Goal: Task Accomplishment & Management: Manage account settings

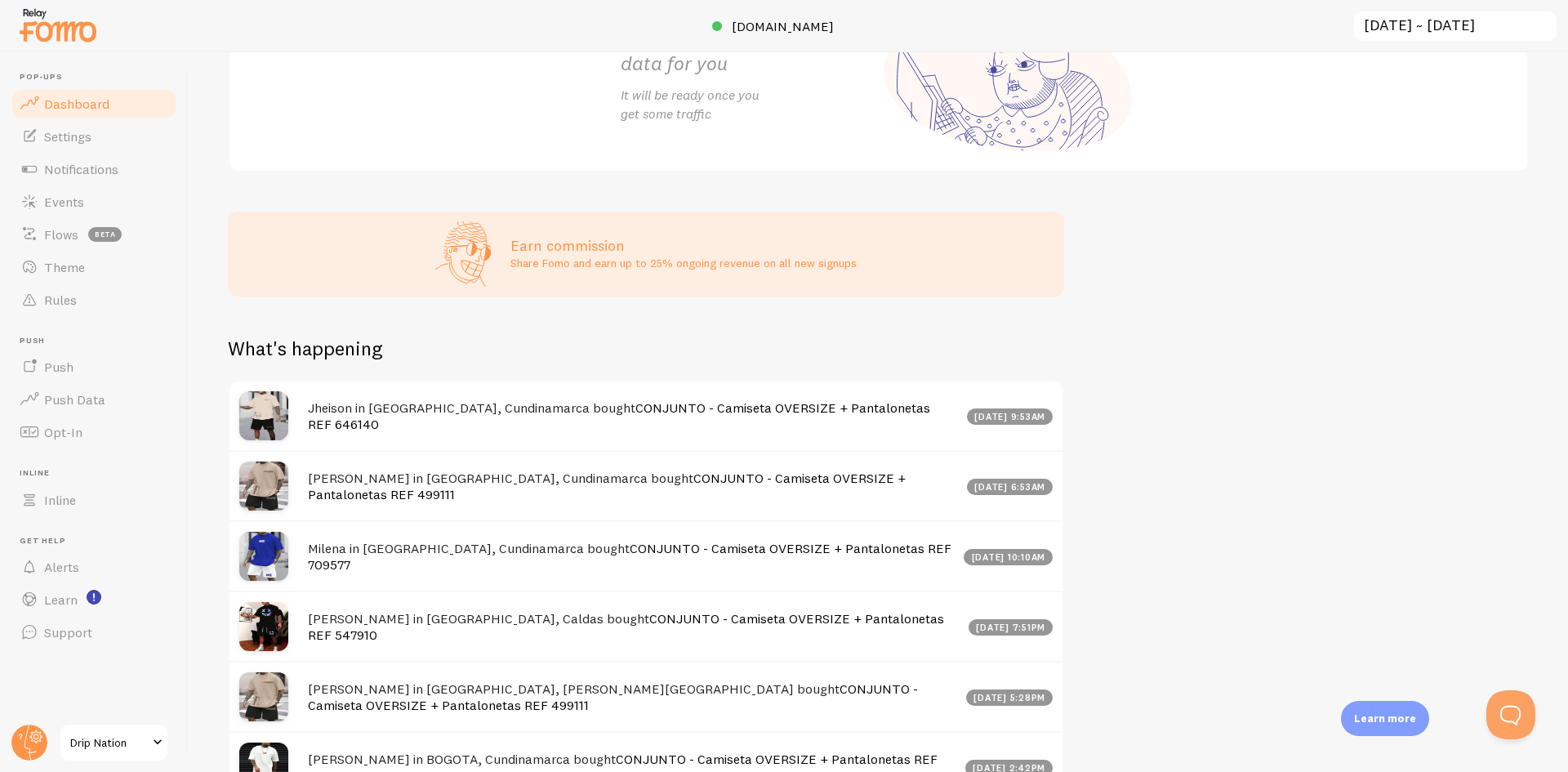
scroll to position [327, 0]
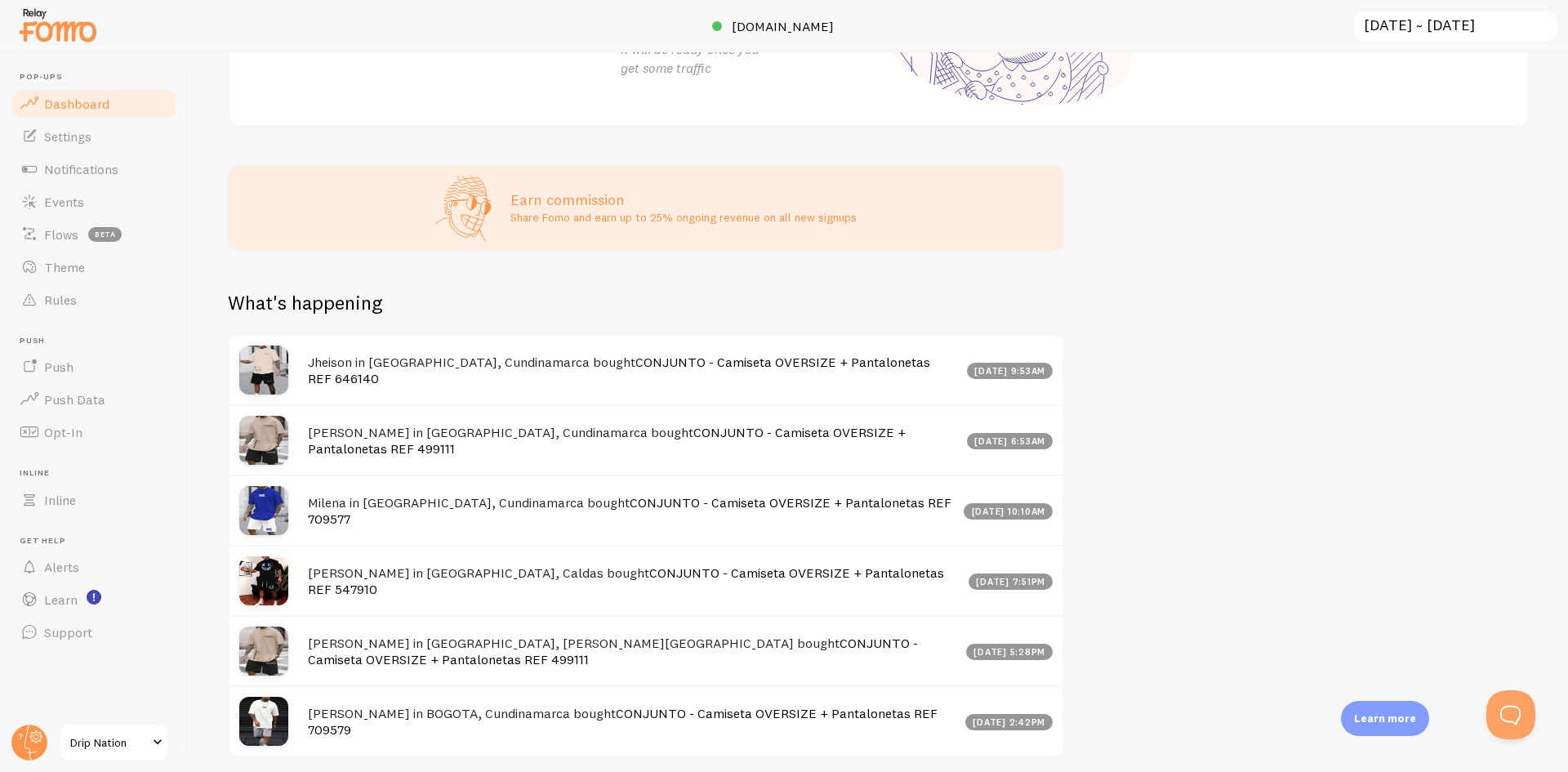
click at [406, 387] on h4 "Jheison in [GEOGRAPHIC_DATA], Cundinamarca bought CONJUNTO - Camiseta OVERSIZE …" at bounding box center [633, 370] width 650 height 34
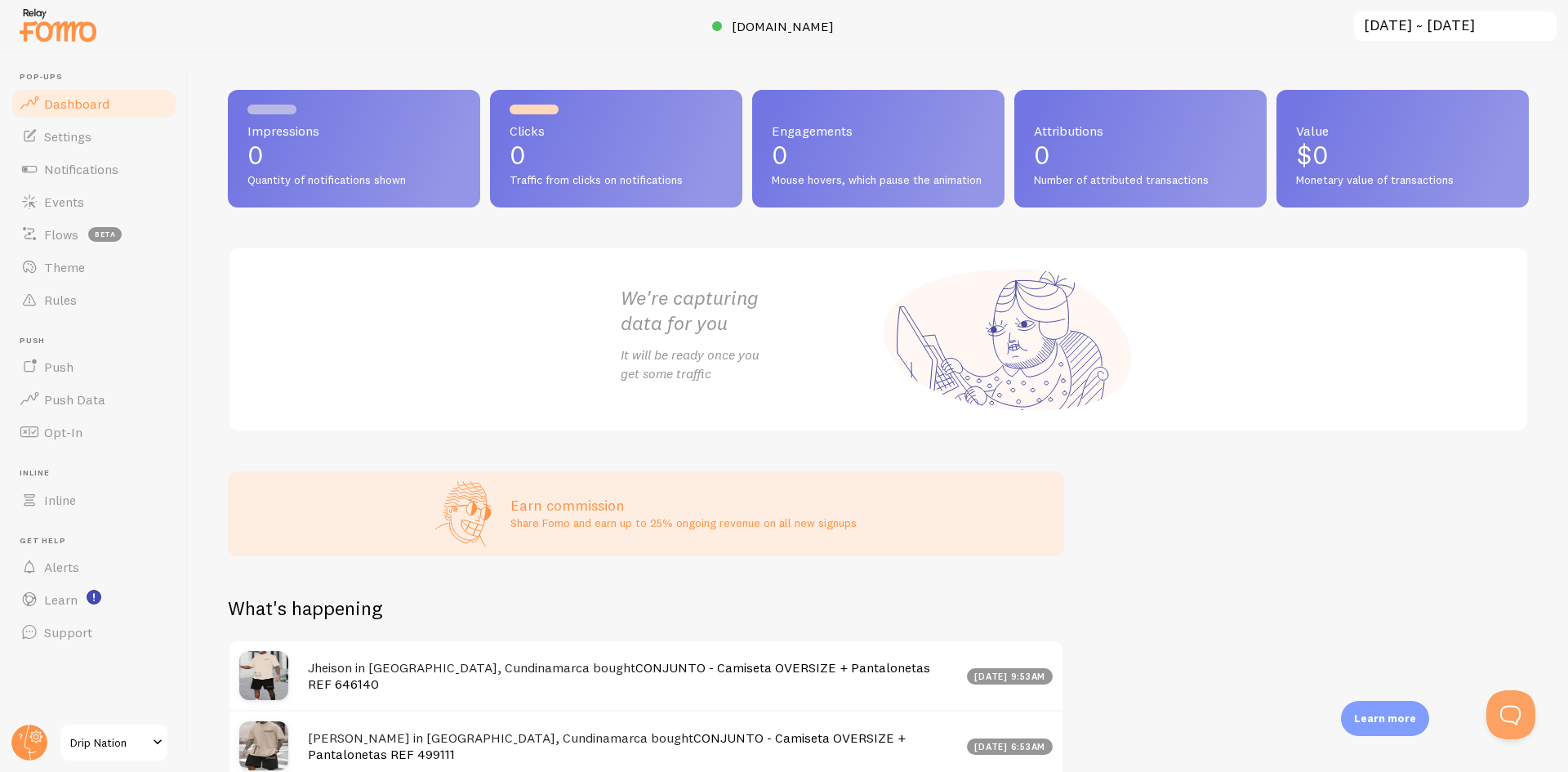
scroll to position [0, 0]
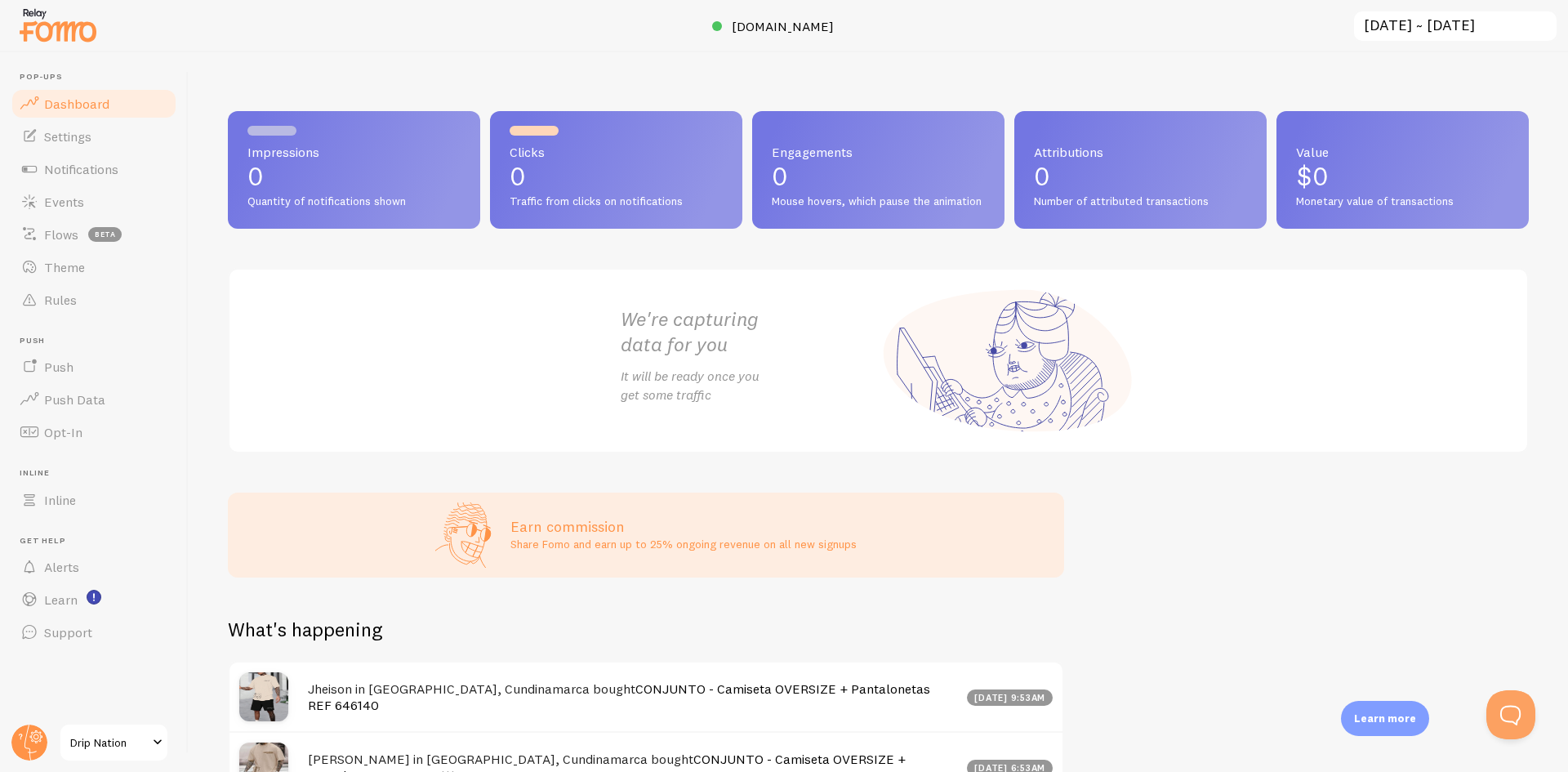
click at [552, 536] on h3 "Earn commission" at bounding box center [683, 526] width 346 height 19
click at [61, 142] on span "Settings" at bounding box center [68, 137] width 47 height 16
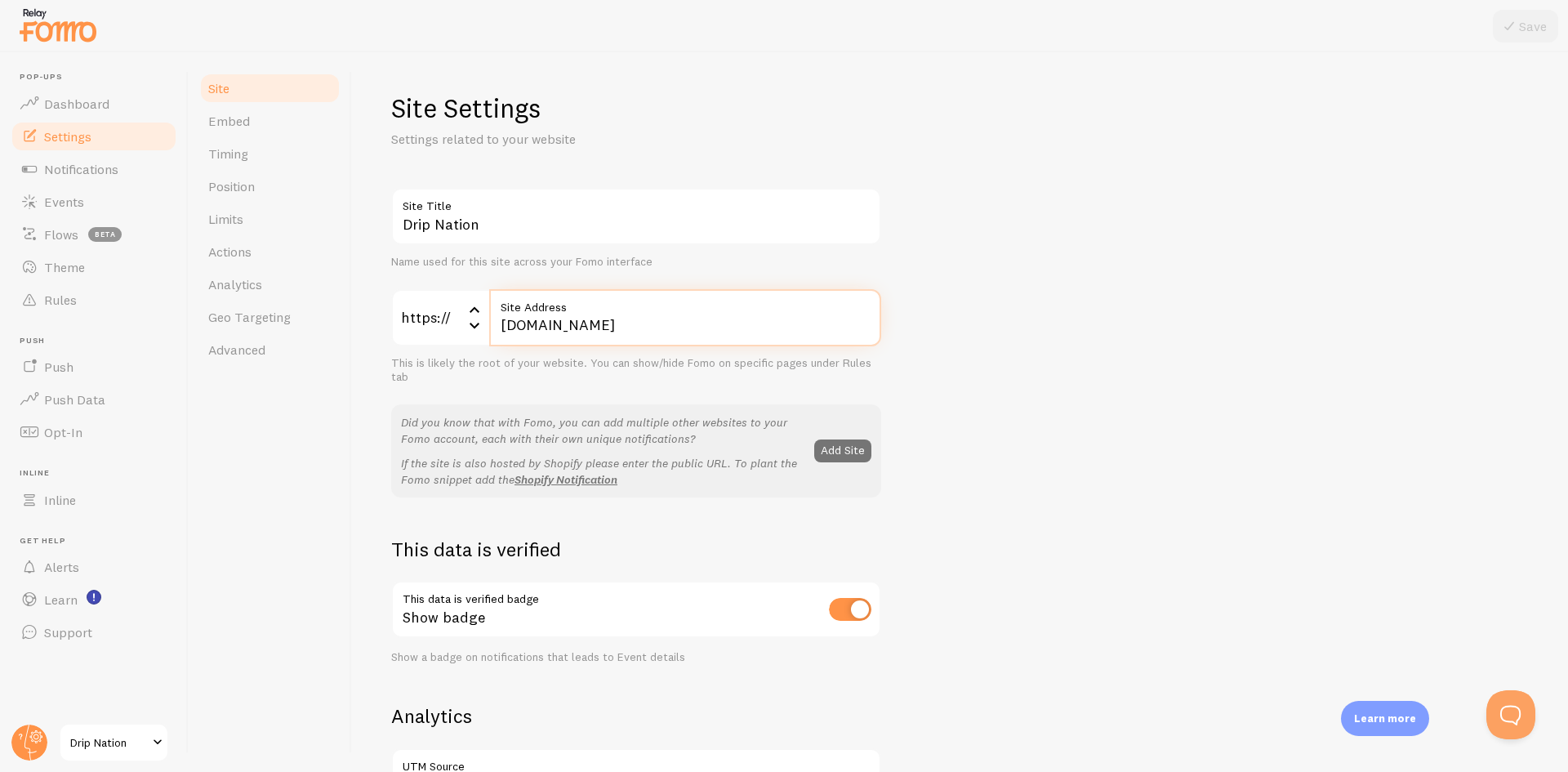
click at [627, 324] on input "[DOMAIN_NAME]" at bounding box center [685, 318] width 392 height 57
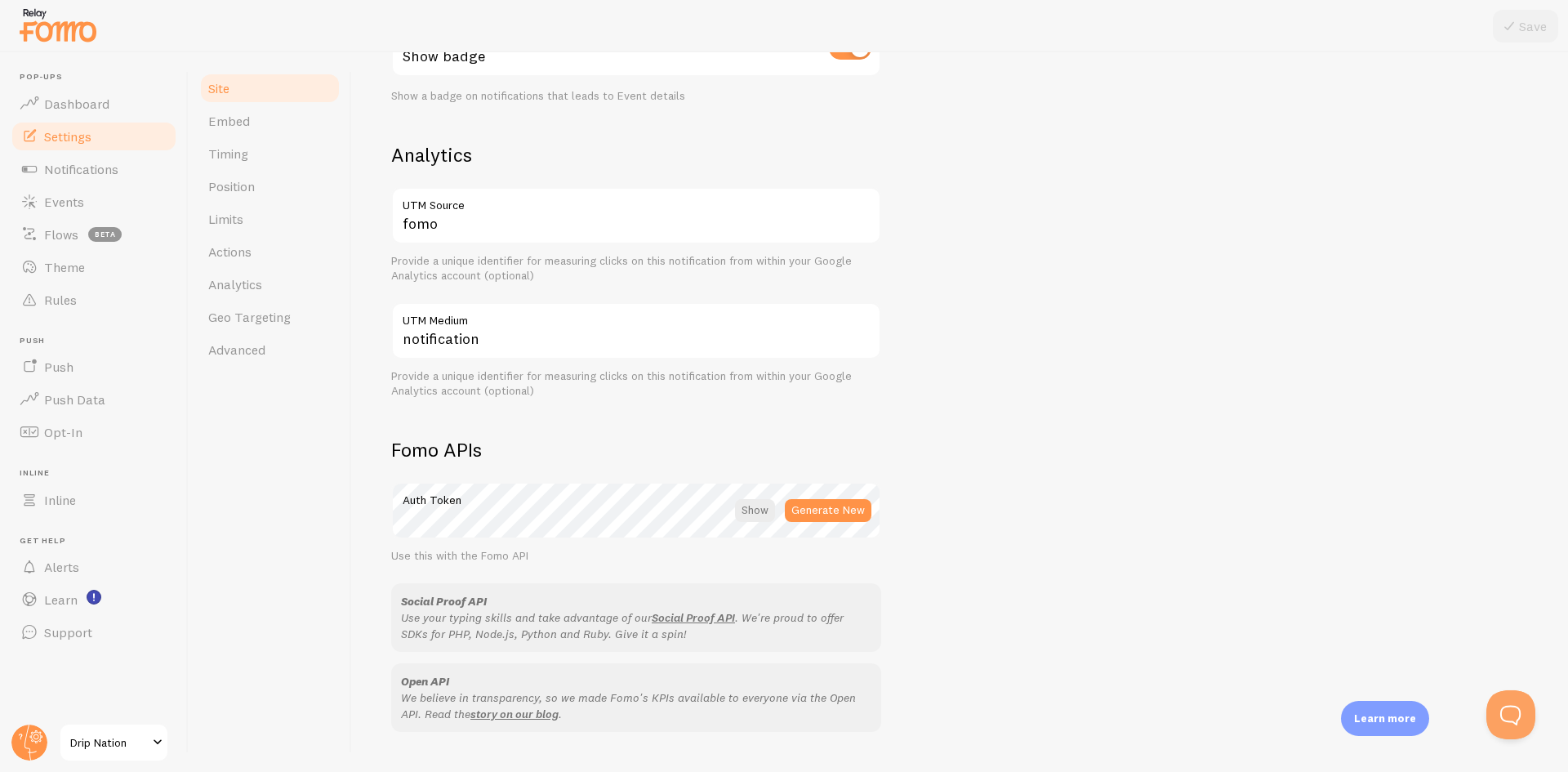
scroll to position [572, 0]
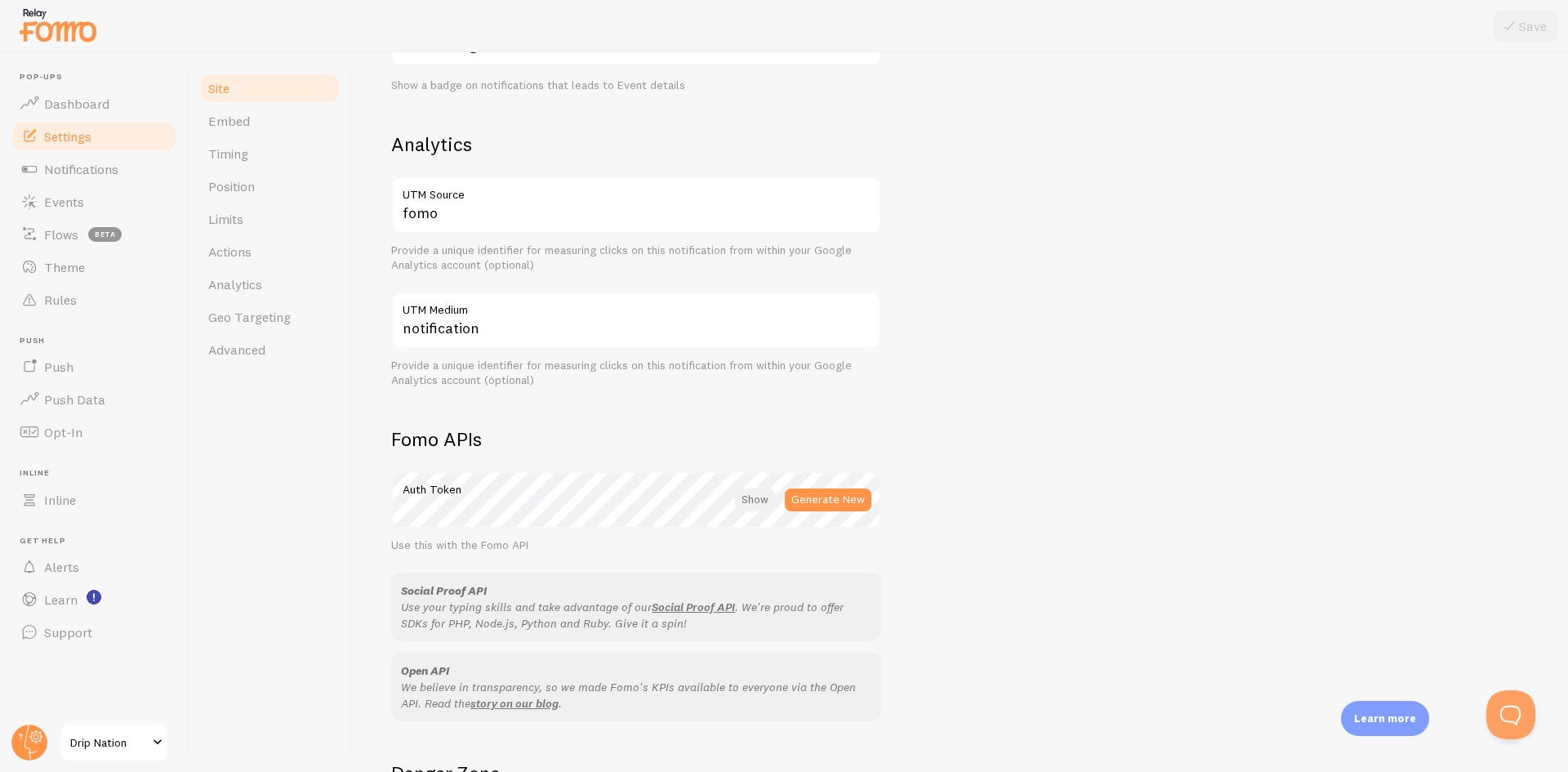
click at [743, 502] on div at bounding box center [755, 500] width 40 height 23
click at [743, 502] on div at bounding box center [757, 500] width 36 height 23
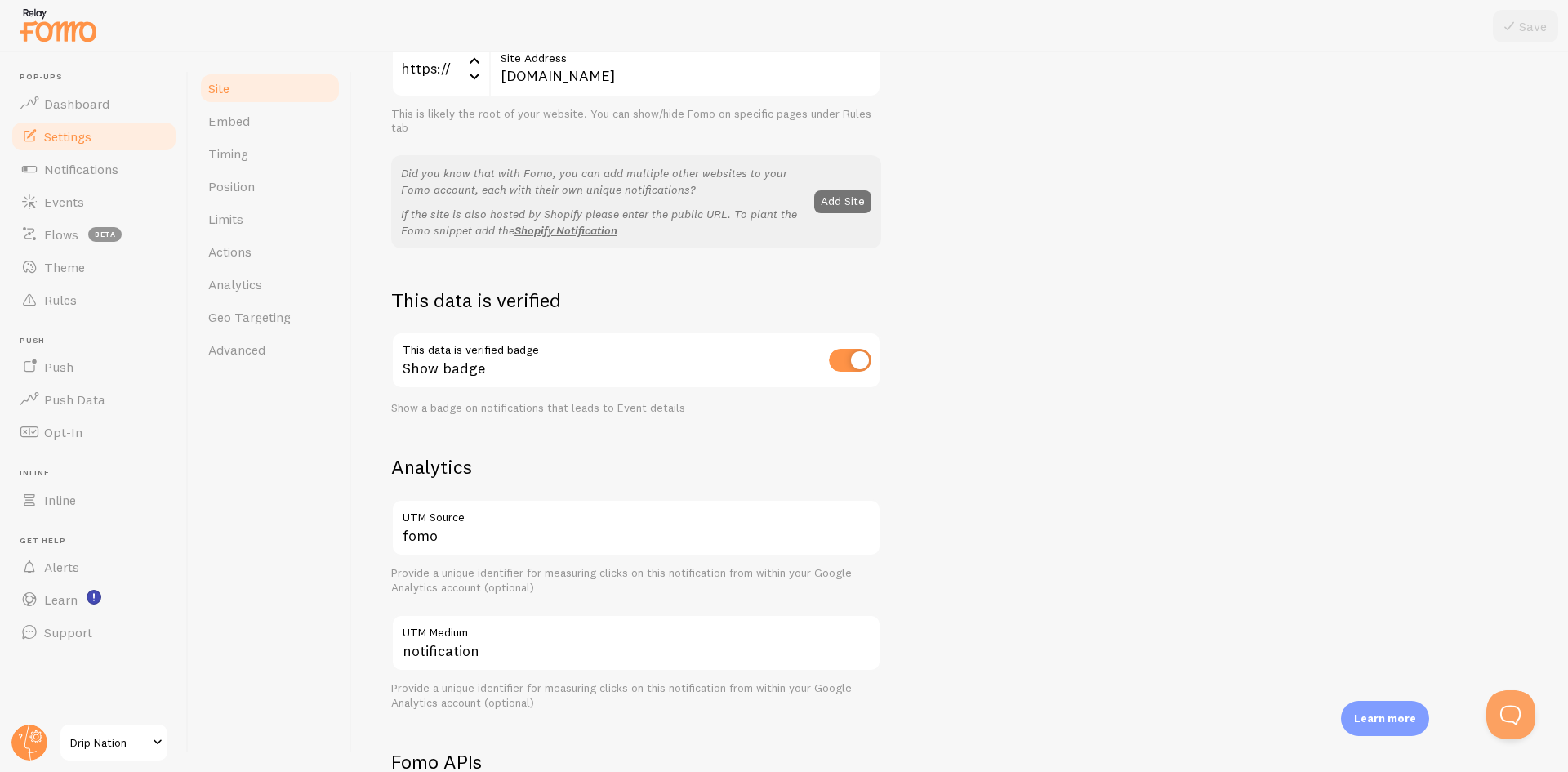
scroll to position [0, 0]
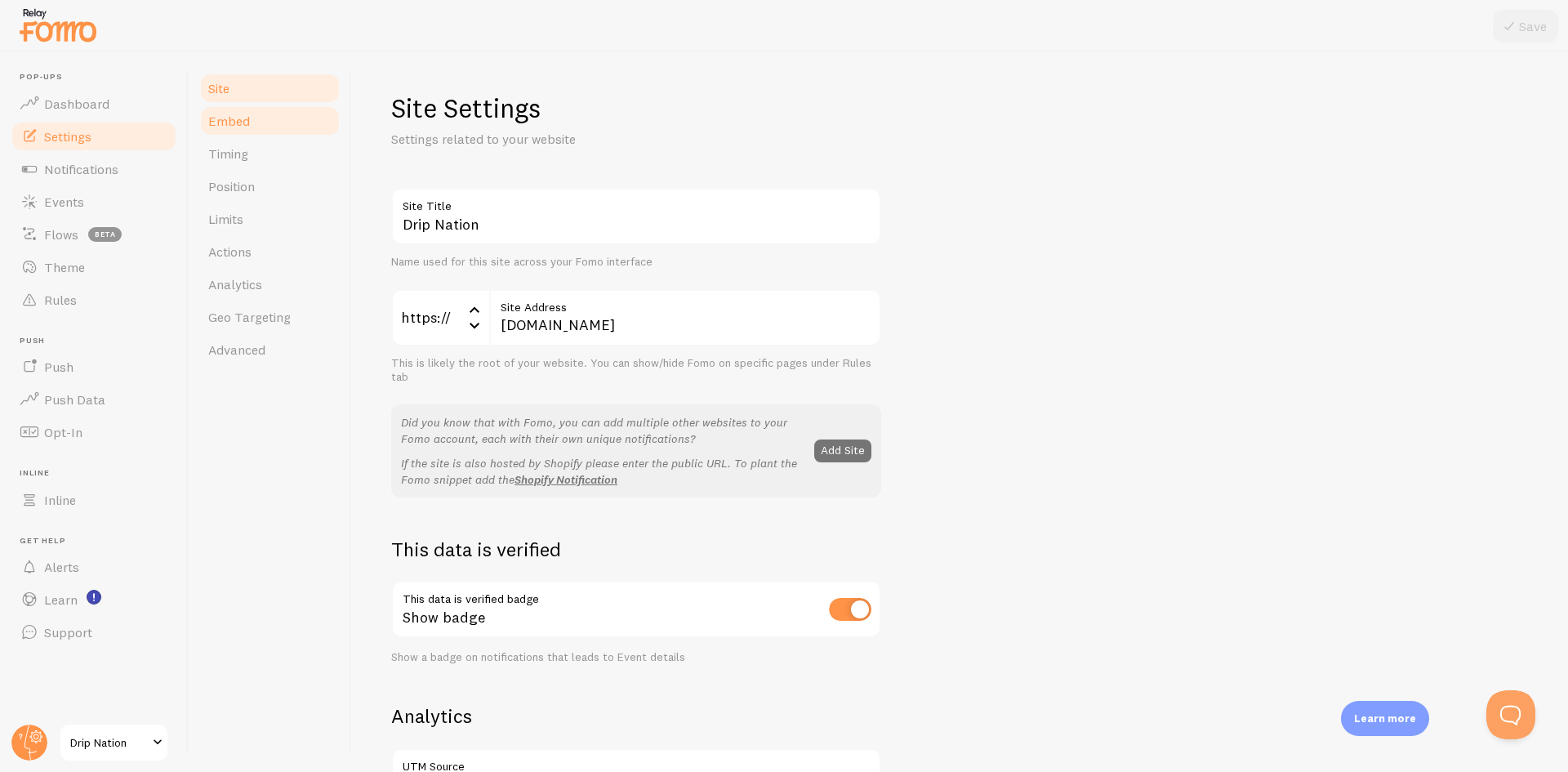
click at [245, 112] on link "Embed" at bounding box center [270, 121] width 143 height 33
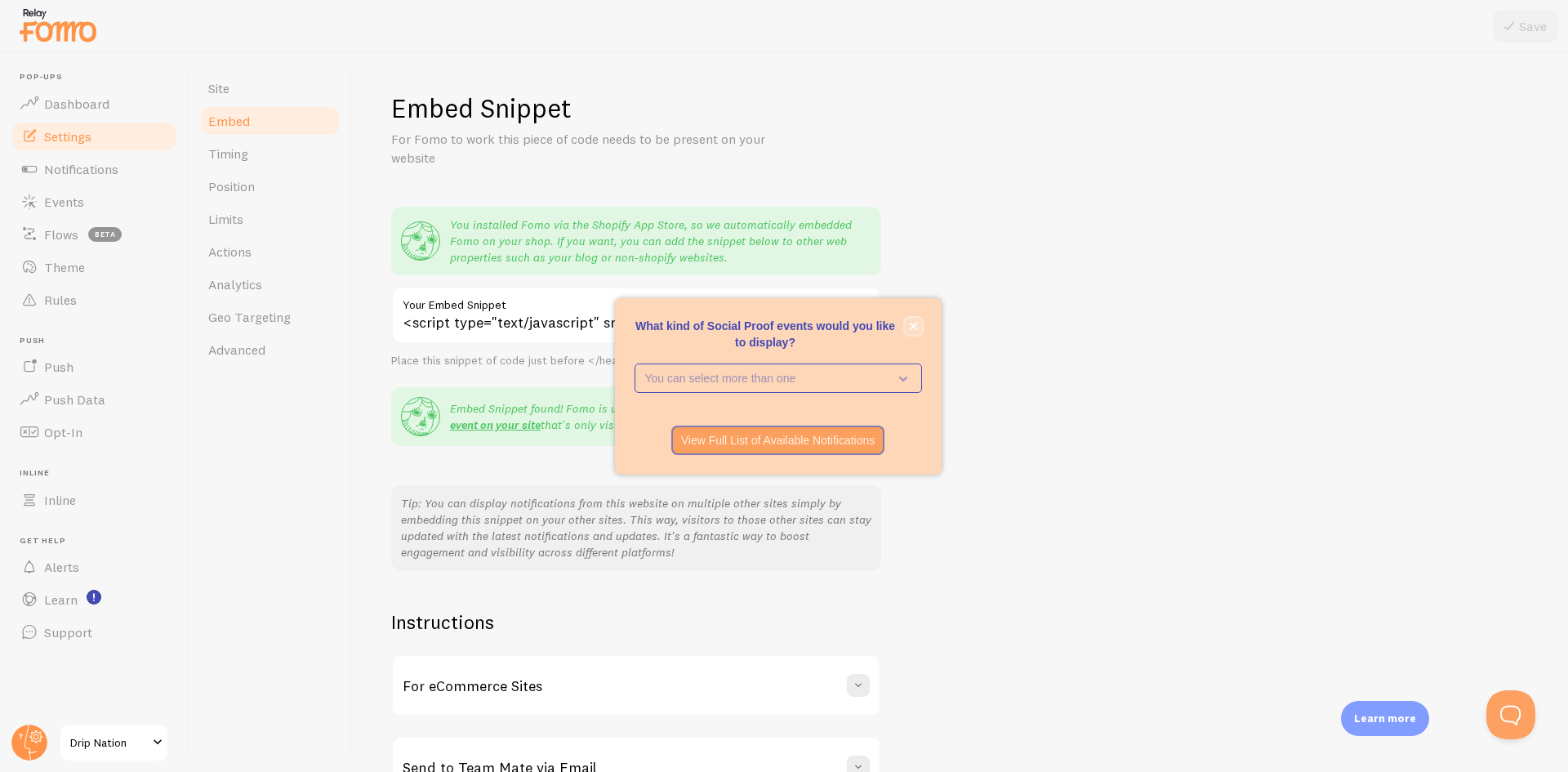
click at [913, 325] on icon "close," at bounding box center [913, 326] width 8 height 8
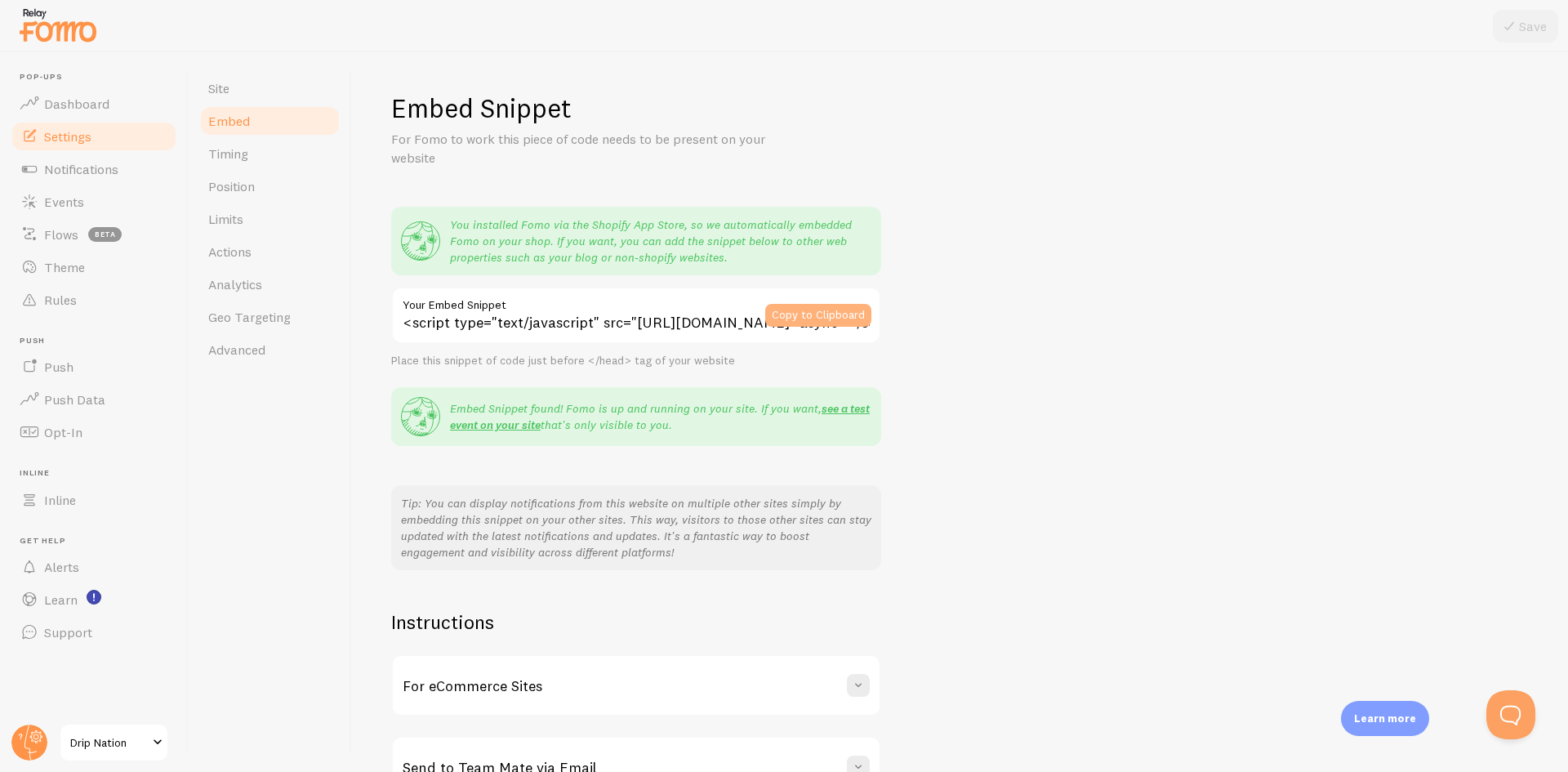
click at [793, 311] on button "Copy to Clipboard" at bounding box center [818, 315] width 106 height 23
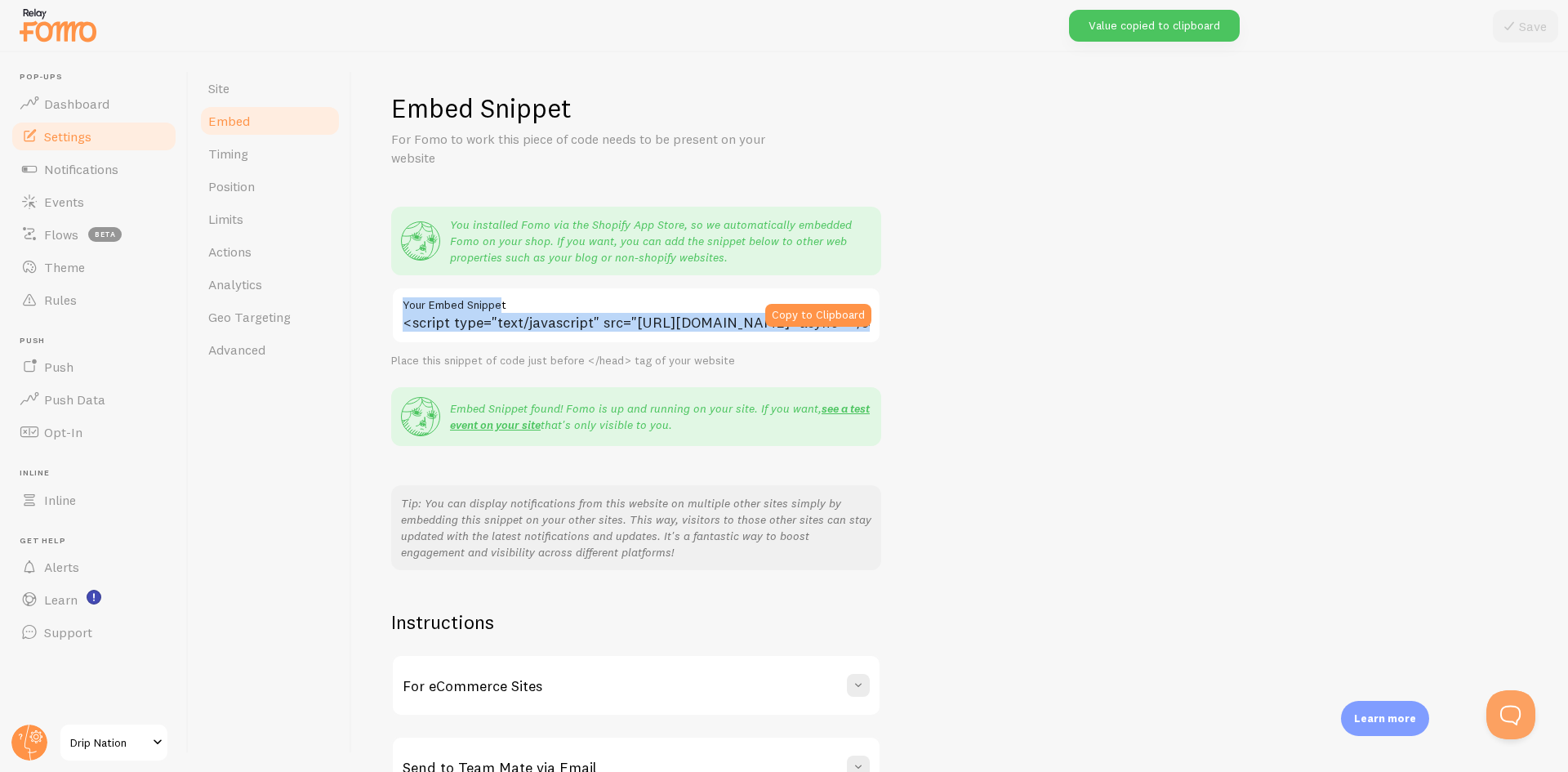
drag, startPoint x: 502, startPoint y: 311, endPoint x: 624, endPoint y: 321, distance: 122.4
click at [624, 321] on div "<script type="text/javascript" src="[URL][DOMAIN_NAME]" async></script> Your Em…" at bounding box center [636, 315] width 490 height 57
click at [933, 339] on div "Embed Snippet For Fomo to work this piece of code needs to be present on your w…" at bounding box center [960, 445] width 1138 height 707
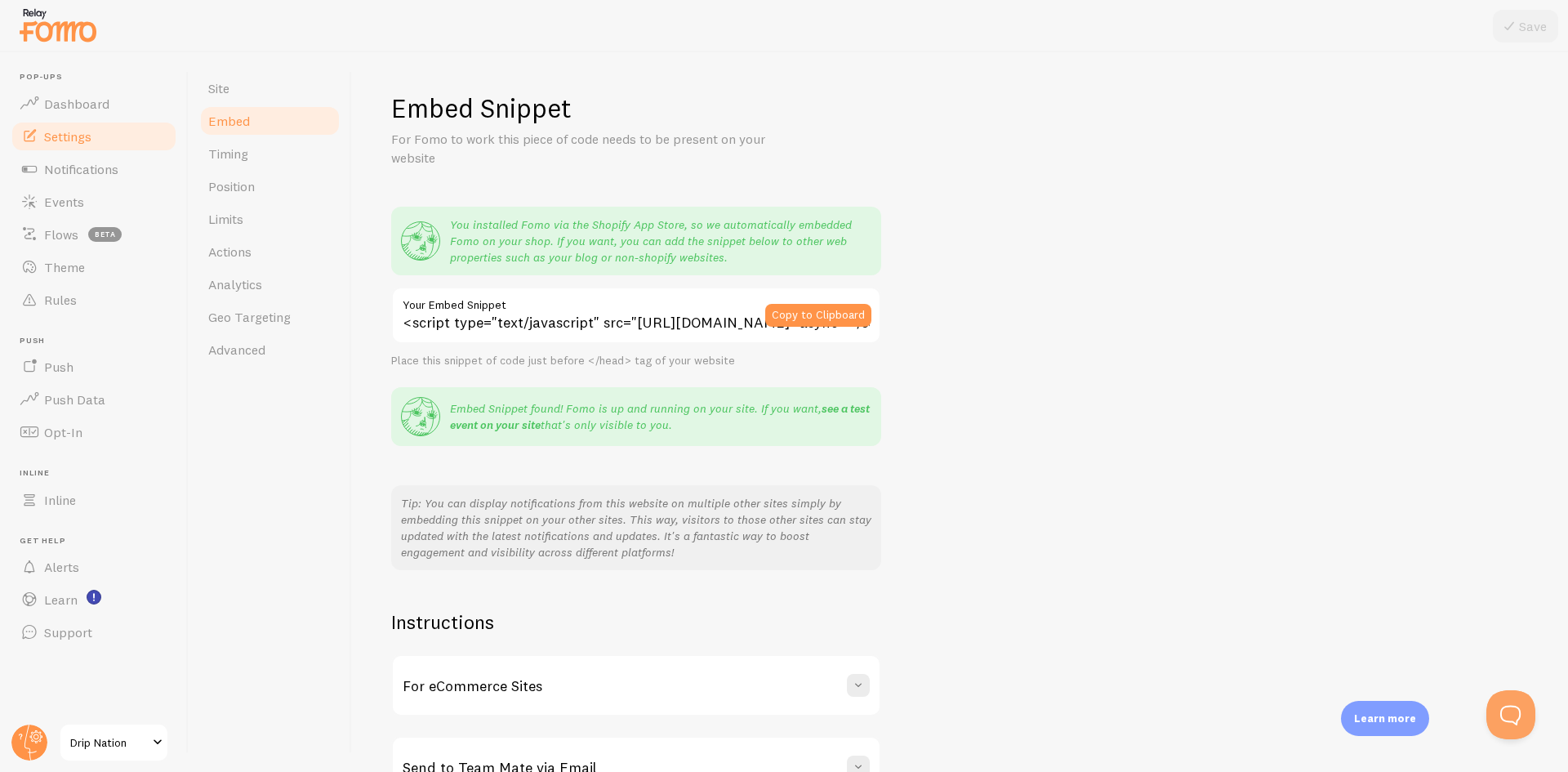
click at [842, 407] on link "see a test event on your site" at bounding box center [660, 417] width 420 height 31
click at [1086, 445] on div "Embed Snippet For Fomo to work this piece of code needs to be present on your w…" at bounding box center [960, 445] width 1138 height 707
click at [847, 411] on link "see a test event on your site" at bounding box center [660, 417] width 420 height 31
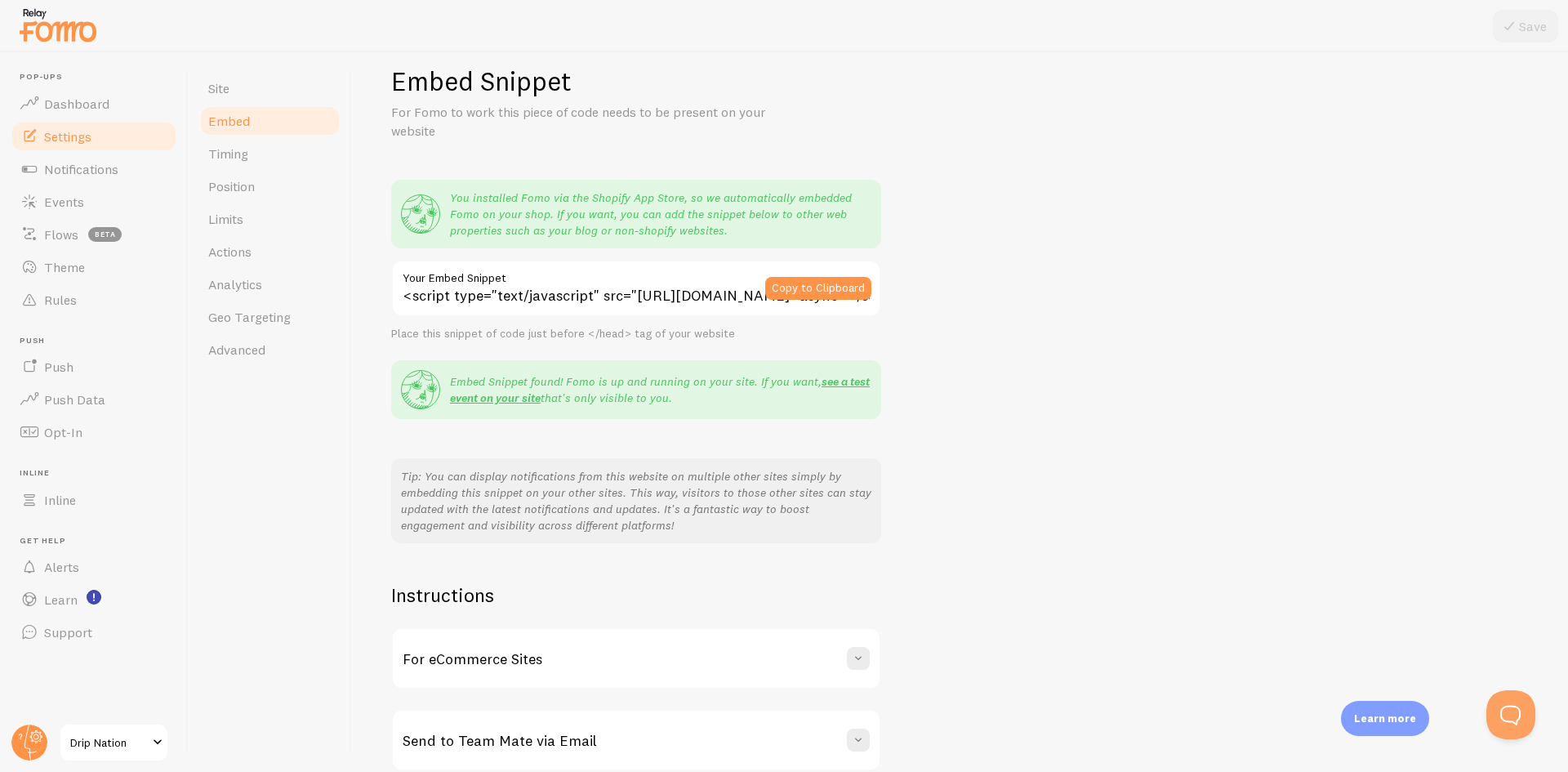
scroll to position [105, 0]
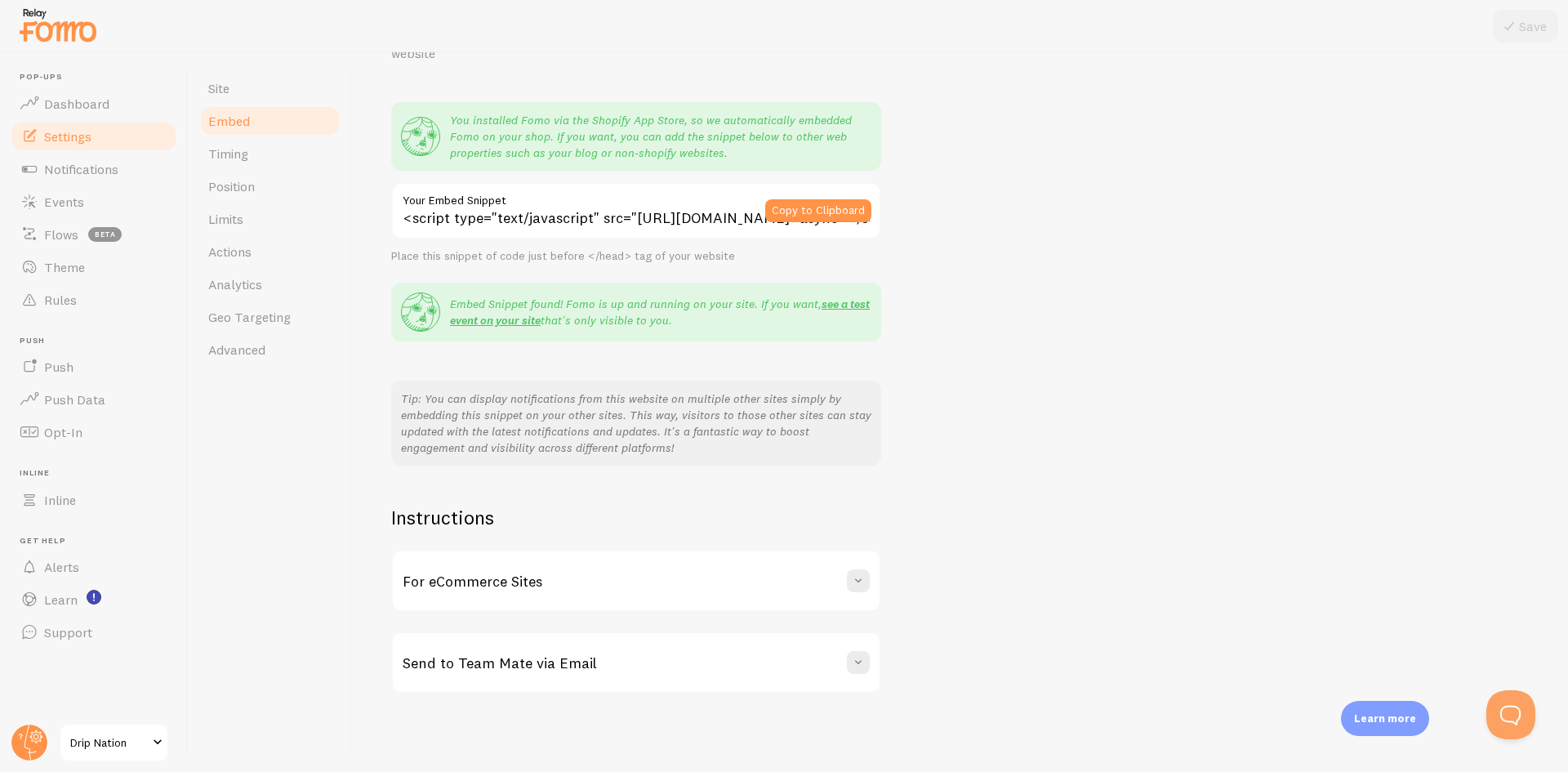
click at [998, 293] on div "Embed Snippet For Fomo to work this piece of code needs to be present on your w…" at bounding box center [960, 340] width 1138 height 707
click at [251, 160] on link "Timing" at bounding box center [270, 154] width 143 height 33
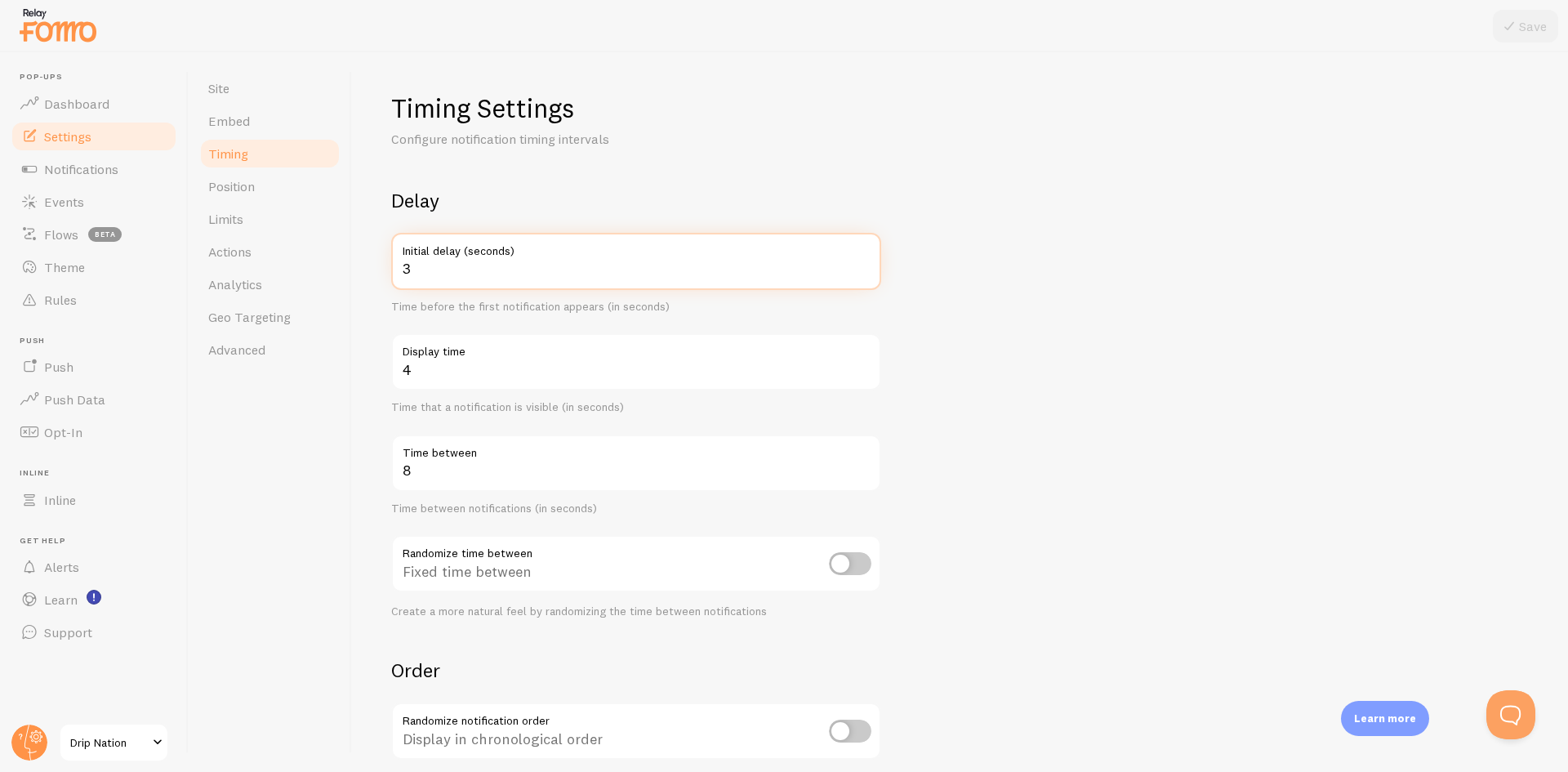
click at [540, 278] on input "3" at bounding box center [636, 261] width 490 height 57
drag, startPoint x: 620, startPoint y: 379, endPoint x: 378, endPoint y: 369, distance: 242.2
click at [389, 369] on div "Timing Settings Configure notification timing intervals Delay 3 Initial delay (…" at bounding box center [960, 412] width 1216 height 720
type input "3"
click at [914, 405] on form "Delay 3 Initial delay (seconds) Time before the first notification appears (in …" at bounding box center [960, 539] width 1138 height 701
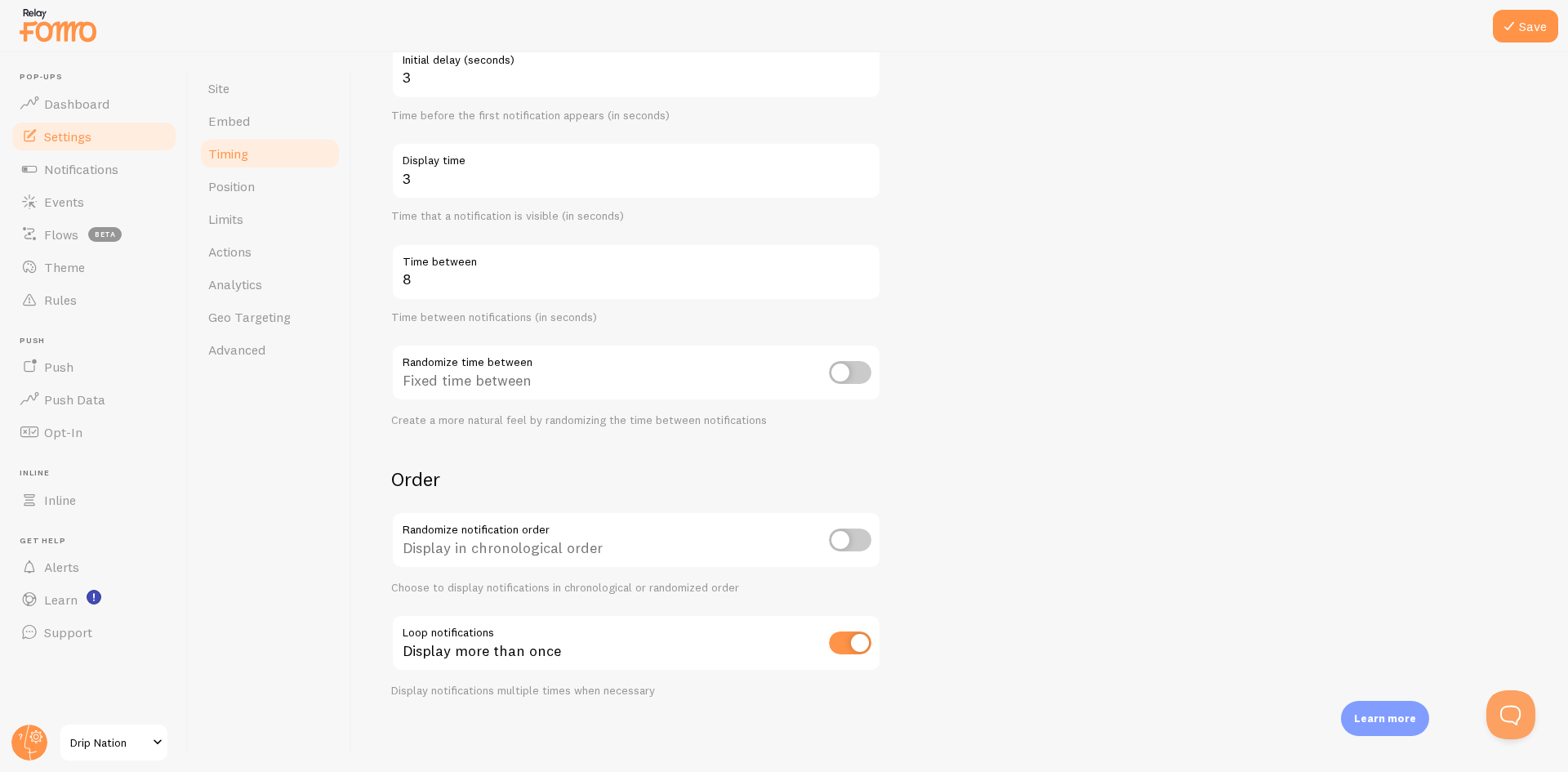
scroll to position [196, 0]
click at [1516, 23] on icon at bounding box center [1510, 26] width 20 height 20
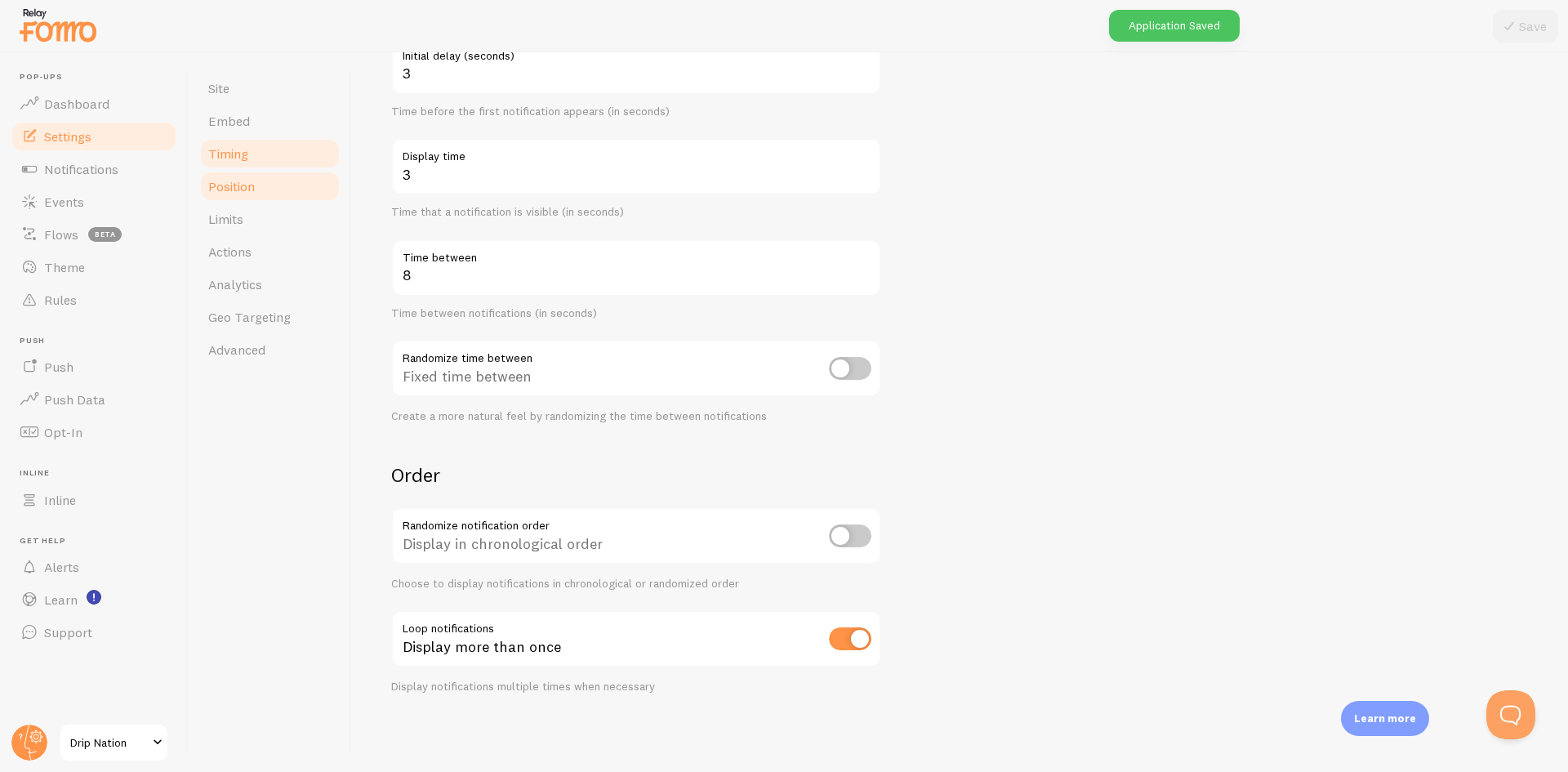
click at [256, 188] on link "Position" at bounding box center [270, 187] width 143 height 33
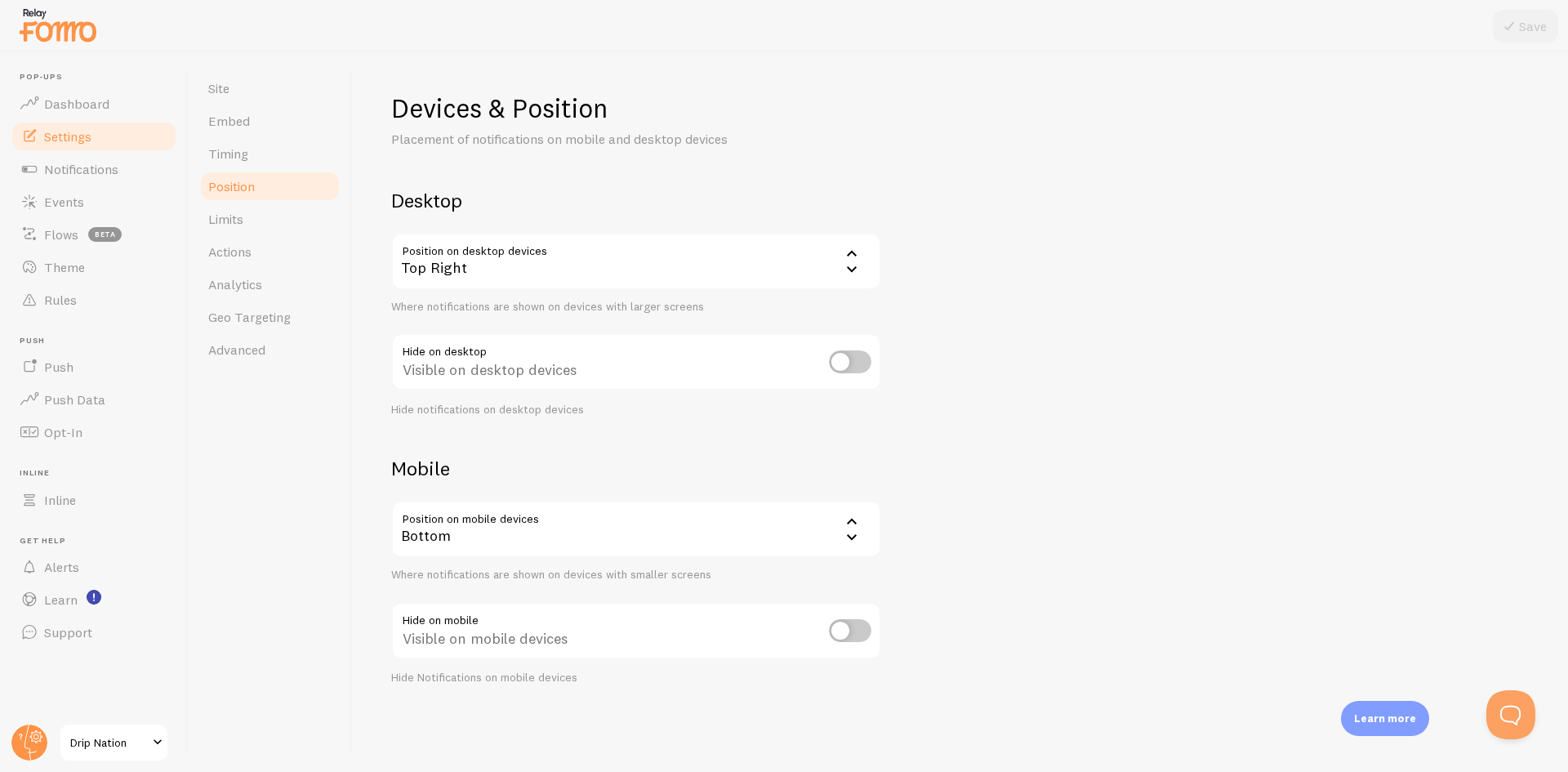
click at [634, 264] on div "Top Right" at bounding box center [636, 261] width 490 height 57
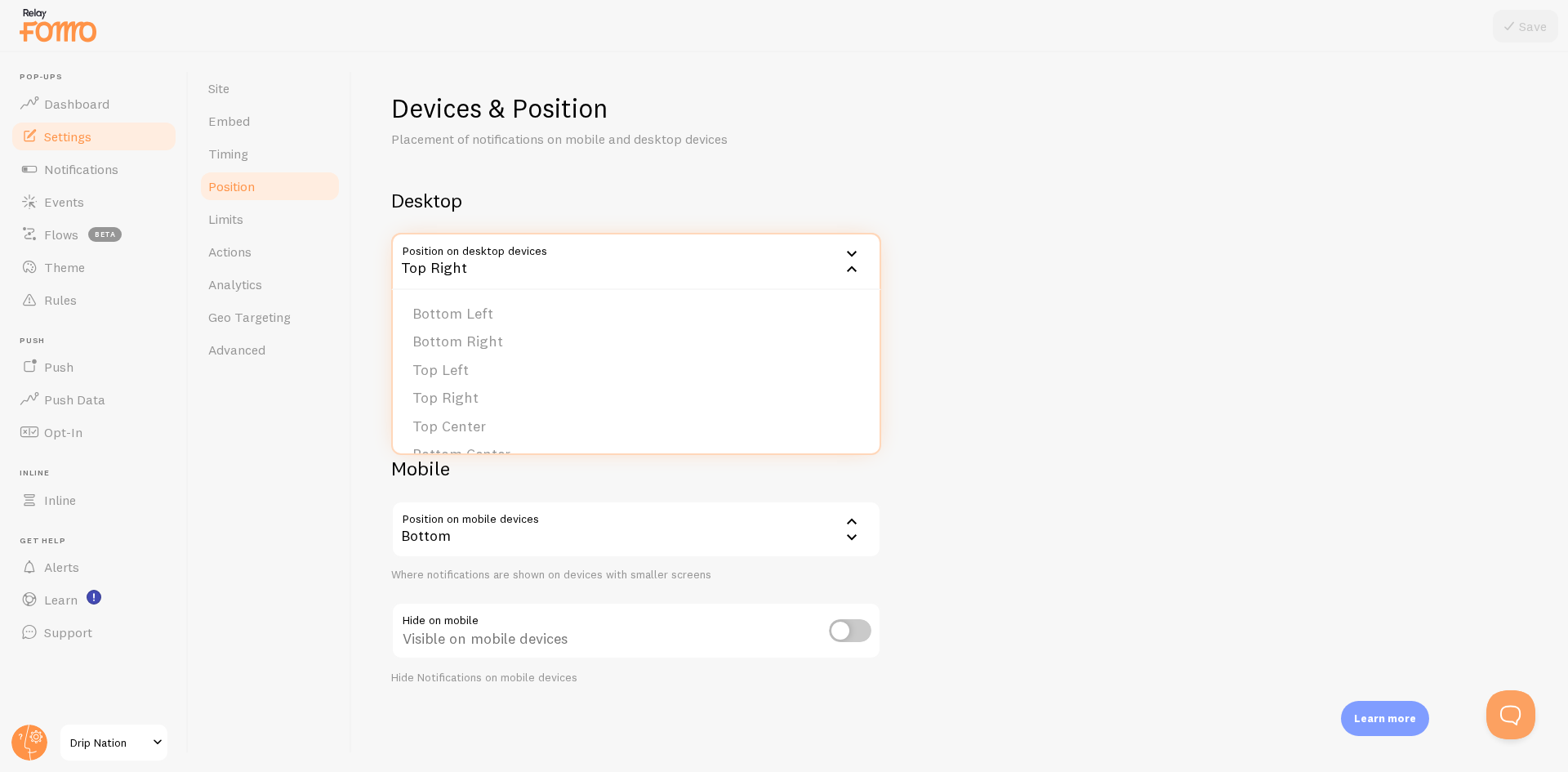
click at [1233, 343] on div "Devices & Position Placement of notifications on mobile and desktop devices Des…" at bounding box center [960, 389] width 1138 height 594
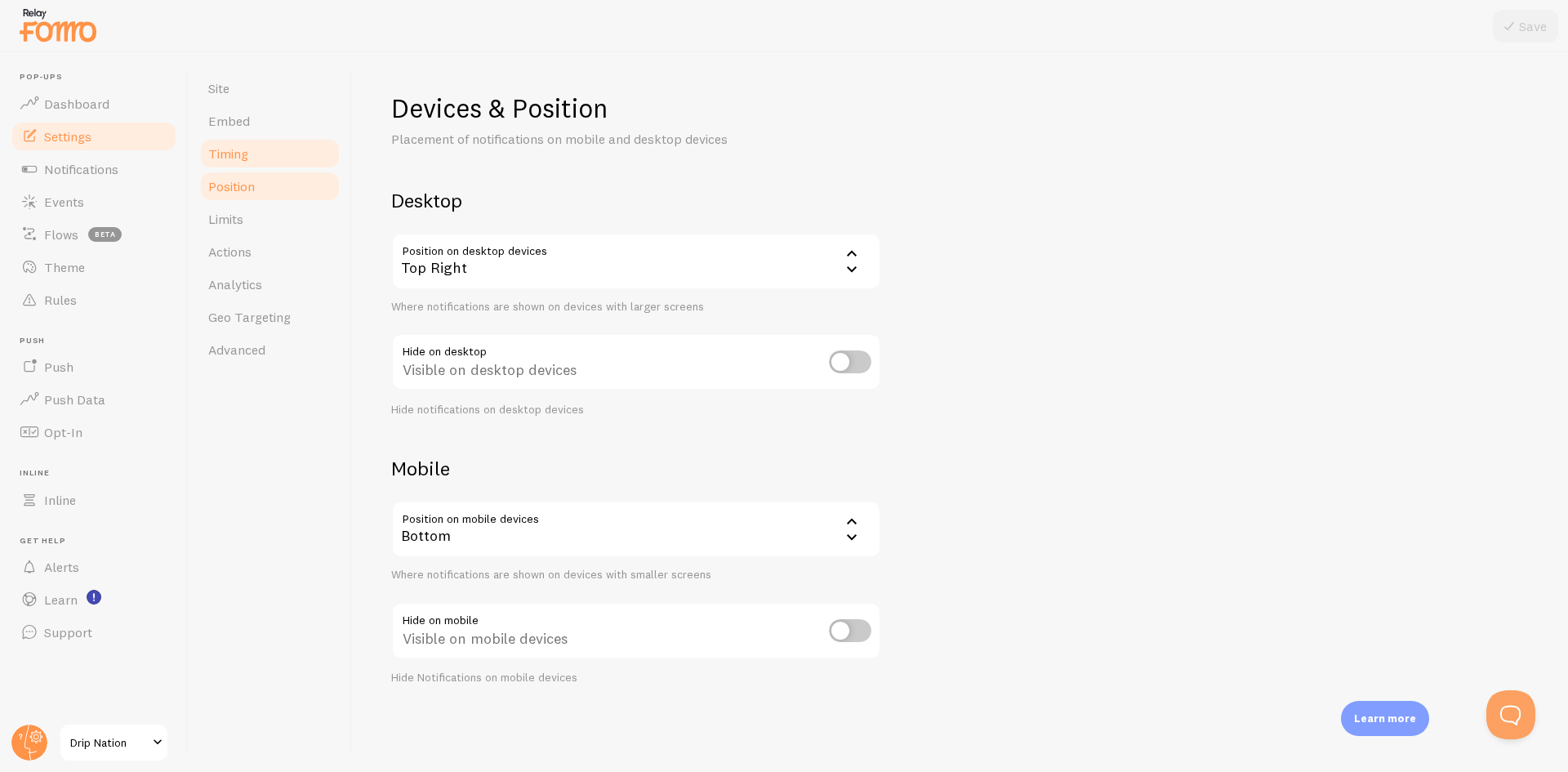
click at [286, 169] on link "Timing" at bounding box center [270, 154] width 143 height 33
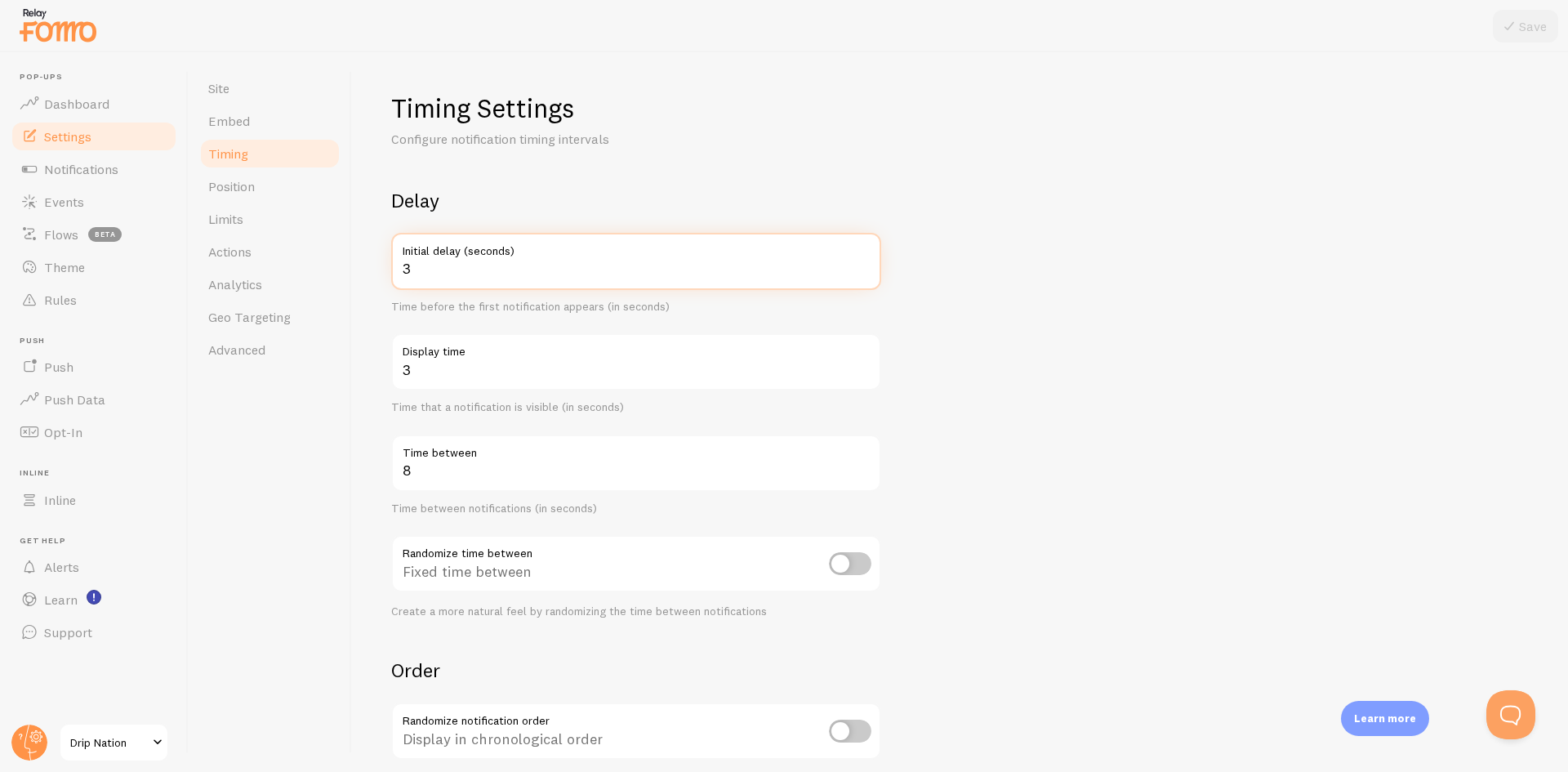
click at [845, 267] on input "3" at bounding box center [636, 261] width 490 height 57
click at [610, 369] on input "3" at bounding box center [636, 362] width 490 height 57
click at [457, 472] on input "8" at bounding box center [636, 463] width 490 height 57
drag, startPoint x: 457, startPoint y: 472, endPoint x: 202, endPoint y: 463, distance: 255.2
click at [202, 463] on div "Site Embed Timing Position Limits Actions Analytics Geo Targeting Advanced Timi…" at bounding box center [879, 412] width 1380 height 720
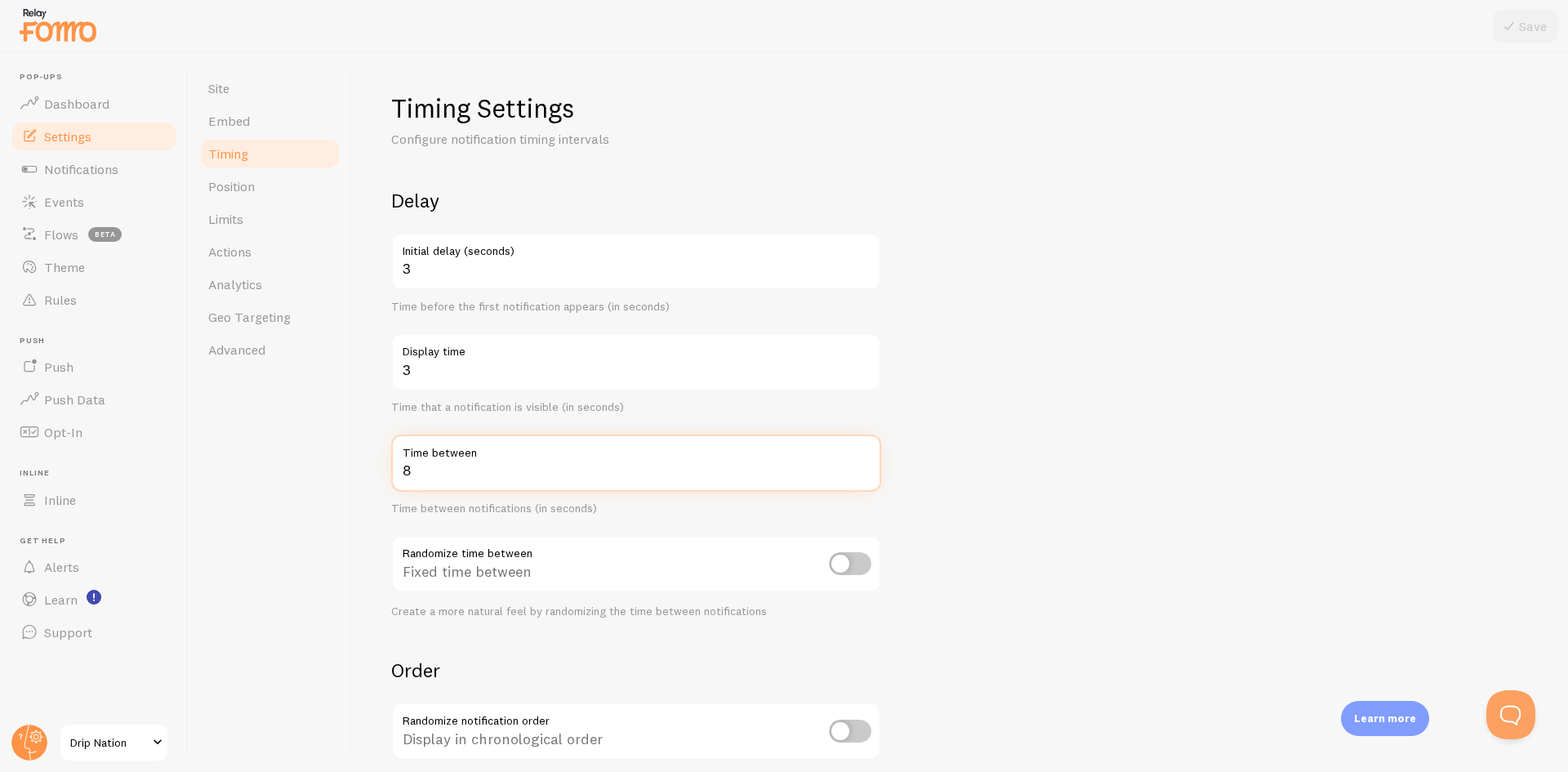
type input "5"
type input "8"
click at [1034, 494] on form "Delay 3 Initial delay (seconds) Time before the first notification appears (in …" at bounding box center [960, 539] width 1138 height 701
click at [1137, 116] on div "Timing Settings Configure notification timing intervals Delay 3 Initial delay (…" at bounding box center [960, 490] width 1138 height 797
drag, startPoint x: 464, startPoint y: 365, endPoint x: 167, endPoint y: 370, distance: 297.0
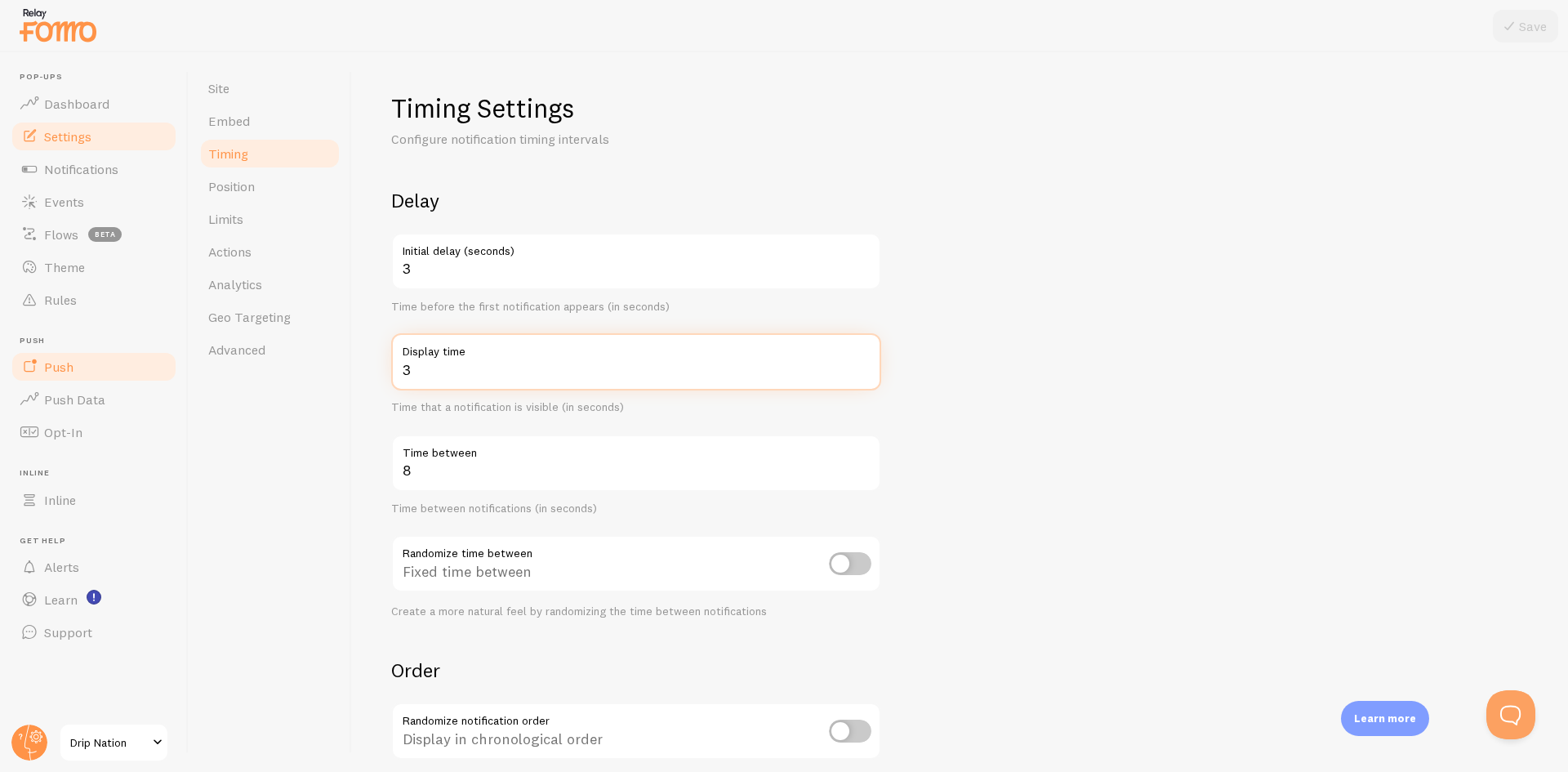
click at [167, 370] on main "Pop-ups Dashboard Settings Notifications Events Flows beta Theme Rules [GEOGRAP…" at bounding box center [784, 412] width 1568 height 720
click at [1514, 38] on button "Save" at bounding box center [1526, 26] width 65 height 33
click at [1106, 278] on form "Delay 3 Initial delay (seconds) Time before the first notification appears (in …" at bounding box center [960, 539] width 1138 height 701
drag, startPoint x: 487, startPoint y: 367, endPoint x: 124, endPoint y: 355, distance: 363.2
click at [131, 367] on main "Pop-ups Dashboard Settings Notifications Events Flows beta Theme Rules [GEOGRAP…" at bounding box center [784, 412] width 1568 height 720
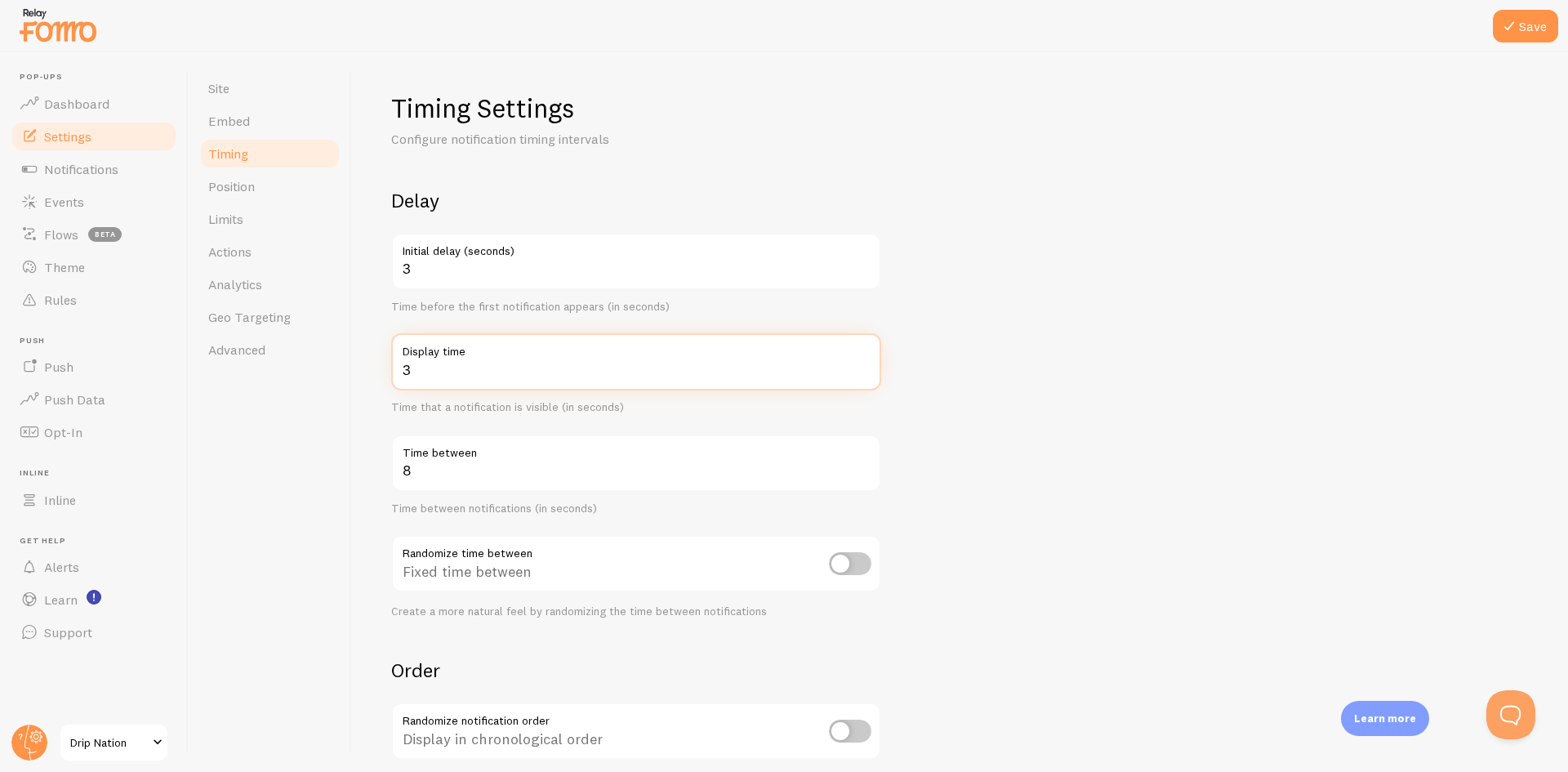
type input "3"
click at [785, 288] on input "3" at bounding box center [636, 261] width 490 height 57
click at [322, 266] on div "Site Embed Timing Position Limits Actions Analytics Geo Targeting Advanced Timi…" at bounding box center [879, 412] width 1380 height 720
type input "1"
click at [1519, 43] on div at bounding box center [784, 26] width 1568 height 52
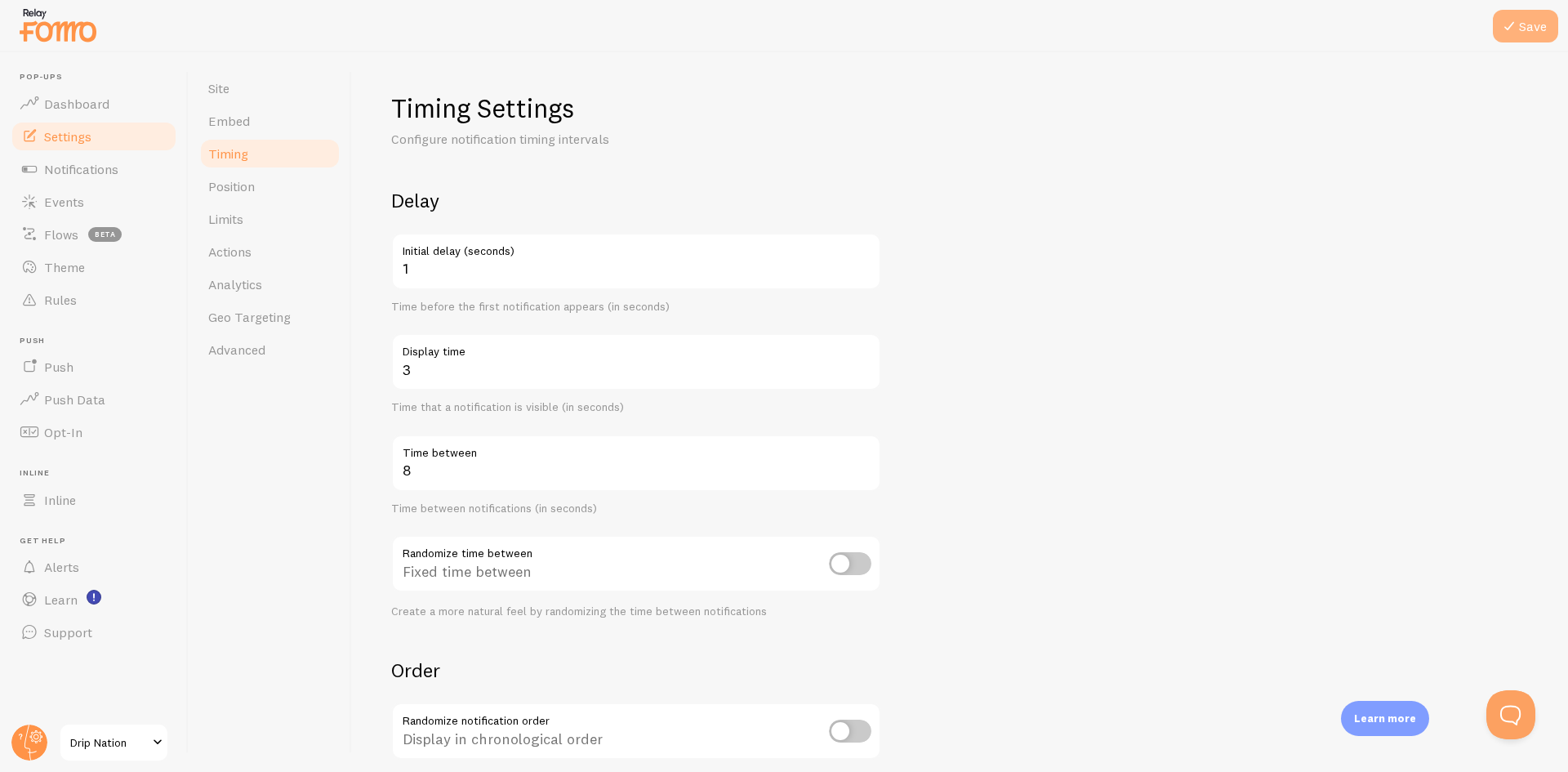
click at [1518, 36] on button "Save" at bounding box center [1526, 26] width 65 height 33
click at [255, 196] on link "Position" at bounding box center [270, 187] width 143 height 33
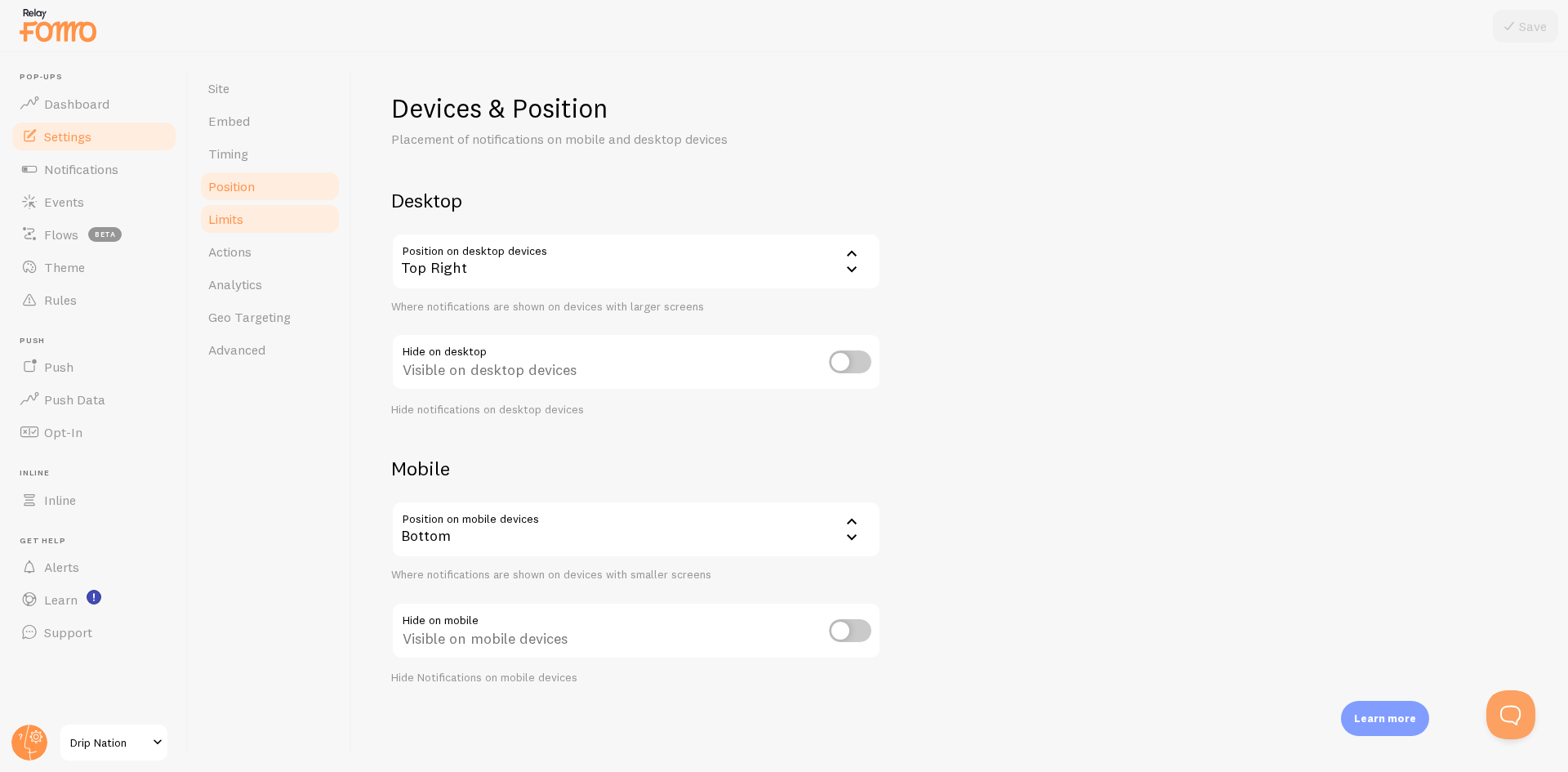
click at [256, 220] on link "Limits" at bounding box center [270, 219] width 143 height 33
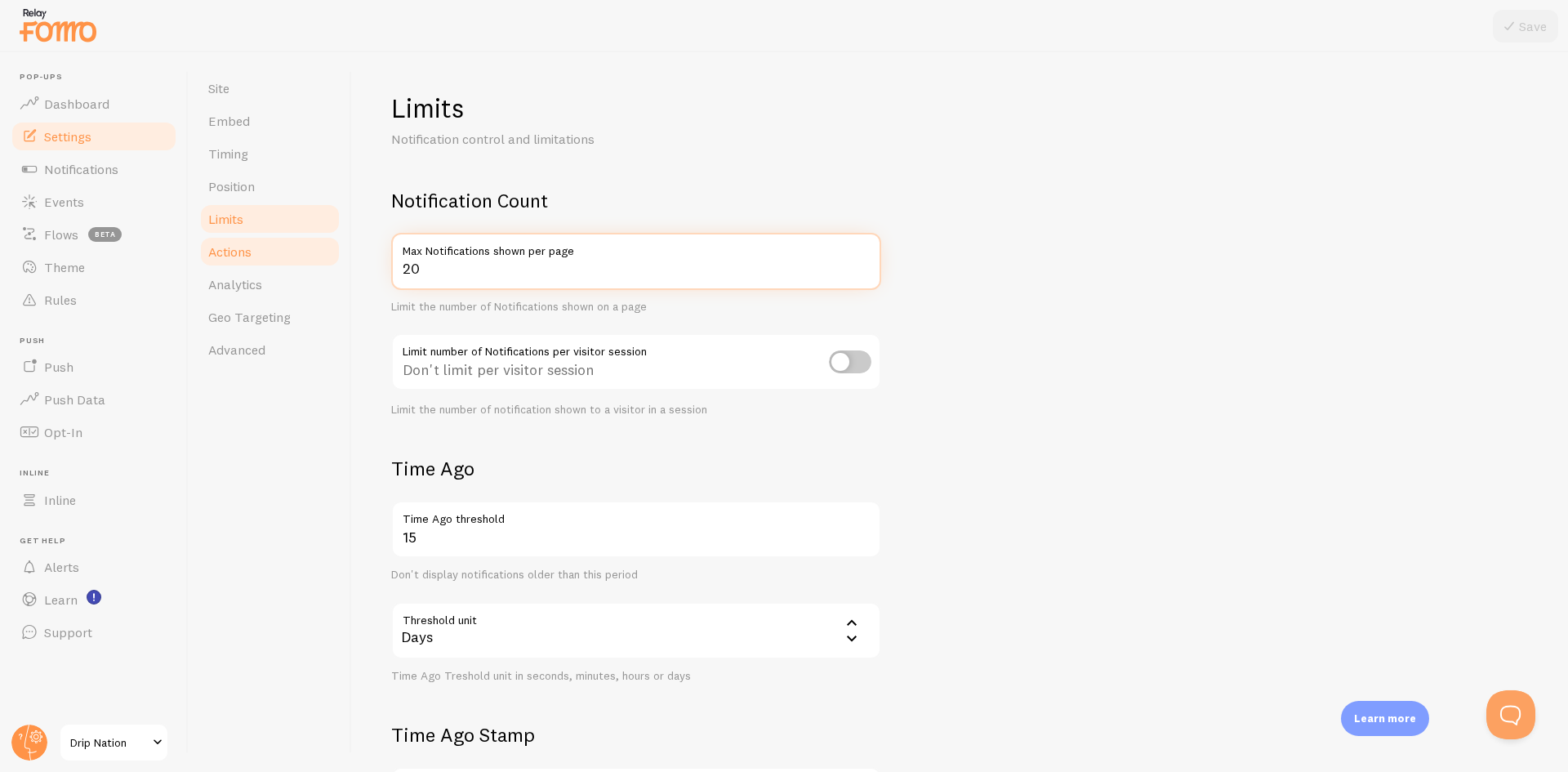
drag, startPoint x: 402, startPoint y: 263, endPoint x: 236, endPoint y: 262, distance: 166.0
click at [246, 263] on div "Site Embed Timing Position Limits Actions Analytics Geo Targeting Advanced Limi…" at bounding box center [879, 412] width 1380 height 720
click at [1110, 402] on form "Notification Count 20 Max Notifications shown per page Limit the number of Noti…" at bounding box center [960, 569] width 1138 height 761
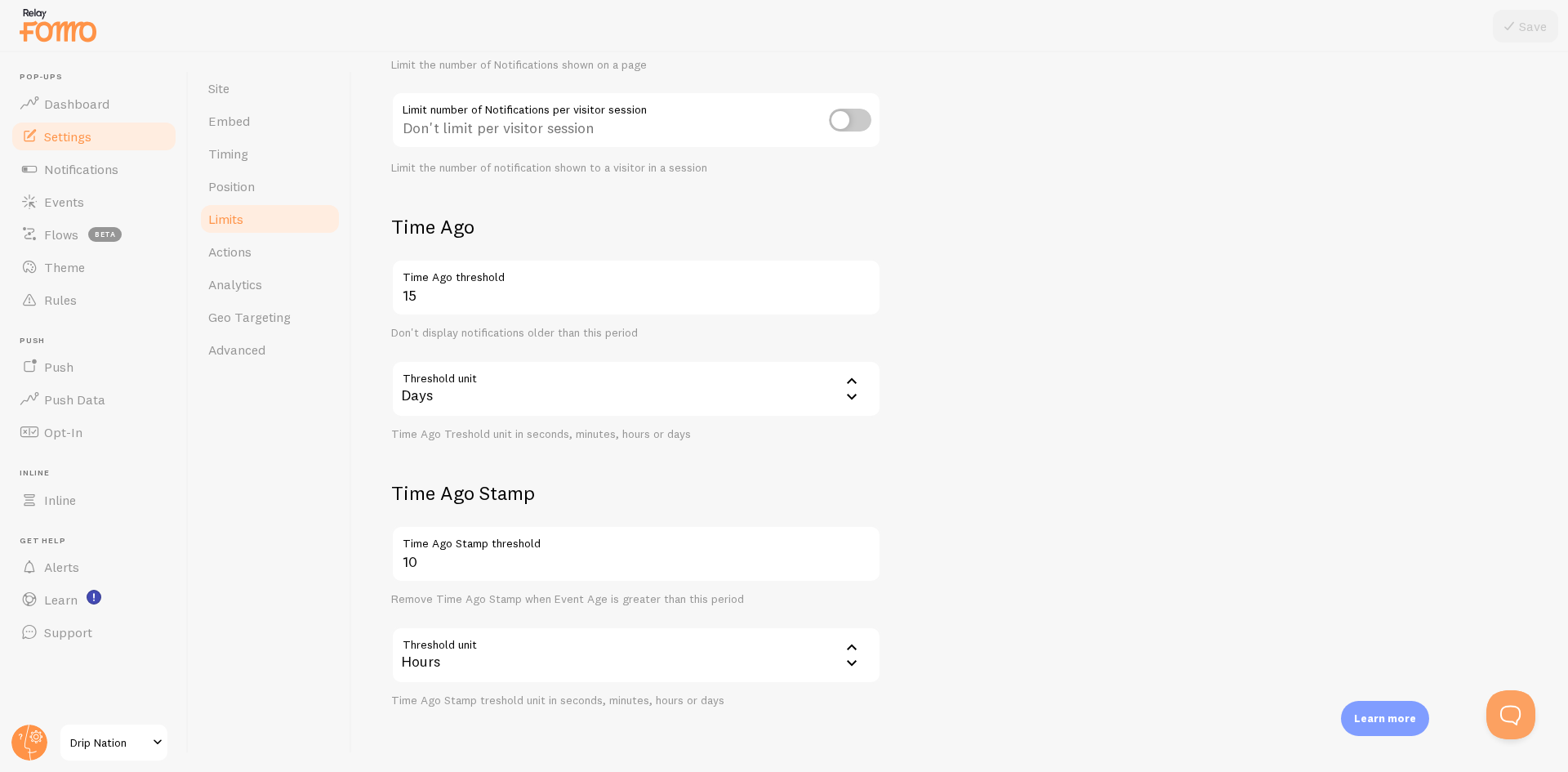
scroll to position [245, 0]
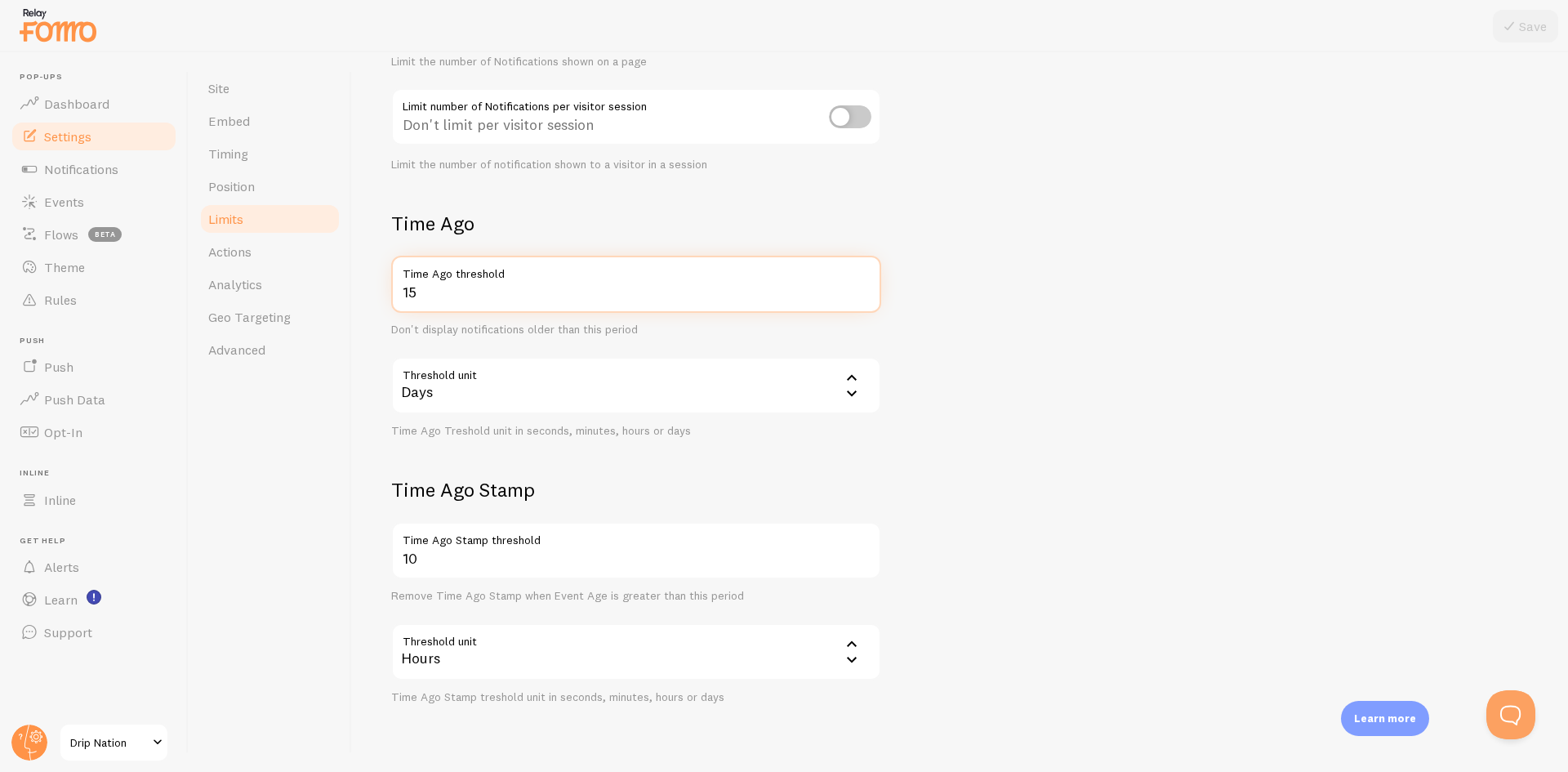
click at [480, 296] on input "15" at bounding box center [636, 284] width 490 height 57
click at [1039, 395] on form "Notification Count 20 Max Notifications shown per page Limit the number of Noti…" at bounding box center [960, 323] width 1138 height 761
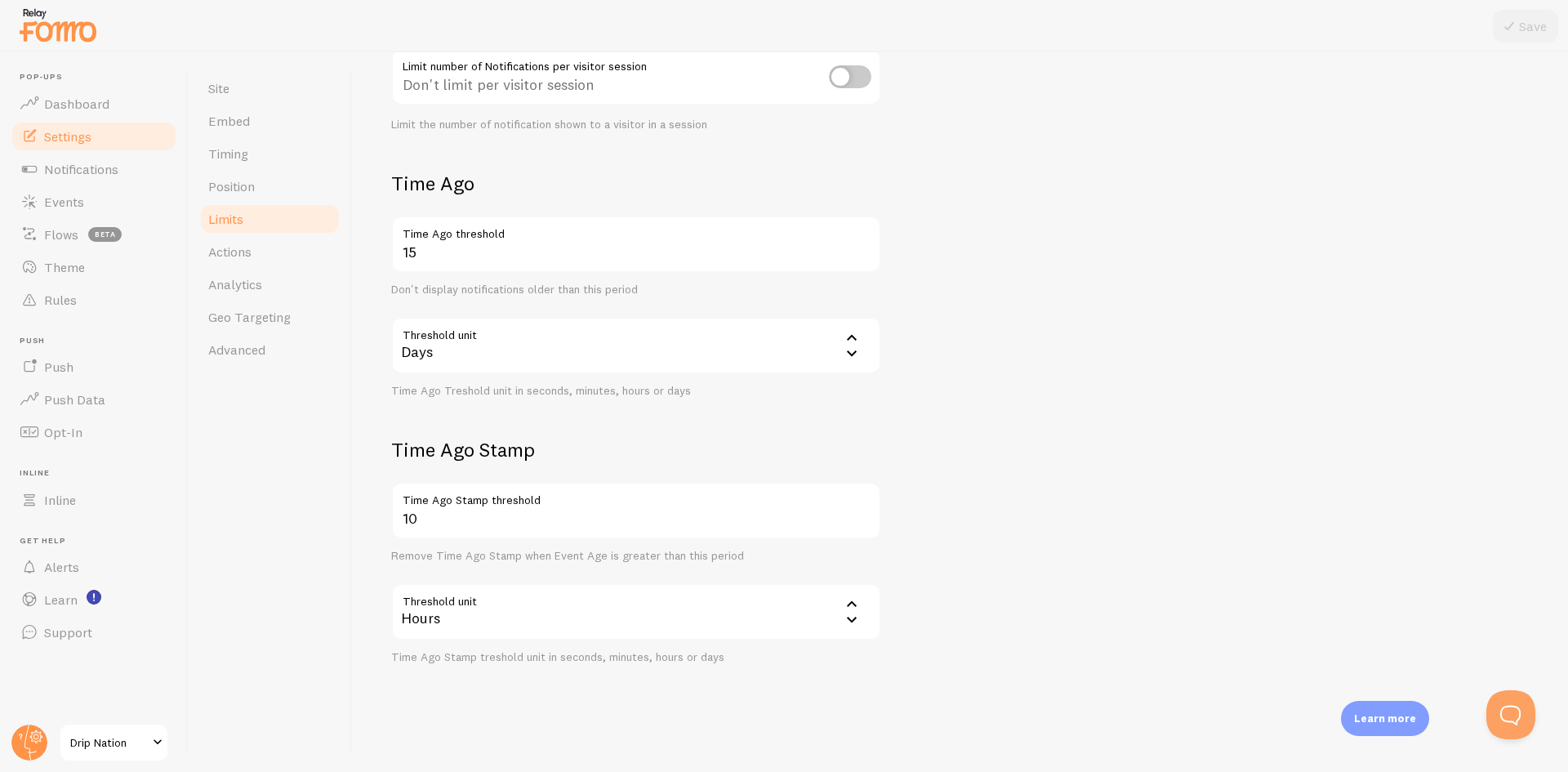
scroll to position [287, 0]
click at [658, 331] on div "Days" at bounding box center [636, 343] width 490 height 57
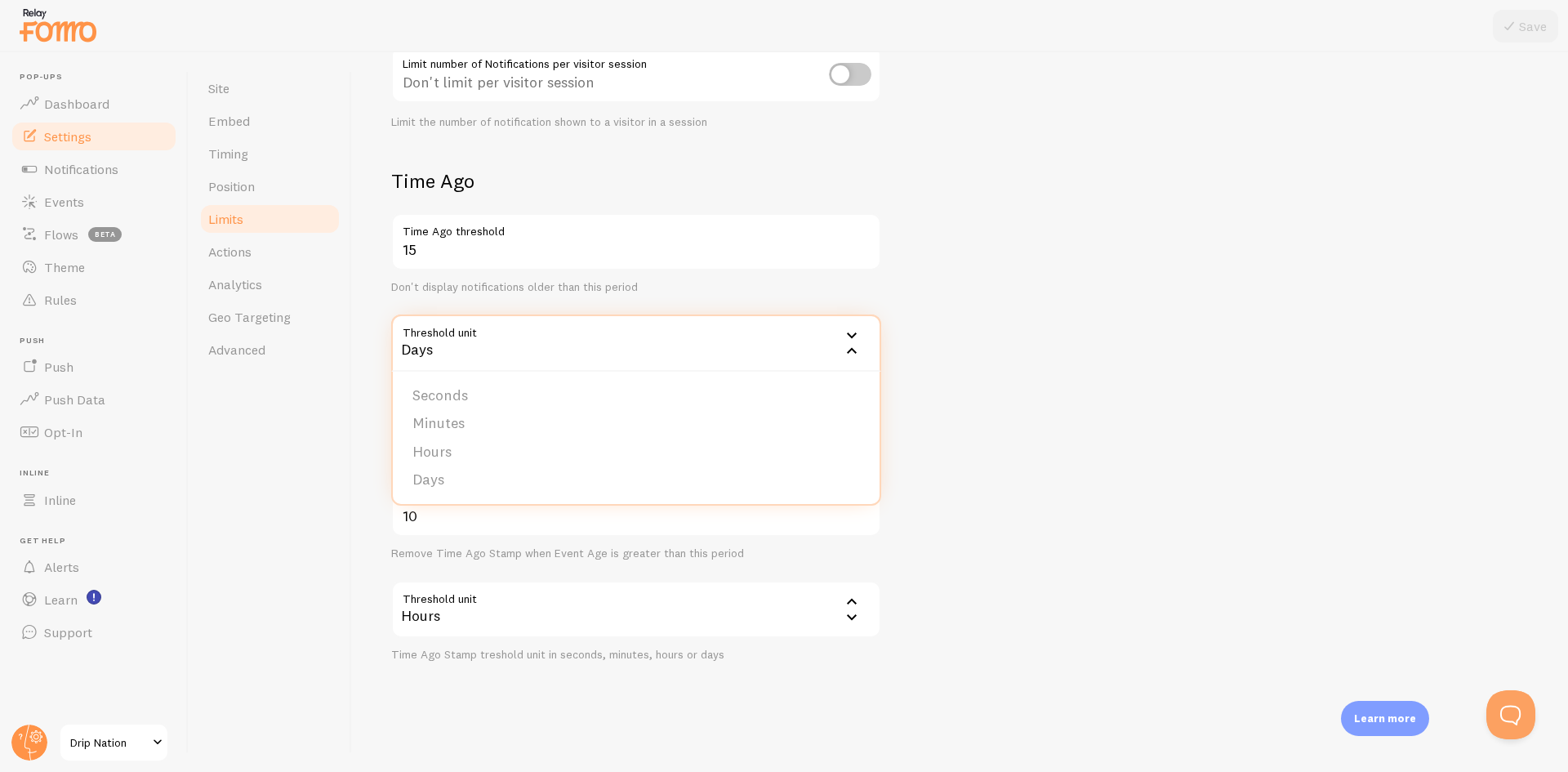
click at [1082, 369] on form "Notification Count 20 Max Notifications shown per page Limit the number of Noti…" at bounding box center [960, 281] width 1138 height 761
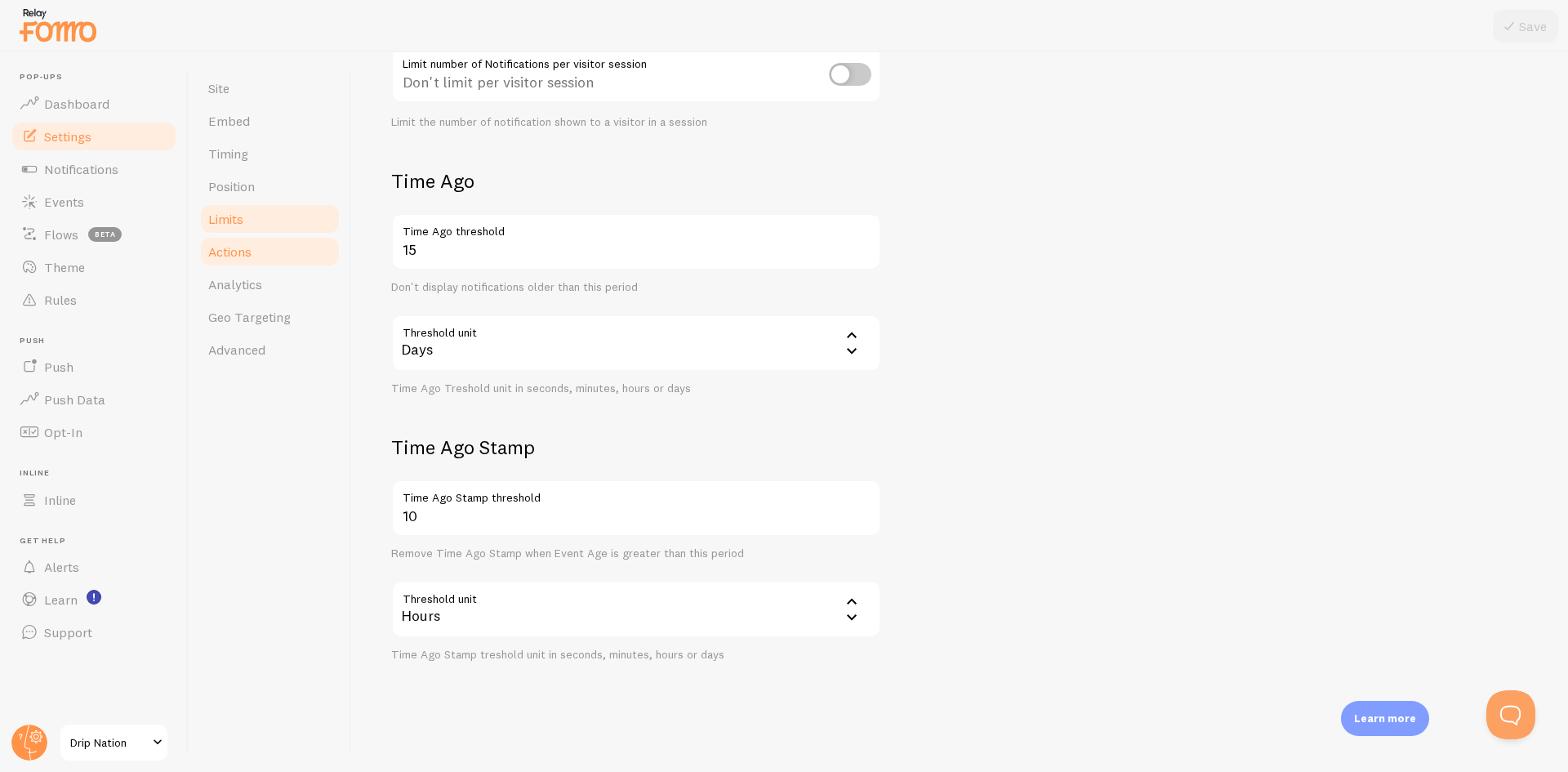
click at [285, 262] on link "Actions" at bounding box center [270, 251] width 143 height 33
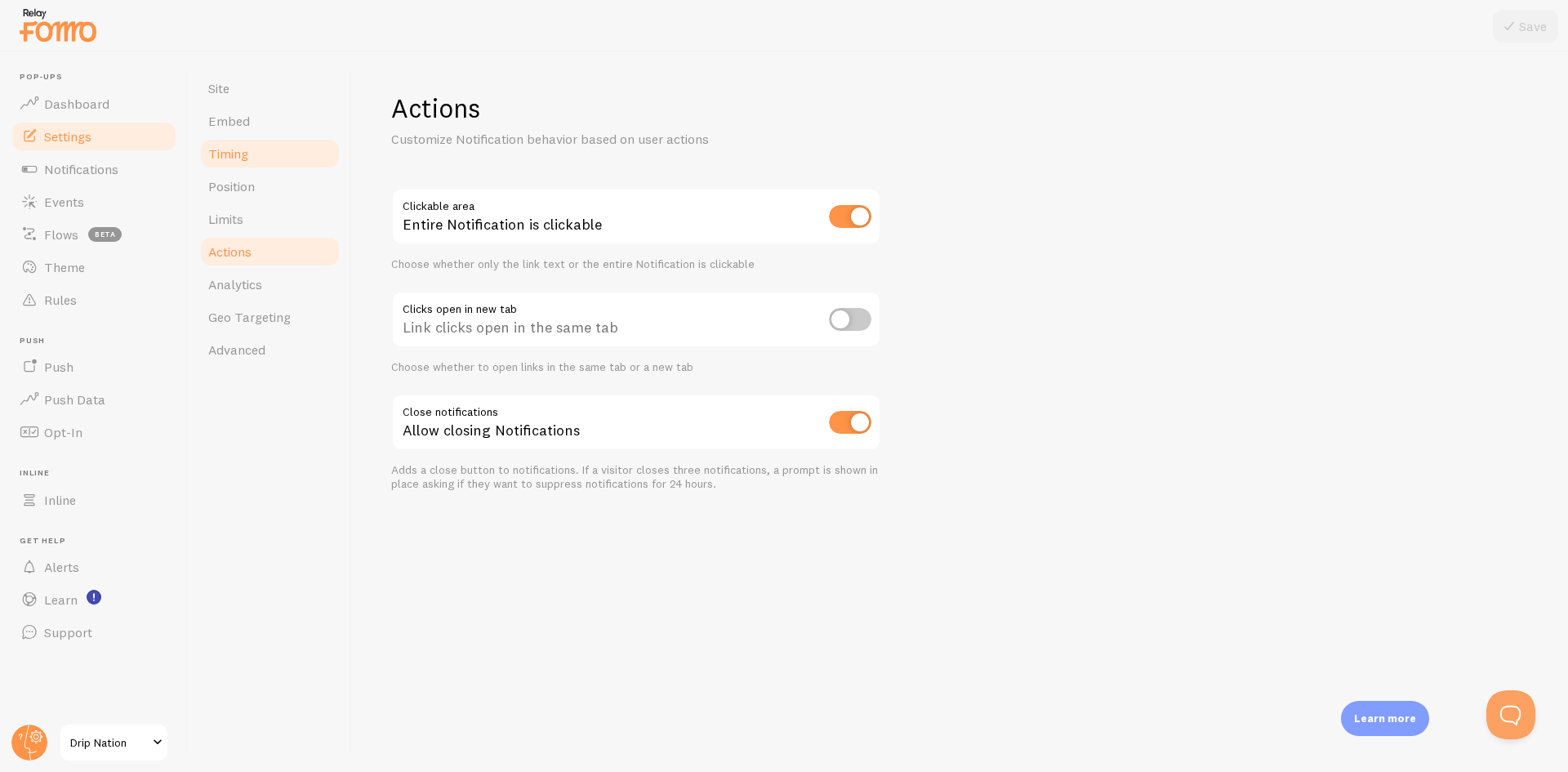
click at [250, 143] on link "Timing" at bounding box center [270, 154] width 143 height 33
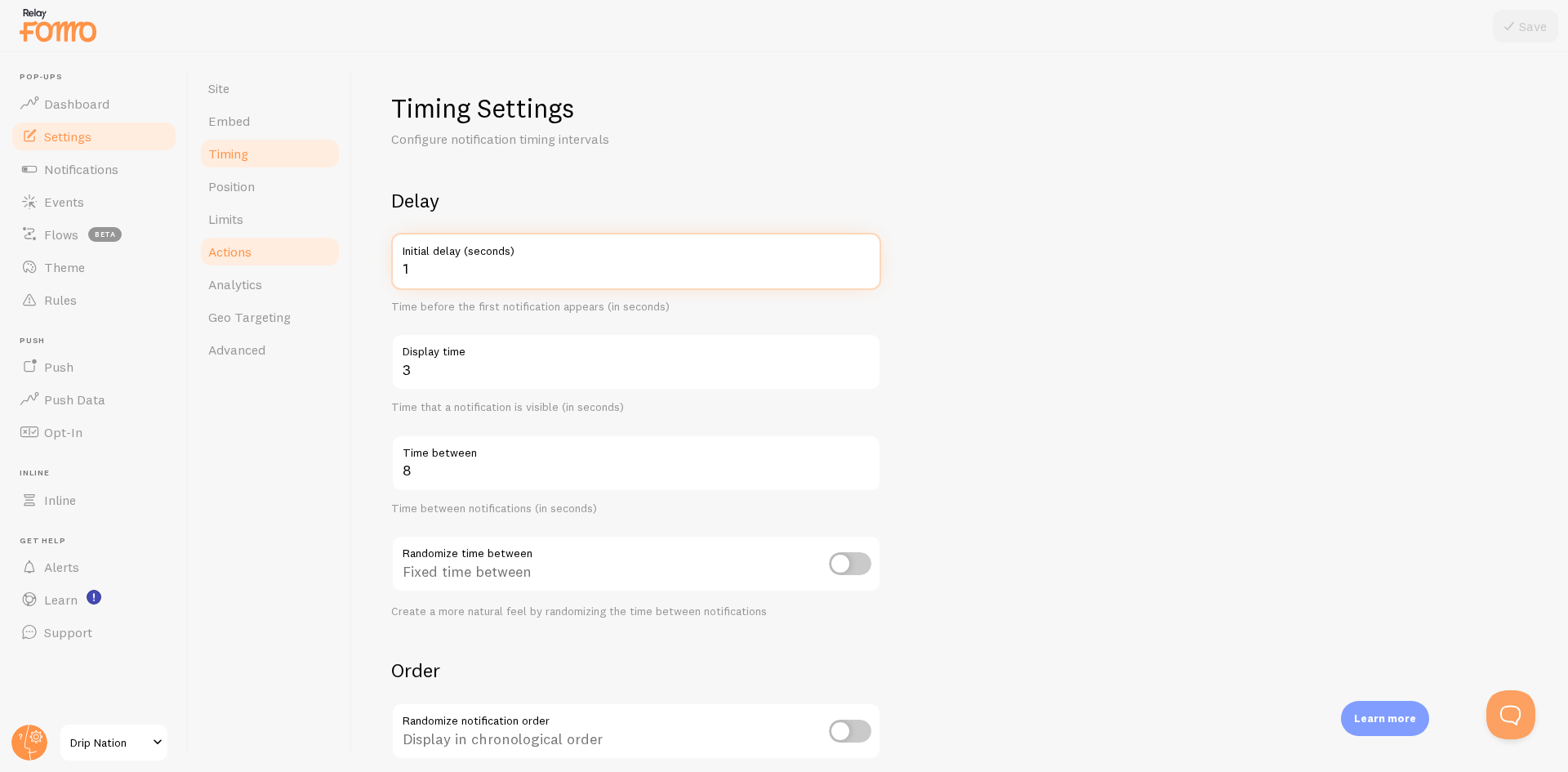
drag, startPoint x: 447, startPoint y: 268, endPoint x: 271, endPoint y: 260, distance: 176.2
click at [280, 265] on div "Site Embed Timing Position Limits Actions Analytics Geo Targeting Advanced Timi…" at bounding box center [879, 412] width 1380 height 720
type input "3"
drag, startPoint x: 426, startPoint y: 372, endPoint x: 358, endPoint y: 372, distance: 68.0
click at [358, 372] on div "Timing Settings Configure notification timing intervals Delay 3 Initial delay (…" at bounding box center [960, 412] width 1216 height 720
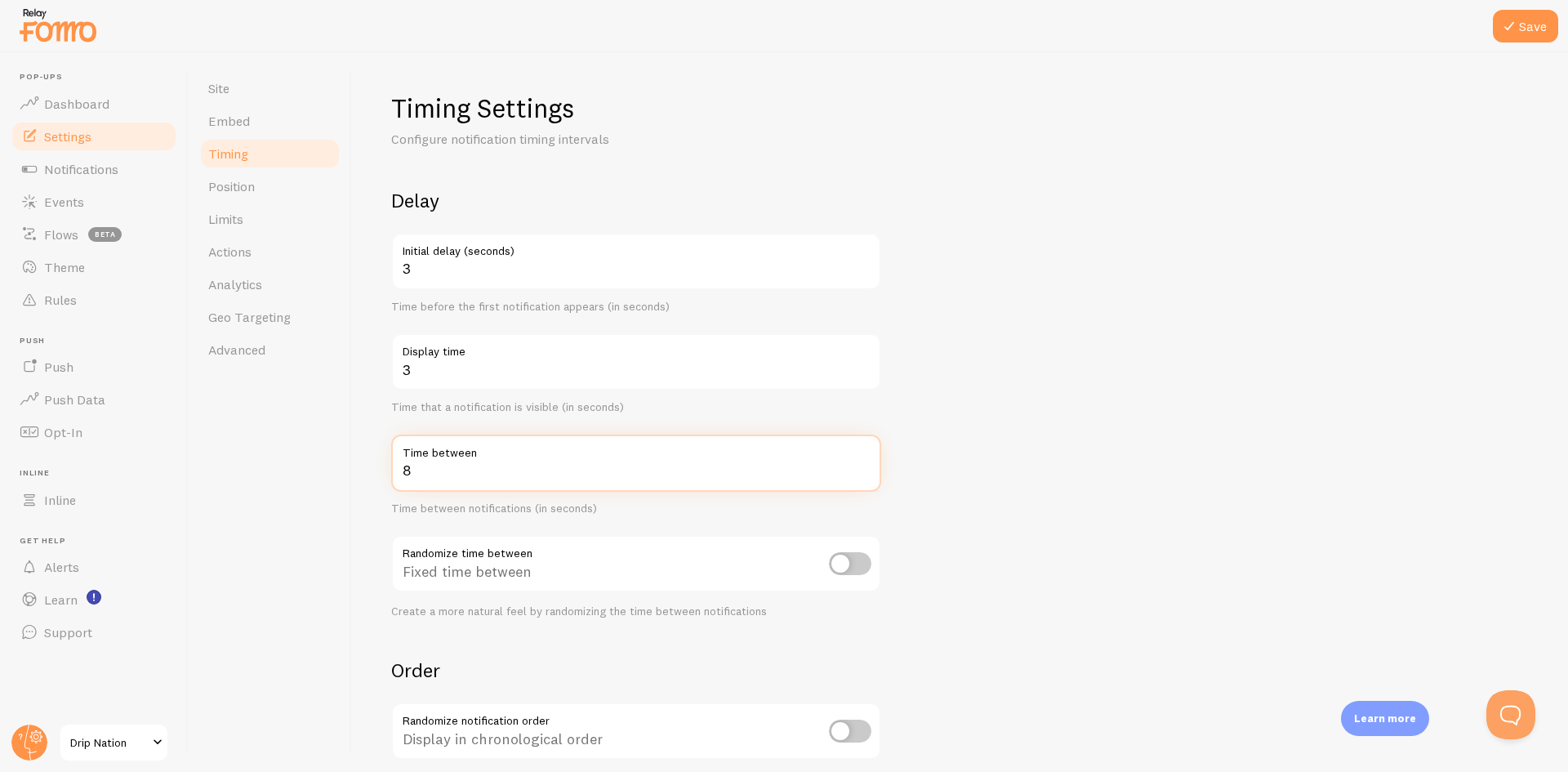
click at [1170, 476] on form "Delay 3 Initial delay (seconds) Time before the first notification appears (in …" at bounding box center [960, 539] width 1138 height 701
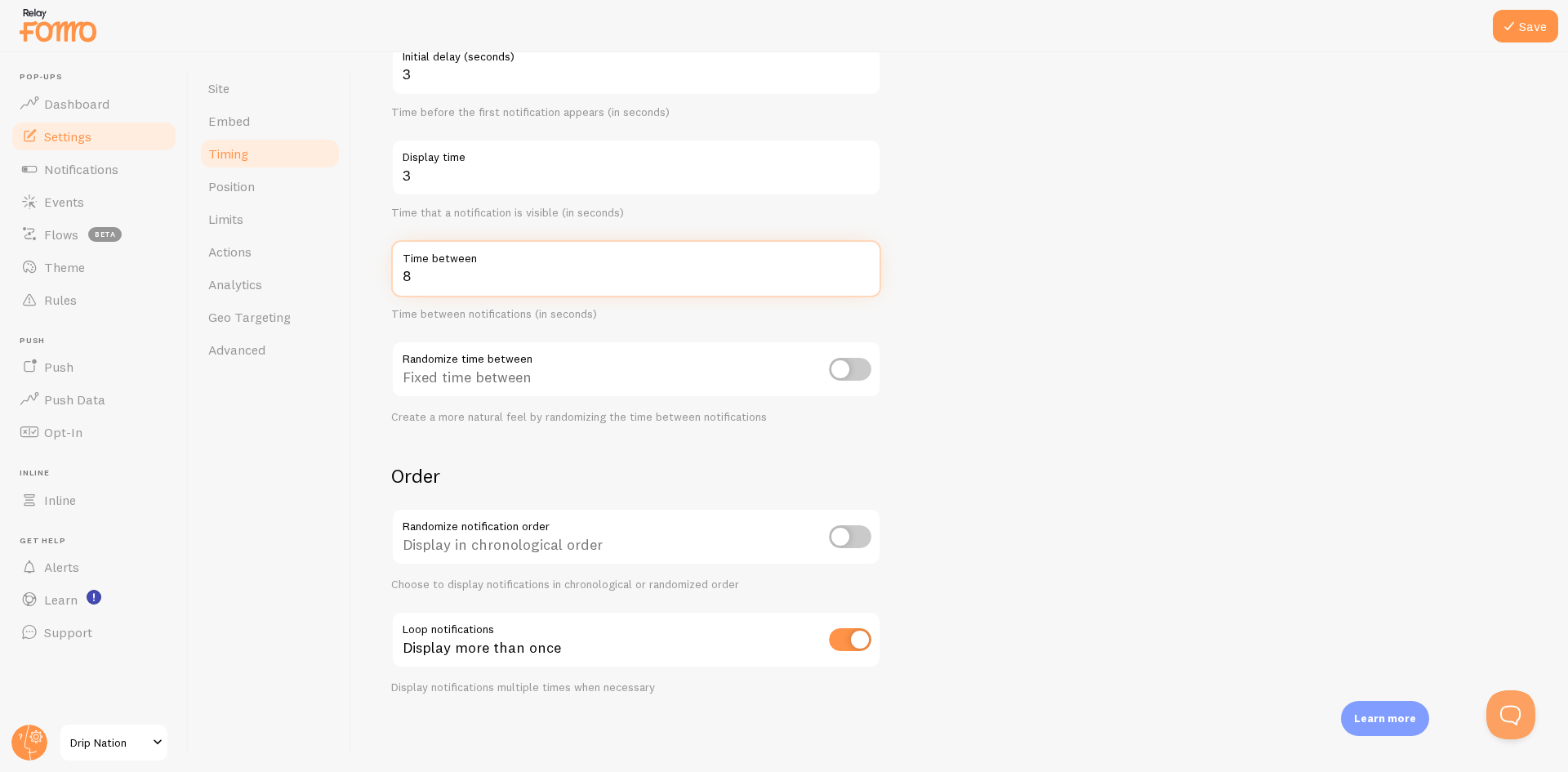
scroll to position [196, 0]
click at [1518, 34] on icon at bounding box center [1510, 26] width 20 height 20
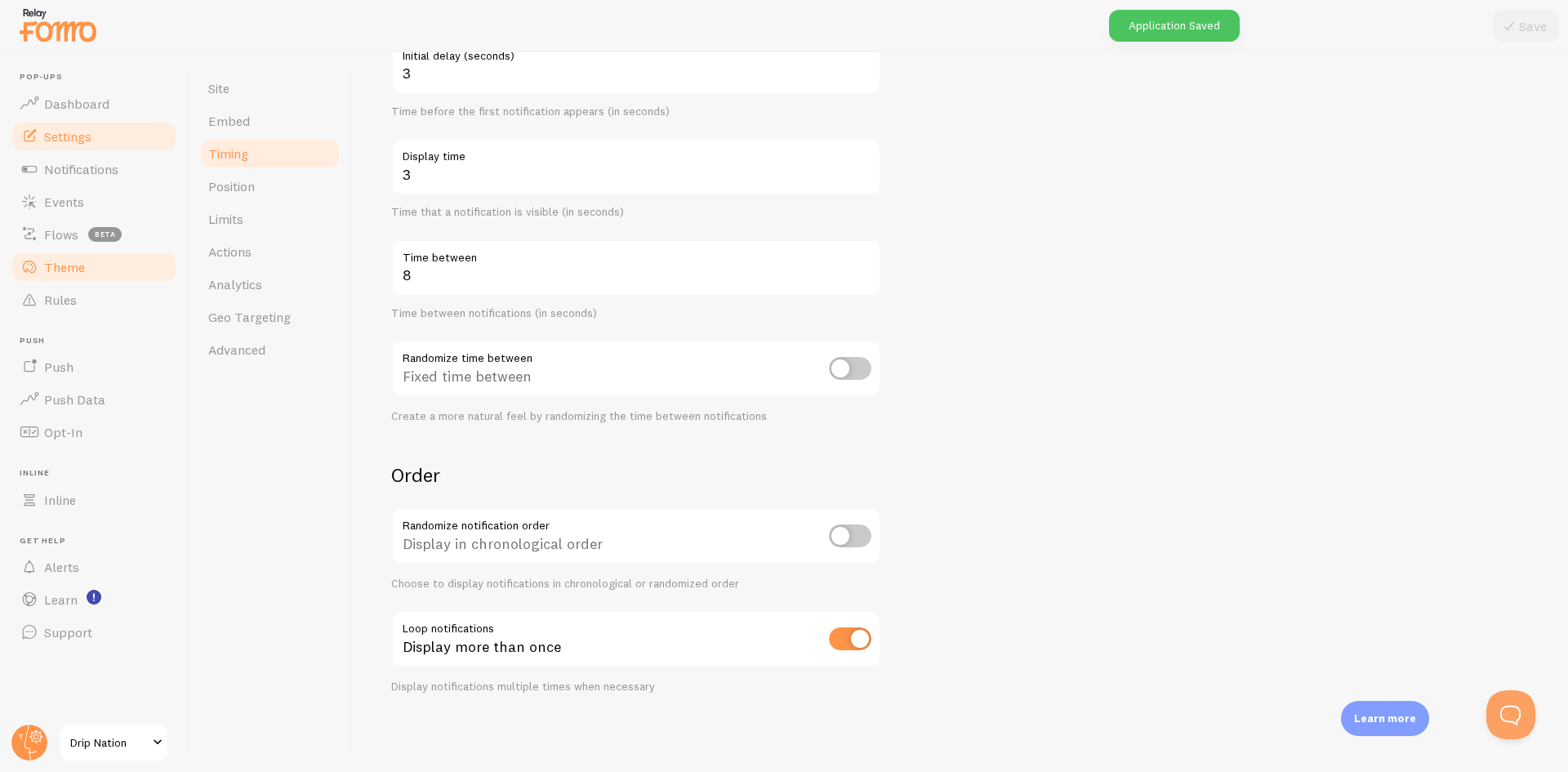
click at [82, 269] on span "Theme" at bounding box center [65, 267] width 41 height 16
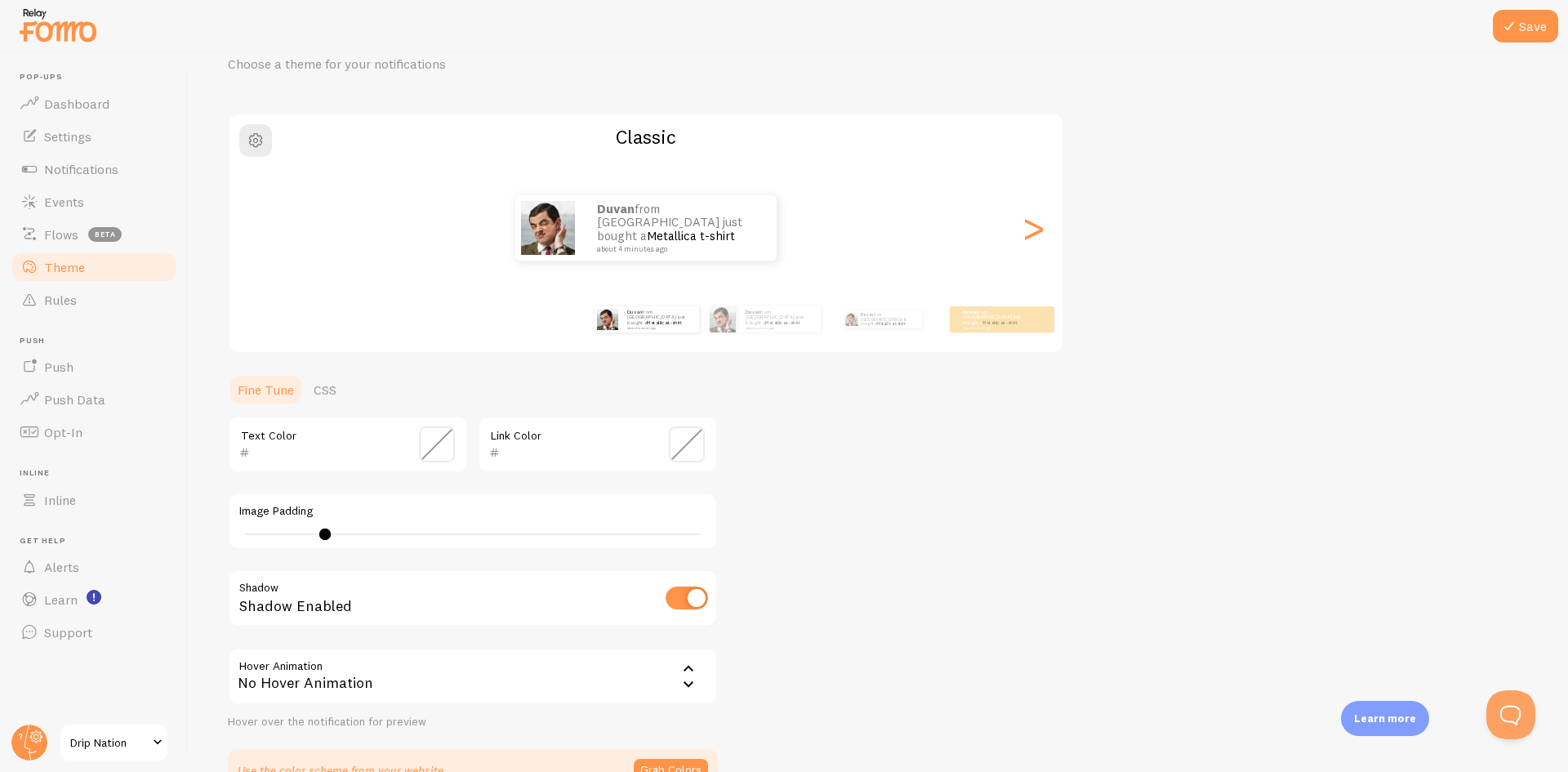
scroll to position [82, 0]
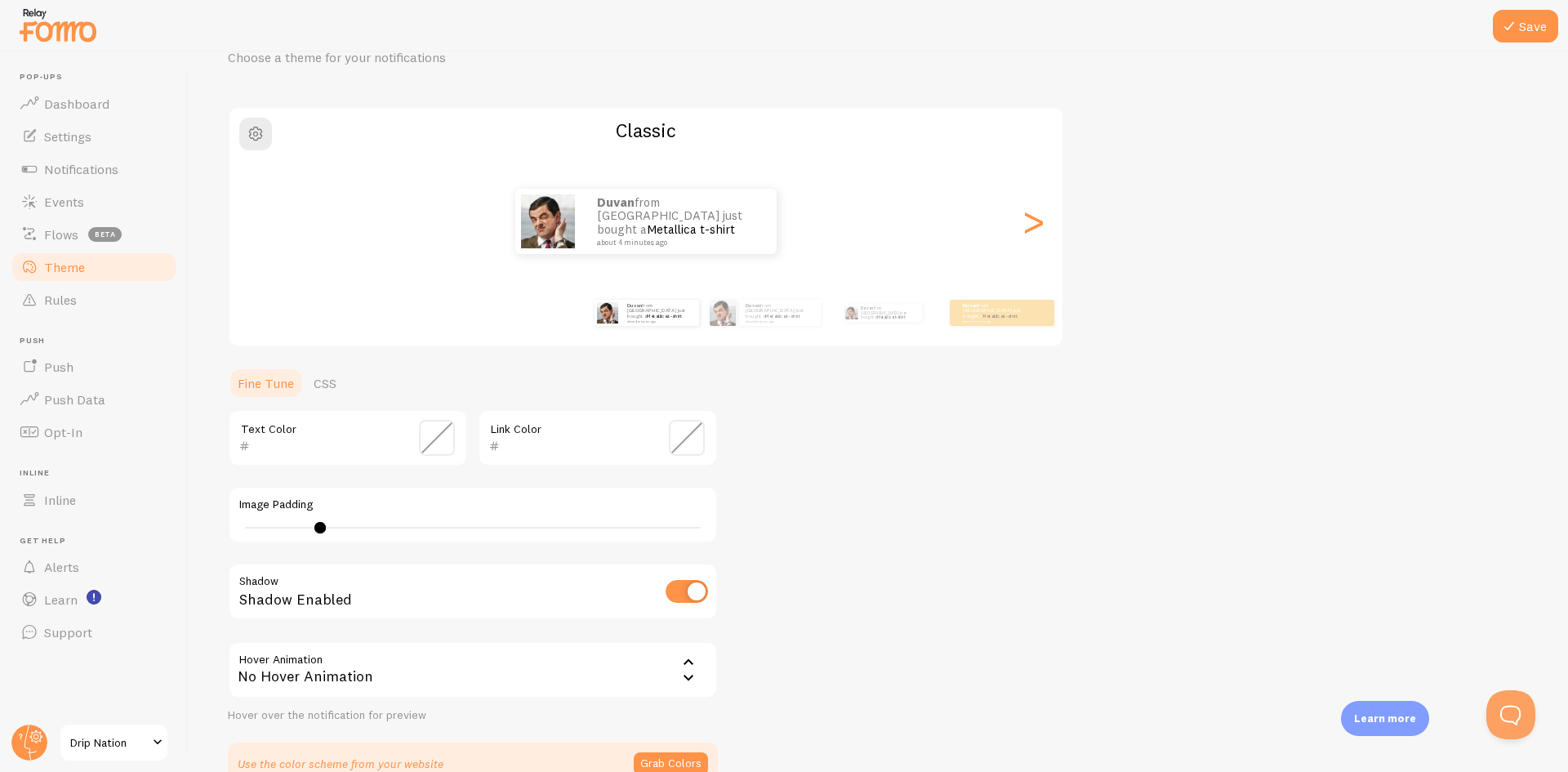
click at [320, 526] on div at bounding box center [320, 528] width 11 height 11
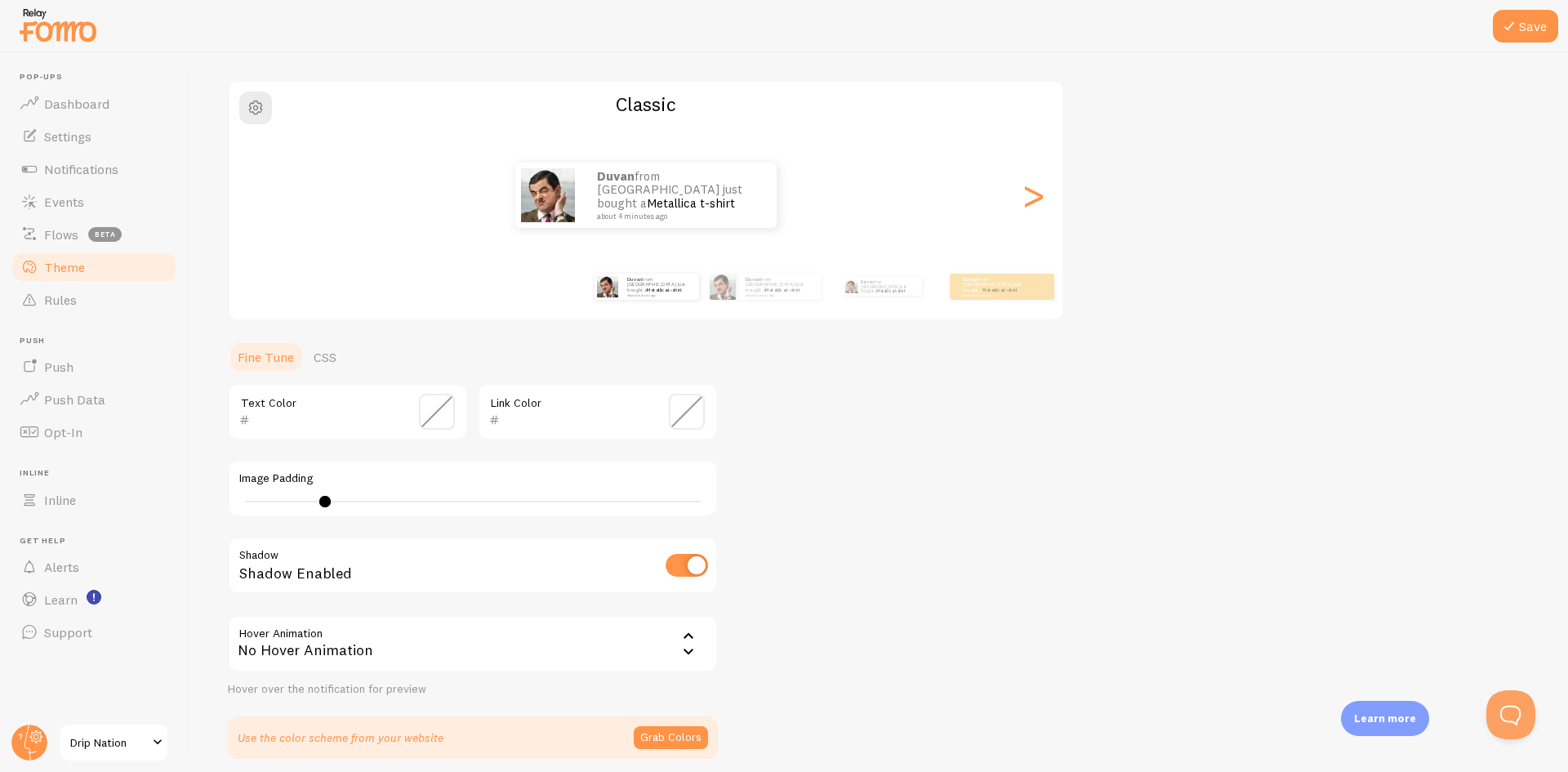
scroll to position [174, 0]
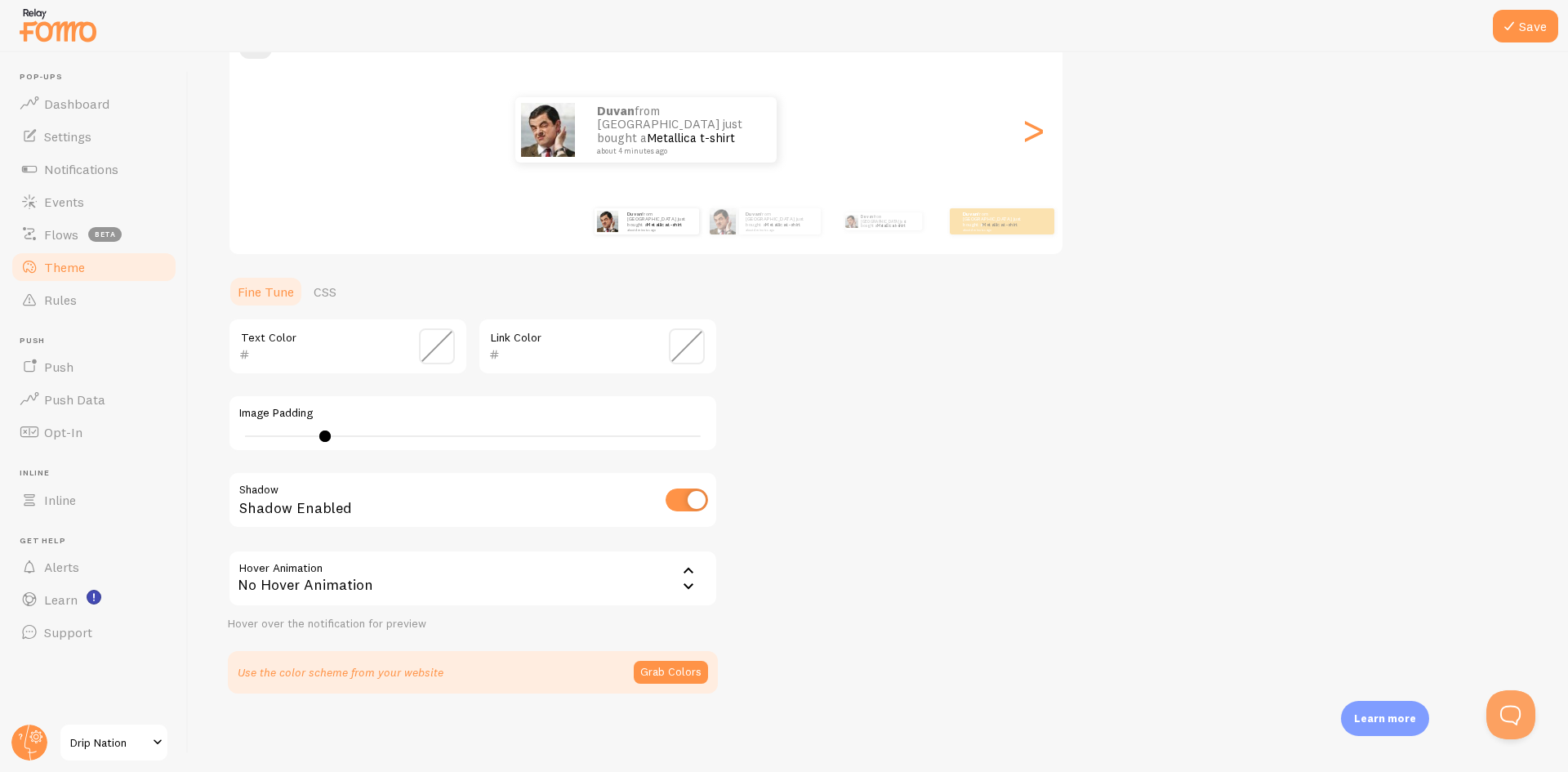
click at [846, 526] on div "Theme Choose a theme for your notifications Classic Duvan from [GEOGRAPHIC_DATA…" at bounding box center [878, 305] width 1301 height 775
click at [633, 570] on div "No Hover Animation" at bounding box center [472, 579] width 490 height 57
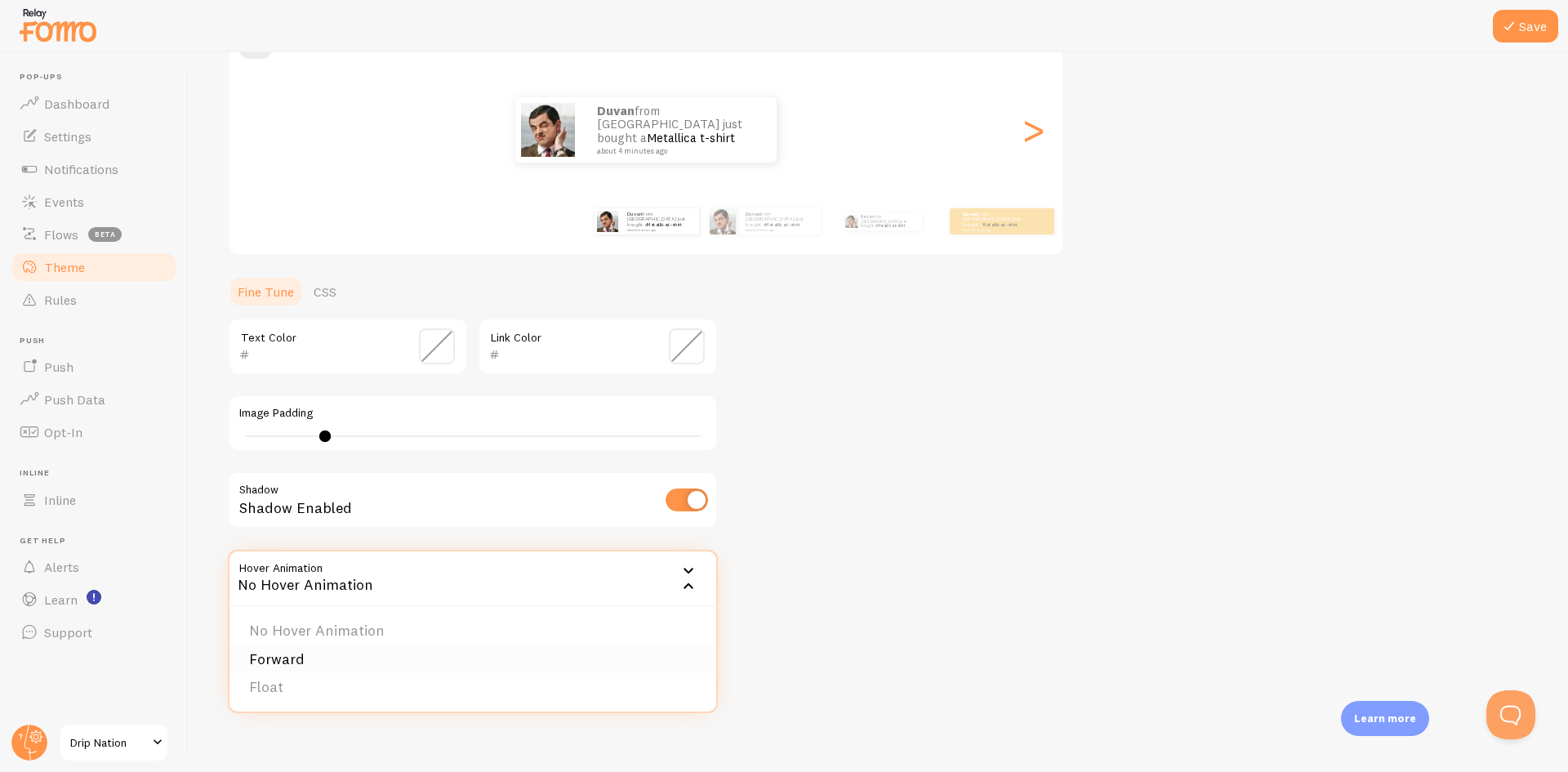
click at [332, 656] on li "Forward" at bounding box center [472, 660] width 487 height 29
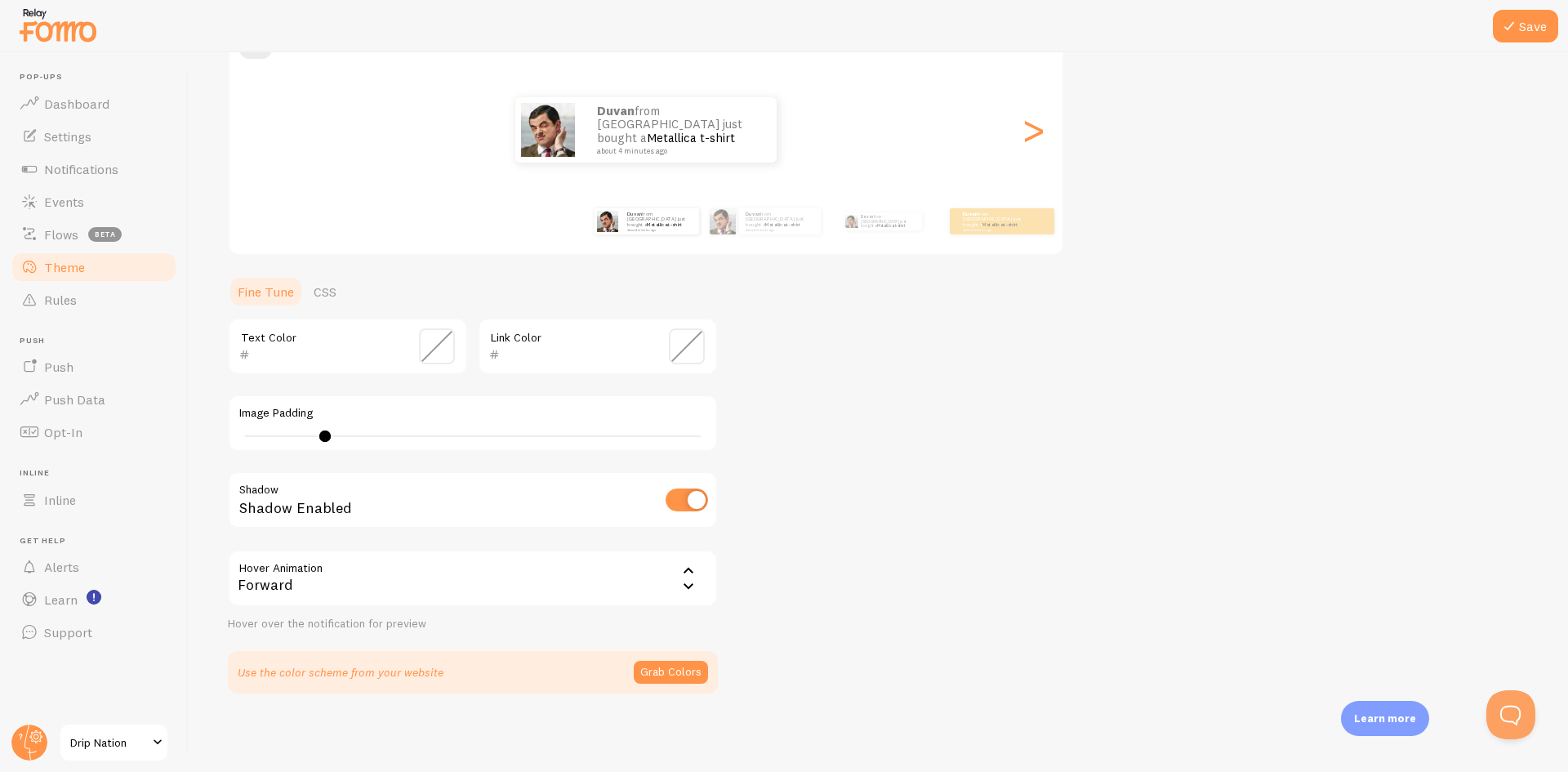
click at [480, 574] on div "Forward" at bounding box center [472, 579] width 490 height 57
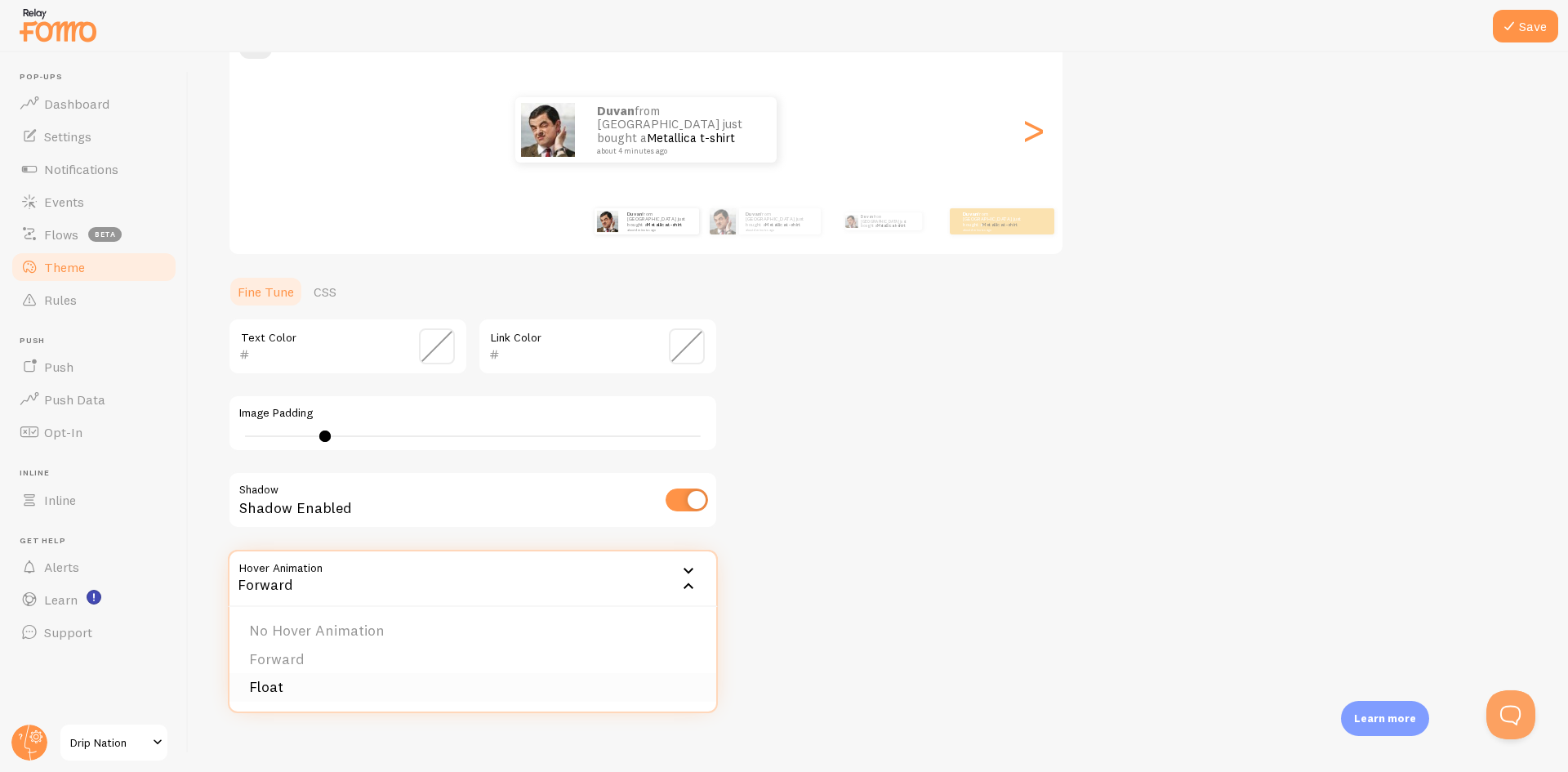
click at [319, 682] on li "Float" at bounding box center [472, 687] width 487 height 29
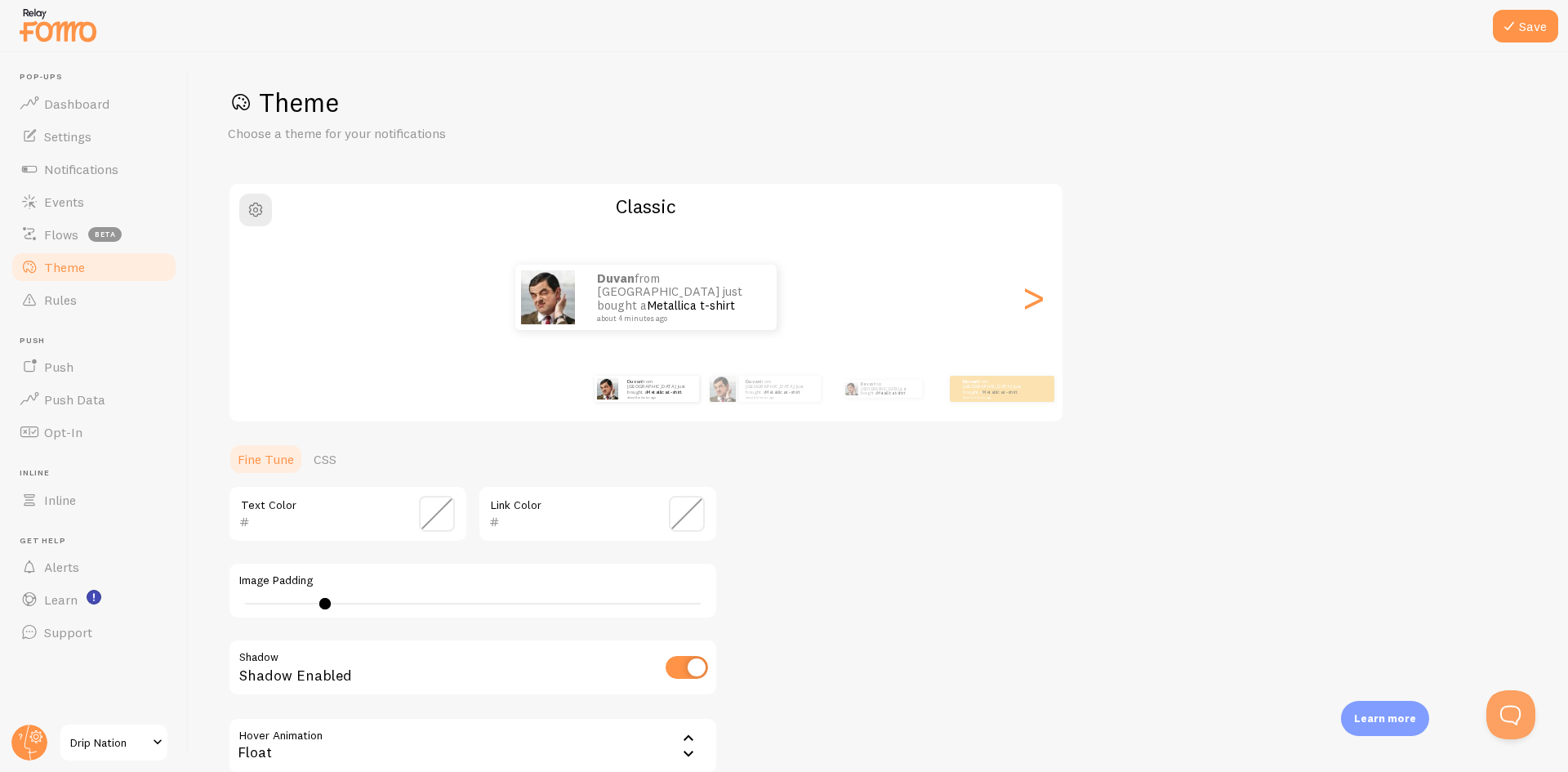
scroll to position [0, 0]
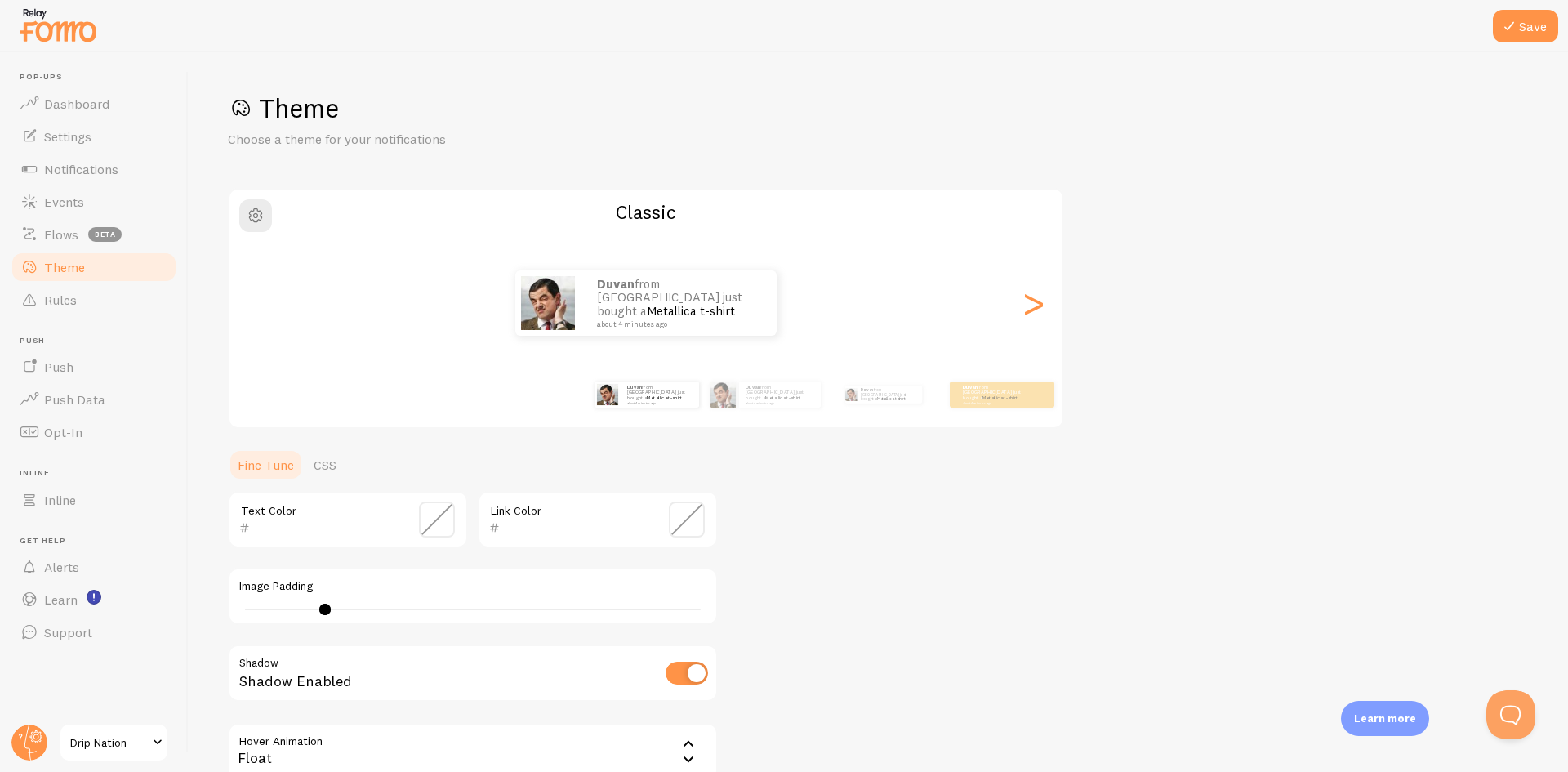
click at [428, 513] on span at bounding box center [437, 520] width 36 height 36
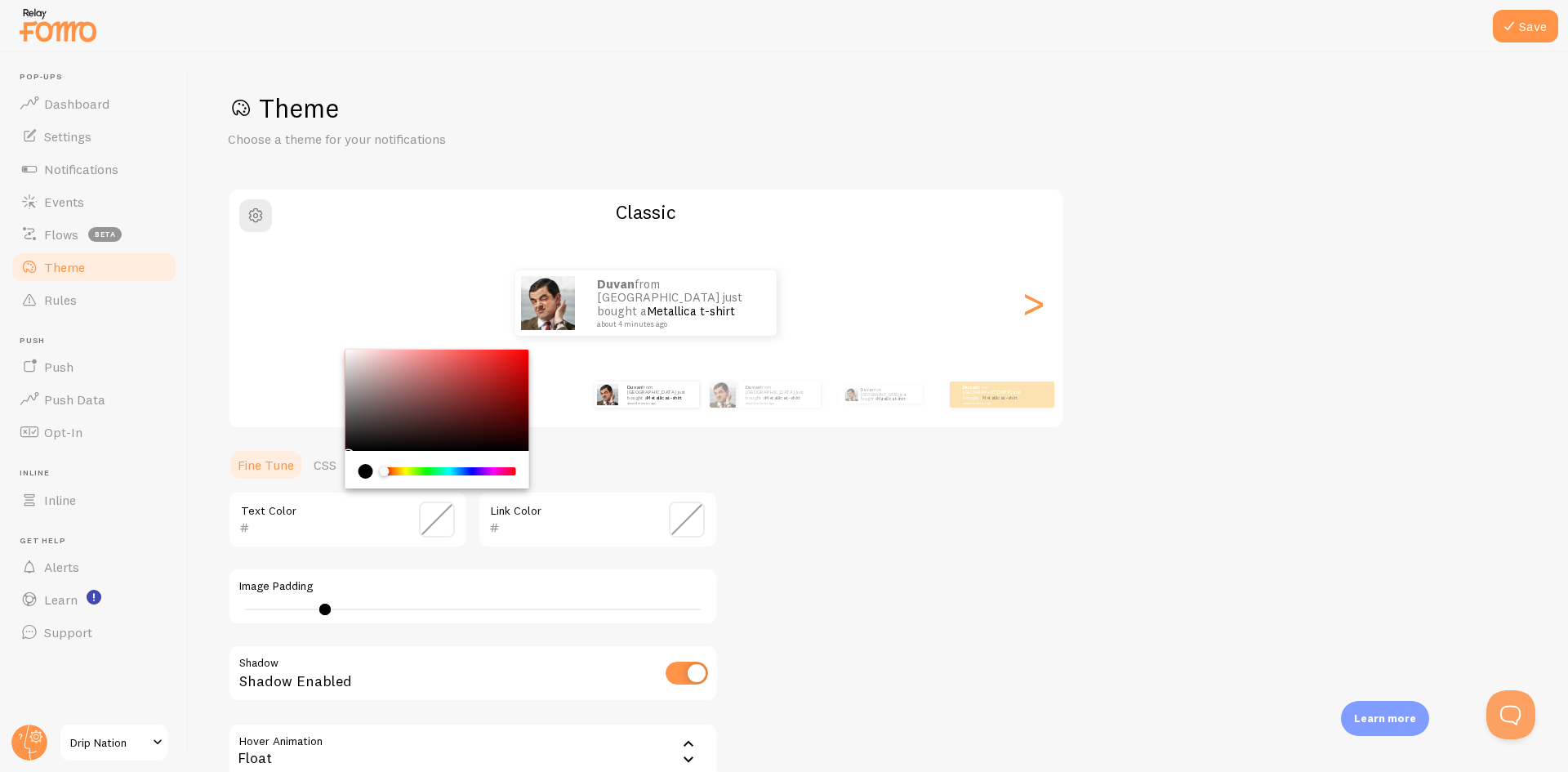
click at [956, 476] on div "Theme Choose a theme for your notifications Classic Duvan from [GEOGRAPHIC_DATA…" at bounding box center [878, 479] width 1301 height 775
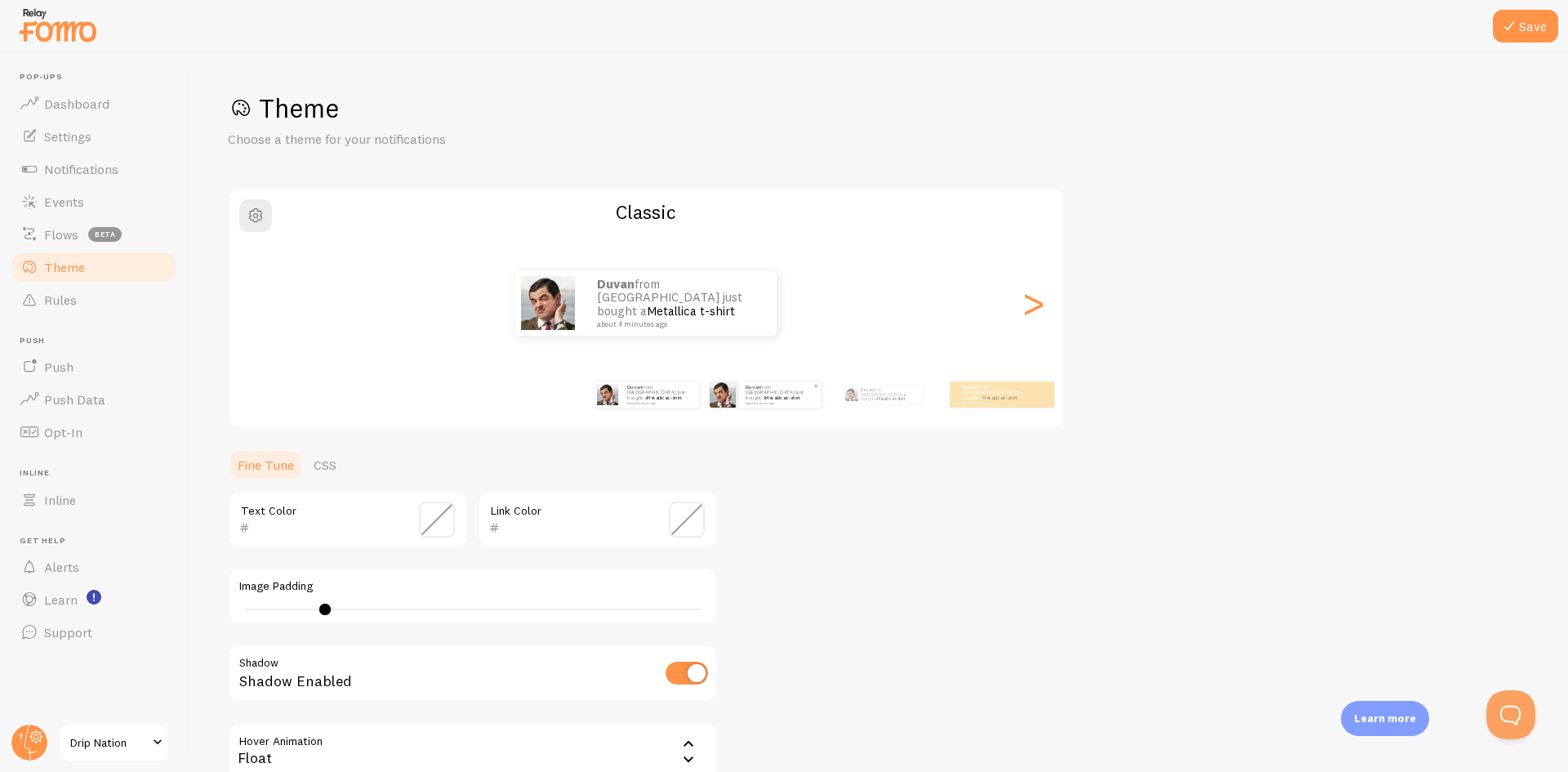
click at [750, 401] on small "about 4 minutes ago" at bounding box center [779, 403] width 67 height 3
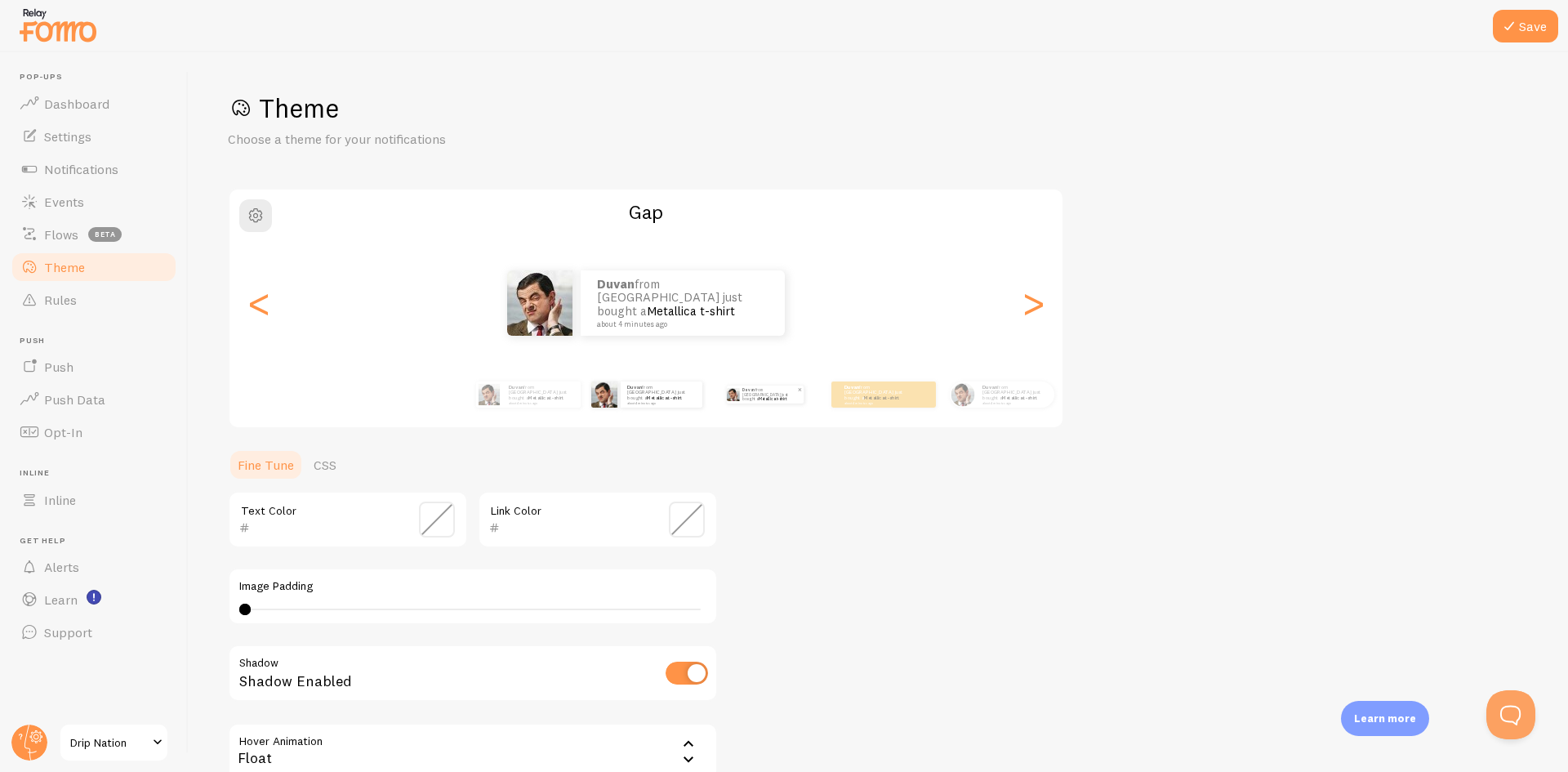
click at [737, 400] on img at bounding box center [732, 395] width 13 height 13
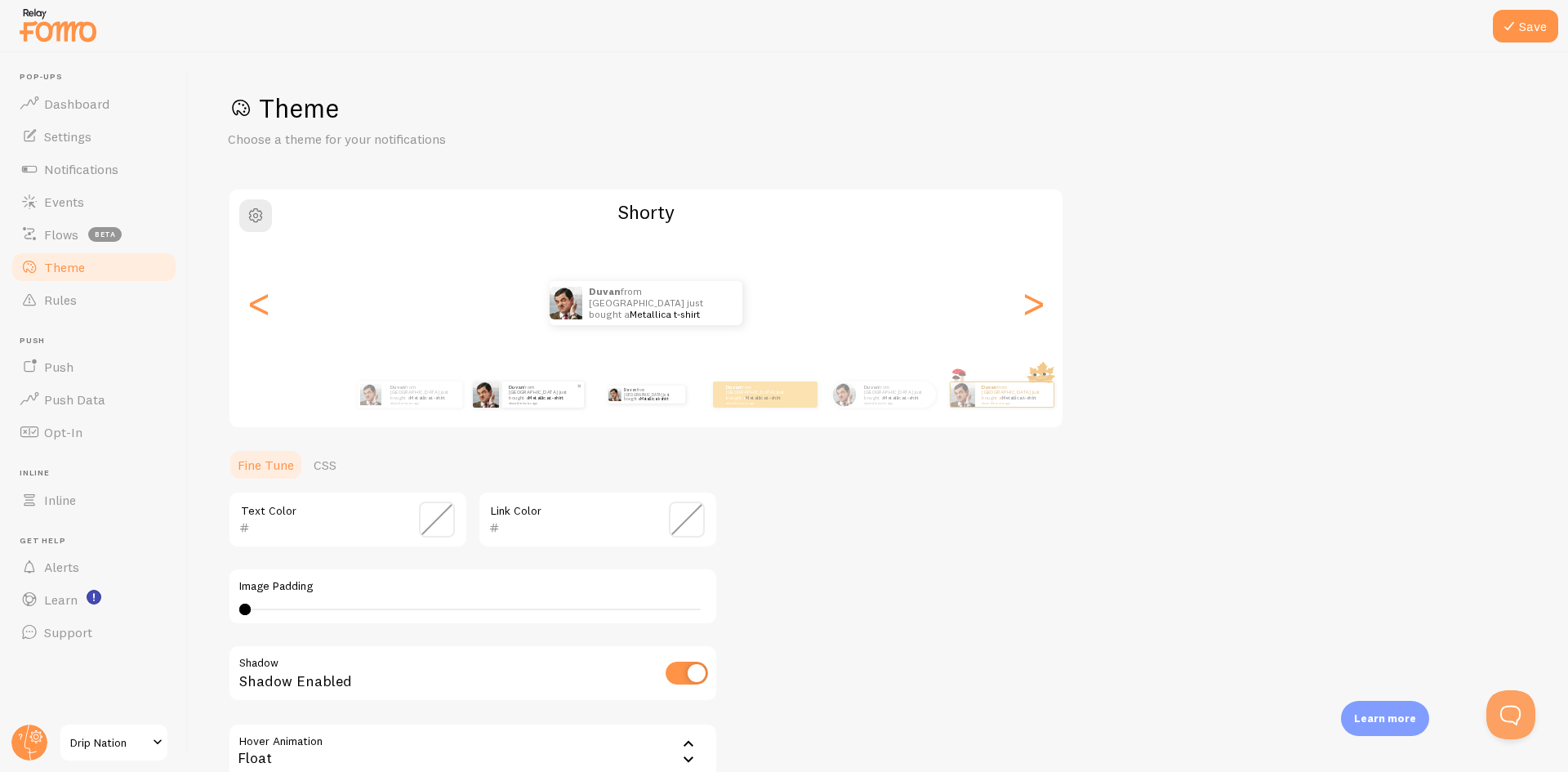
click at [547, 401] on small "about 4 minutes ago" at bounding box center [543, 403] width 67 height 3
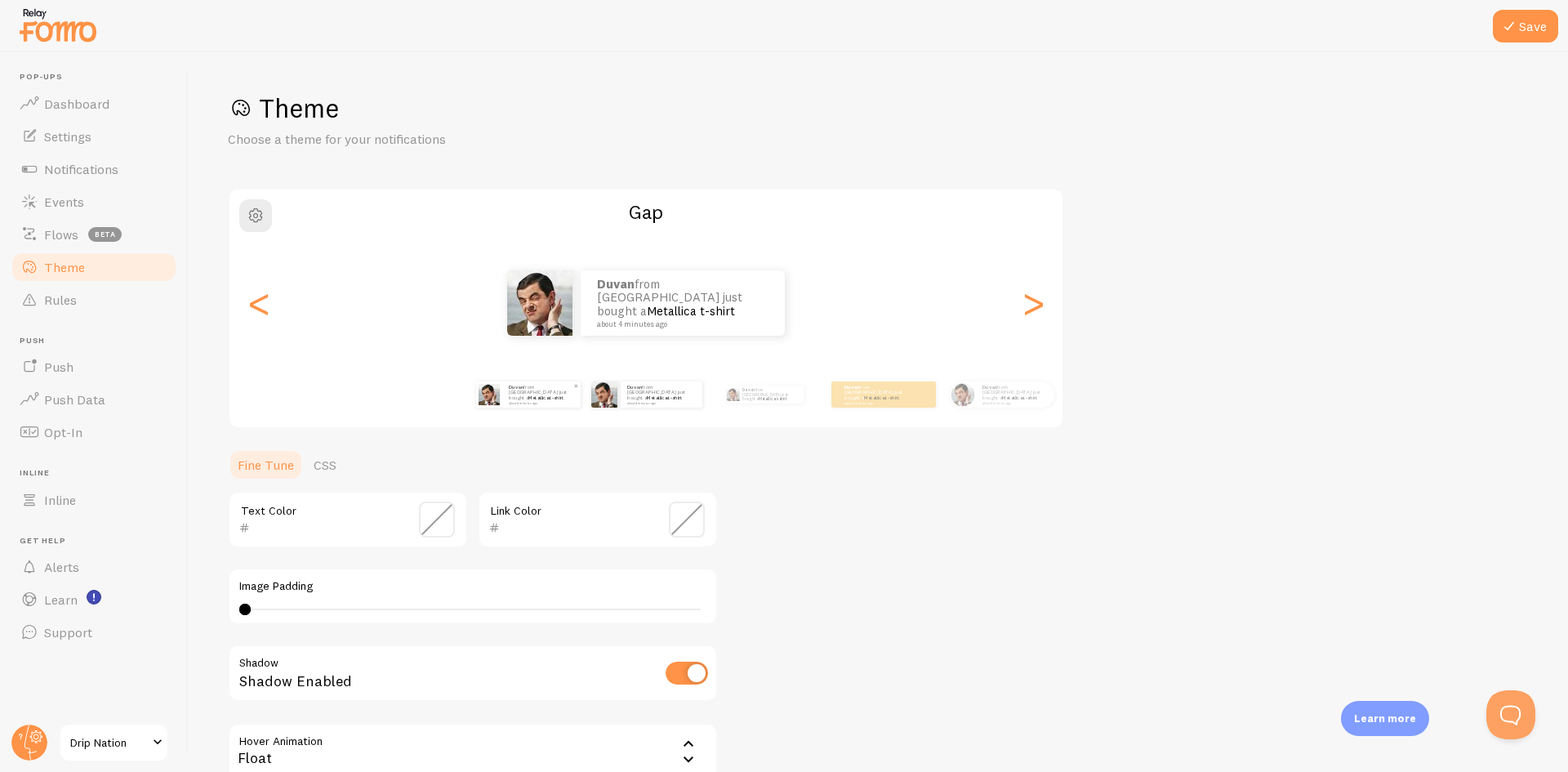
click at [484, 399] on img at bounding box center [489, 395] width 21 height 21
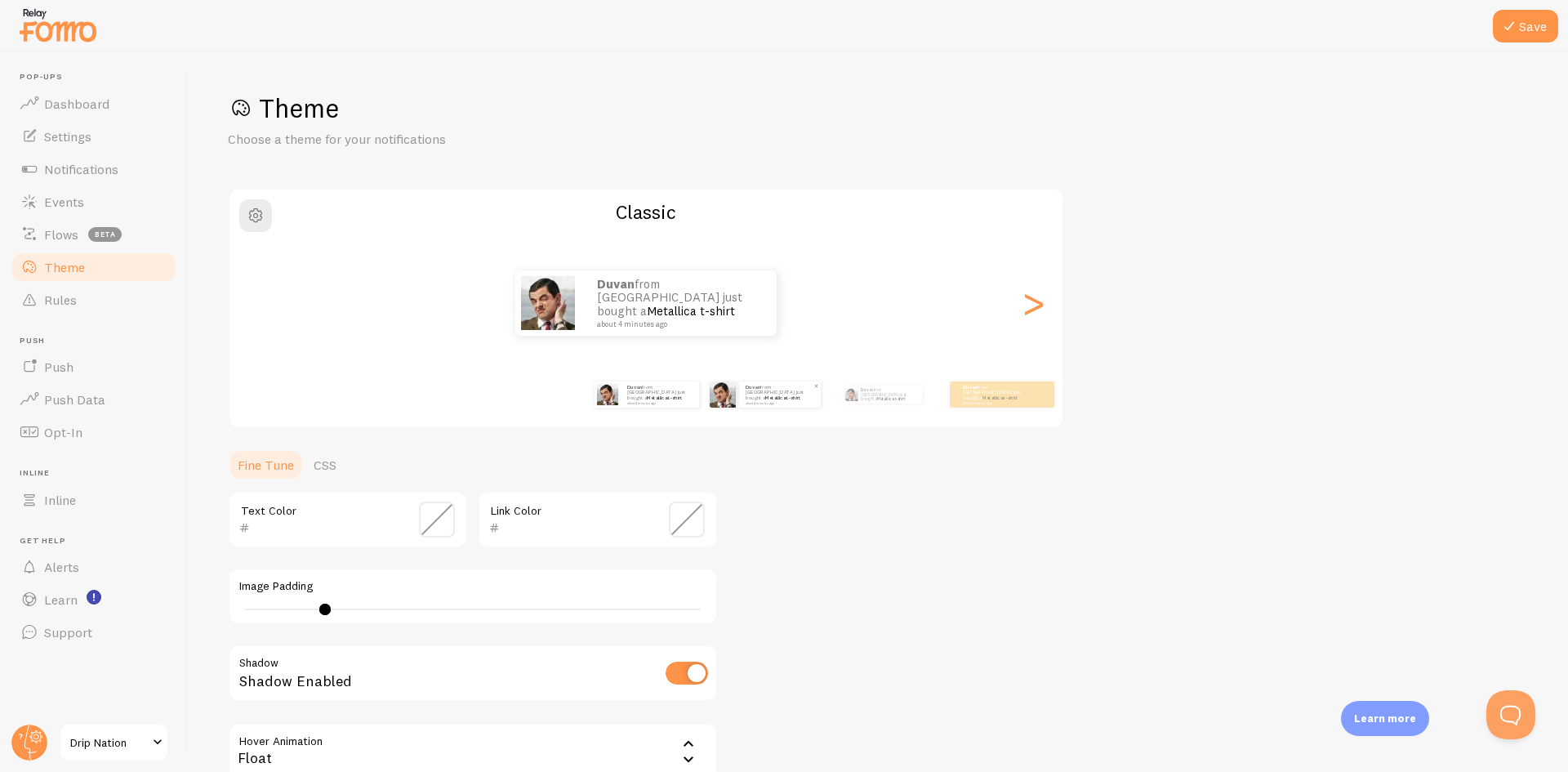
click at [753, 401] on small "about 4 minutes ago" at bounding box center [779, 403] width 67 height 3
type input "0"
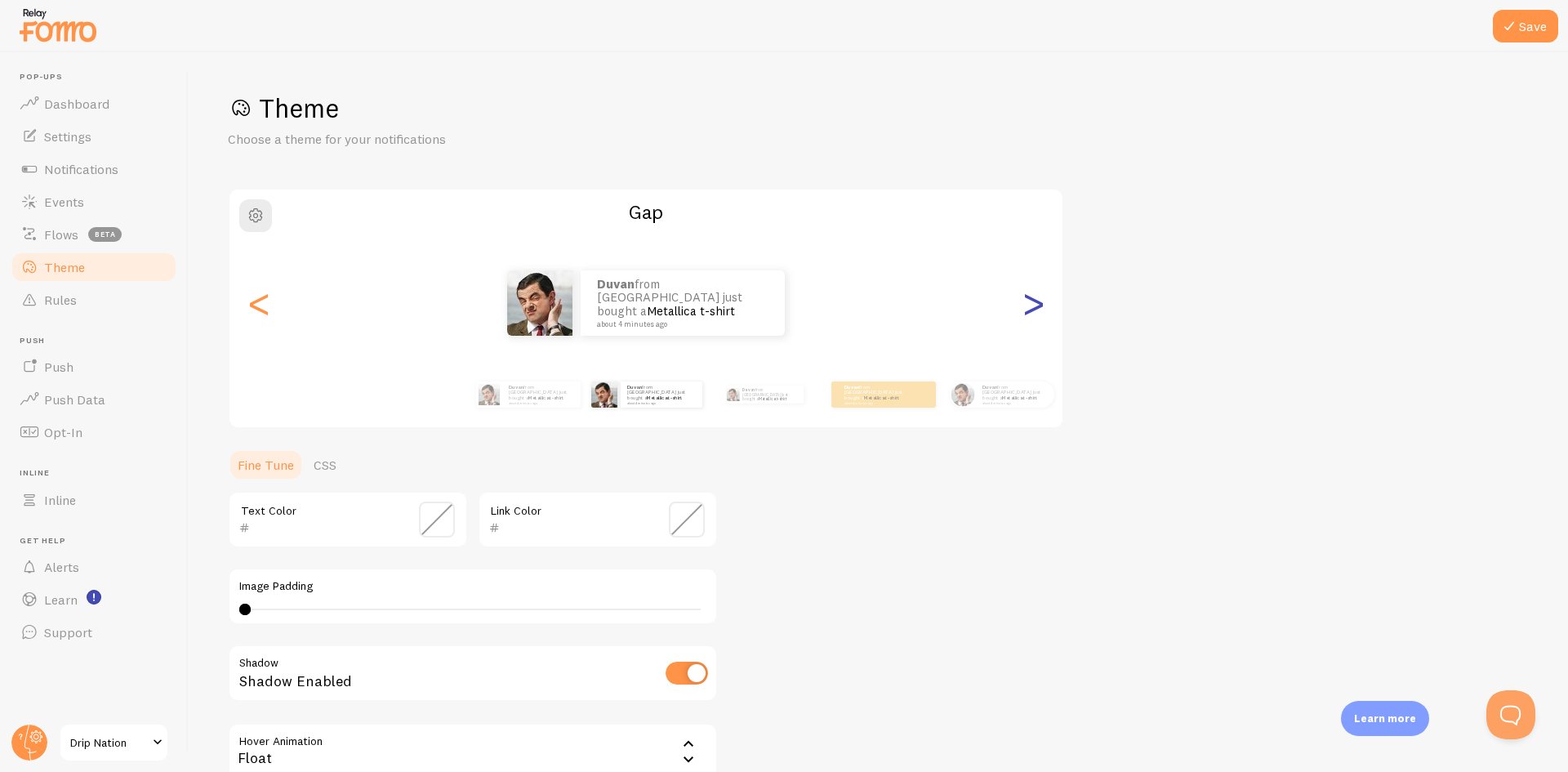
click at [1039, 296] on div ">" at bounding box center [1034, 303] width 20 height 118
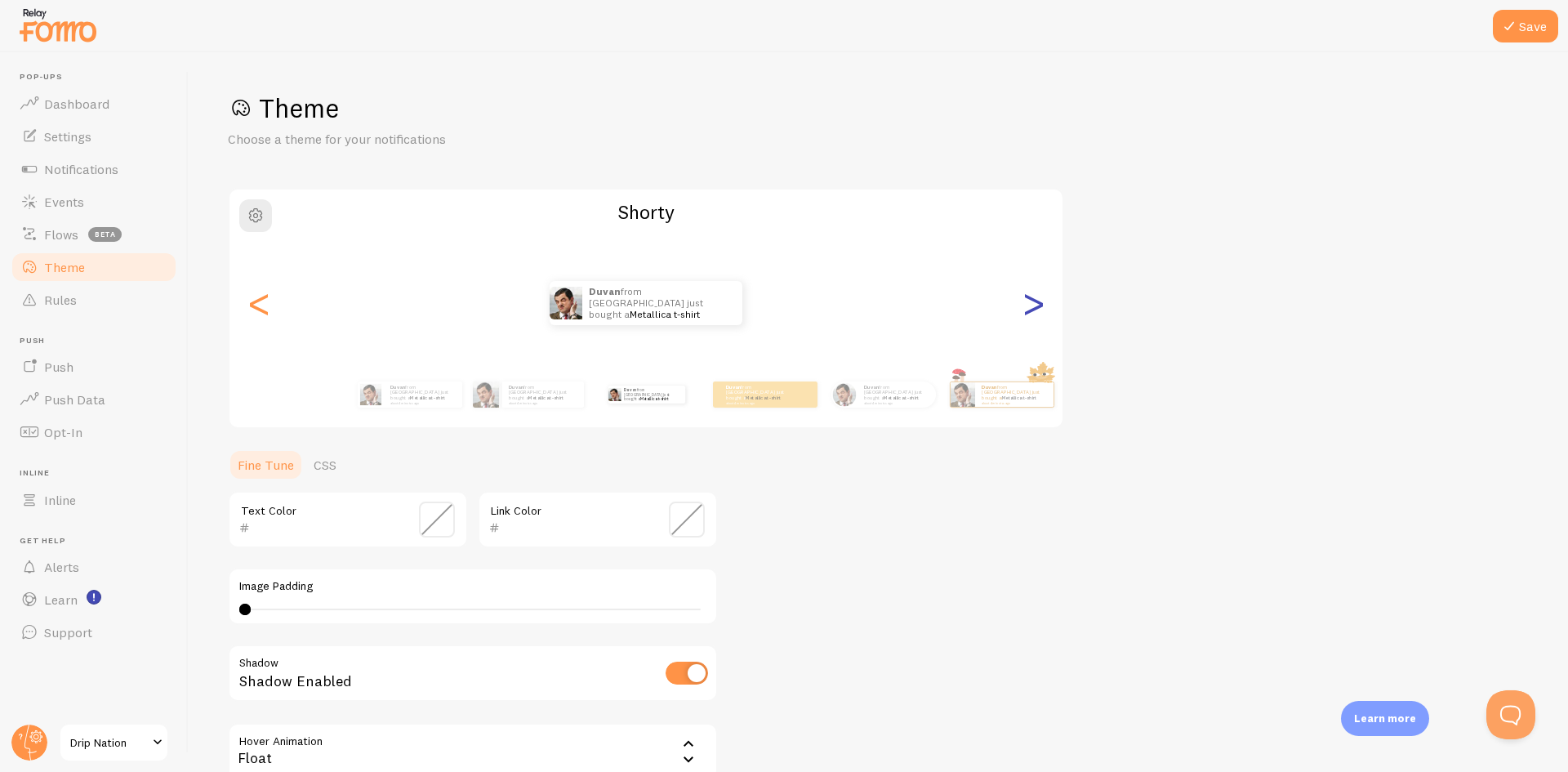
click at [1039, 296] on div ">" at bounding box center [1034, 303] width 20 height 118
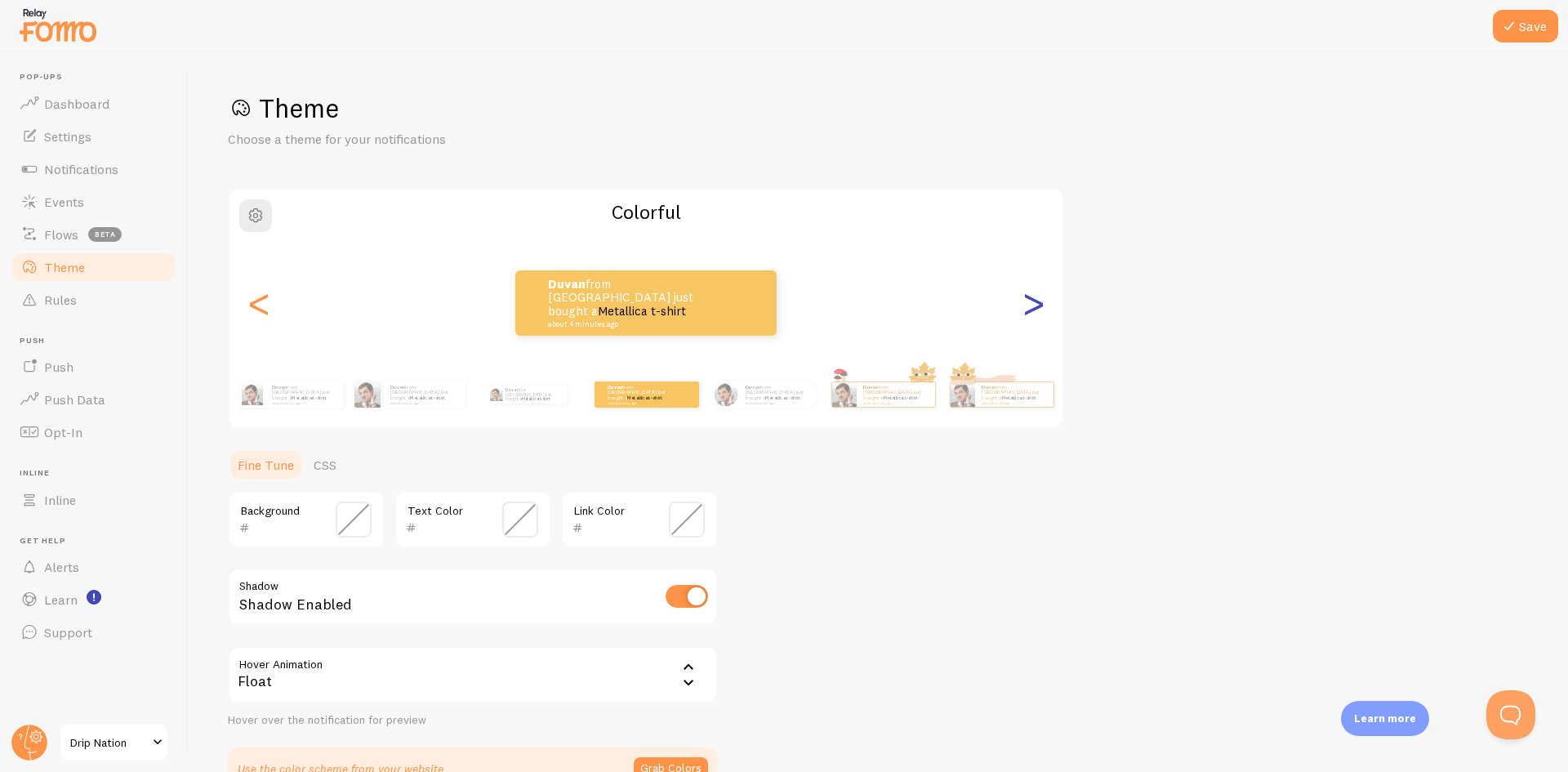
click at [1039, 296] on div ">" at bounding box center [1034, 303] width 20 height 118
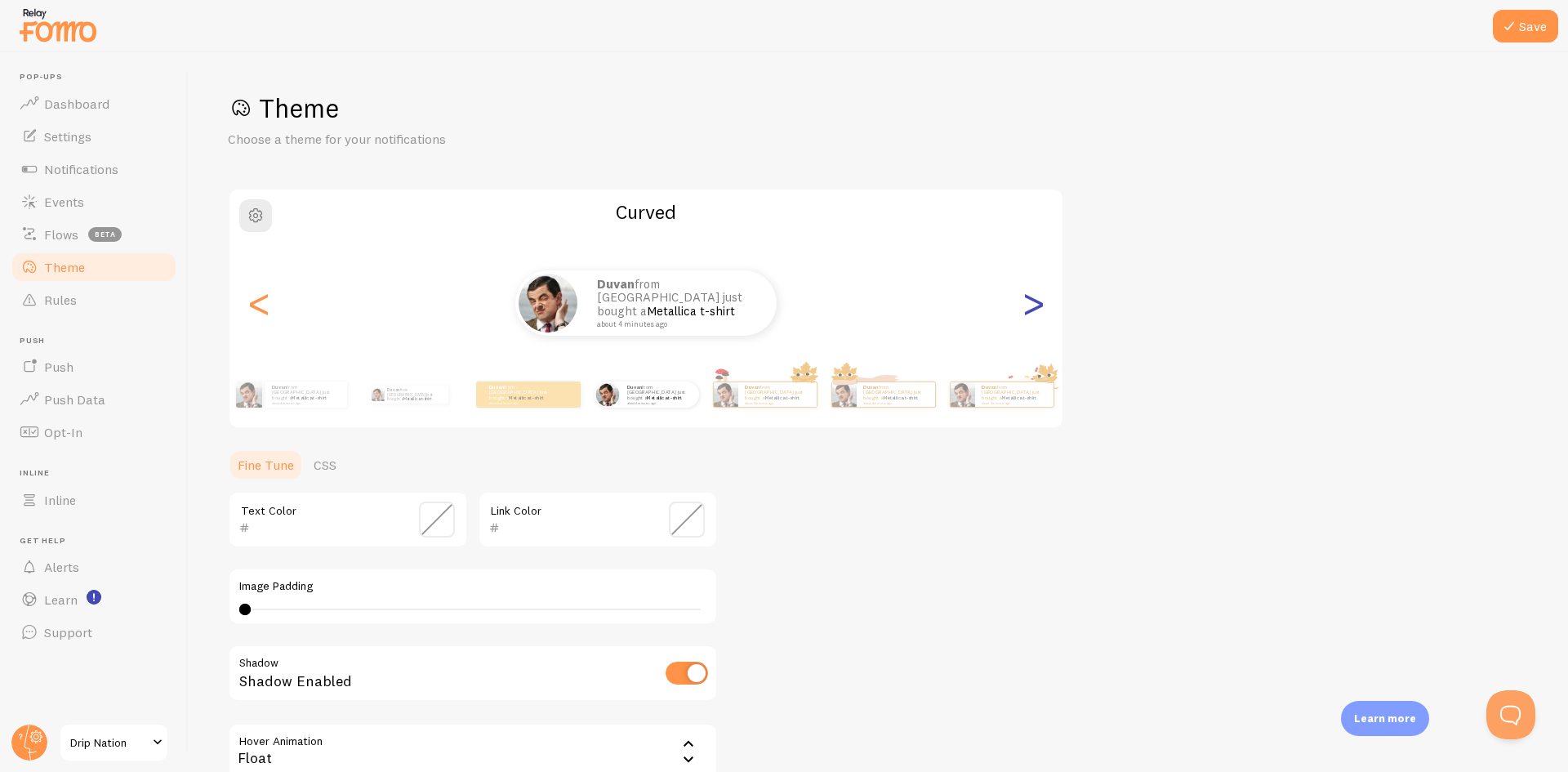
click at [1039, 296] on div ">" at bounding box center [1034, 303] width 20 height 118
type input "0"
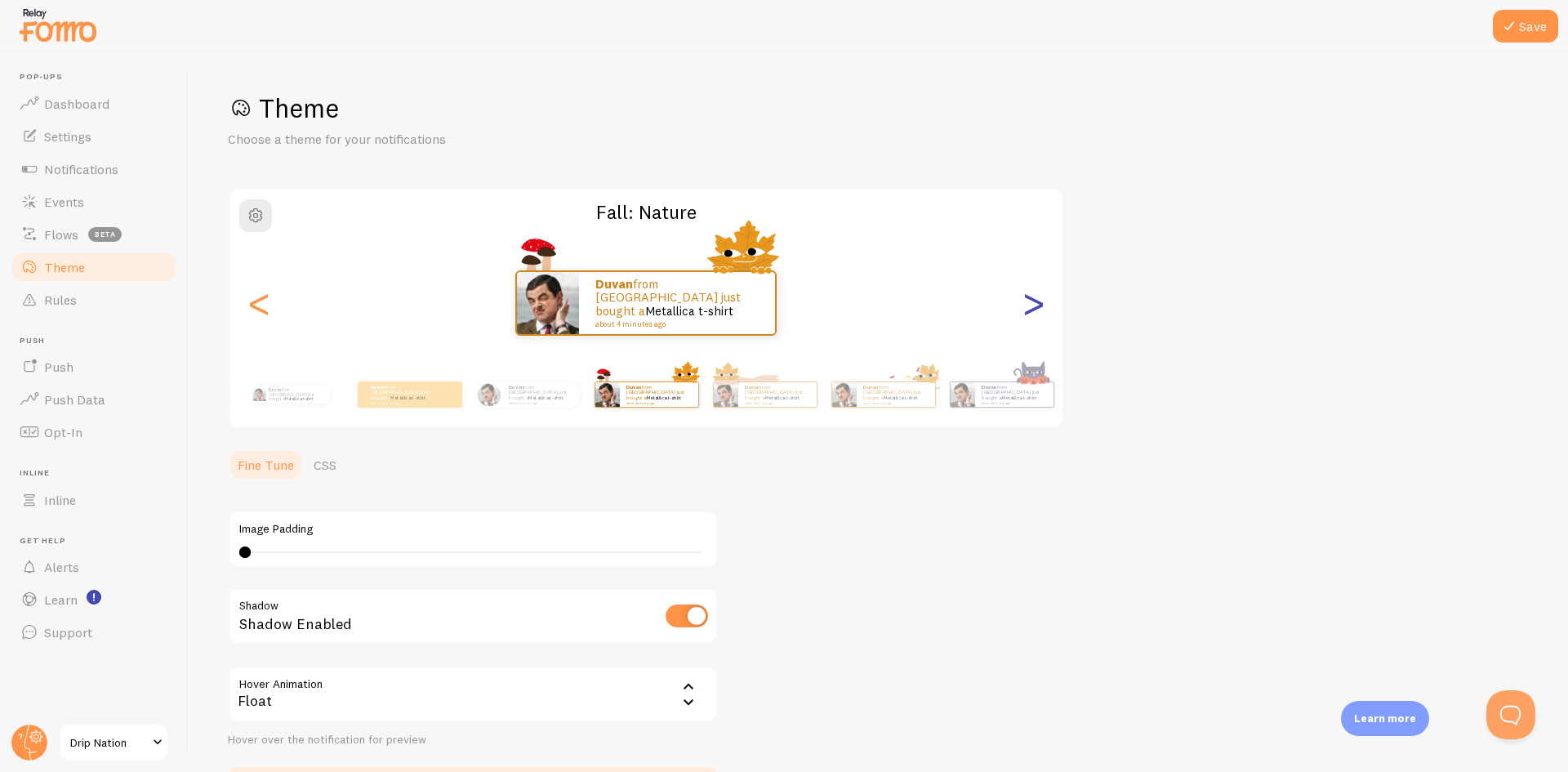
click at [1039, 296] on div ">" at bounding box center [1034, 303] width 20 height 118
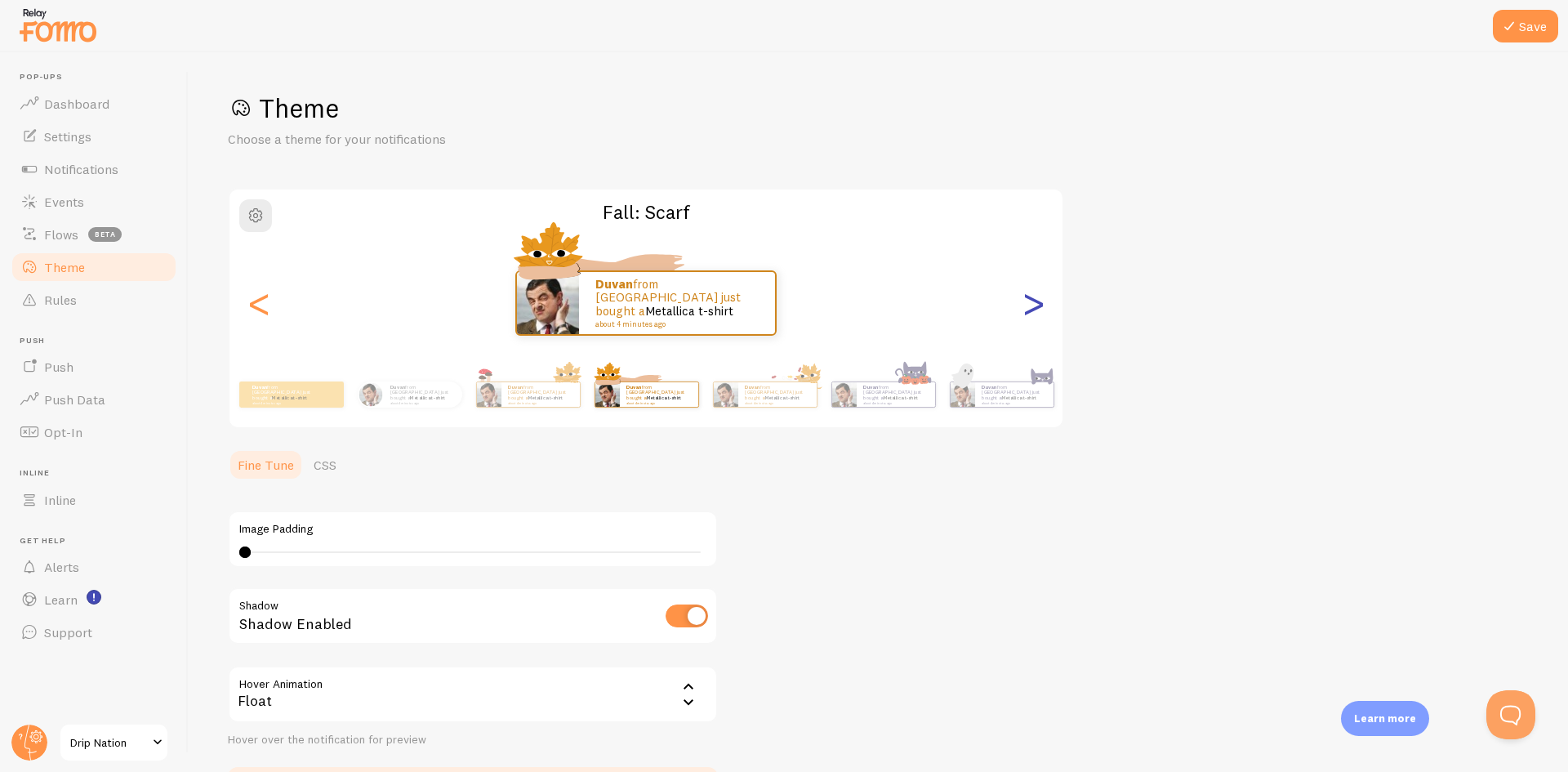
click at [1039, 296] on div ">" at bounding box center [1034, 303] width 20 height 118
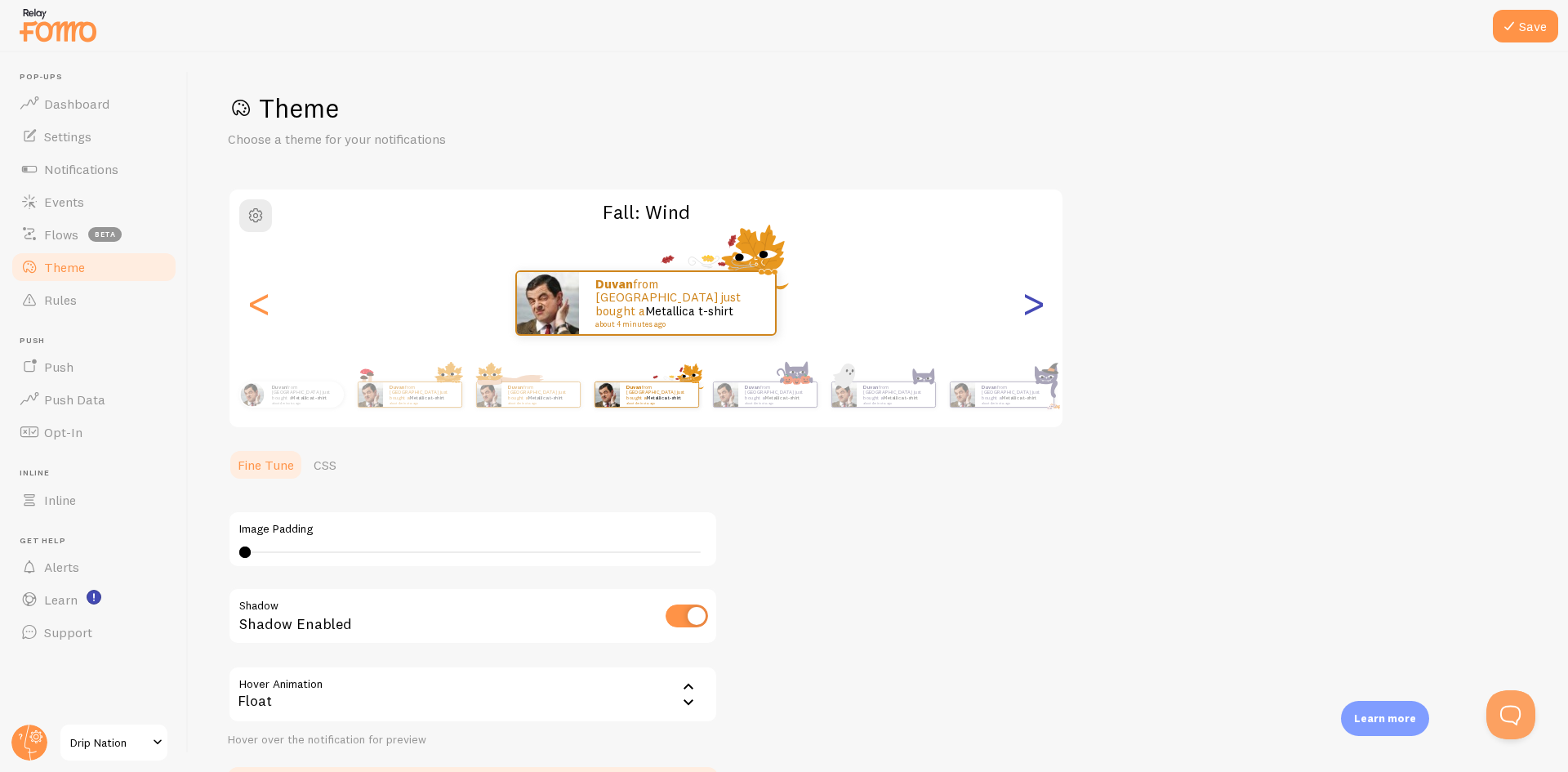
click at [1039, 296] on div ">" at bounding box center [1034, 303] width 20 height 118
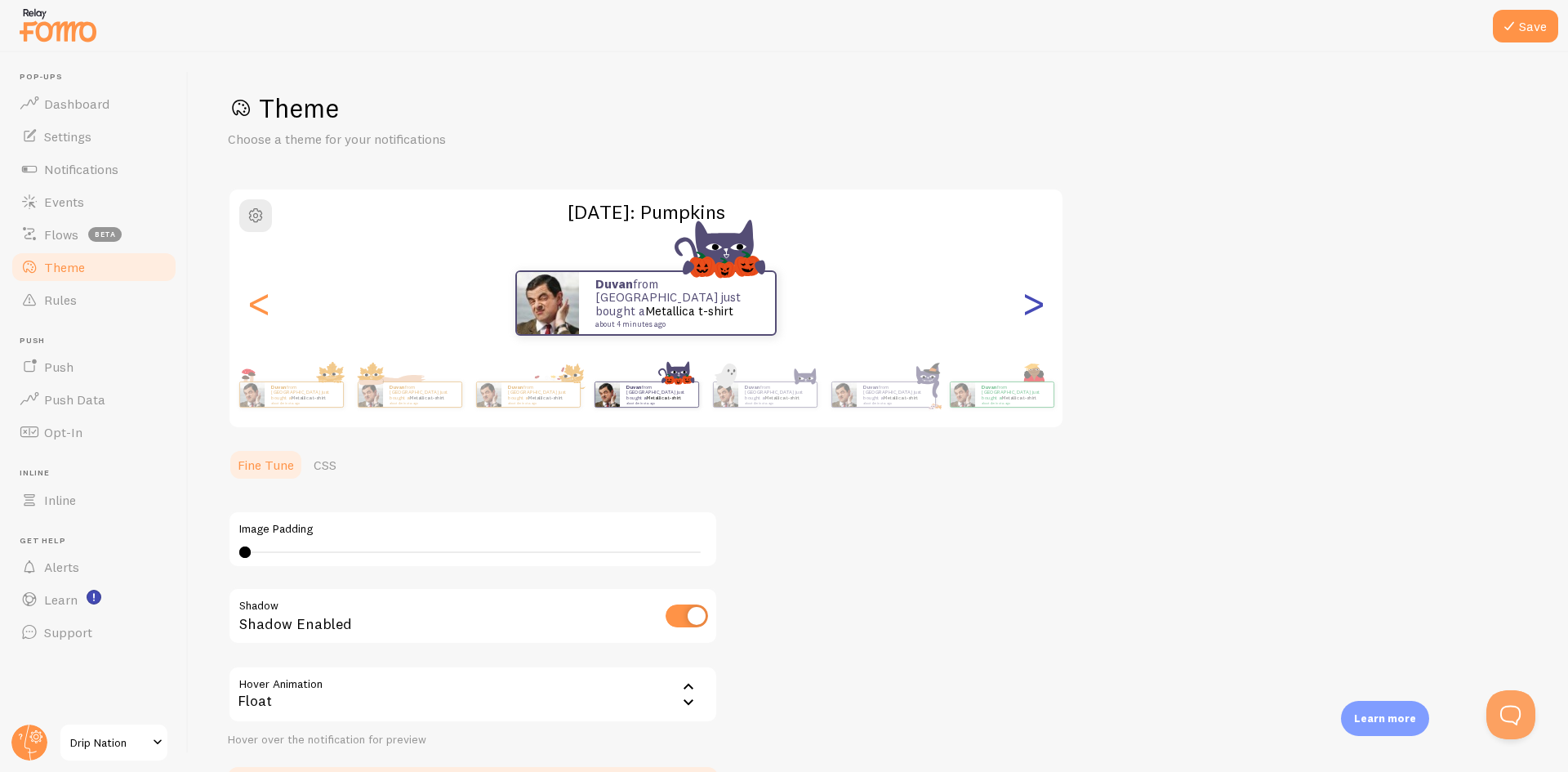
click at [1039, 296] on div ">" at bounding box center [1034, 303] width 20 height 118
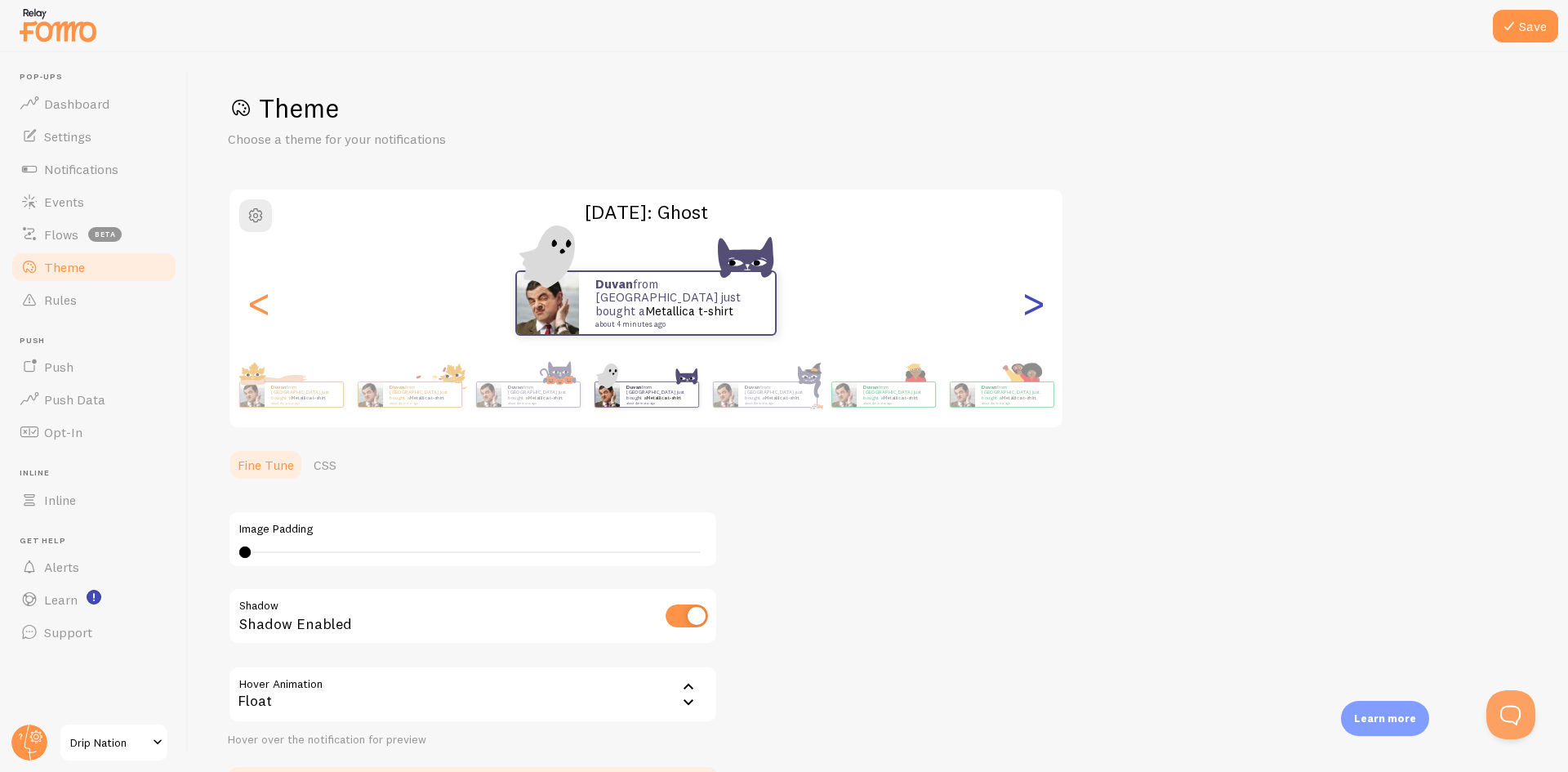
click at [1029, 300] on div ">" at bounding box center [1034, 303] width 20 height 118
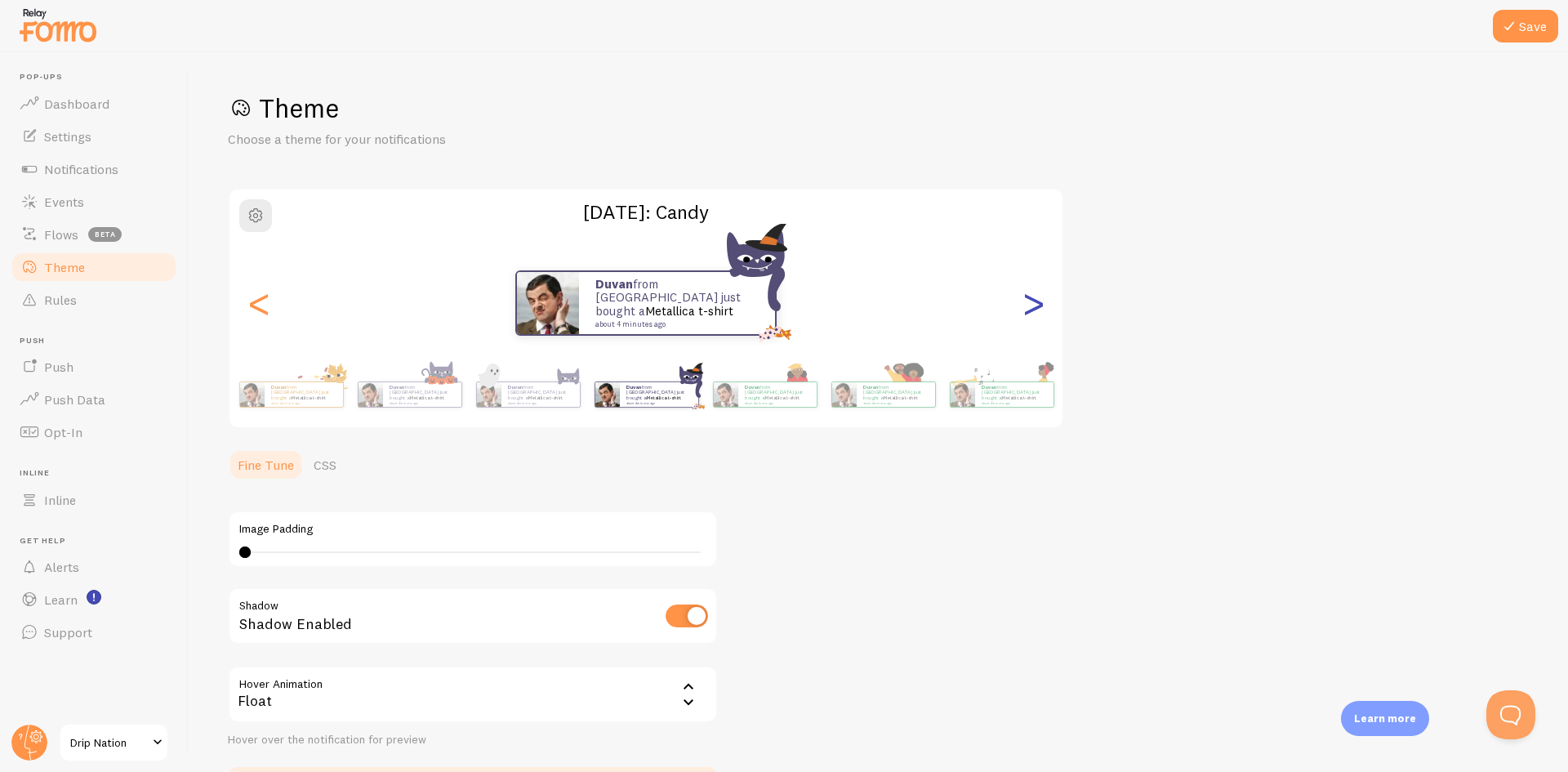
click at [1029, 300] on div ">" at bounding box center [1034, 303] width 20 height 118
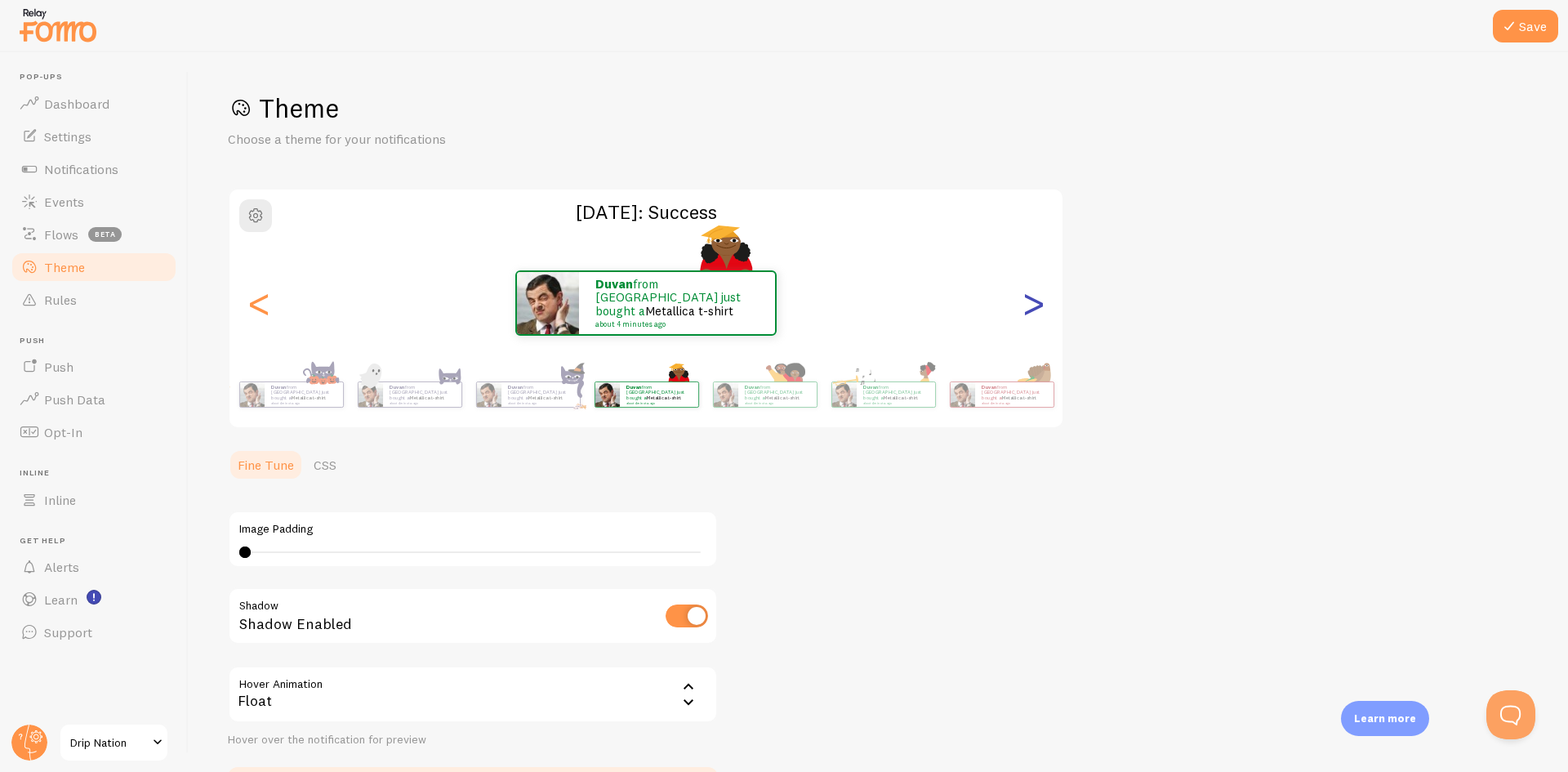
click at [1029, 300] on div ">" at bounding box center [1034, 303] width 20 height 118
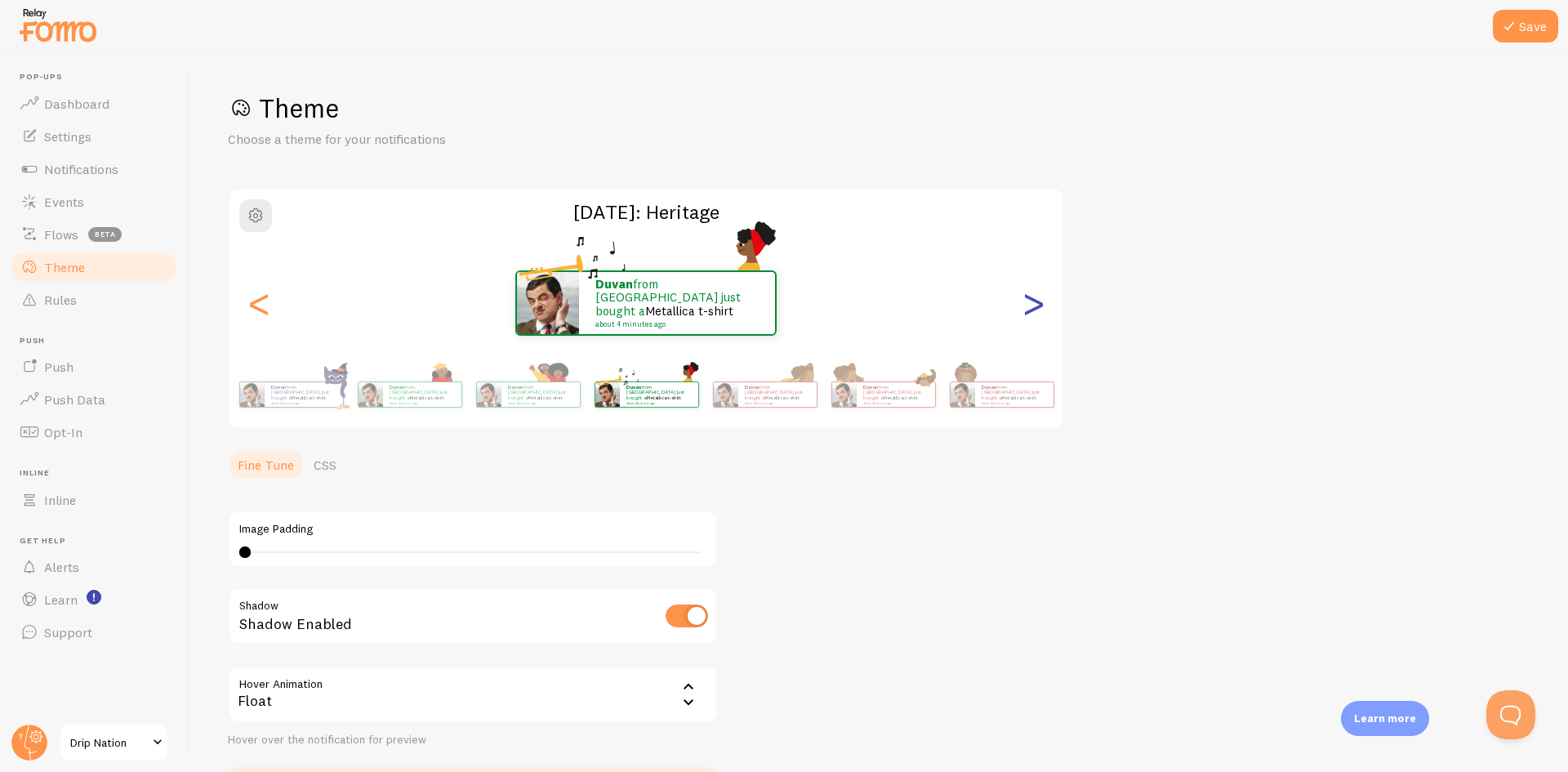
click at [1029, 300] on div ">" at bounding box center [1034, 303] width 20 height 118
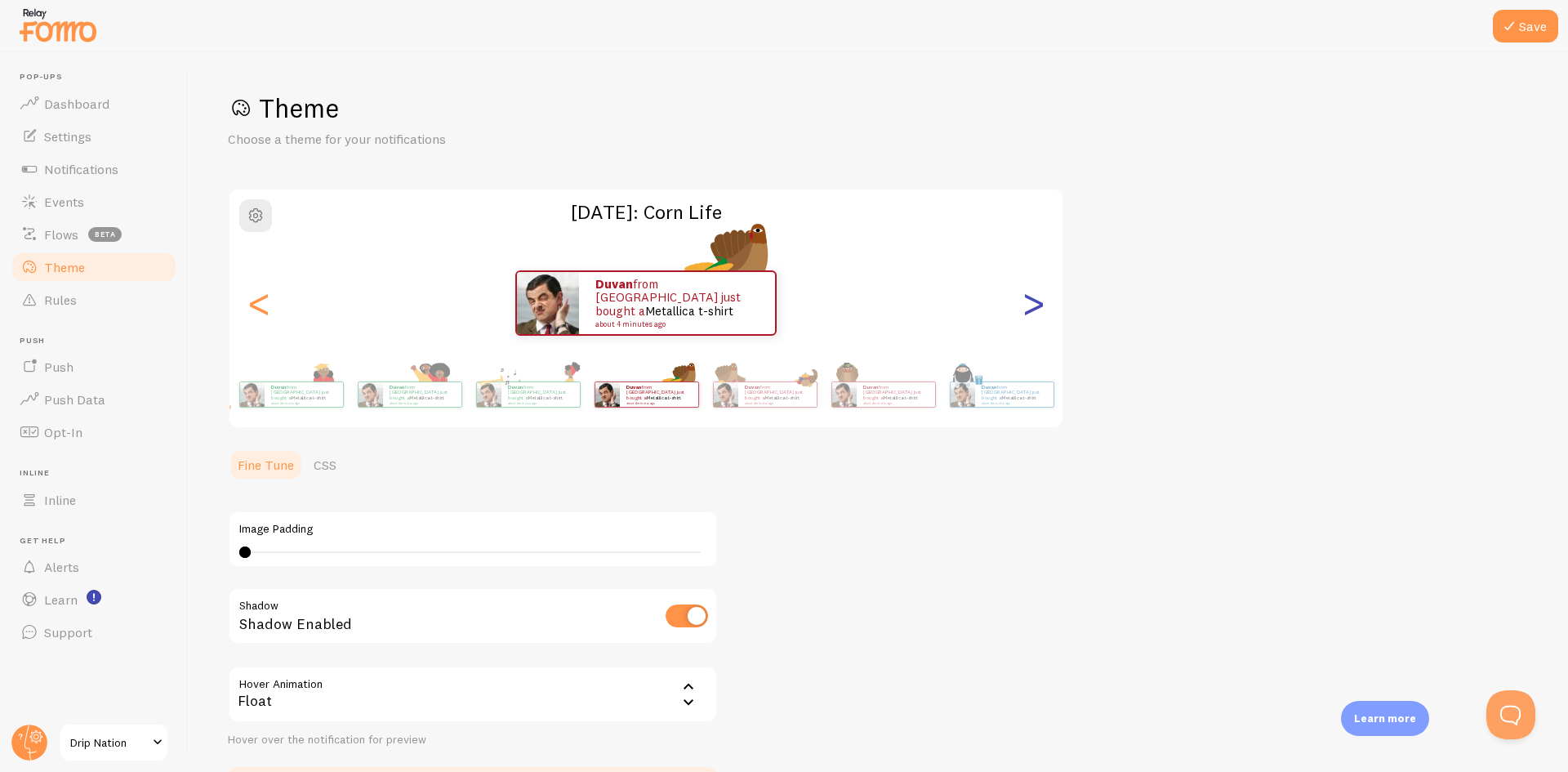
click at [1029, 300] on div ">" at bounding box center [1034, 303] width 20 height 118
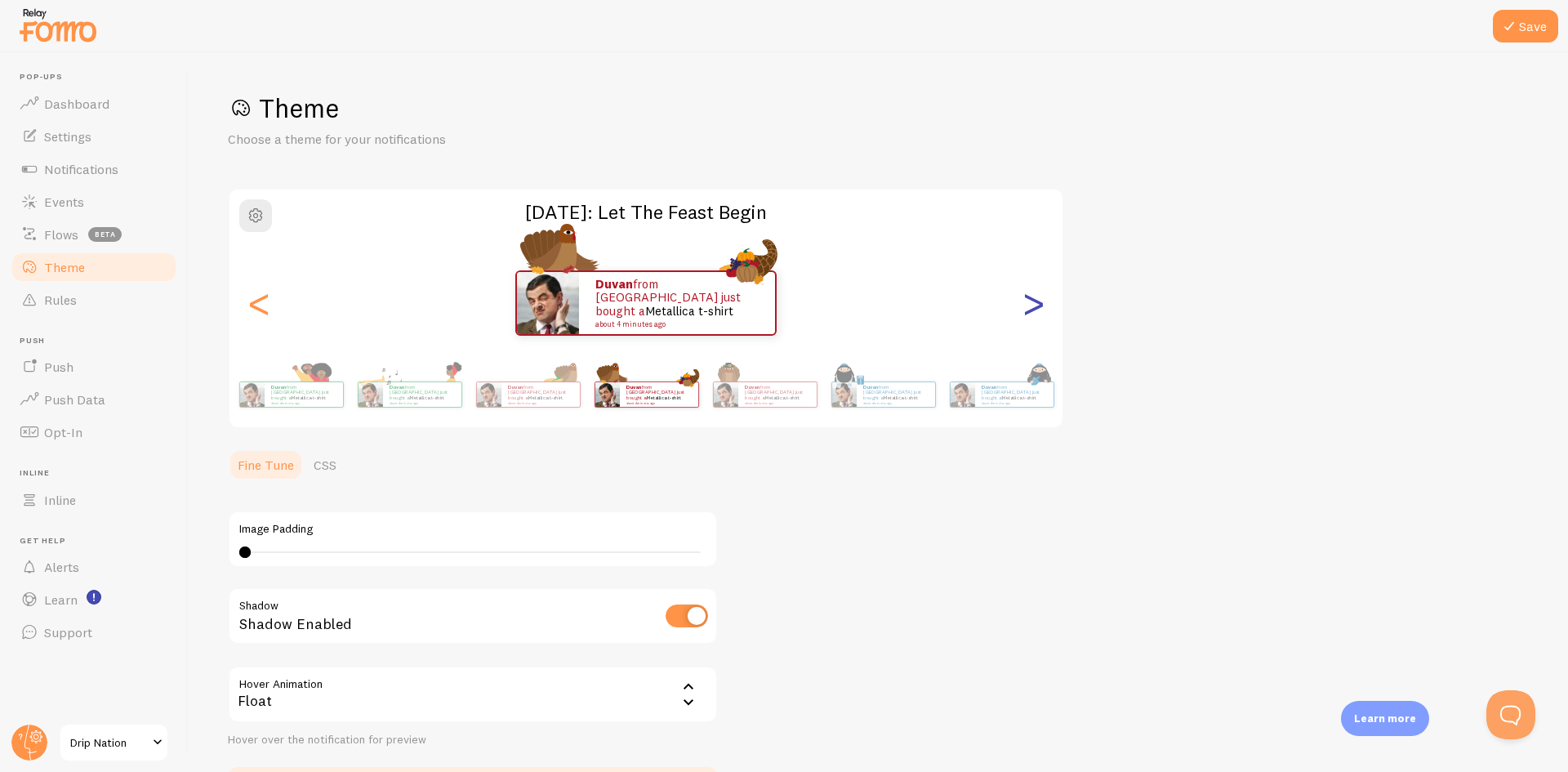
click at [1029, 300] on div ">" at bounding box center [1034, 303] width 20 height 118
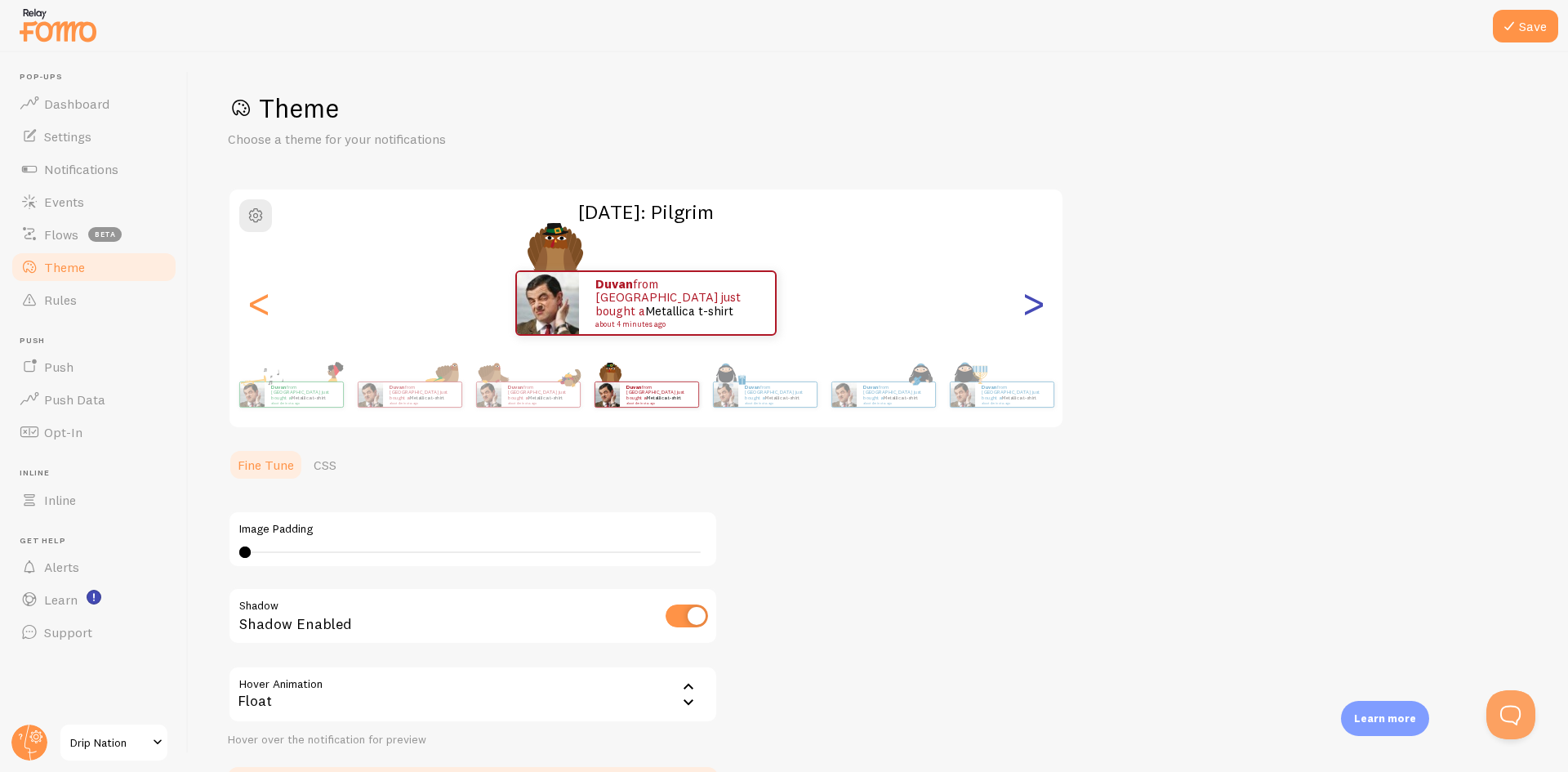
click at [1029, 300] on div ">" at bounding box center [1034, 303] width 20 height 118
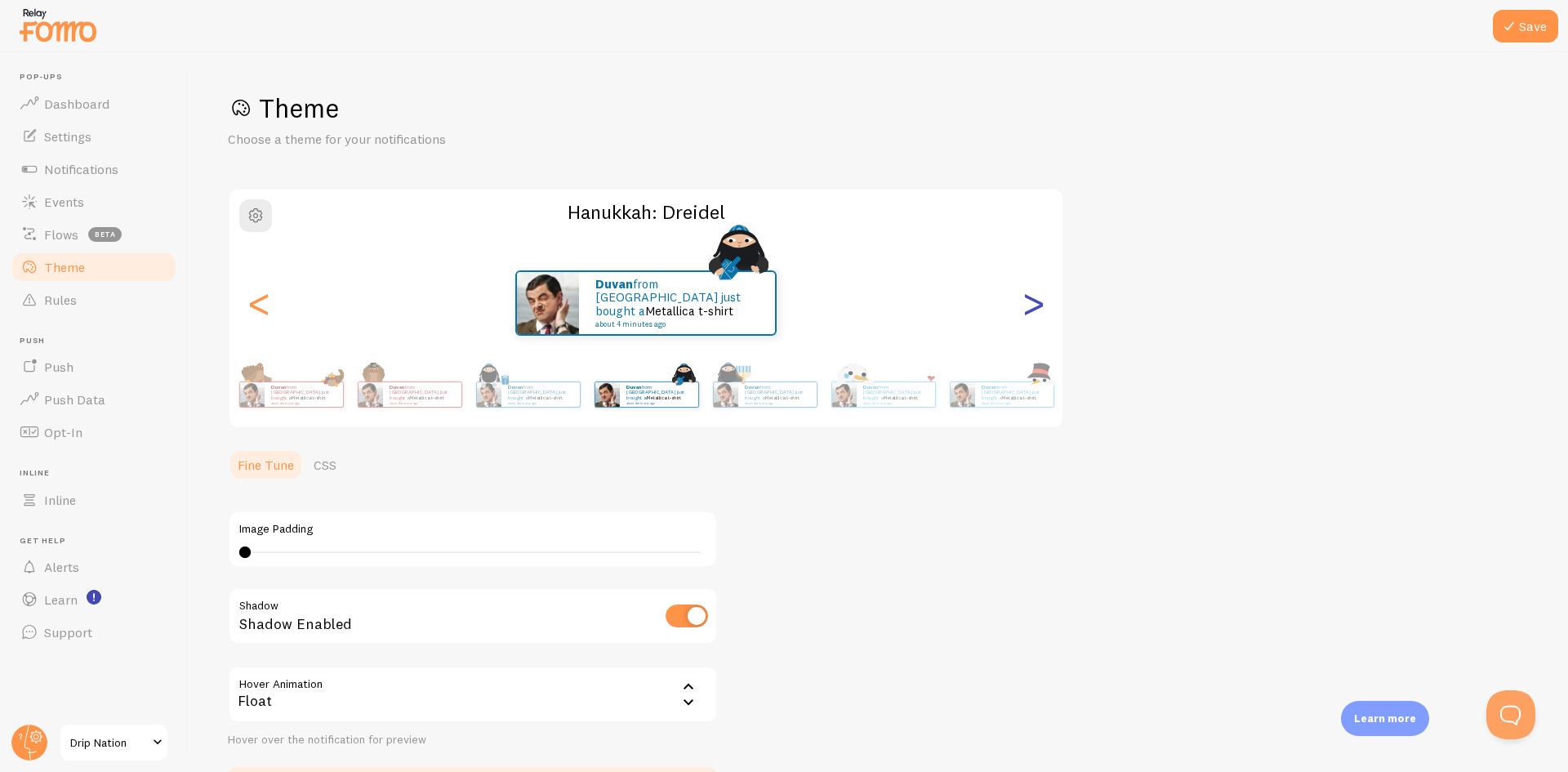
click at [1029, 300] on div ">" at bounding box center [1034, 303] width 20 height 118
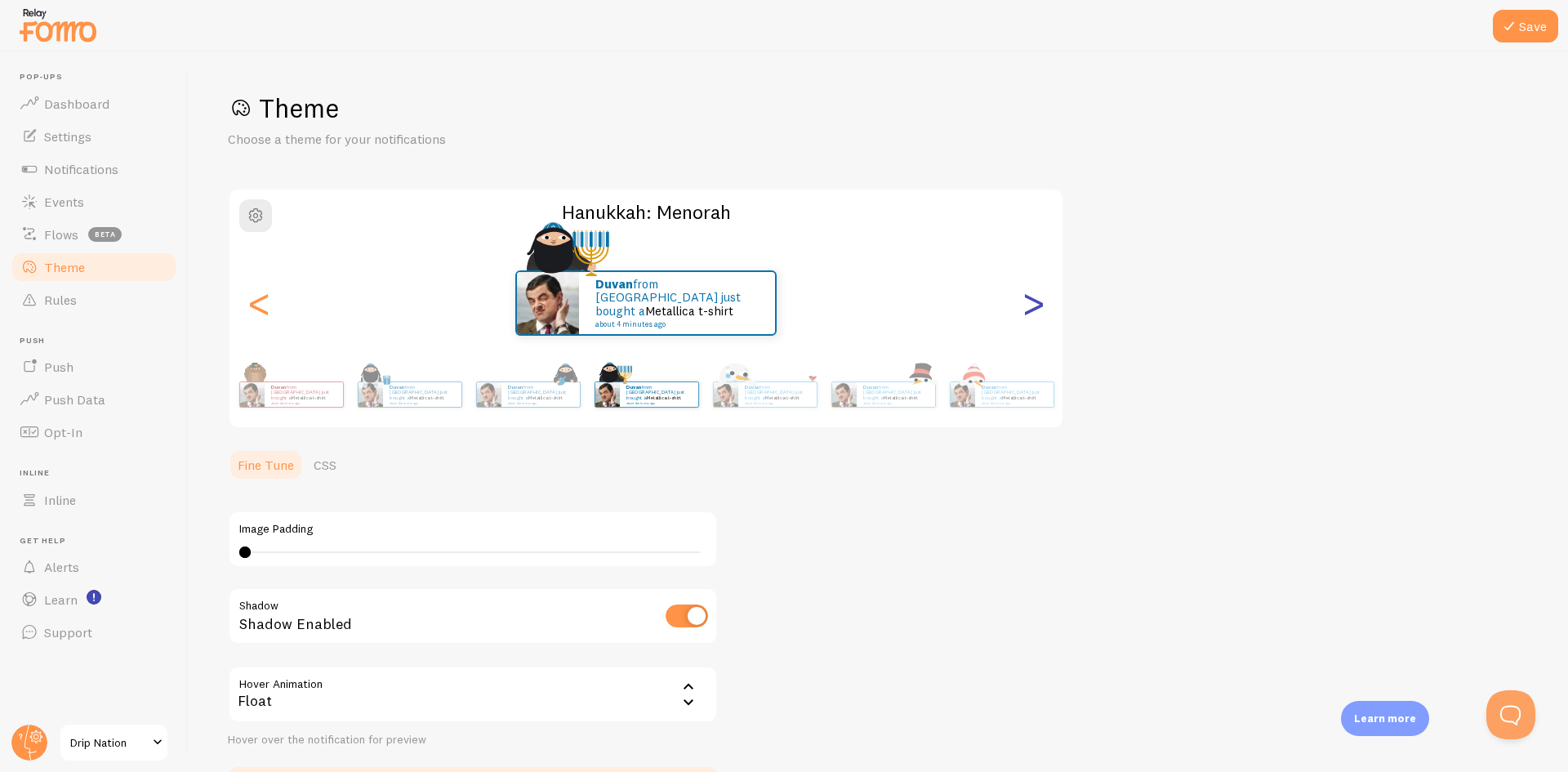
click at [1029, 300] on div ">" at bounding box center [1034, 303] width 20 height 118
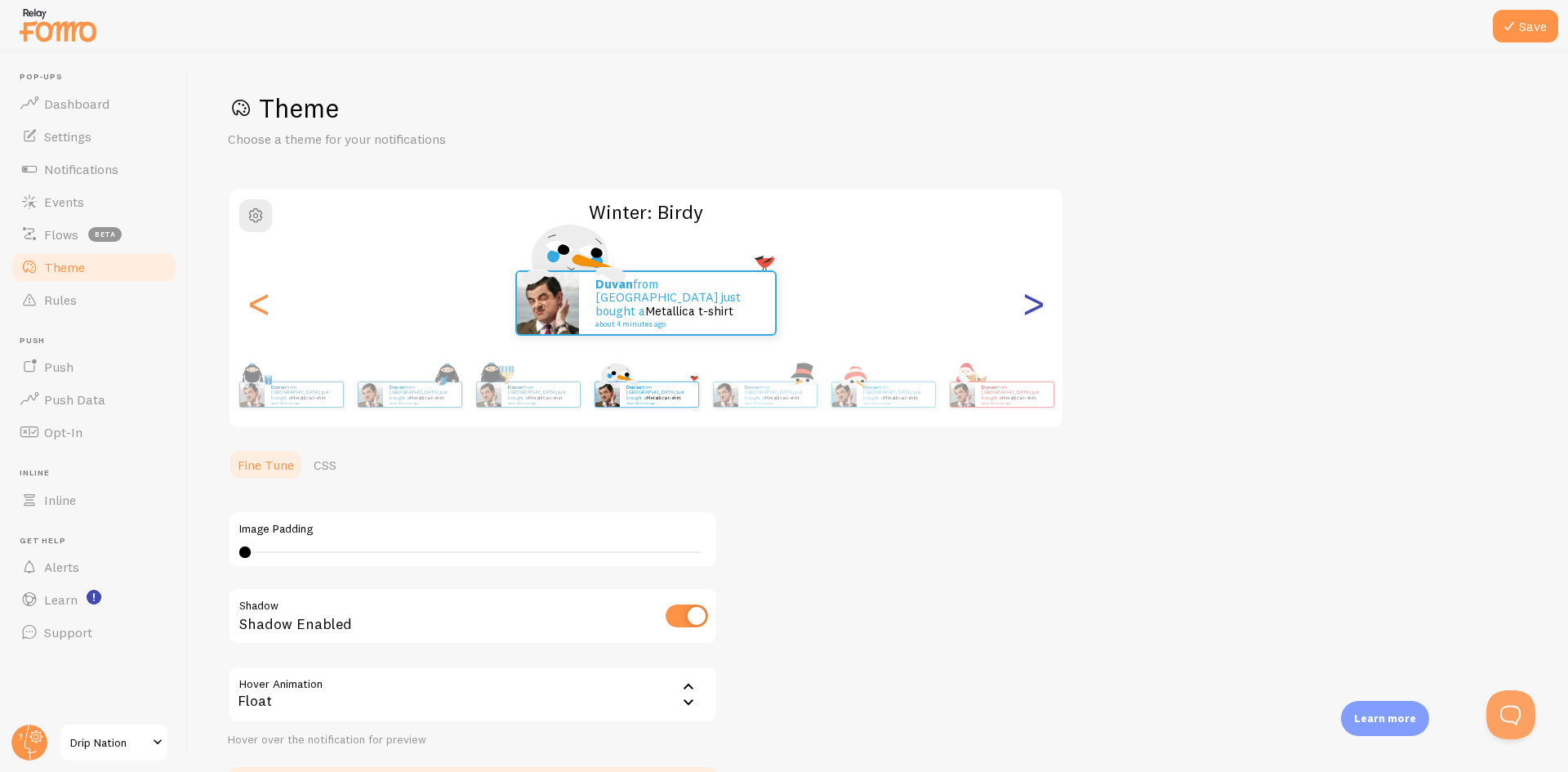
click at [1029, 300] on div ">" at bounding box center [1034, 303] width 20 height 118
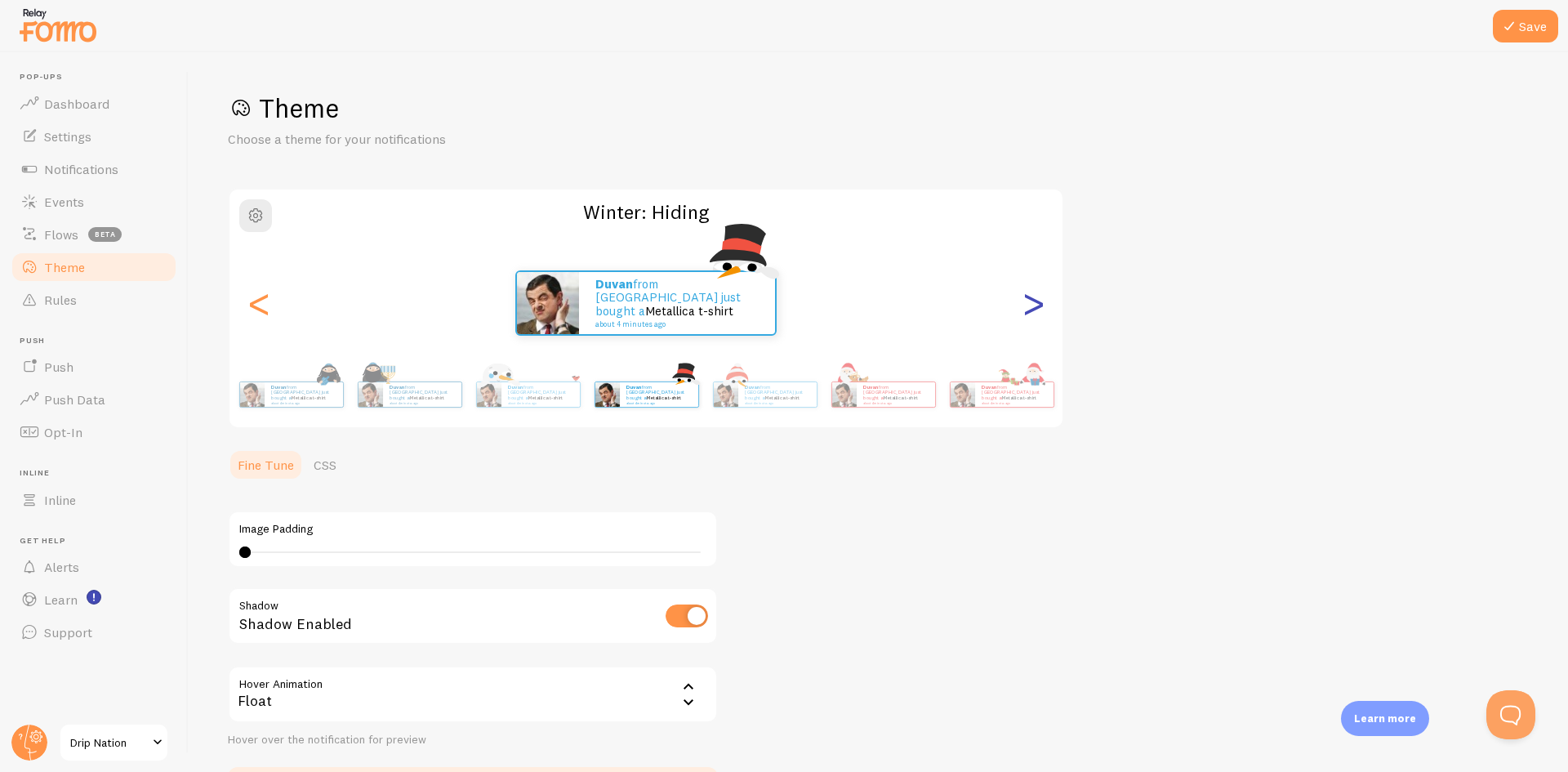
click at [1029, 300] on div ">" at bounding box center [1034, 303] width 20 height 118
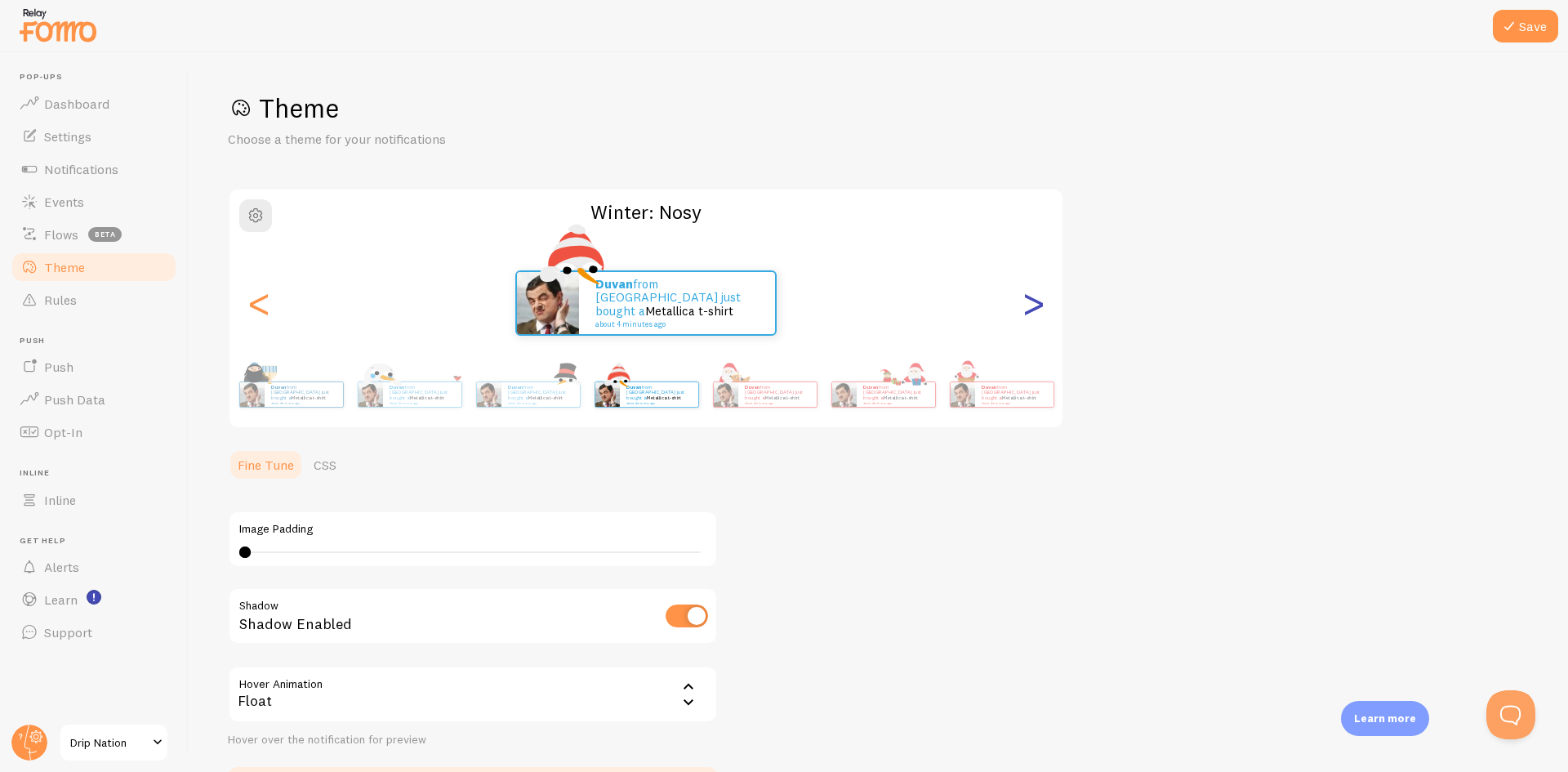
click at [1029, 300] on div ">" at bounding box center [1034, 303] width 20 height 118
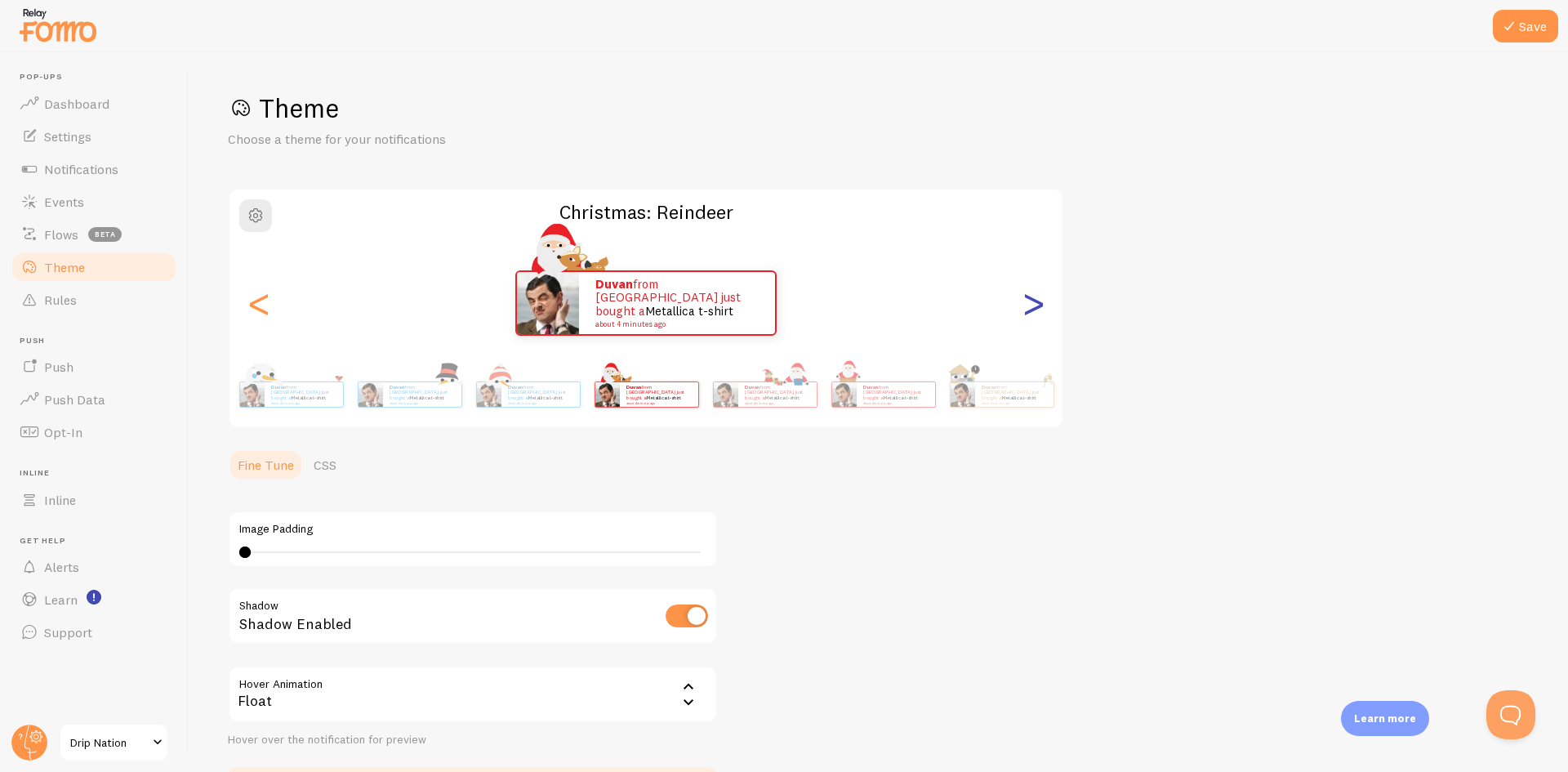
click at [1029, 300] on div ">" at bounding box center [1034, 303] width 20 height 118
click at [1031, 300] on div ">" at bounding box center [1034, 303] width 20 height 118
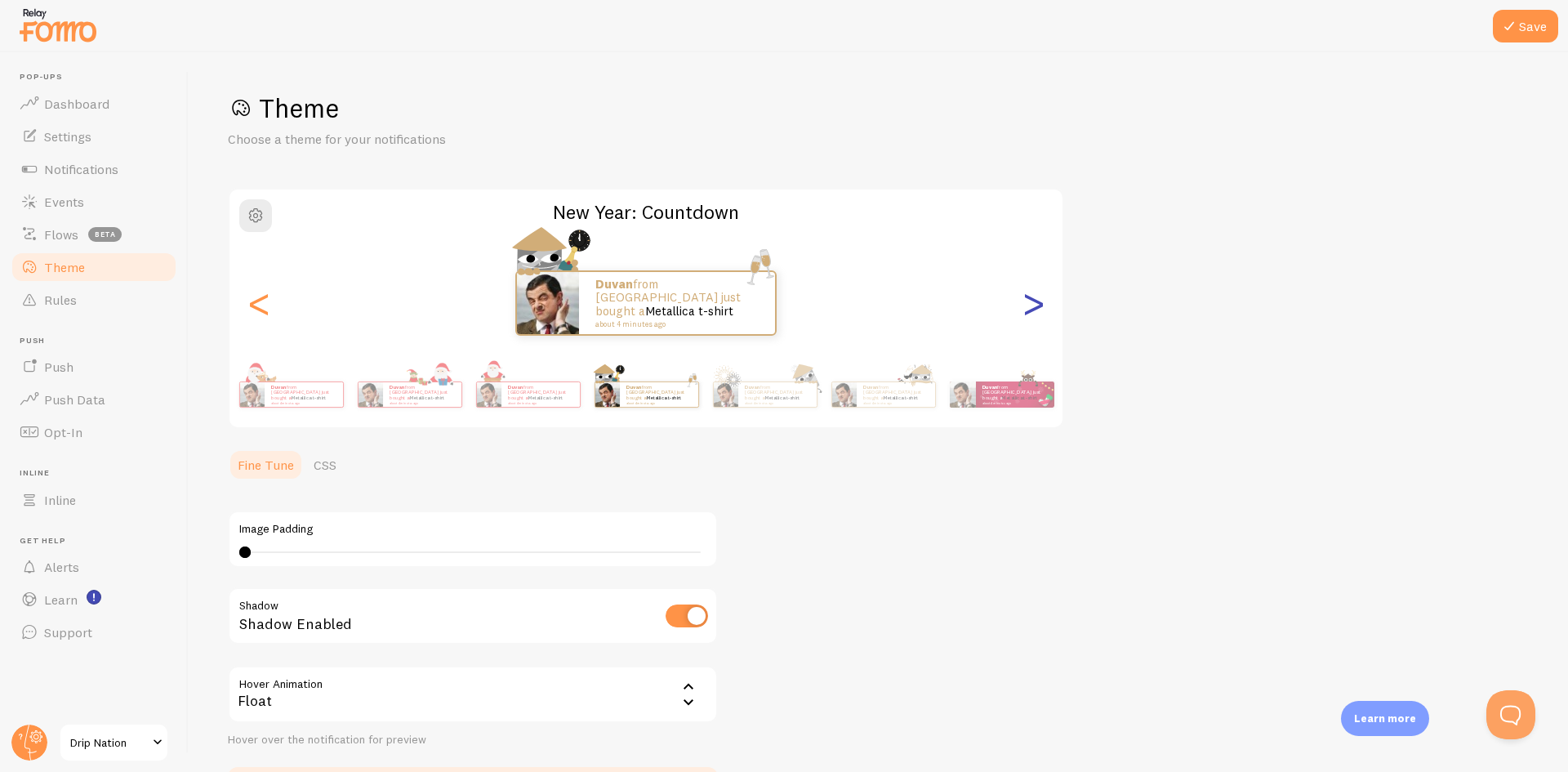
click at [1031, 300] on div ">" at bounding box center [1034, 303] width 20 height 118
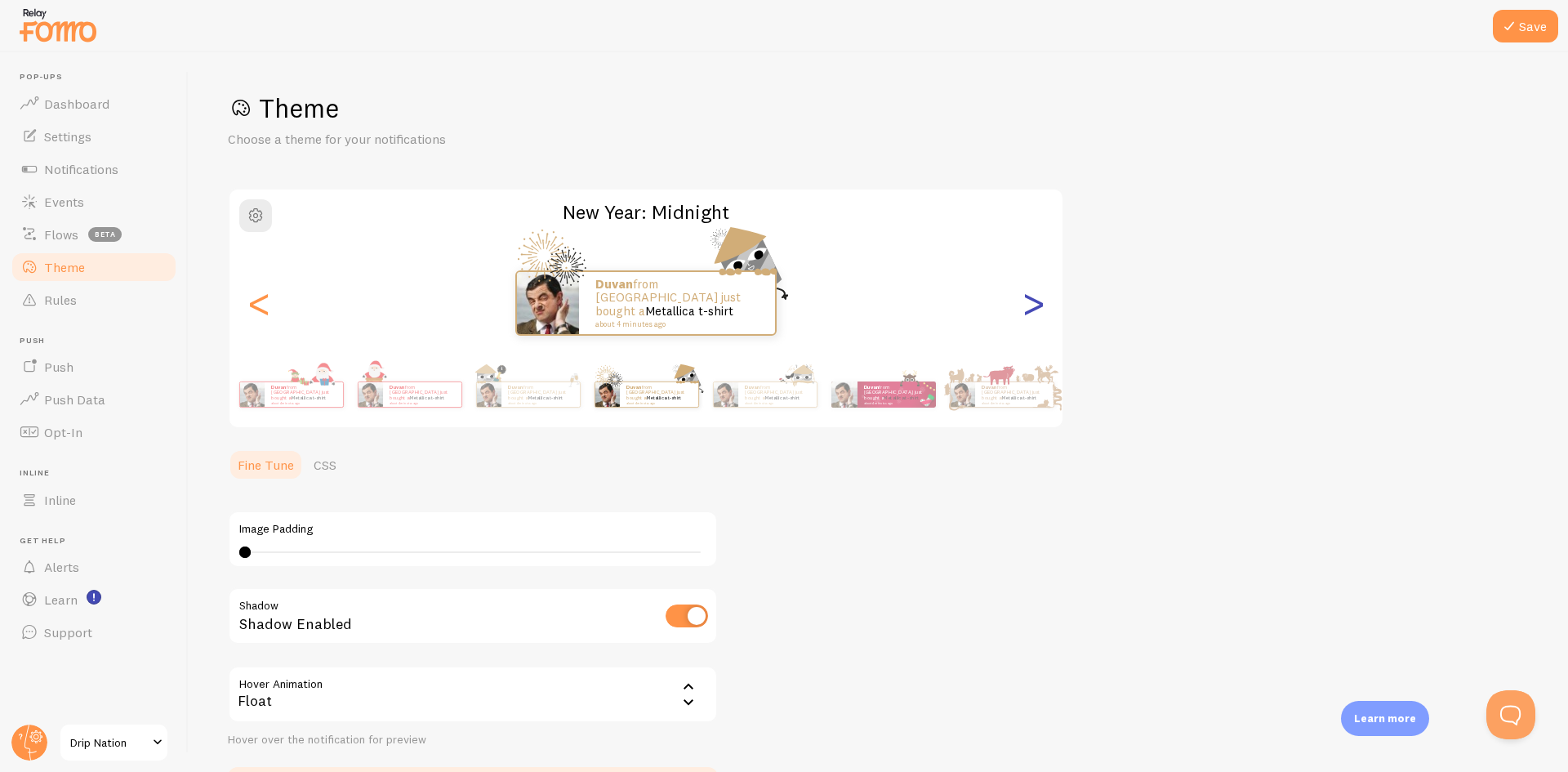
click at [1031, 300] on div ">" at bounding box center [1034, 303] width 20 height 118
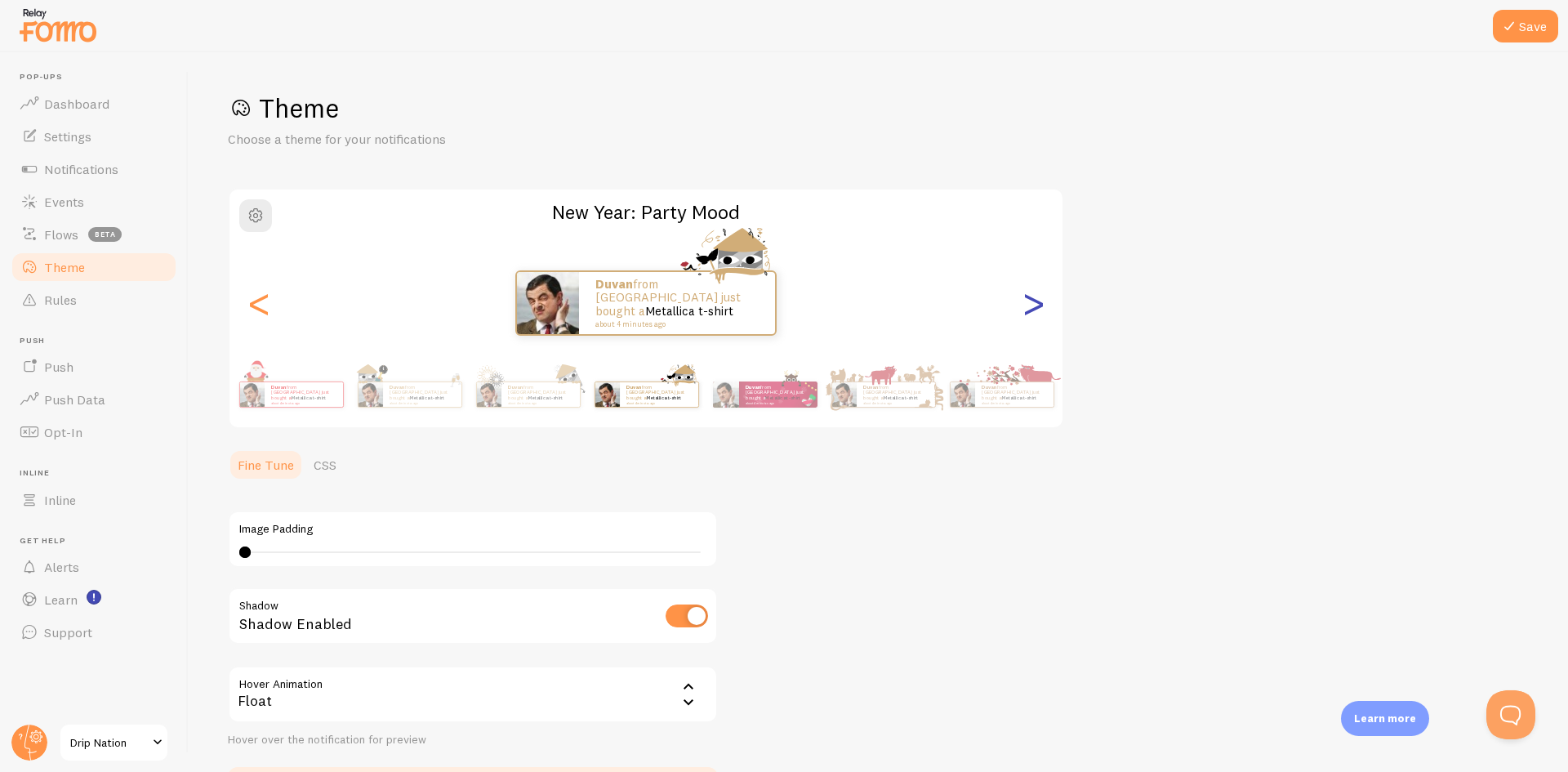
click at [1031, 300] on div ">" at bounding box center [1034, 303] width 20 height 118
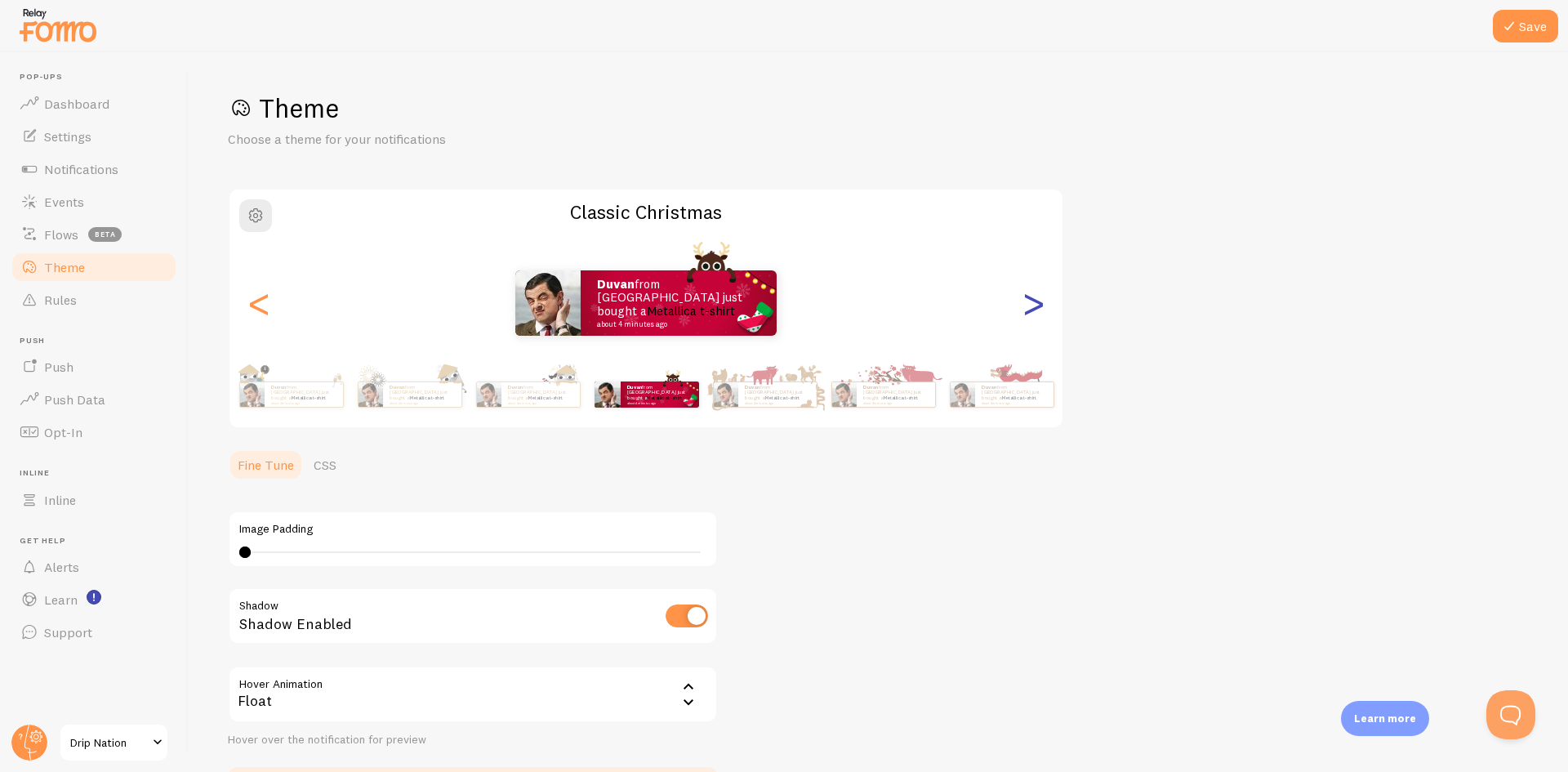
click at [1031, 300] on div ">" at bounding box center [1034, 303] width 20 height 118
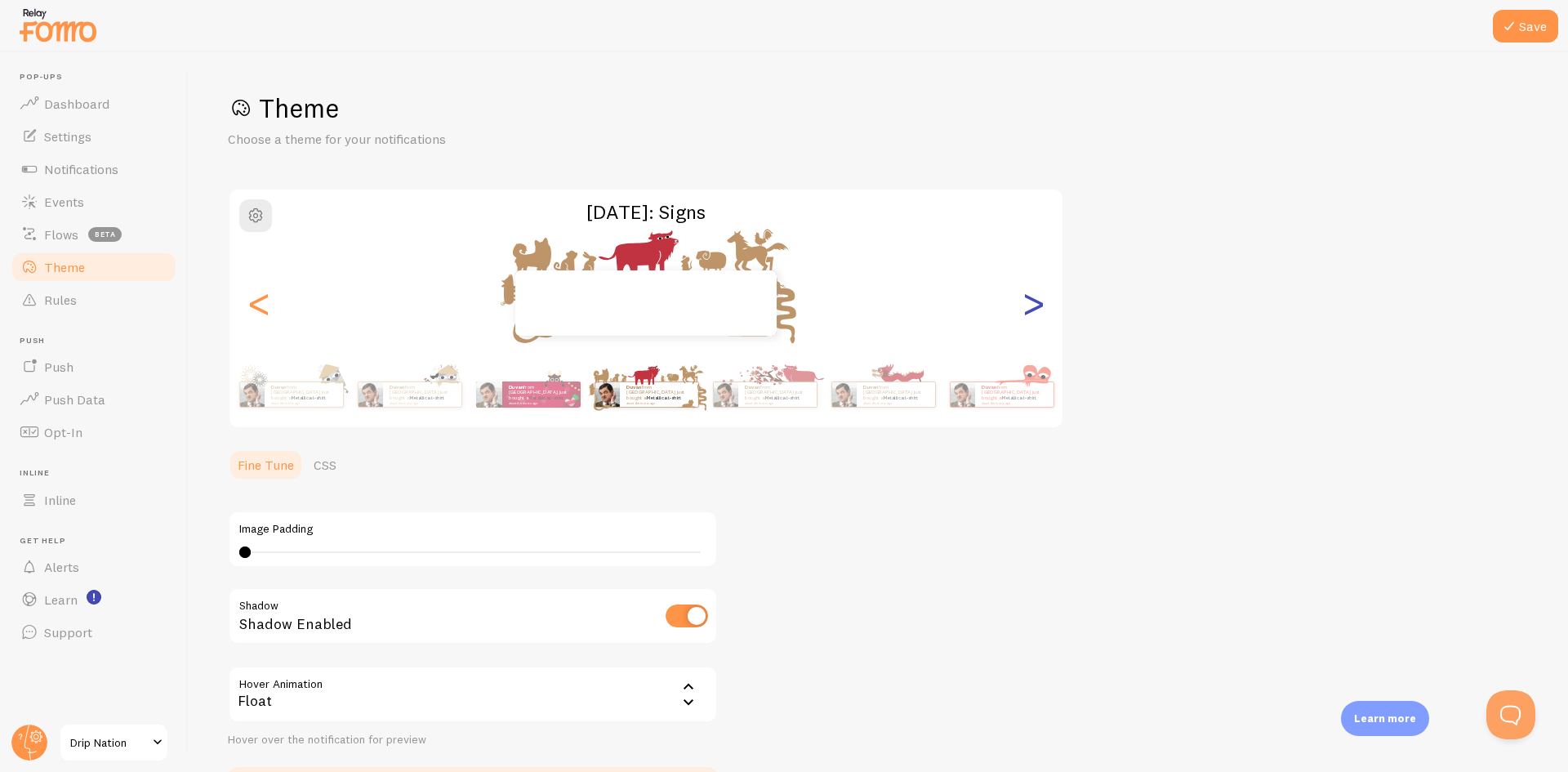
click at [1031, 300] on div ">" at bounding box center [1034, 303] width 20 height 118
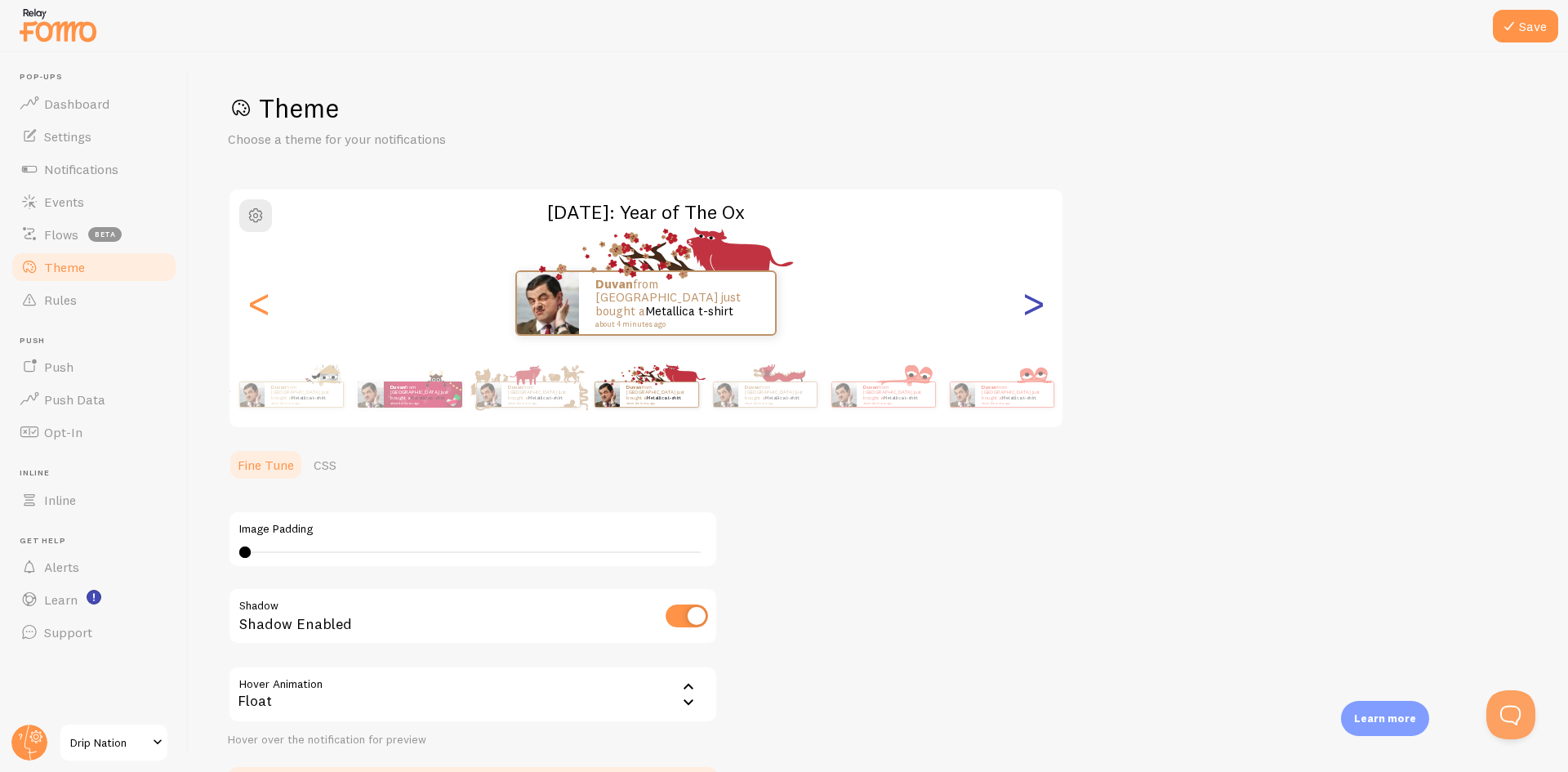
click at [1043, 296] on div ">" at bounding box center [1034, 303] width 20 height 118
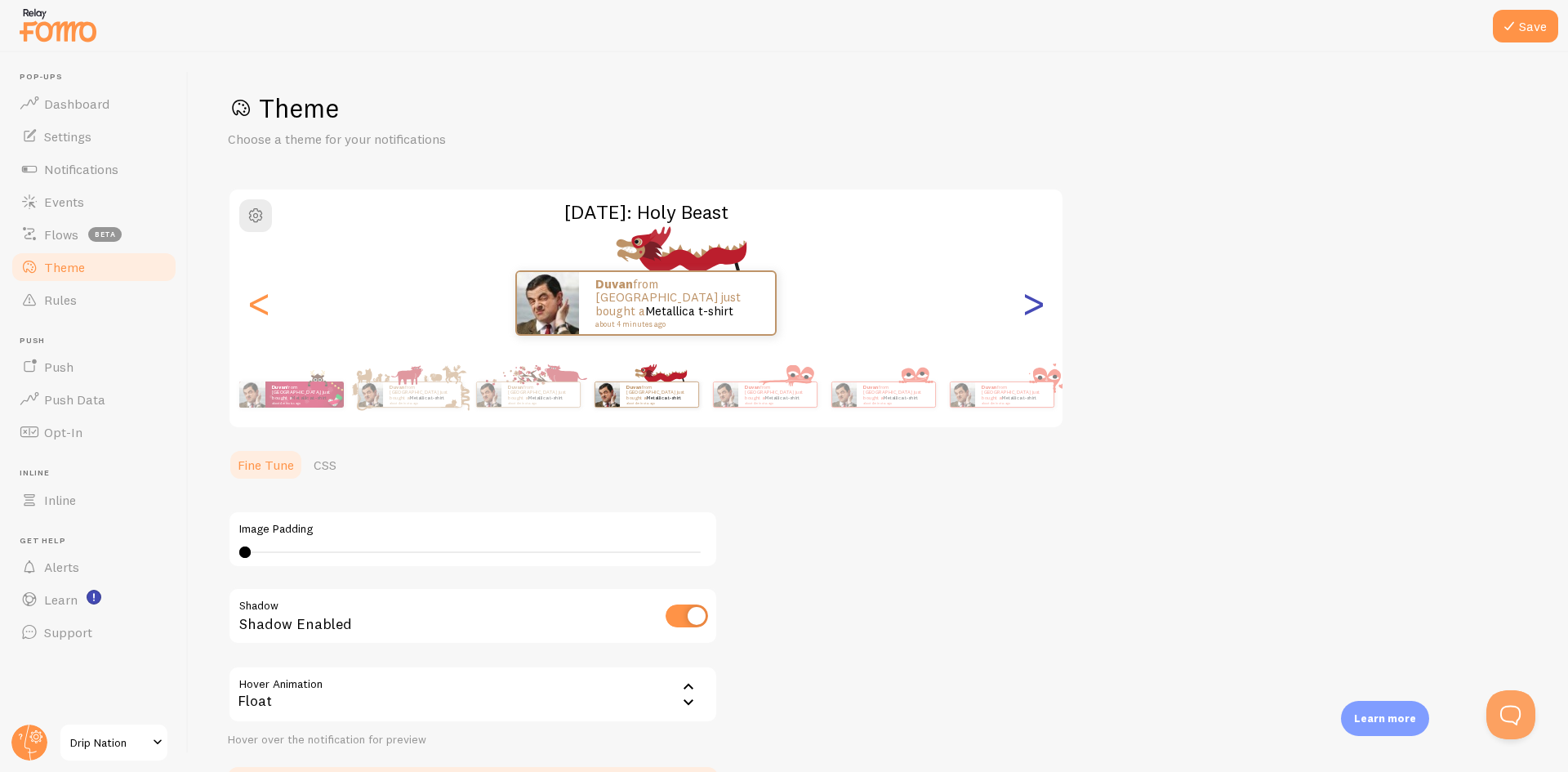
click at [1043, 296] on div ">" at bounding box center [1034, 303] width 20 height 118
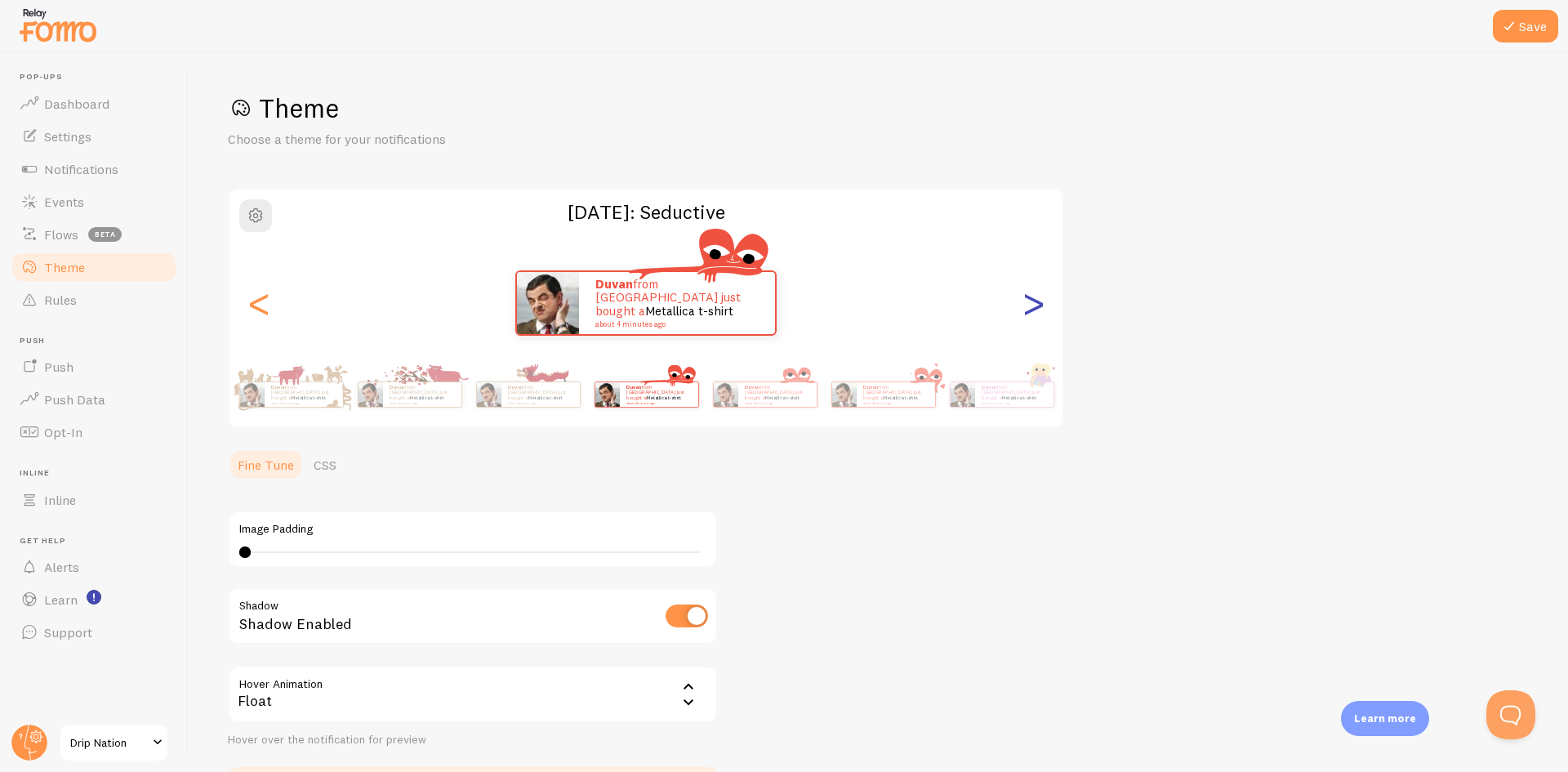
click at [1043, 296] on div ">" at bounding box center [1034, 303] width 20 height 118
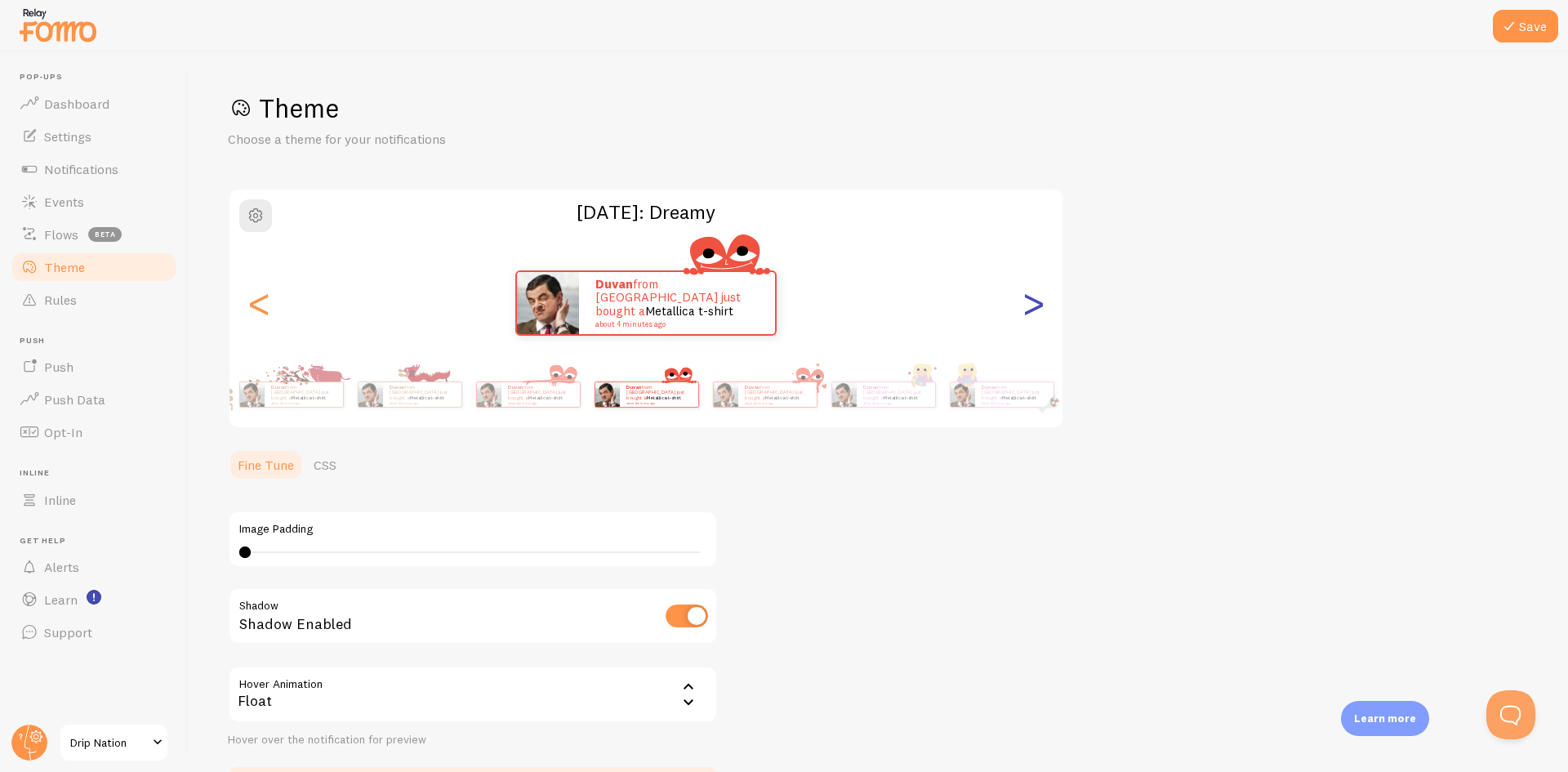
click at [1043, 296] on div ">" at bounding box center [1034, 303] width 20 height 118
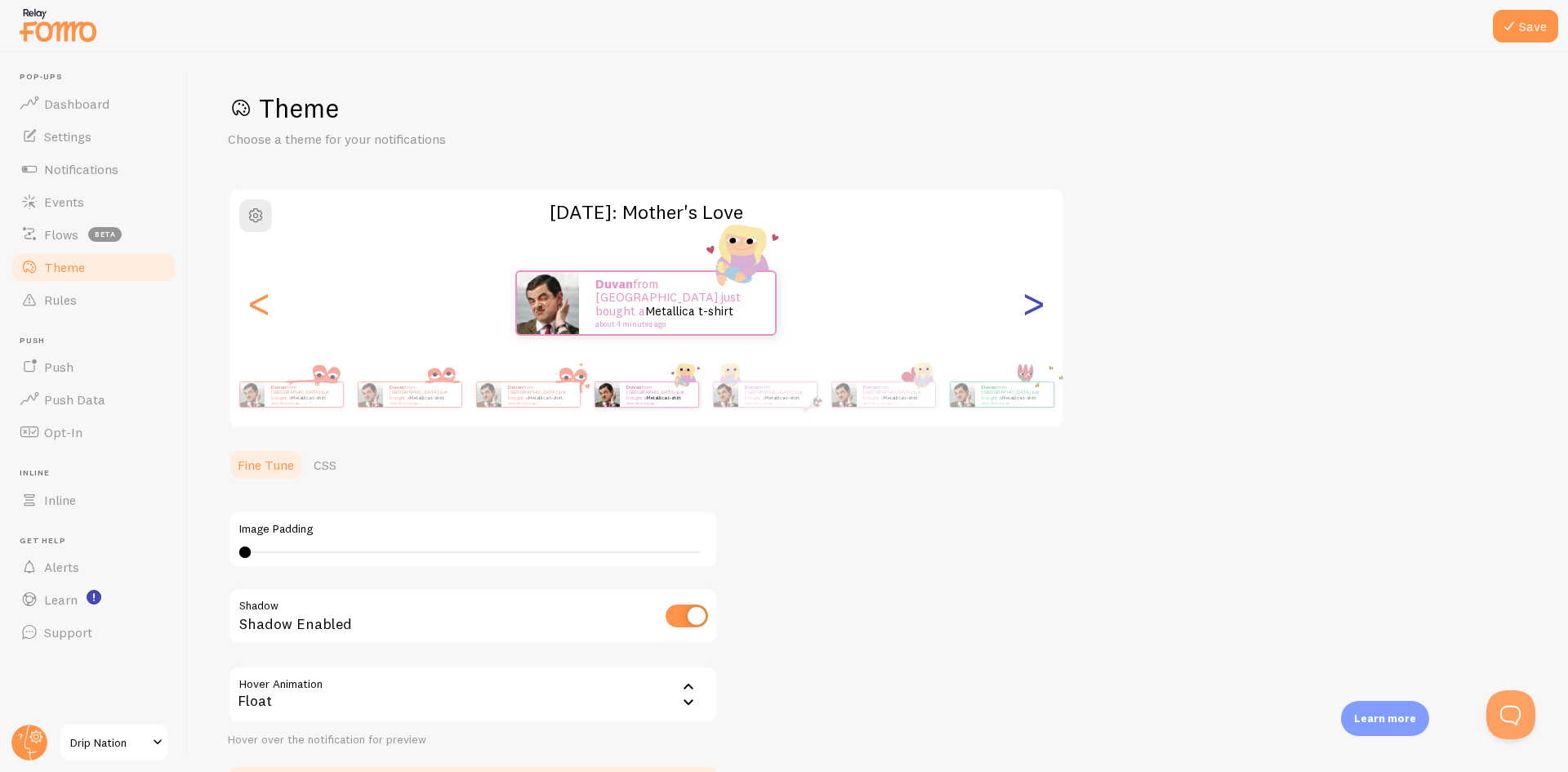
click at [1043, 296] on div ">" at bounding box center [1034, 303] width 20 height 118
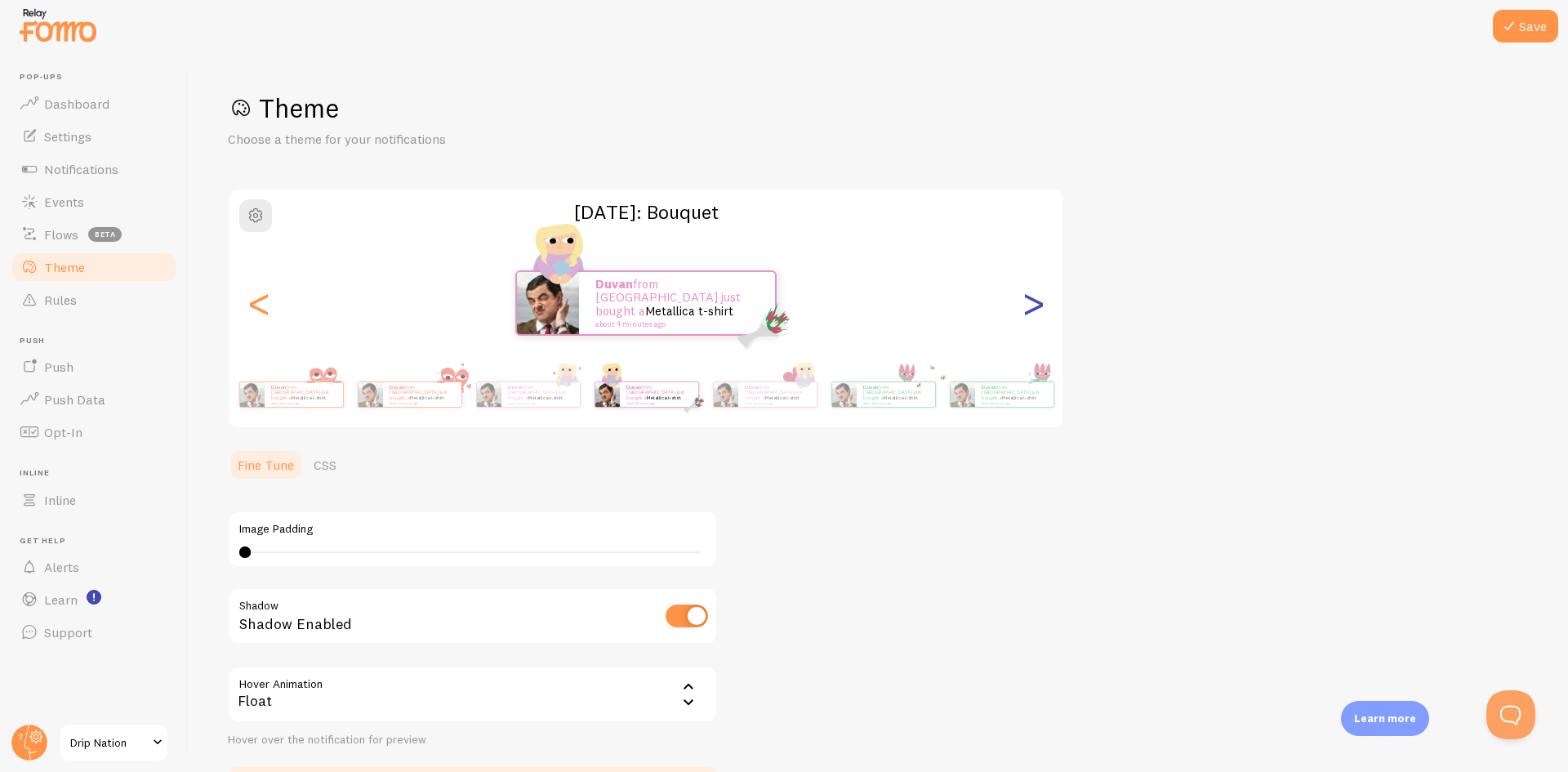
click at [1043, 296] on div ">" at bounding box center [1034, 303] width 20 height 118
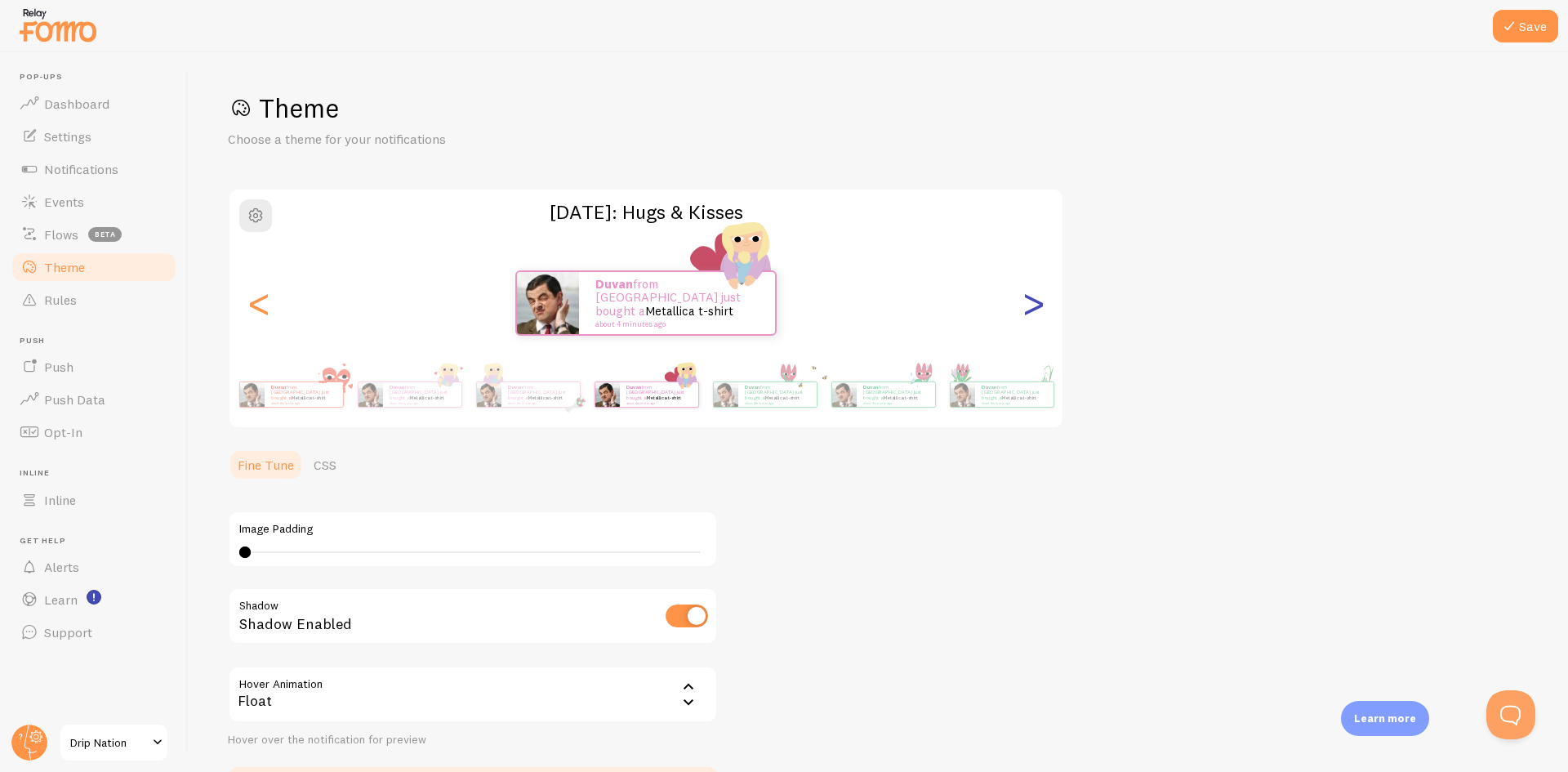
click at [1043, 296] on div ">" at bounding box center [1034, 303] width 20 height 118
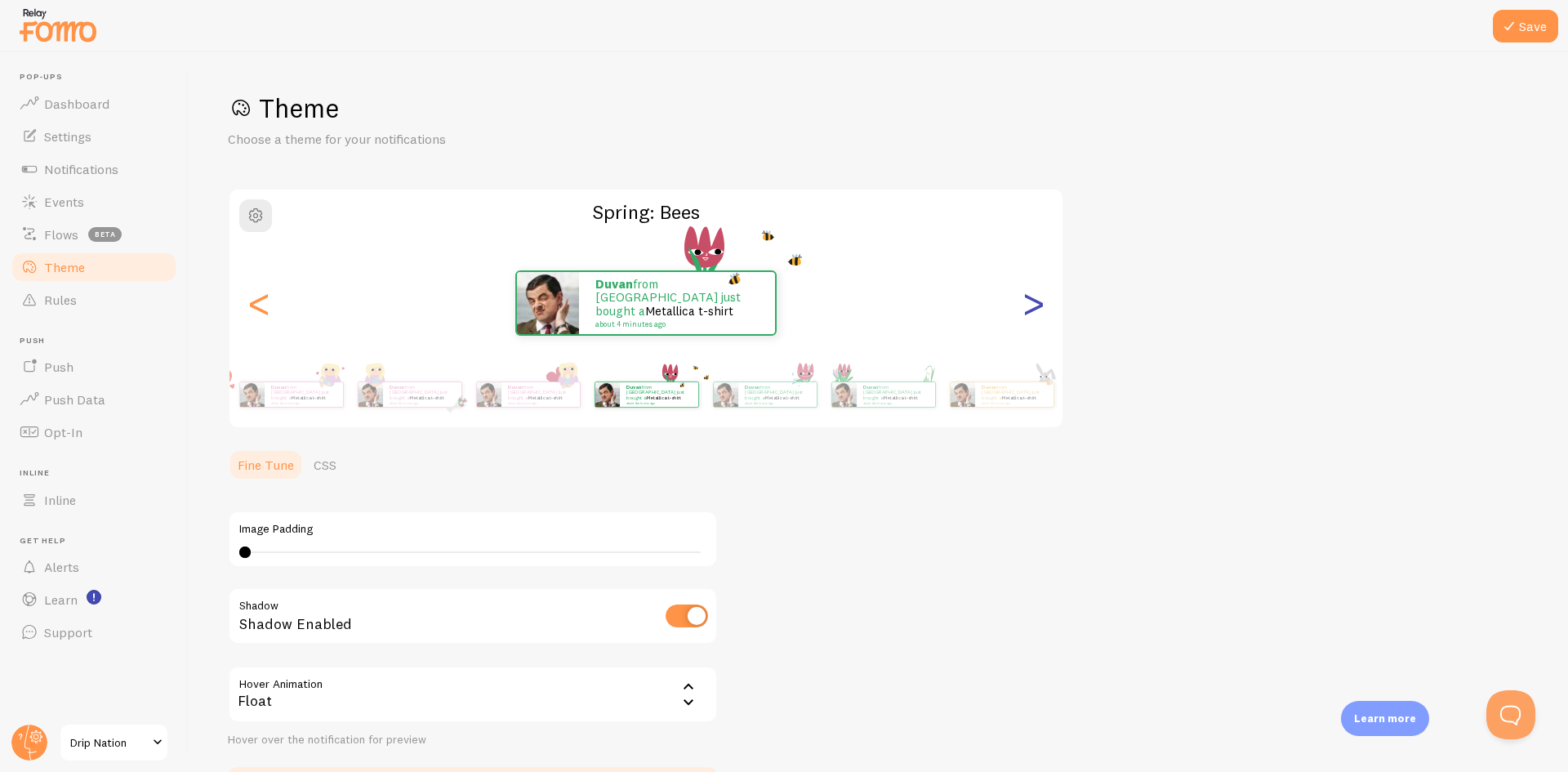
click at [1043, 296] on div ">" at bounding box center [1034, 303] width 20 height 118
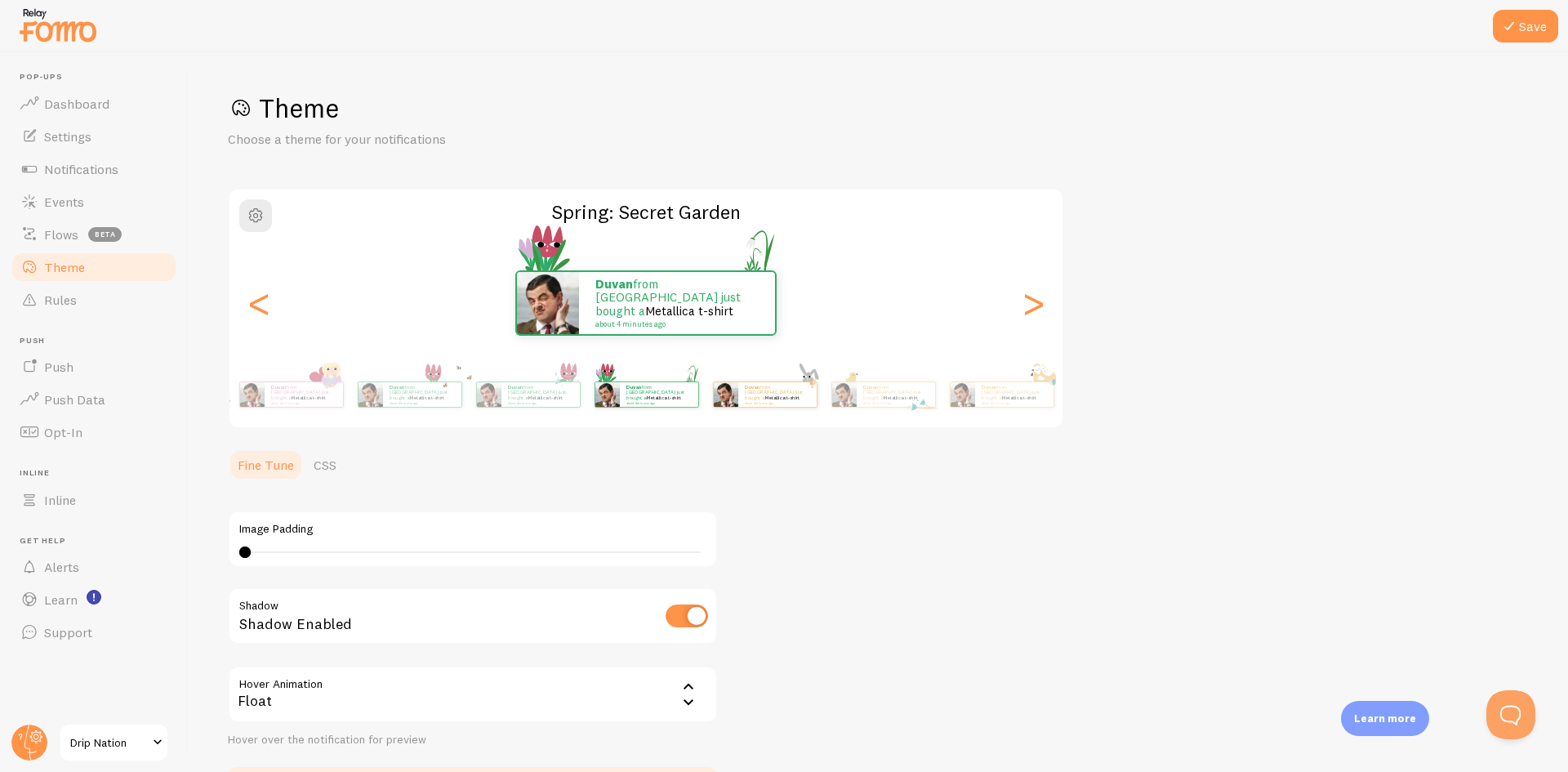
click at [756, 404] on div "Duvan from [GEOGRAPHIC_DATA] just bought a Metallica t-shirt about 4 minutes ago" at bounding box center [777, 395] width 79 height 25
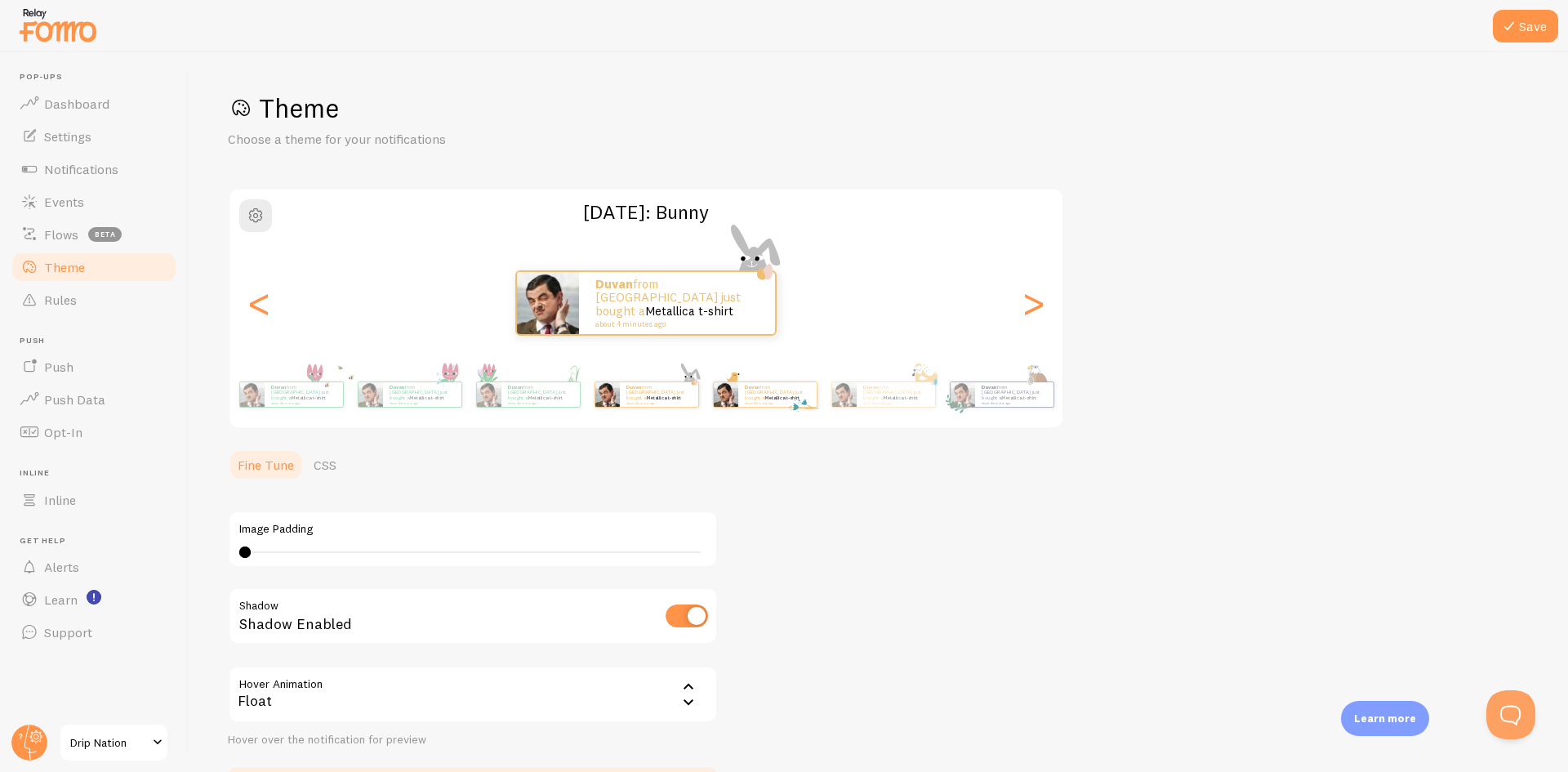
click at [754, 410] on div "Duvan from [GEOGRAPHIC_DATA] just bought a Metallica t-shirt about 4 minutes ago" at bounding box center [764, 395] width 106 height 46
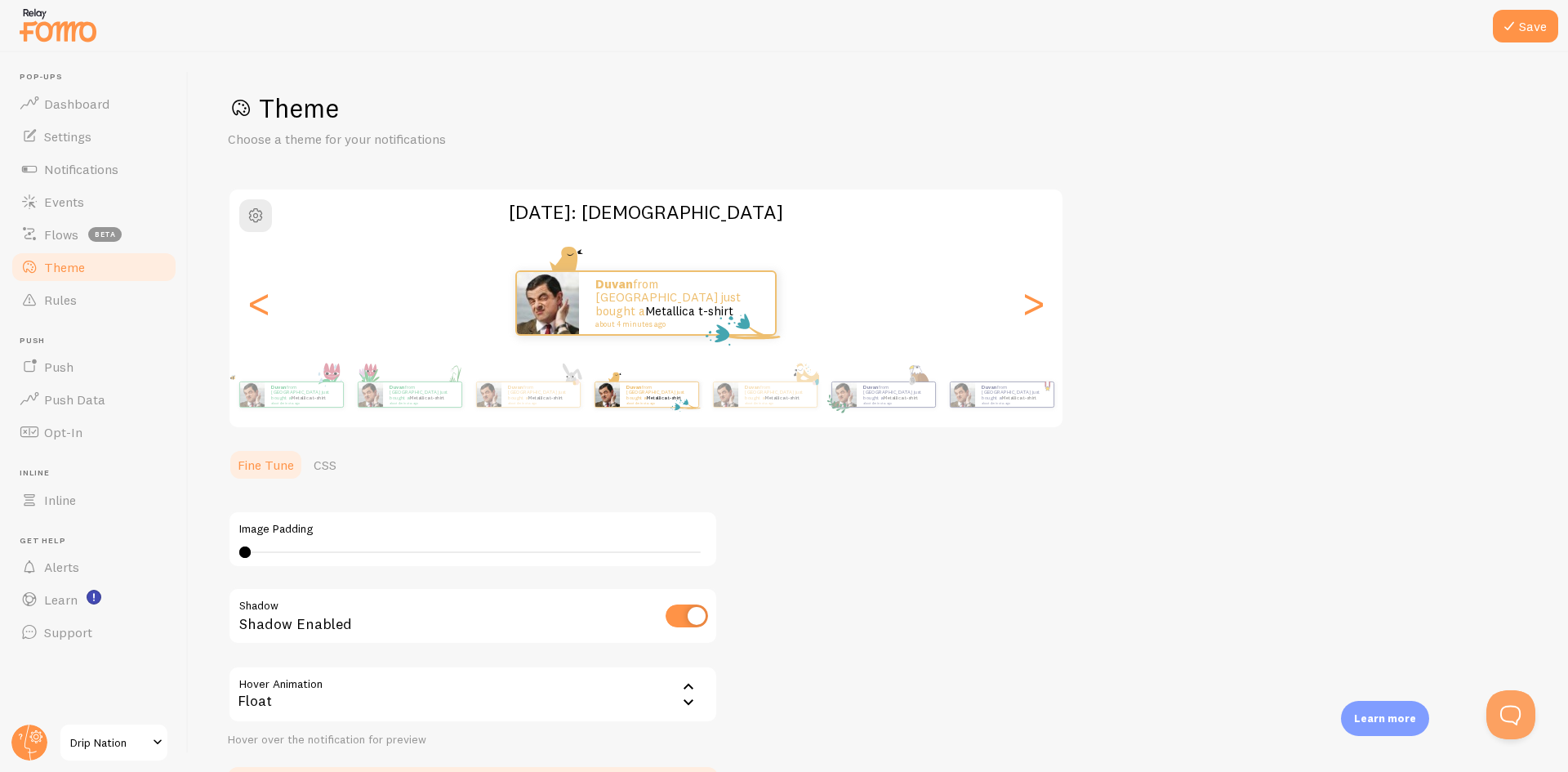
click at [754, 410] on div "Duvan from [GEOGRAPHIC_DATA] just bought a Metallica t-shirt about 4 minutes ago" at bounding box center [764, 395] width 106 height 46
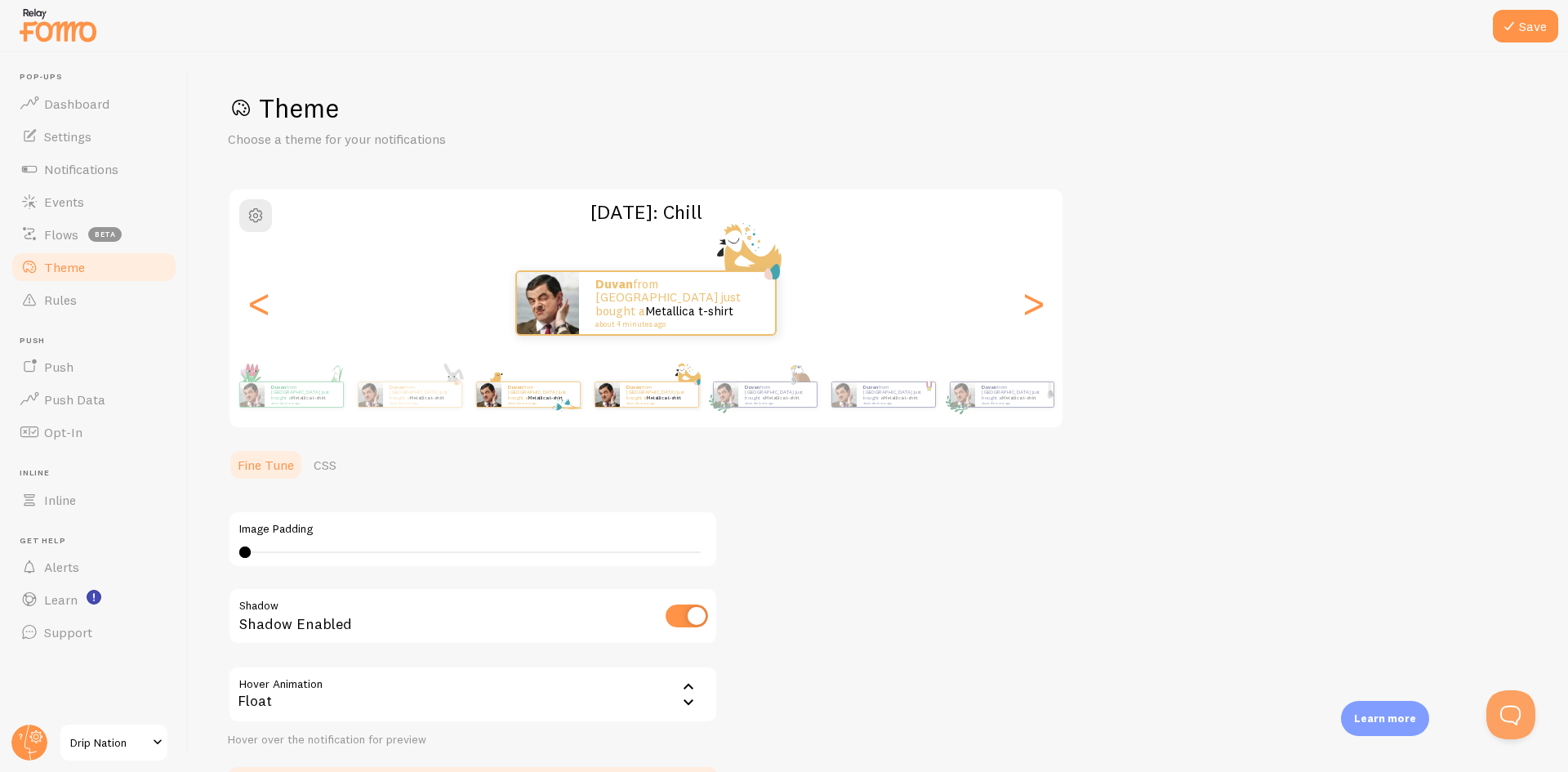
click at [754, 410] on div "Duvan from [GEOGRAPHIC_DATA] just bought a Metallica t-shirt about 4 minutes ago" at bounding box center [764, 395] width 106 height 46
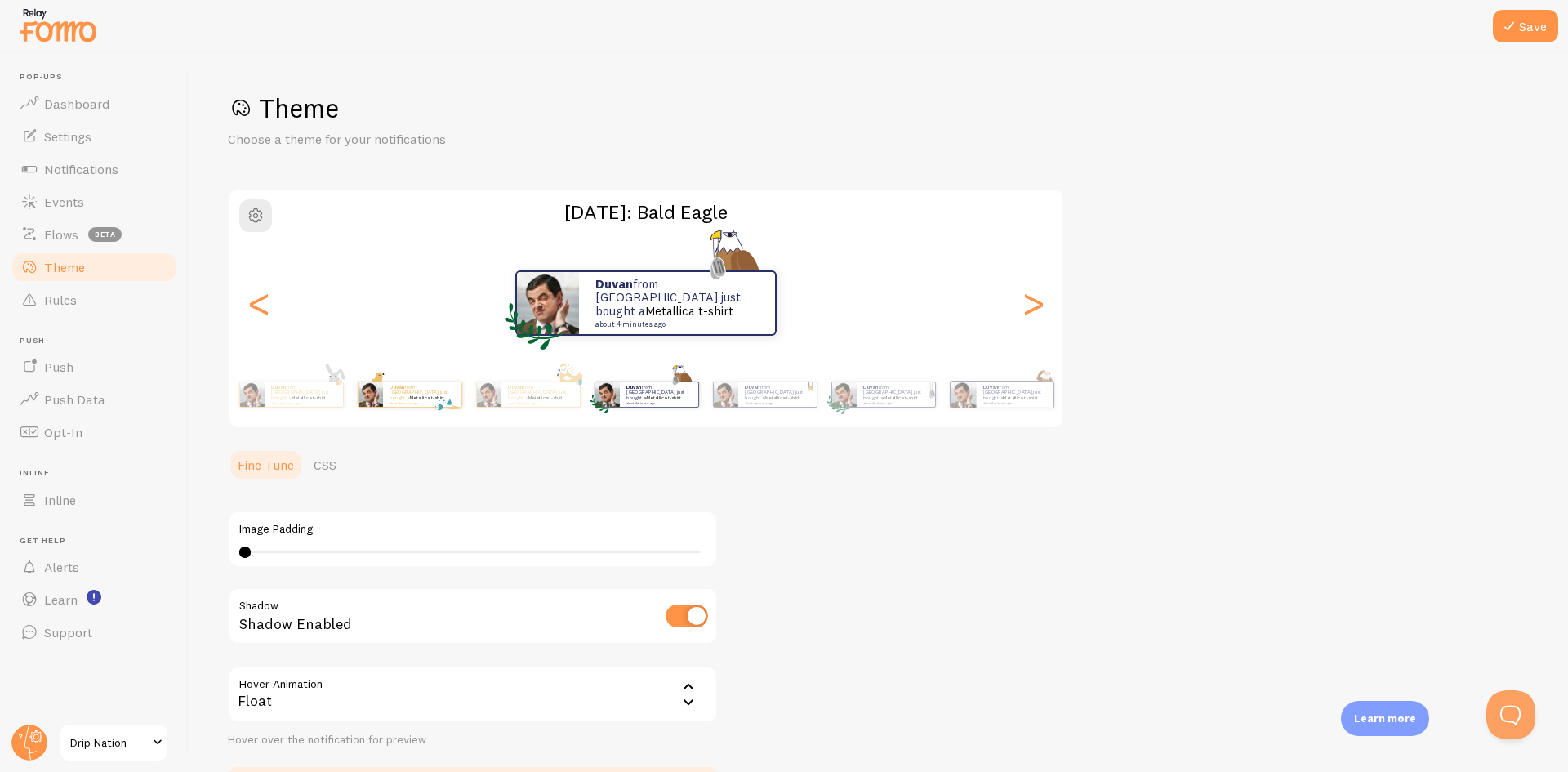
click at [754, 410] on div "Duvan from [GEOGRAPHIC_DATA] just bought a Metallica t-shirt about 4 minutes ago" at bounding box center [764, 395] width 106 height 46
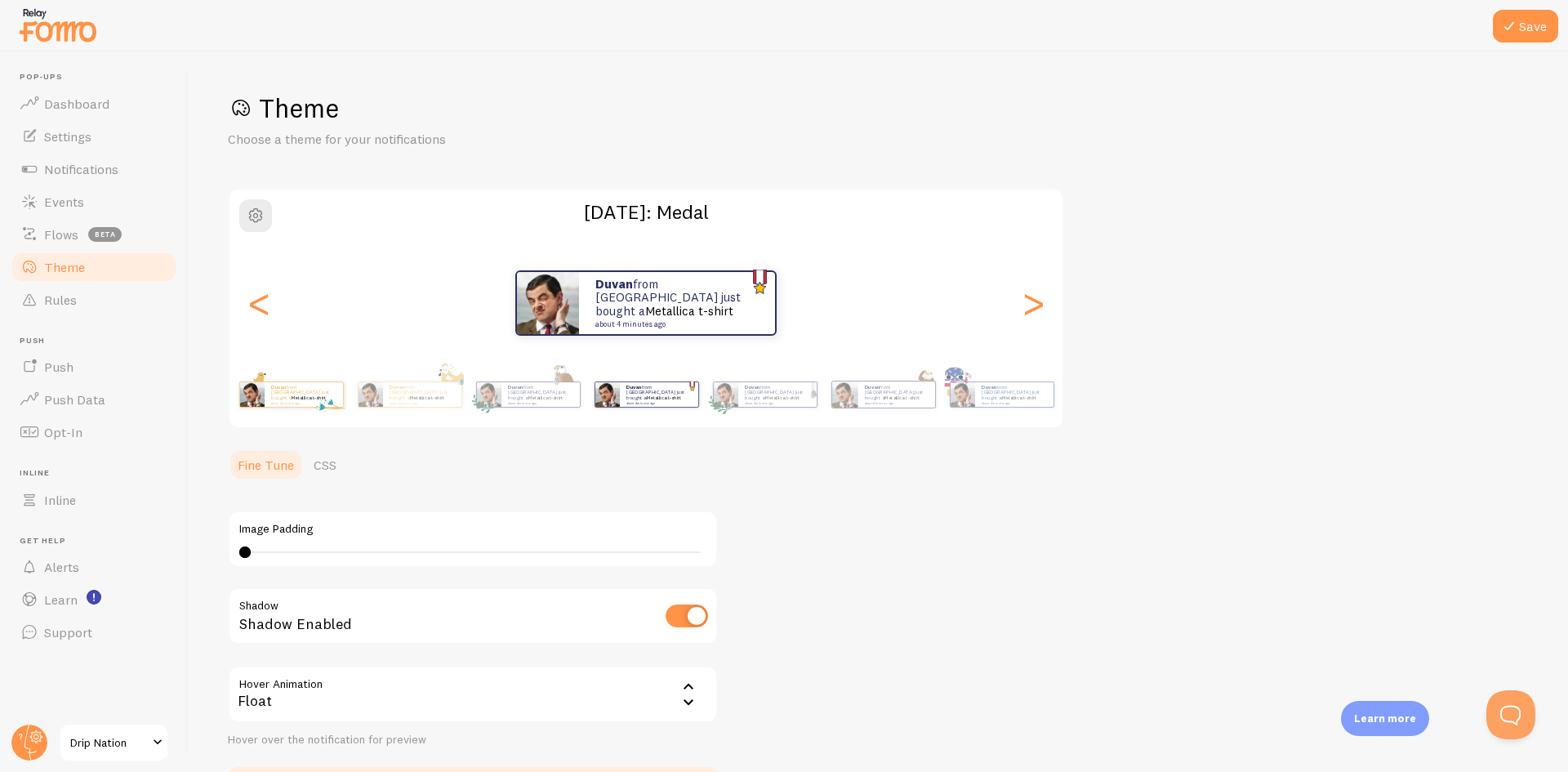
click at [754, 410] on div "Duvan from [GEOGRAPHIC_DATA] just bought a Metallica t-shirt about 4 minutes ago" at bounding box center [764, 395] width 106 height 46
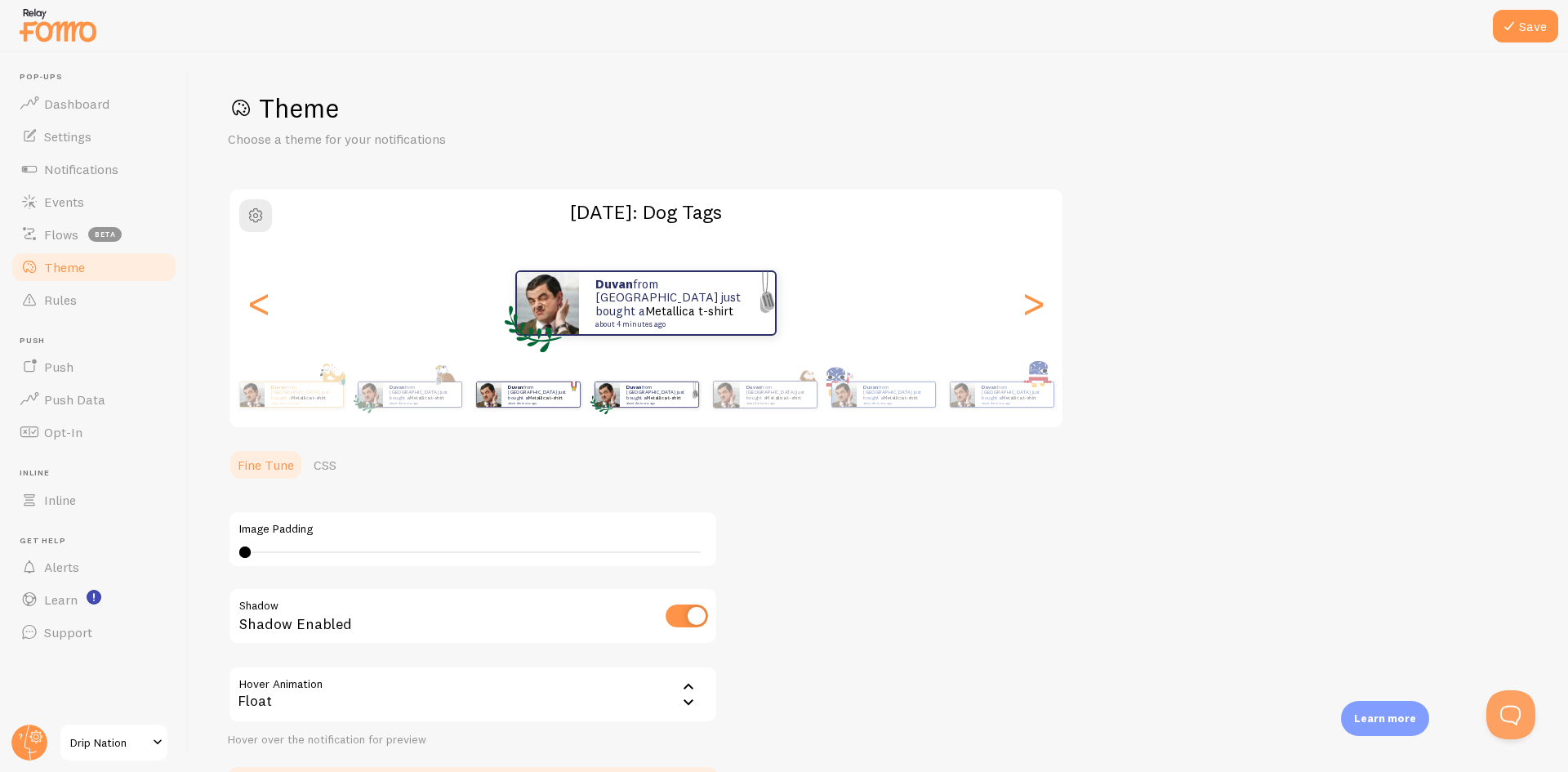
click at [533, 409] on div "Duvan from [GEOGRAPHIC_DATA] just bought a Metallica t-shirt about 4 minutes ago" at bounding box center [528, 395] width 106 height 46
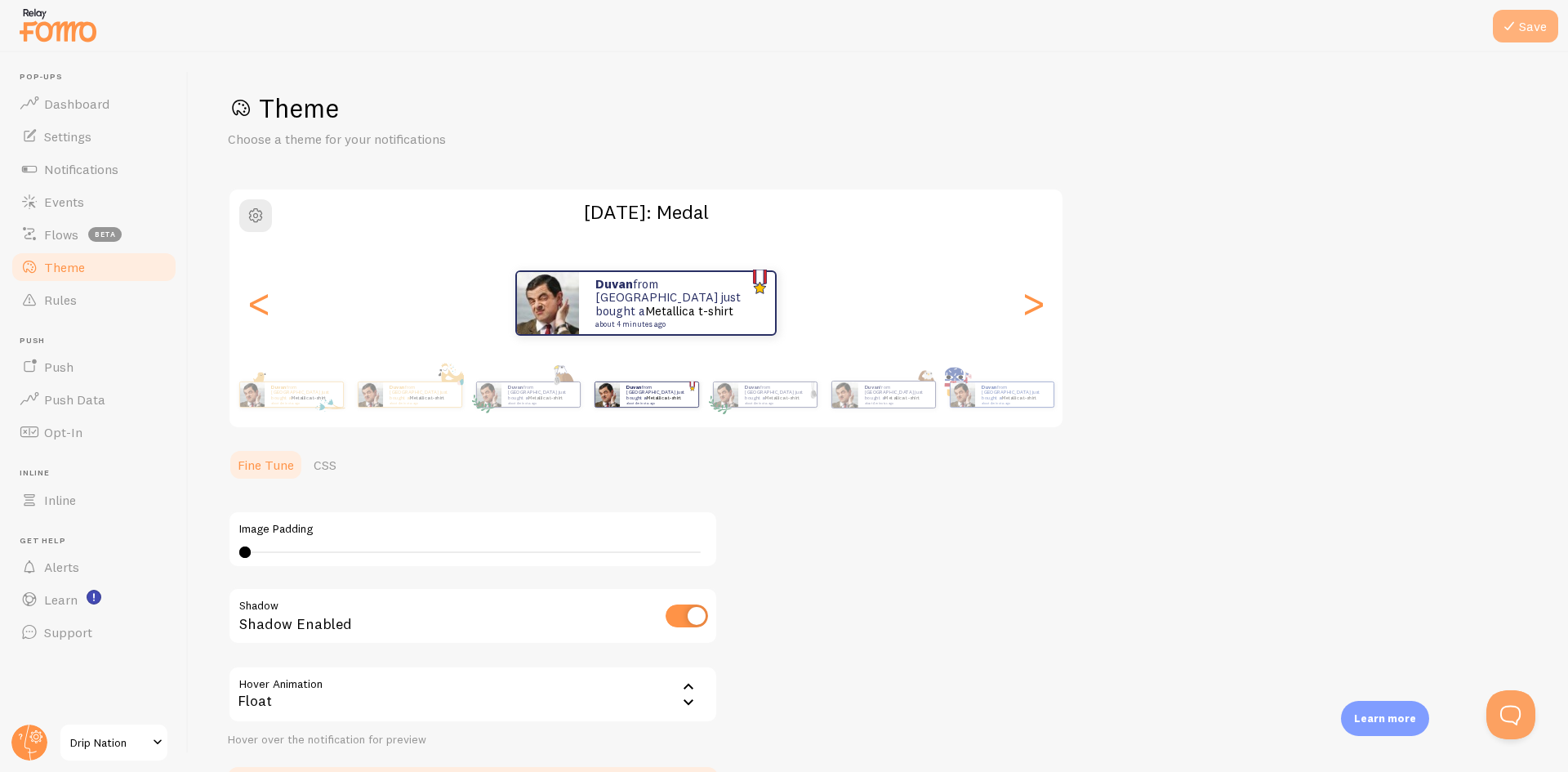
click at [1546, 29] on button "Save" at bounding box center [1526, 26] width 65 height 33
click at [97, 133] on link "Settings" at bounding box center [94, 137] width 169 height 33
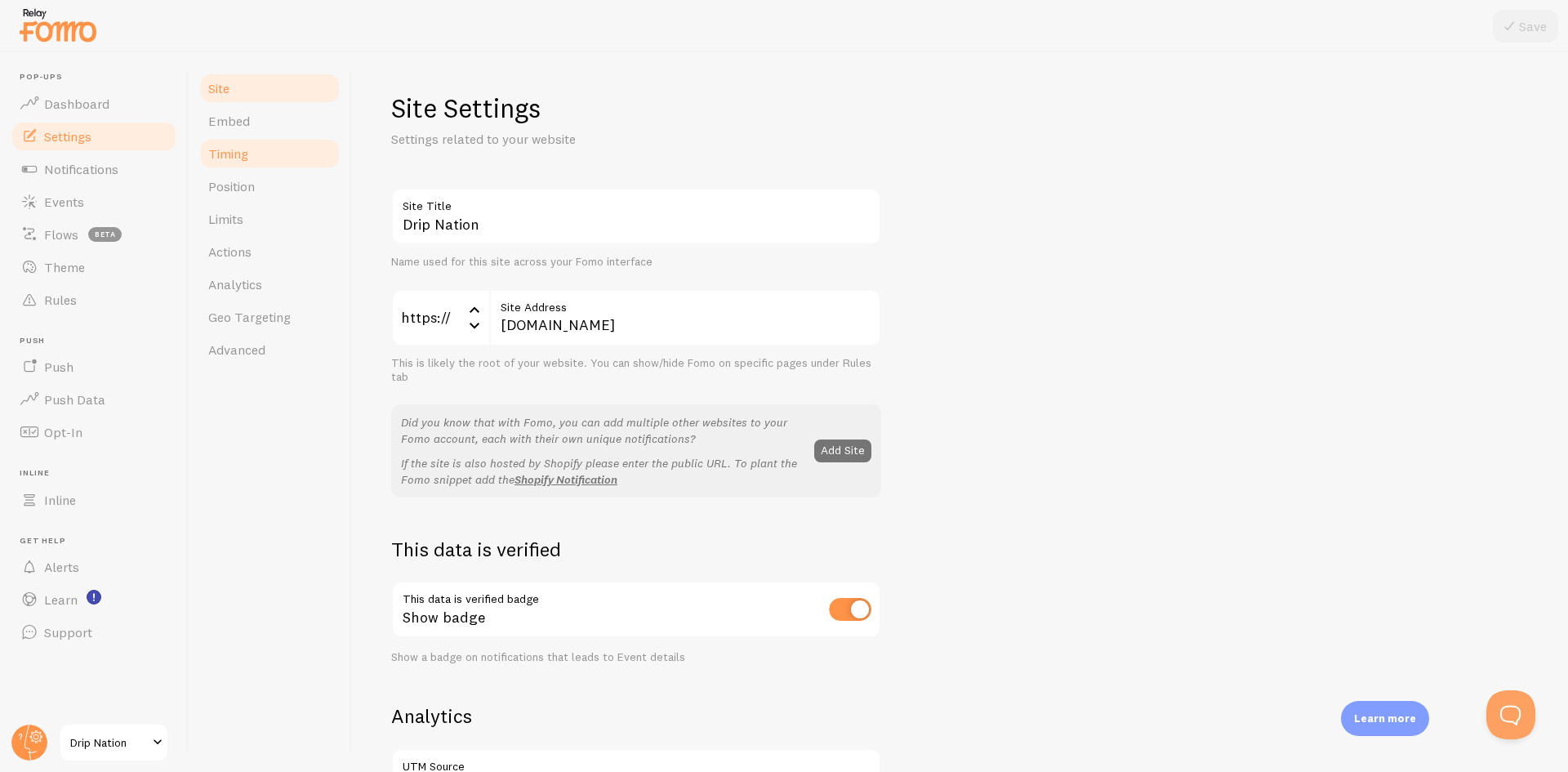
click at [255, 151] on link "Timing" at bounding box center [270, 154] width 143 height 33
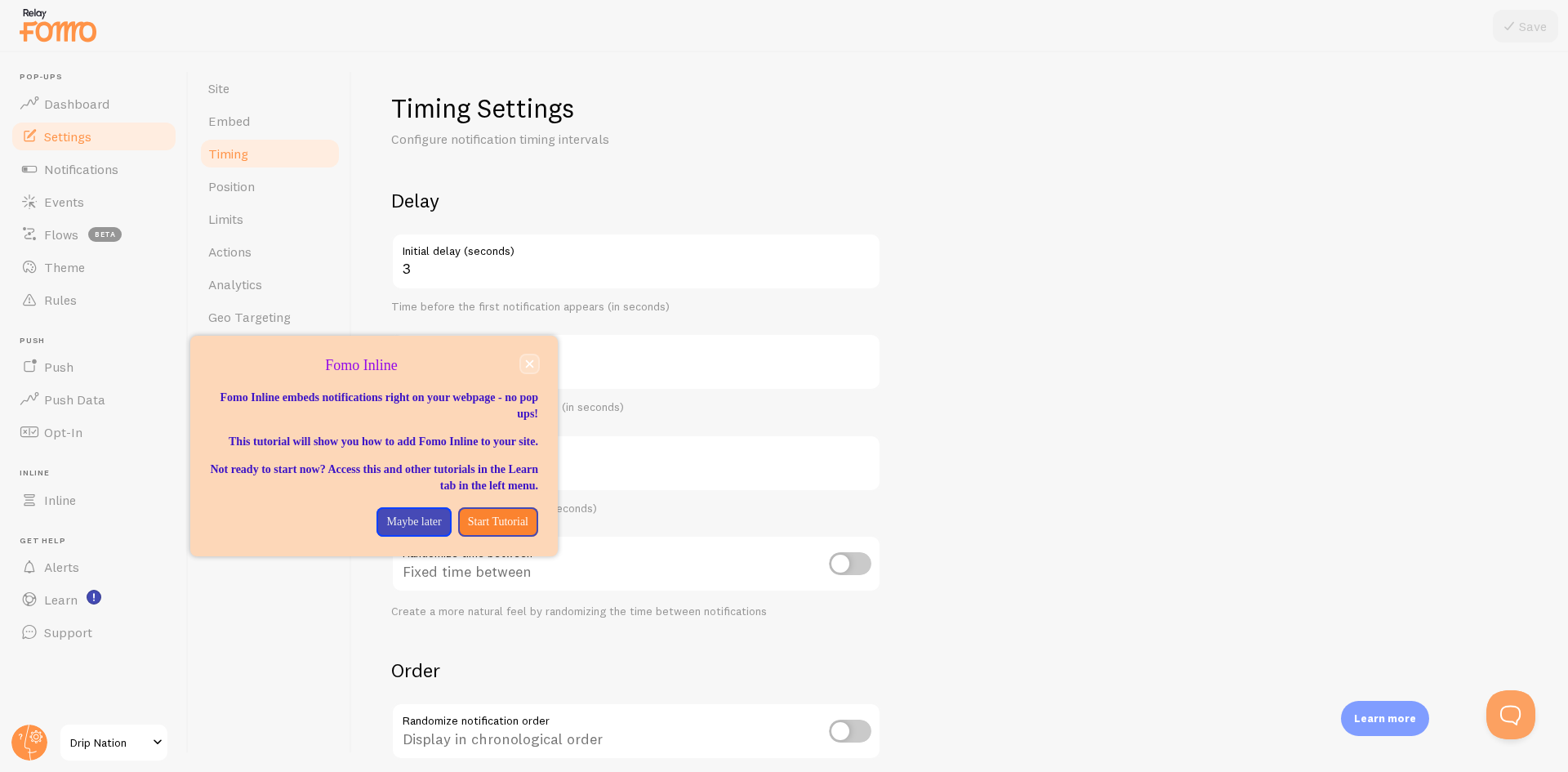
click at [528, 359] on button "close," at bounding box center [529, 363] width 17 height 17
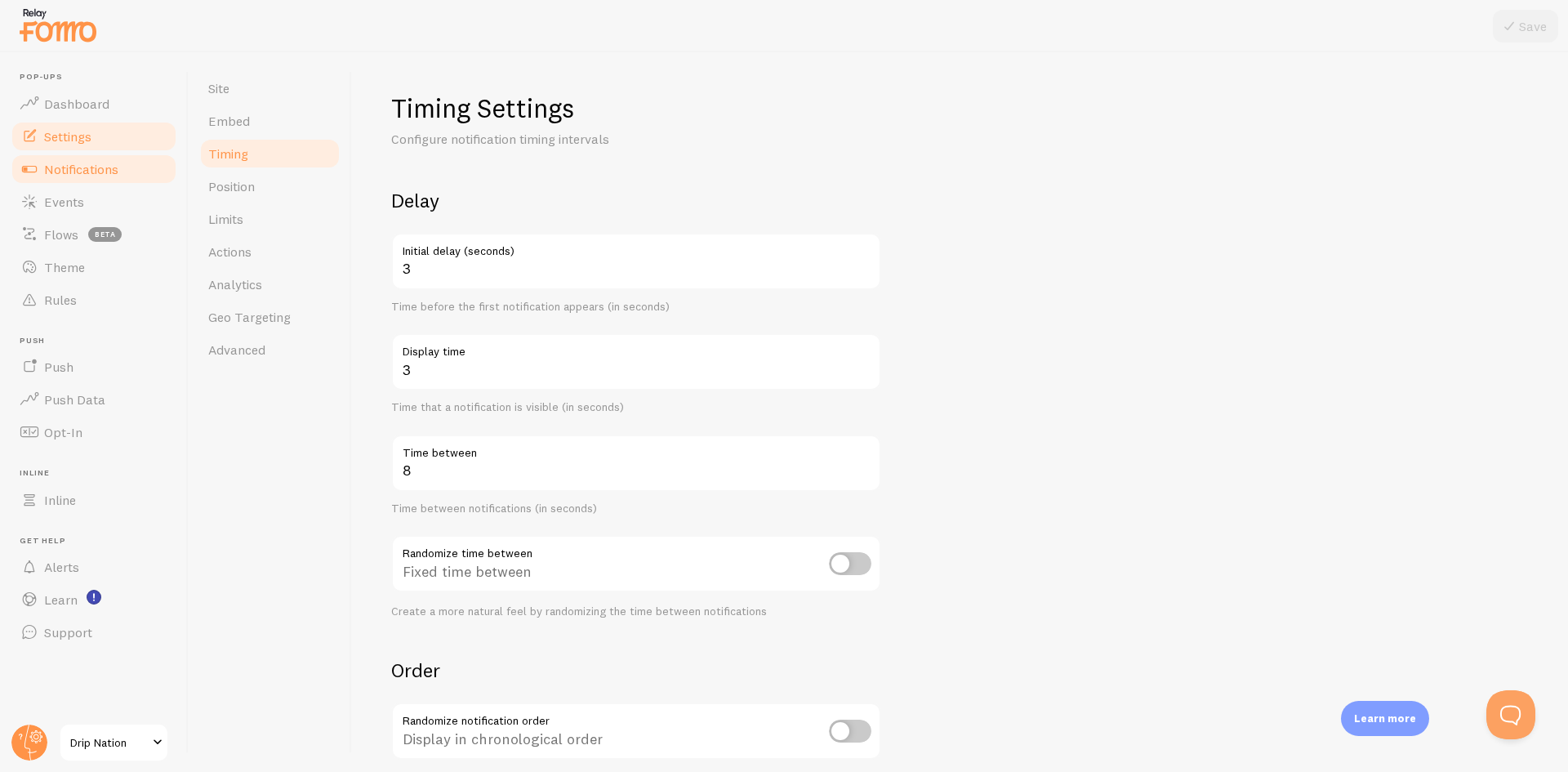
click at [115, 178] on link "Notifications" at bounding box center [94, 169] width 169 height 33
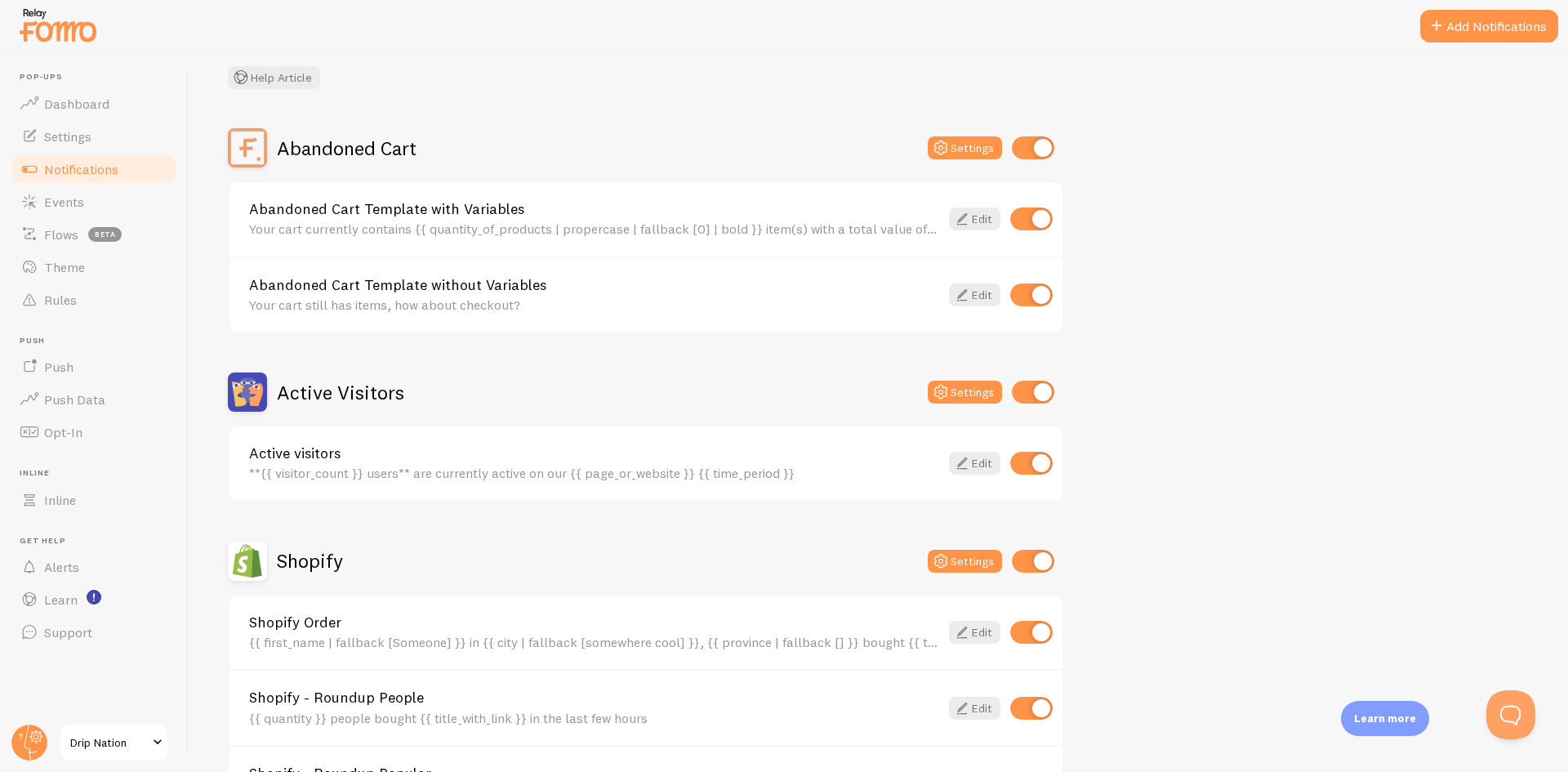
scroll to position [164, 0]
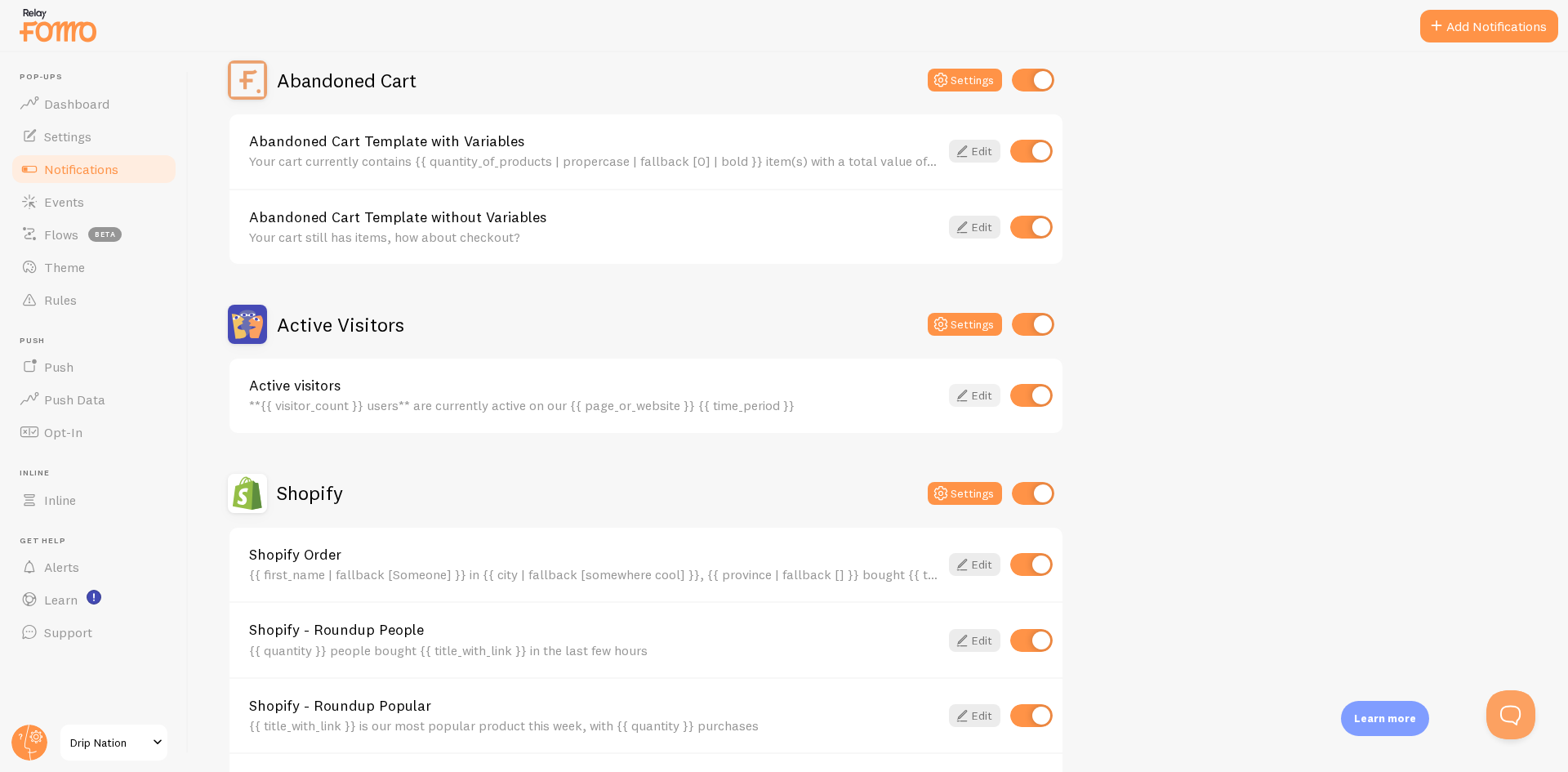
click at [965, 391] on icon at bounding box center [962, 395] width 20 height 20
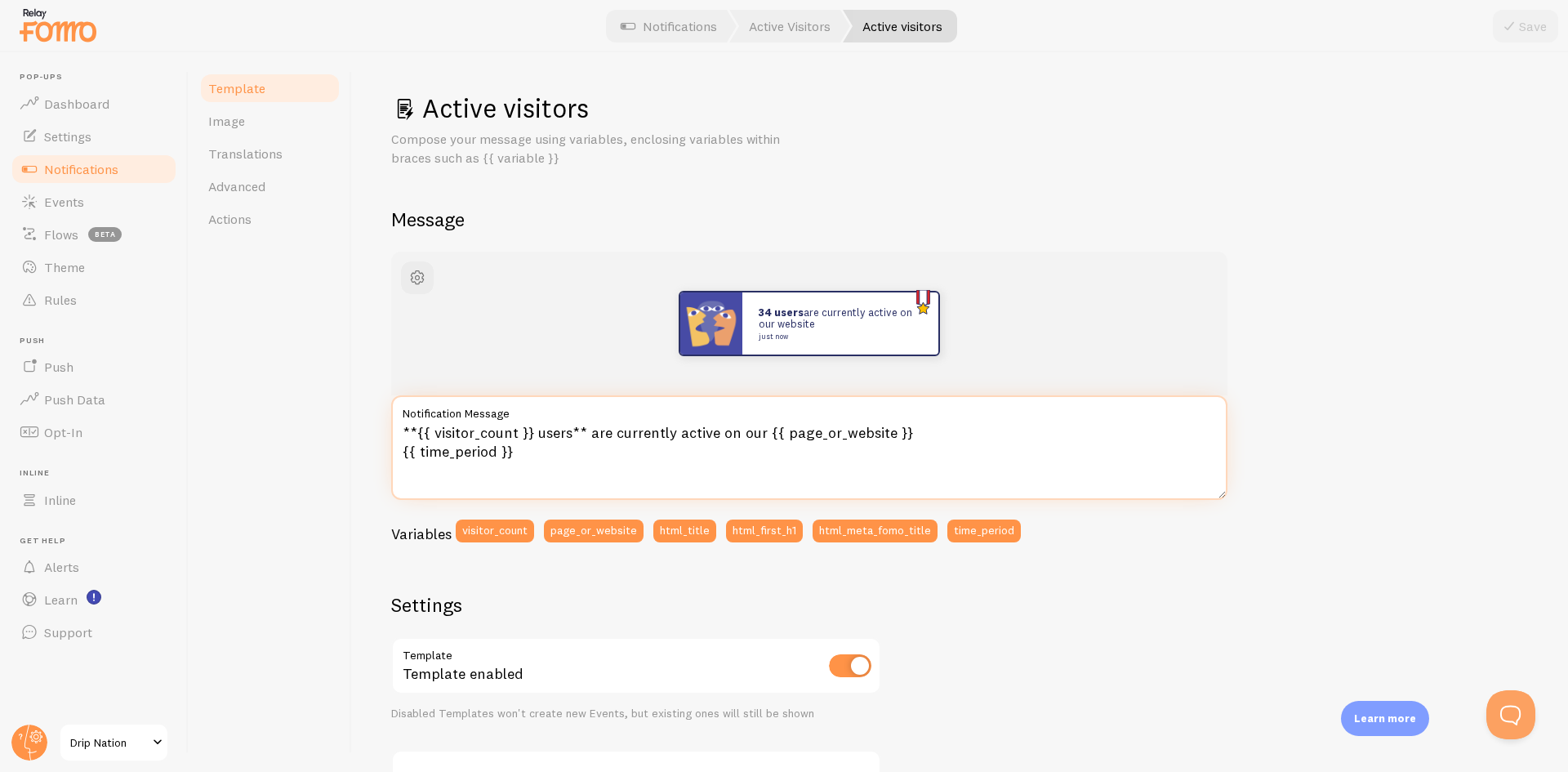
click at [546, 436] on textarea "**{{ visitor_count }} users** are currently active on our {{ page_or_website }}…" at bounding box center [809, 448] width 836 height 105
click at [536, 431] on textarea "**{{ visitor_count }} users** are currently active on our {{ page_or_website }}…" at bounding box center [809, 448] width 836 height 105
click at [591, 451] on textarea "**{{ visitor_count }} users** are currently active on our {{ page_or_website }}…" at bounding box center [809, 448] width 836 height 105
click at [90, 174] on span "Notifications" at bounding box center [81, 169] width 74 height 16
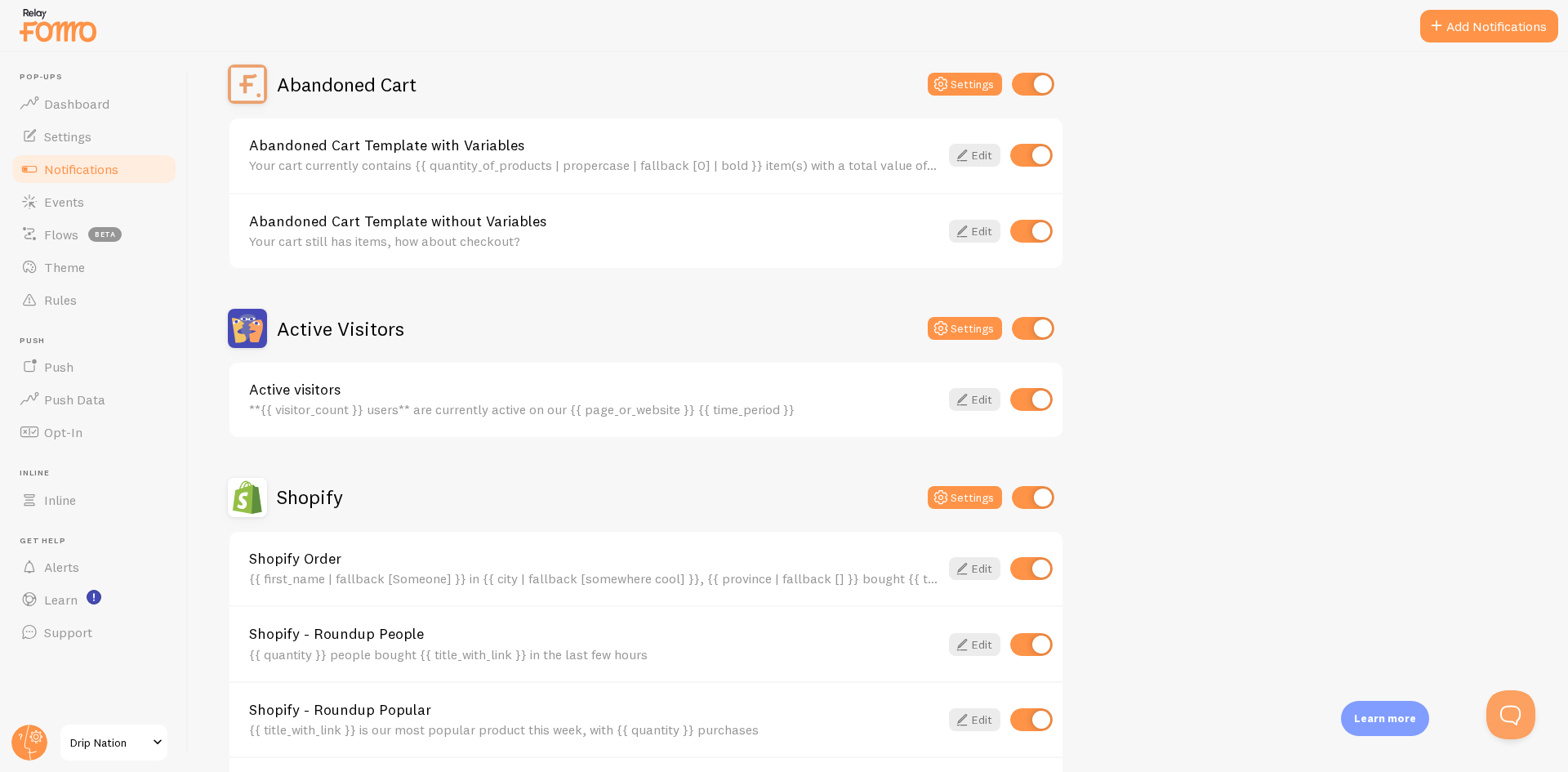
scroll to position [164, 0]
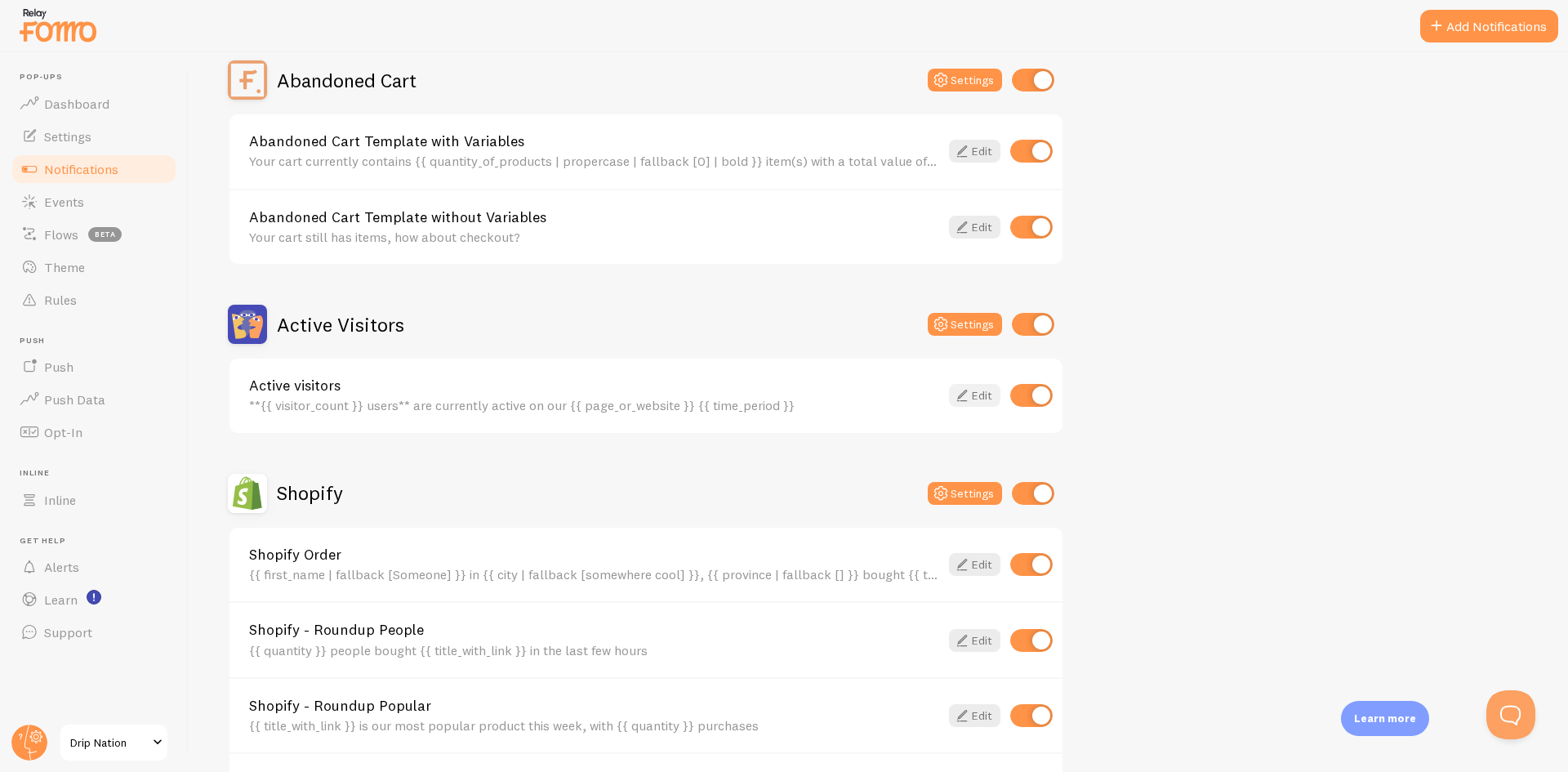
click at [960, 386] on icon at bounding box center [962, 395] width 20 height 20
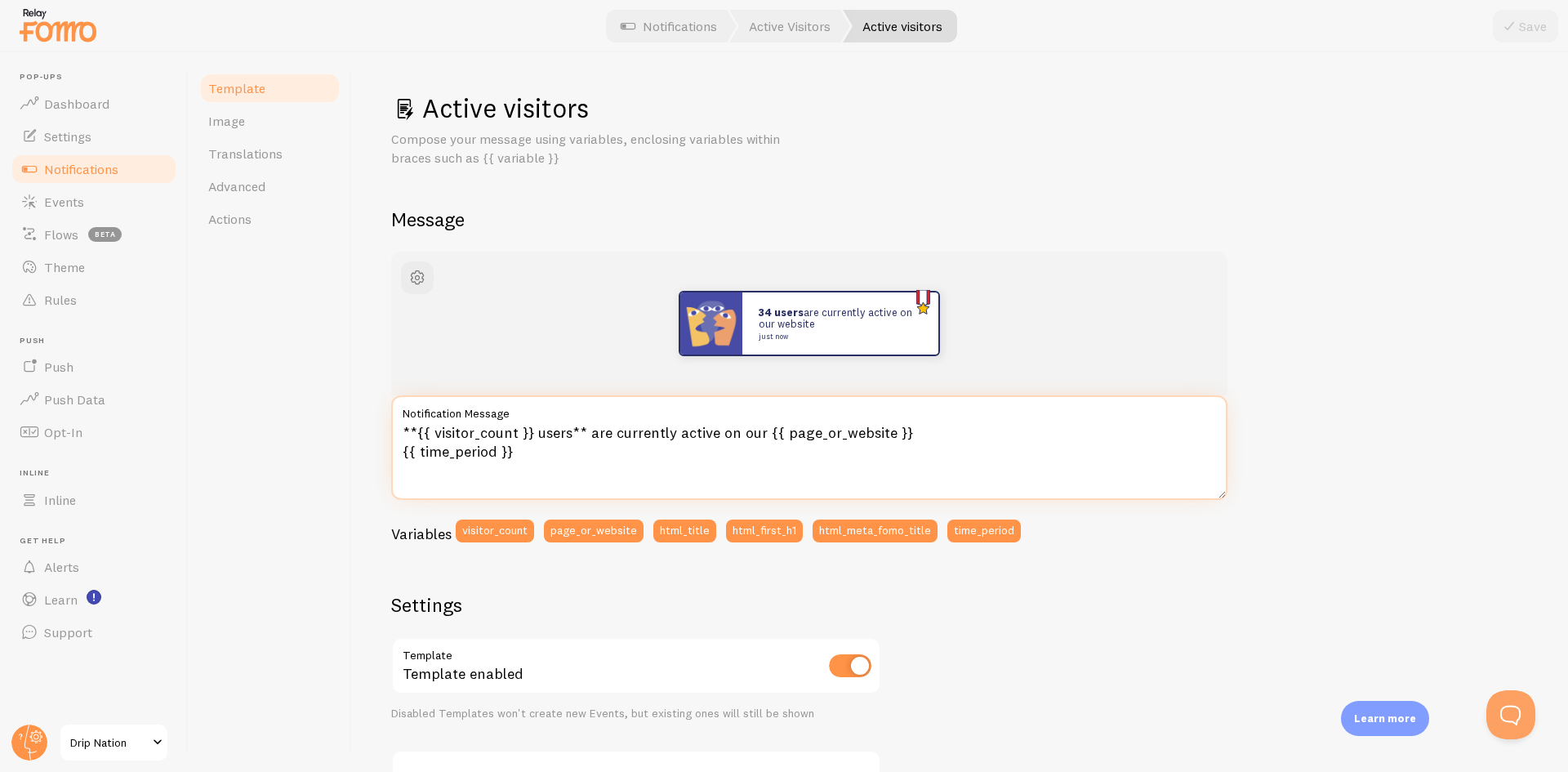
click at [687, 431] on textarea "**{{ visitor_count }} users** are currently active on our {{ page_or_website }}…" at bounding box center [809, 448] width 836 height 105
drag, startPoint x: 545, startPoint y: 444, endPoint x: 552, endPoint y: 453, distance: 11.4
click at [544, 444] on textarea "**{{ visitor_count }} users** are currently active on our {{ page_or_website }}…" at bounding box center [809, 448] width 836 height 105
click at [417, 285] on span "button" at bounding box center [417, 278] width 20 height 20
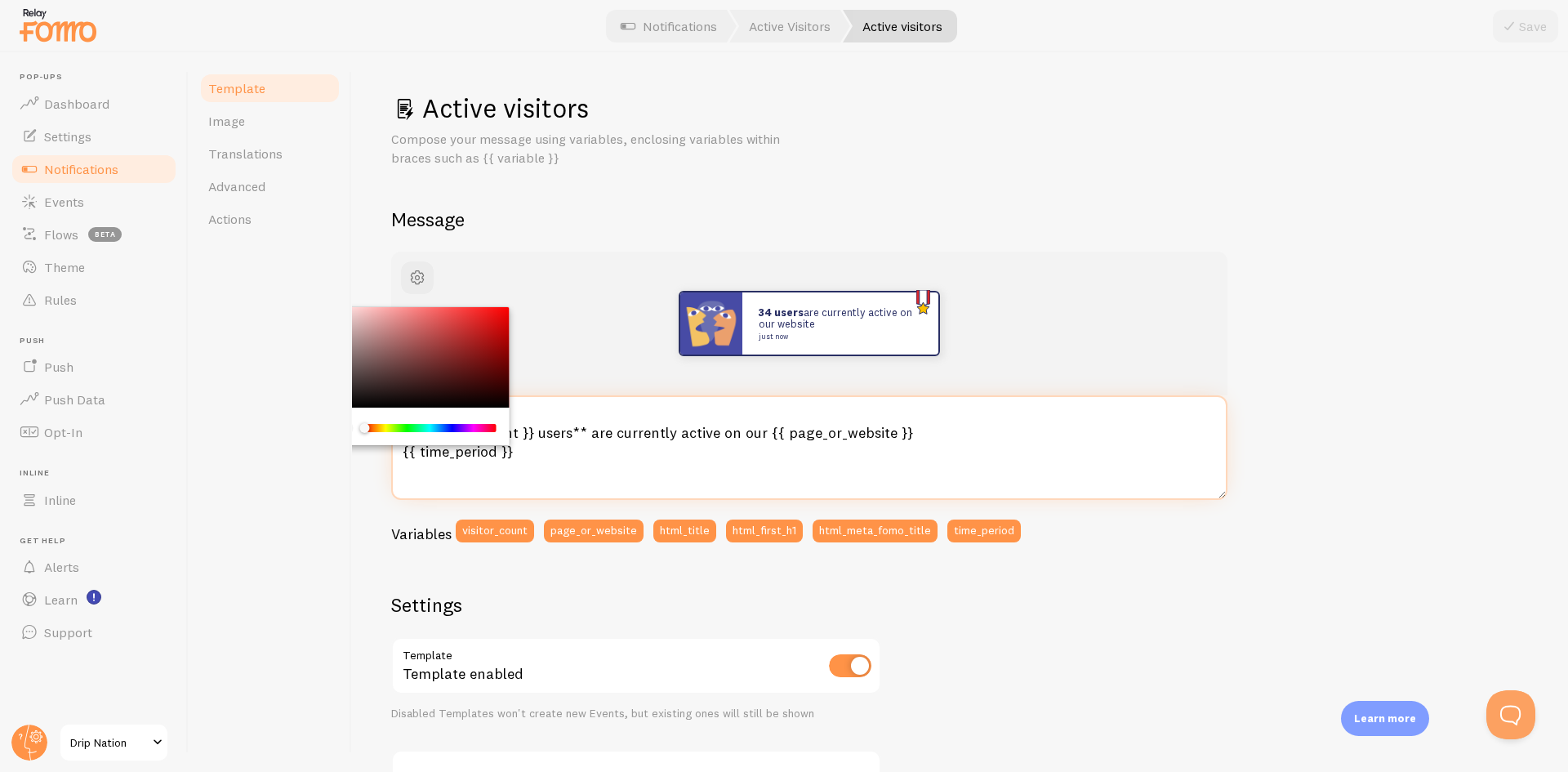
click at [612, 471] on textarea "**{{ visitor_count }} users** are currently active on our {{ page_or_website }}…" at bounding box center [809, 448] width 836 height 105
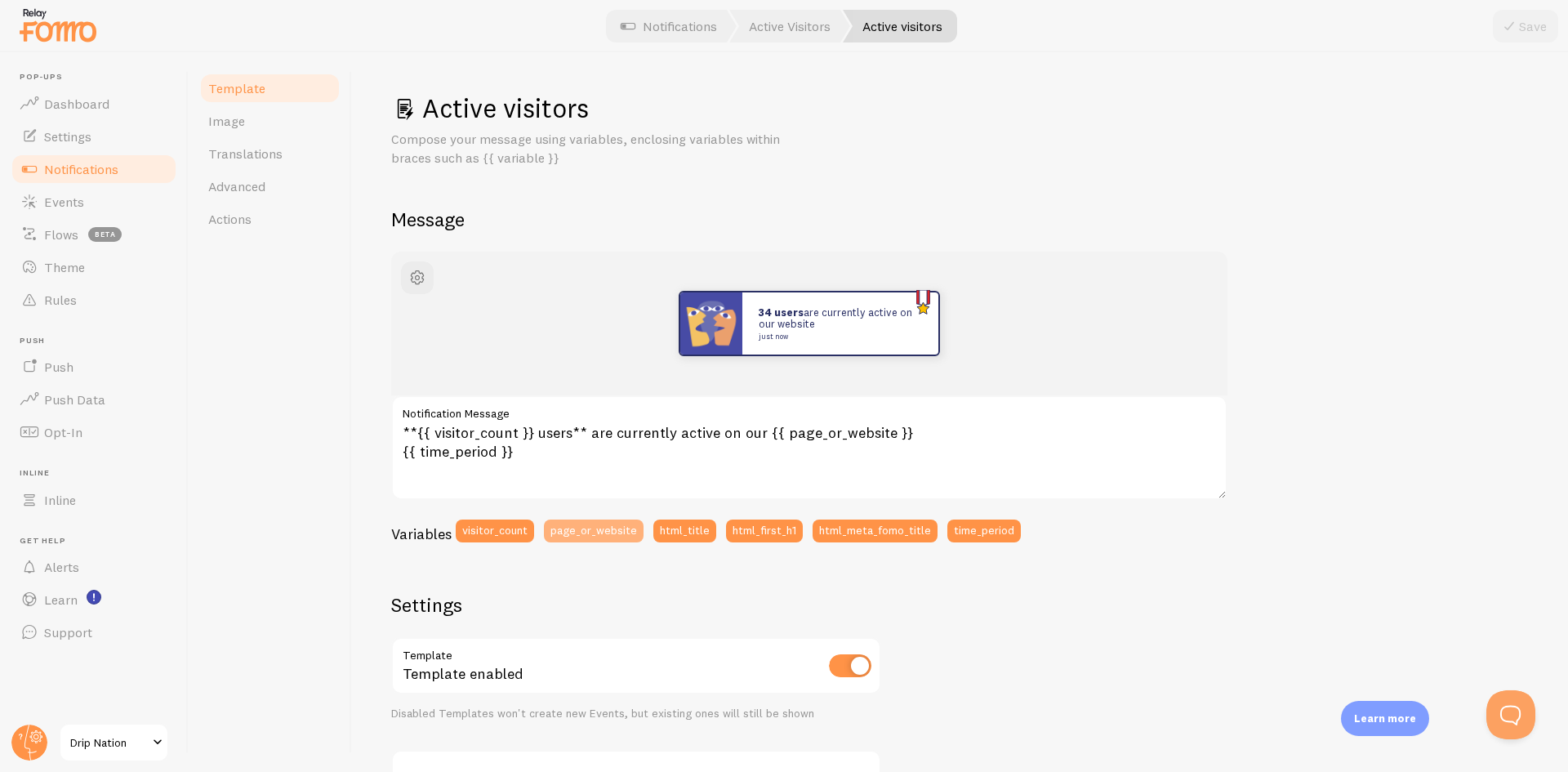
click at [587, 529] on button "page_or_website" at bounding box center [594, 531] width 100 height 23
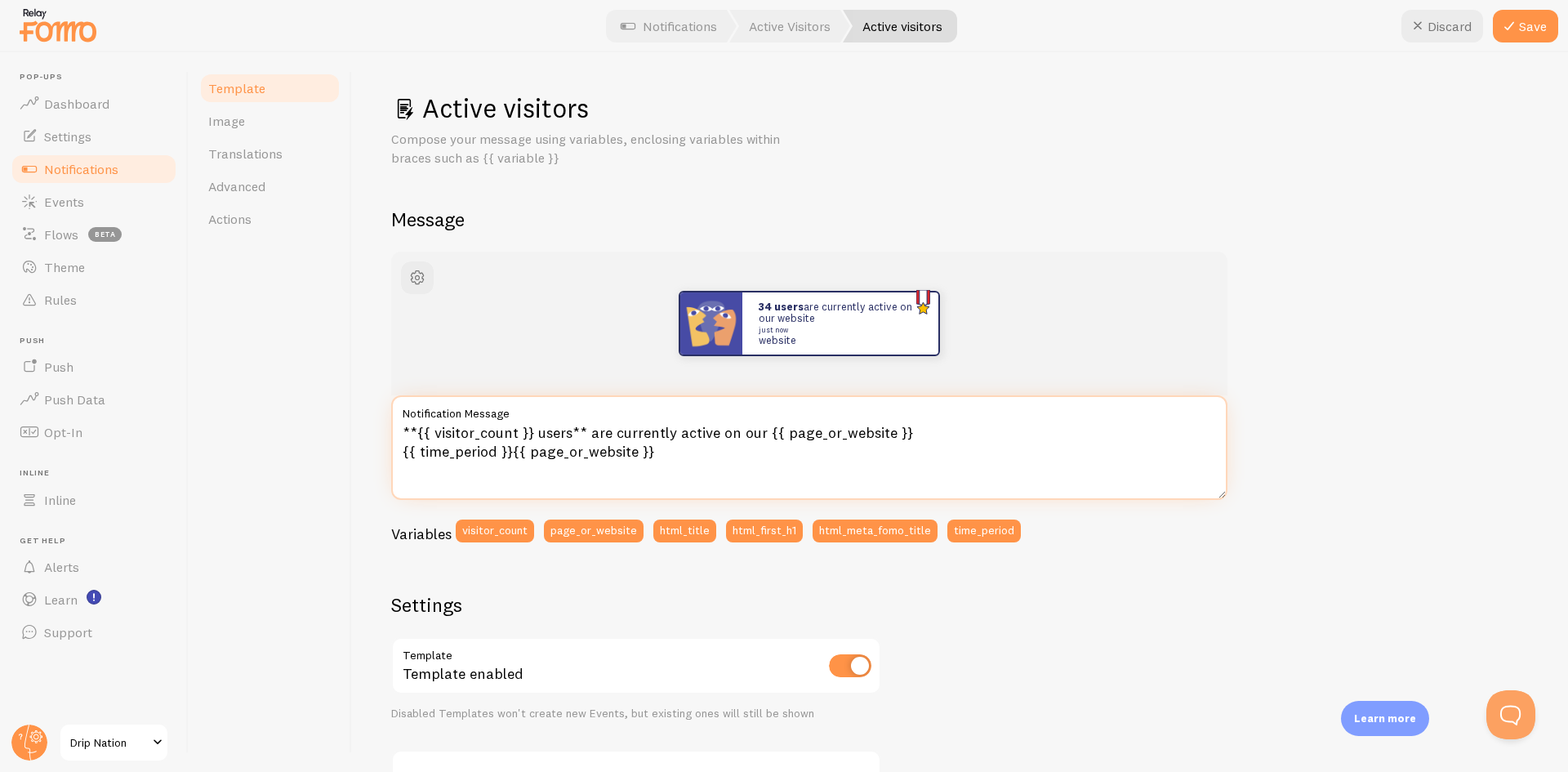
click at [689, 458] on textarea "**{{ visitor_count }} users** are currently active on our {{ page_or_website }}…" at bounding box center [809, 448] width 836 height 105
click at [724, 463] on textarea "**{{ visitor_count }} users** are currently active on our {{ page_or_website }}…" at bounding box center [809, 448] width 836 height 105
drag, startPoint x: 720, startPoint y: 460, endPoint x: 512, endPoint y: 457, distance: 208.0
click at [512, 457] on textarea "**{{ visitor_count }} users** are currently active on our {{ page_or_website }}…" at bounding box center [809, 448] width 836 height 105
drag, startPoint x: 589, startPoint y: 432, endPoint x: 759, endPoint y: 433, distance: 170.0
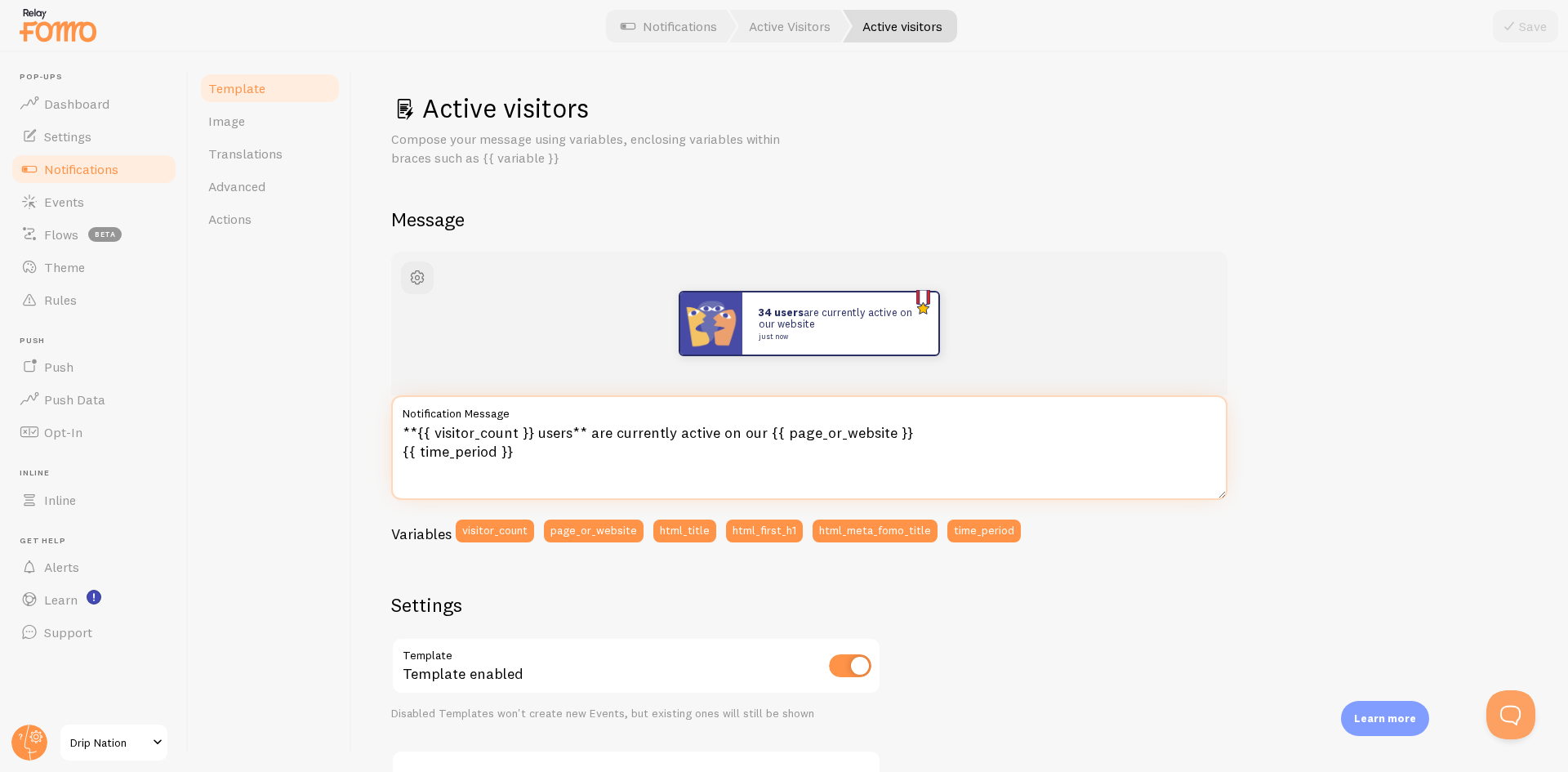
click at [759, 433] on textarea "**{{ visitor_count }} users** are currently active on our {{ page_or_website }}…" at bounding box center [809, 448] width 836 height 105
click at [552, 435] on textarea "**{{ visitor_count }} users** han visto esto {{ page_or_website }} {{ time_peri…" at bounding box center [809, 448] width 836 height 105
click at [667, 473] on textarea "**{{ visitor_count }} usuarios** han visto esto {{ page_or_website }} {{ time_p…" at bounding box center [809, 448] width 836 height 105
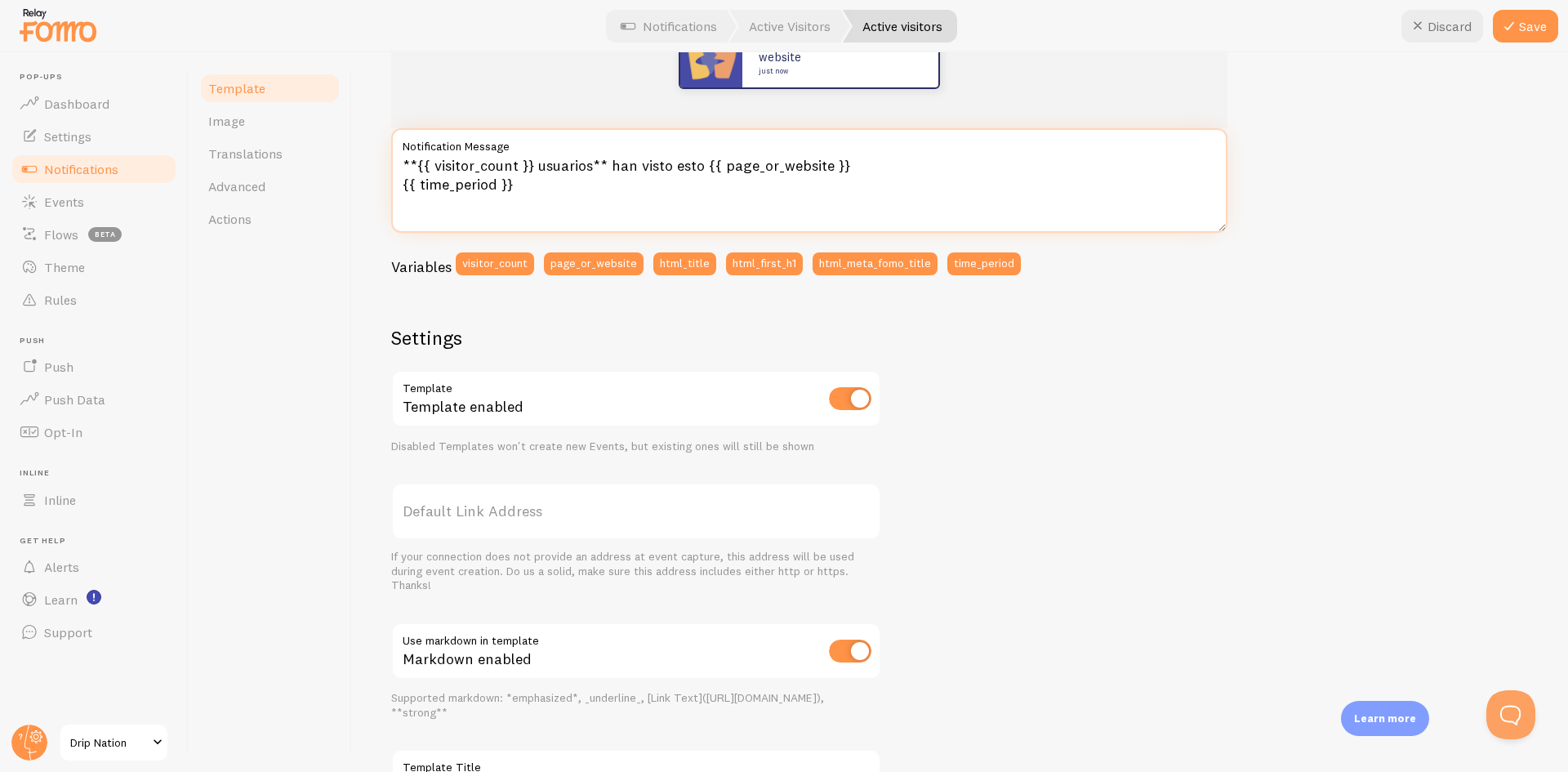
scroll to position [409, 0]
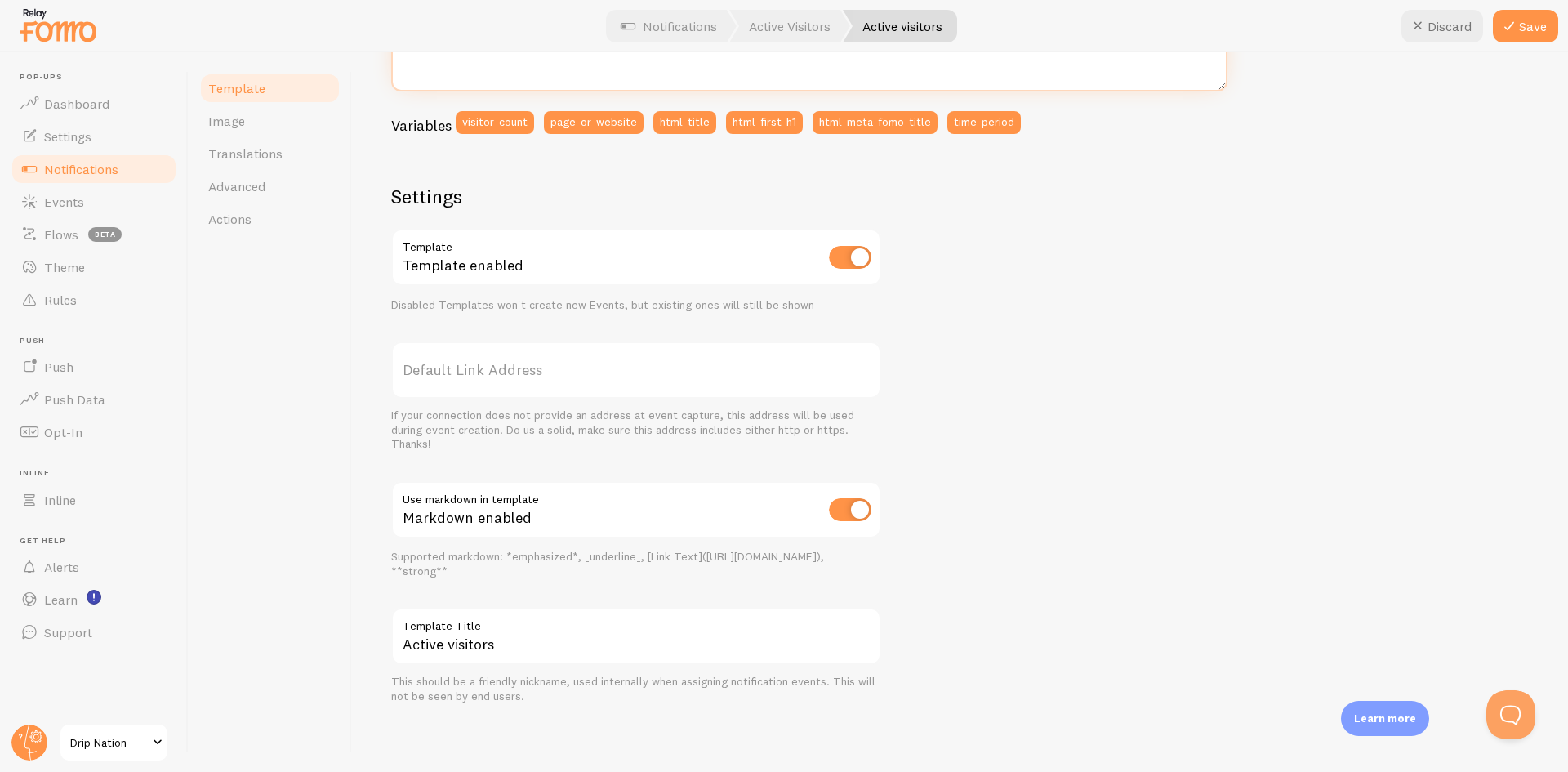
type textarea "**{{ visitor_count }} usuarios** han visto esto {{ page_or_website }} {{ time_p…"
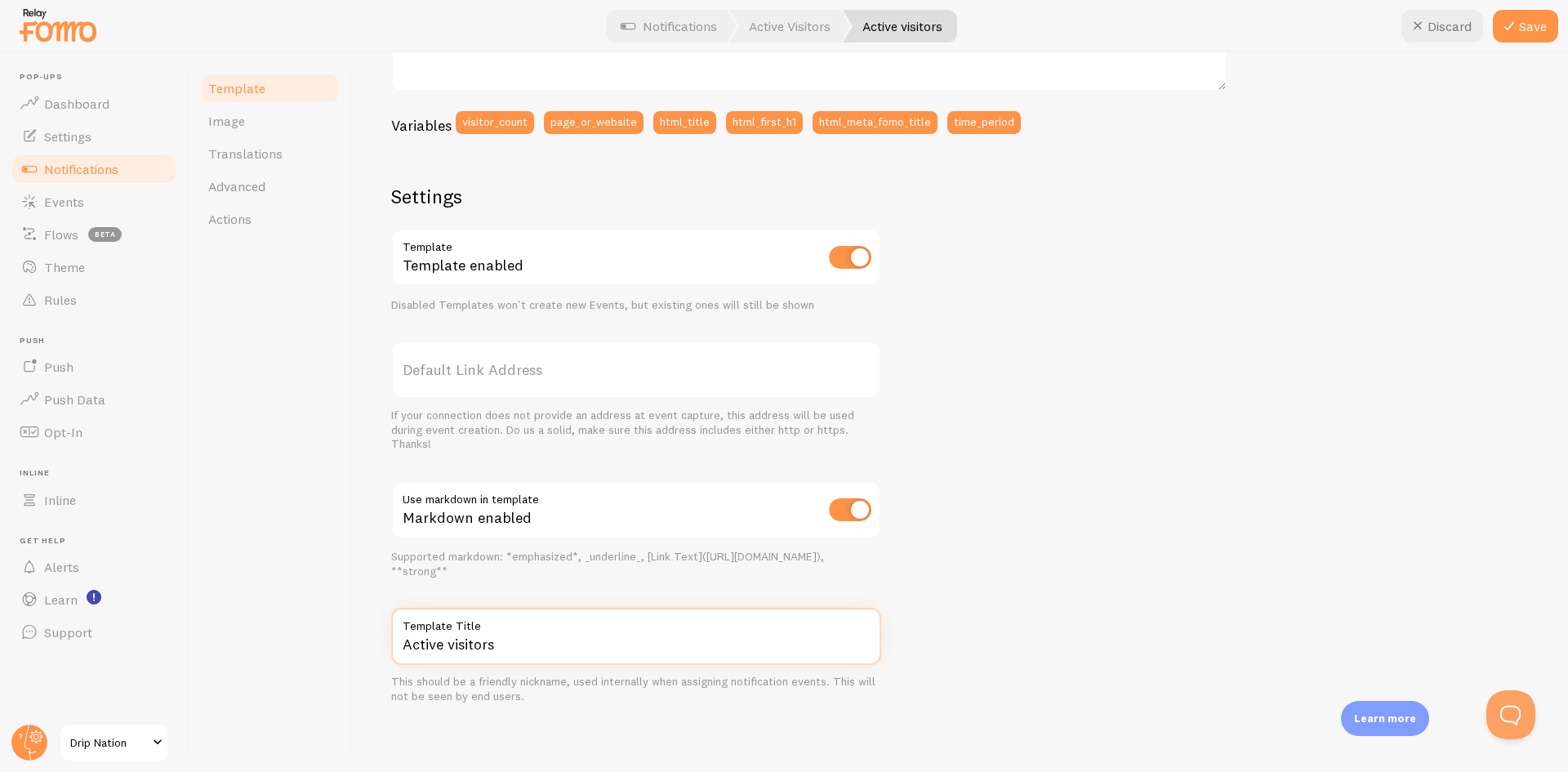
click at [668, 656] on input "Active visitors" at bounding box center [636, 637] width 490 height 57
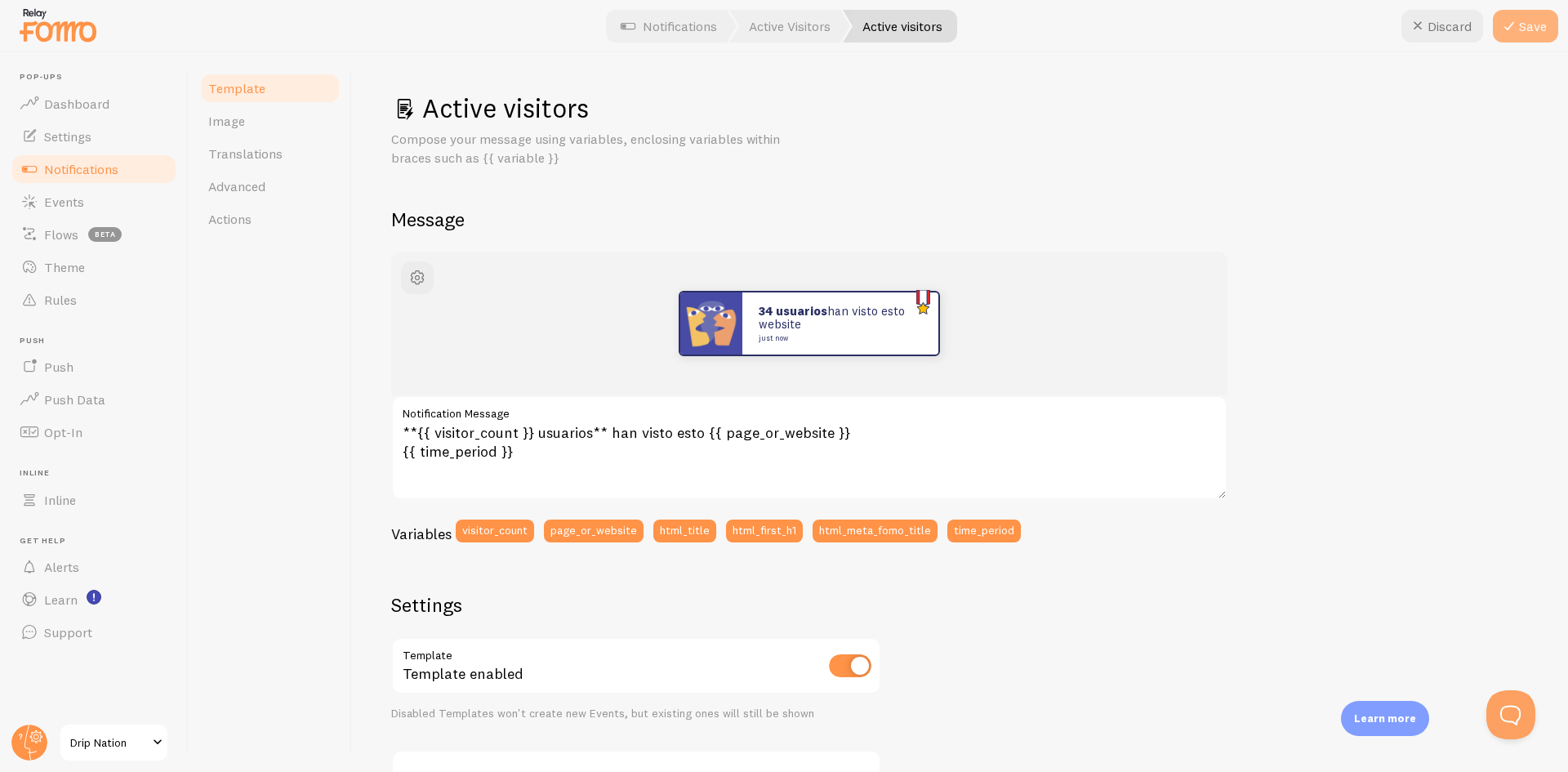
click at [1512, 24] on icon at bounding box center [1510, 26] width 20 height 20
click at [251, 125] on link "Image" at bounding box center [270, 121] width 143 height 33
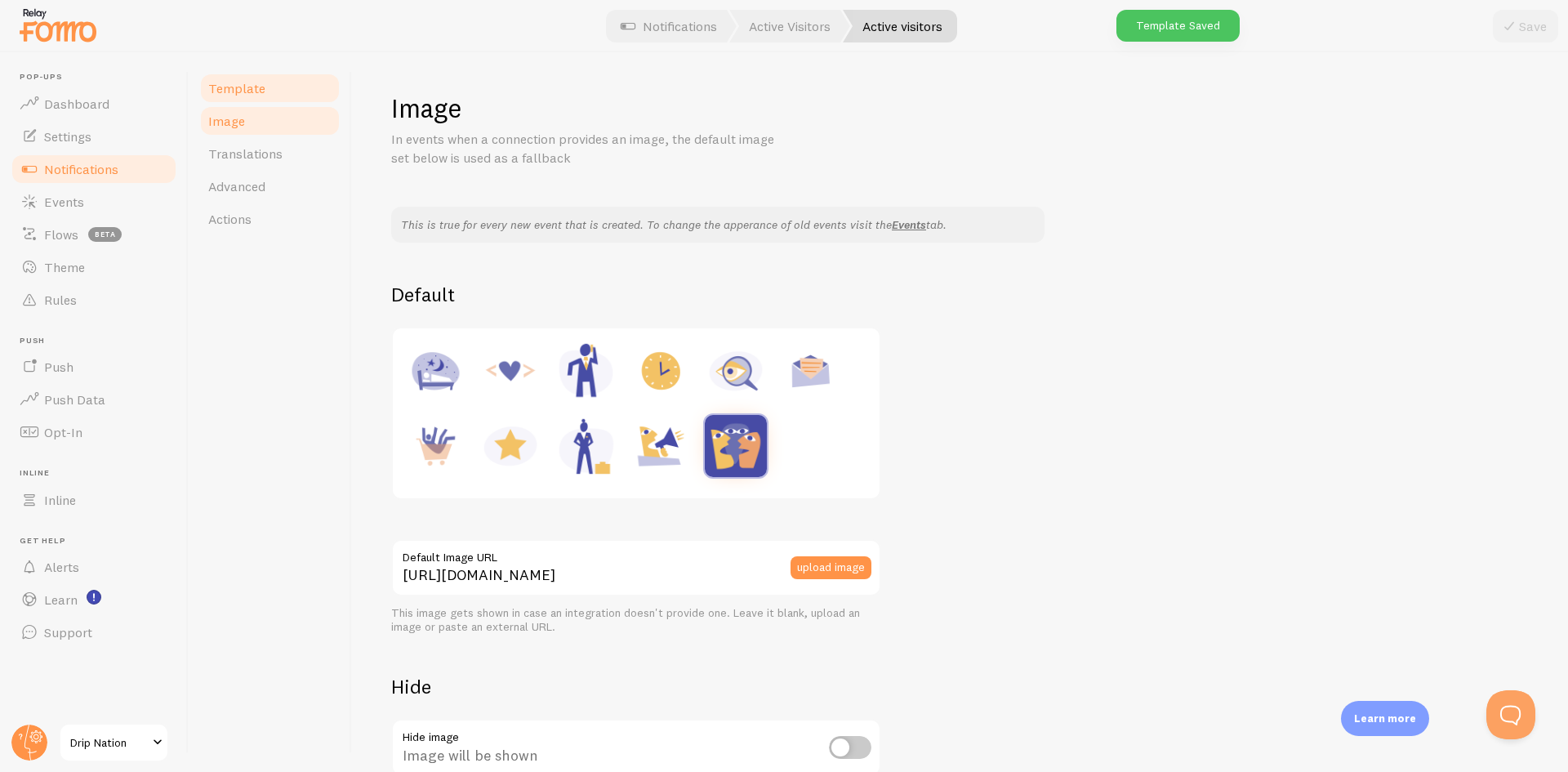
click at [251, 86] on span "Template" at bounding box center [237, 88] width 57 height 16
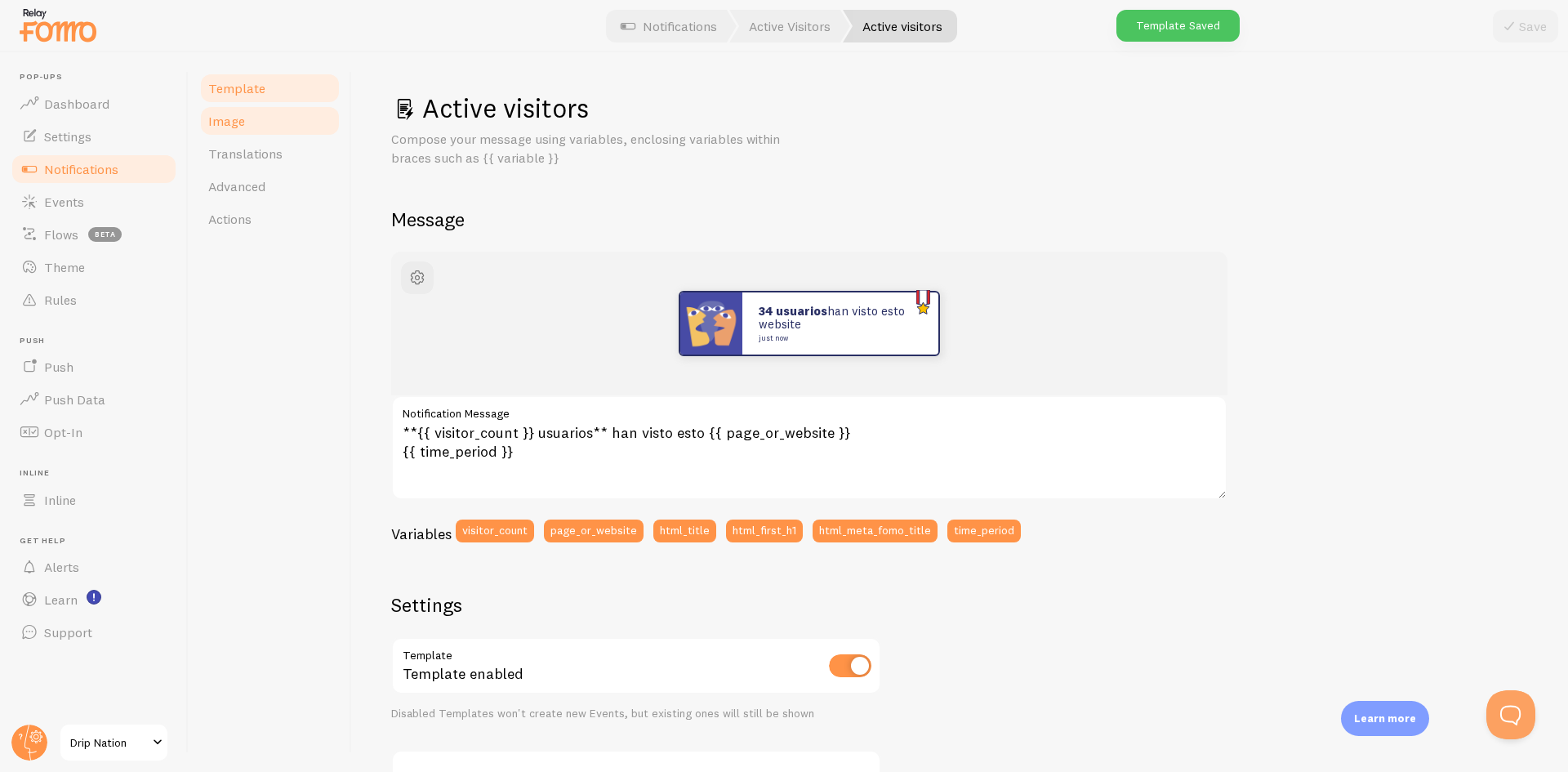
click at [260, 123] on link "Image" at bounding box center [270, 121] width 143 height 33
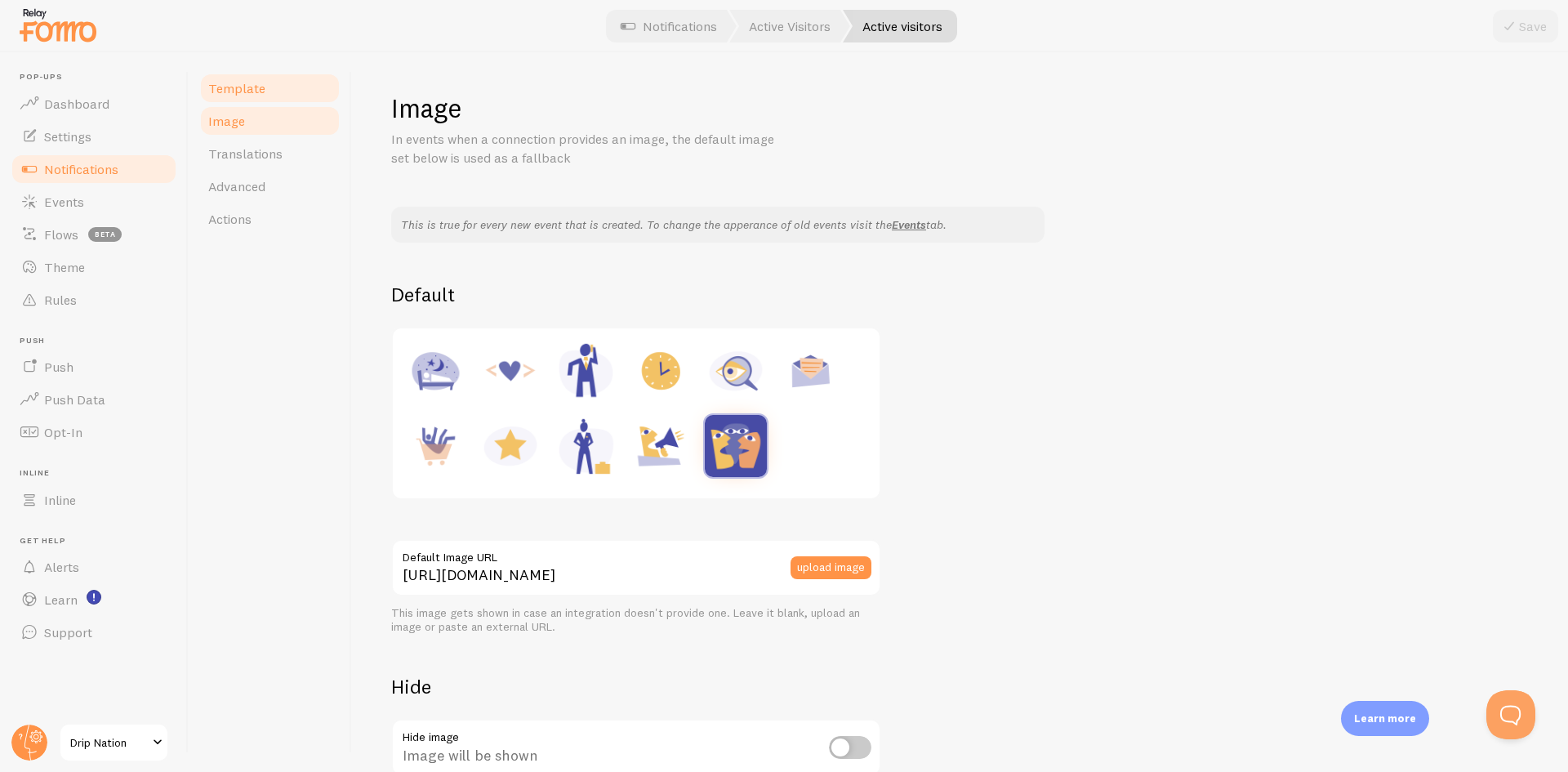
click at [244, 87] on span "Template" at bounding box center [237, 88] width 57 height 16
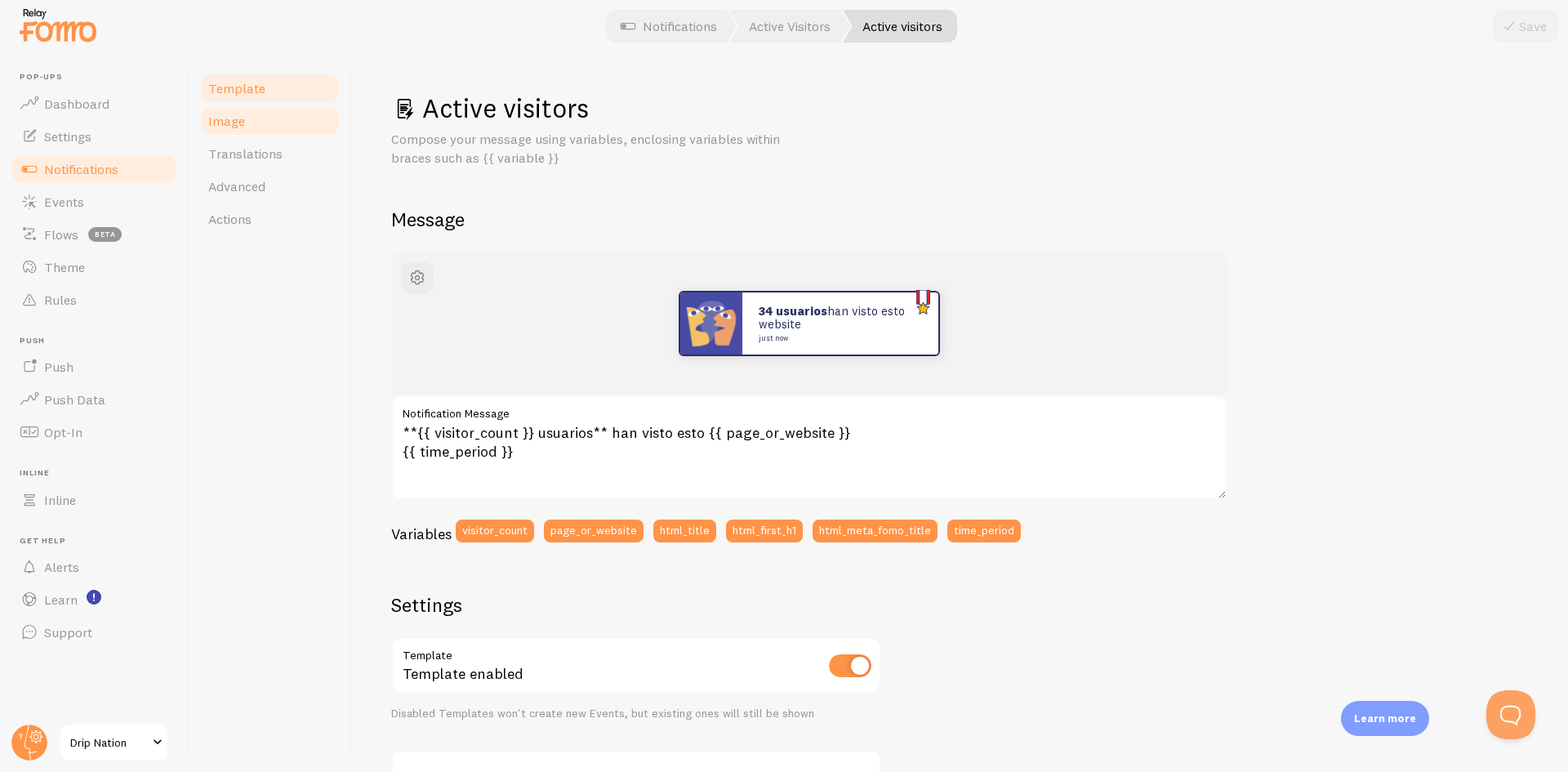
click at [241, 121] on span "Image" at bounding box center [227, 121] width 37 height 16
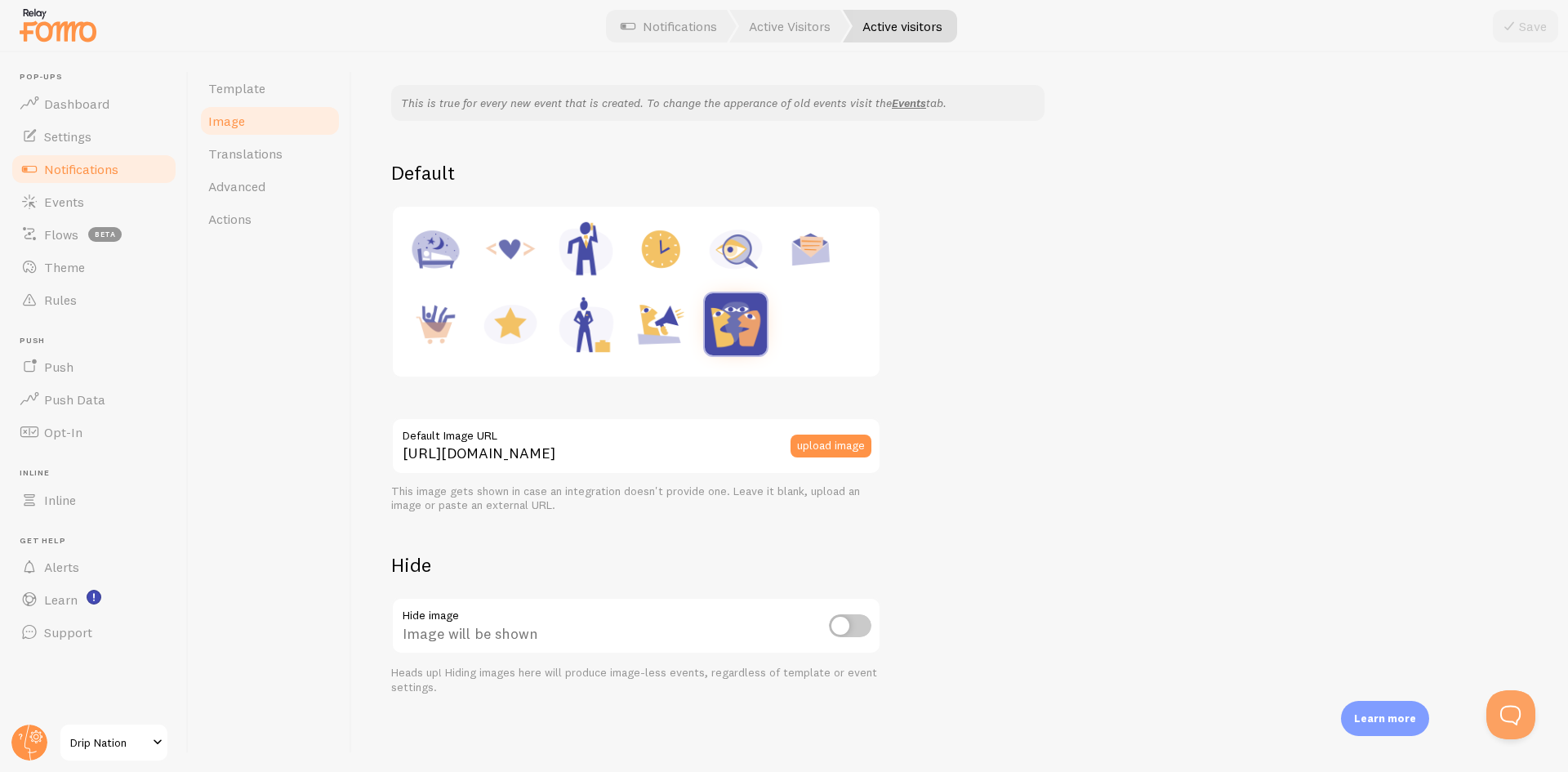
scroll to position [123, 0]
click at [675, 325] on img at bounding box center [661, 323] width 62 height 62
type input "[URL][DOMAIN_NAME]"
click at [1534, 18] on button "Save" at bounding box center [1526, 26] width 65 height 33
click at [264, 161] on span "Translations" at bounding box center [246, 154] width 74 height 16
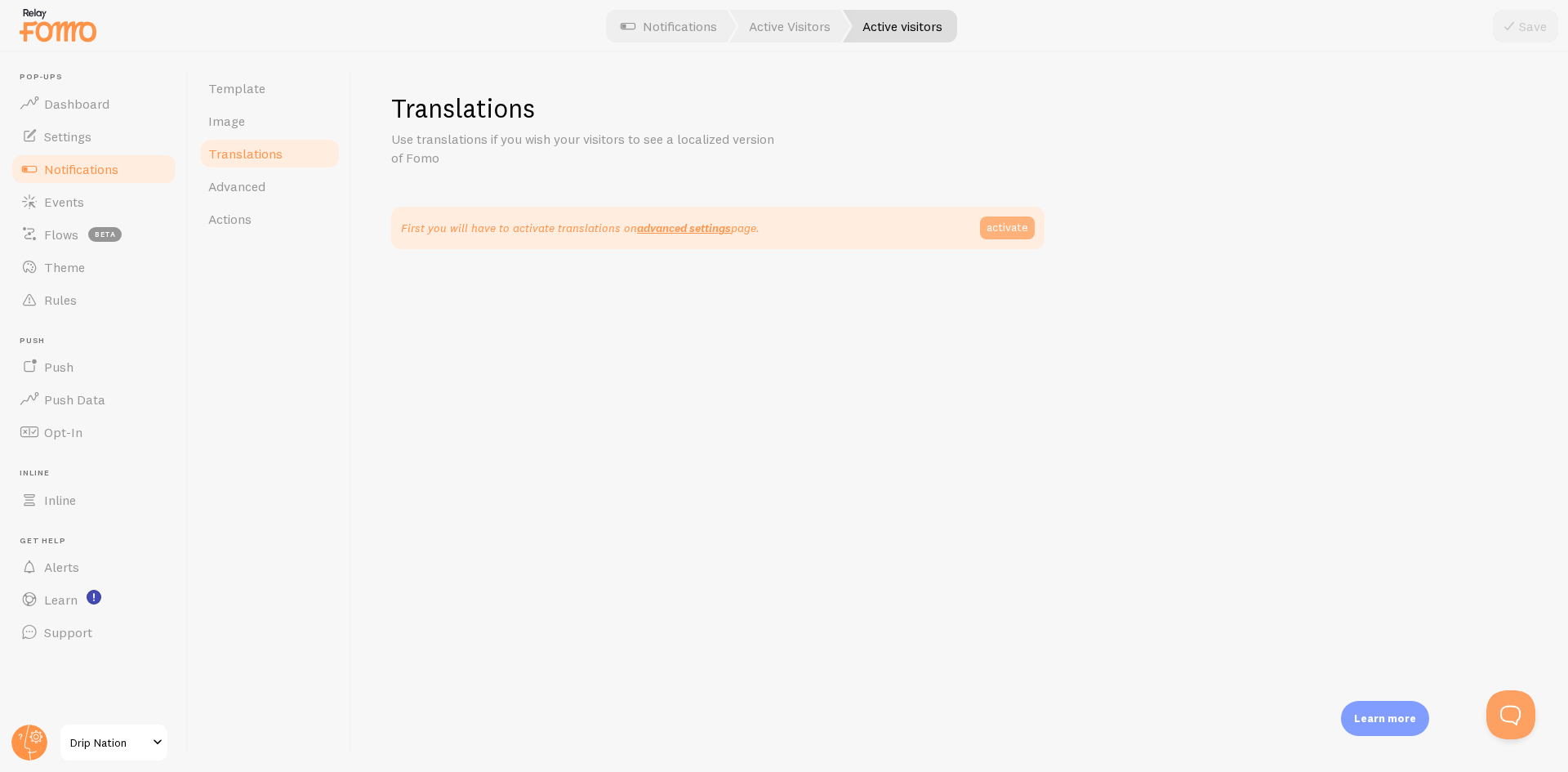
click at [1008, 237] on link "activate" at bounding box center [1007, 228] width 55 height 23
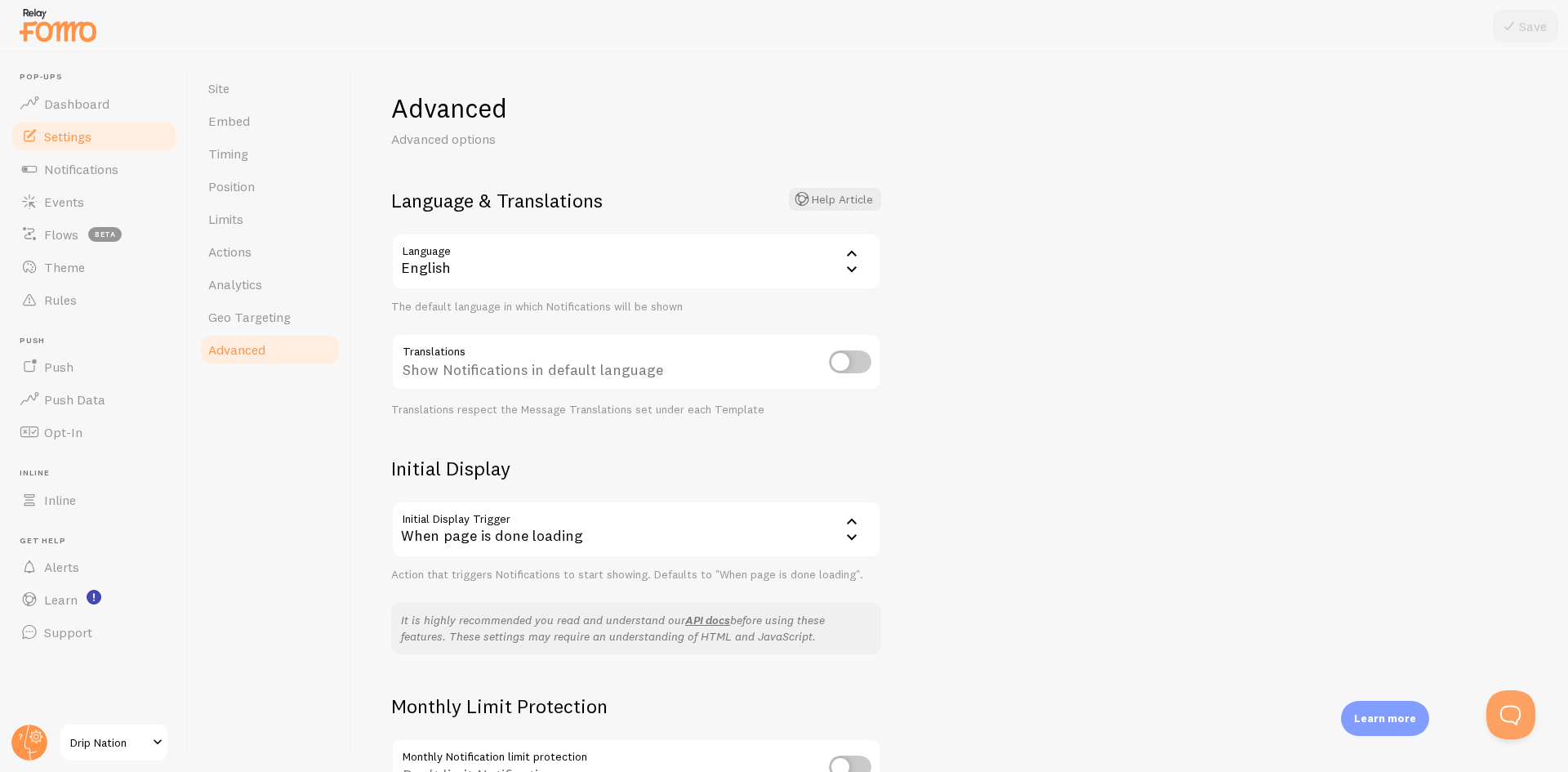
click at [712, 247] on div "English" at bounding box center [636, 261] width 490 height 57
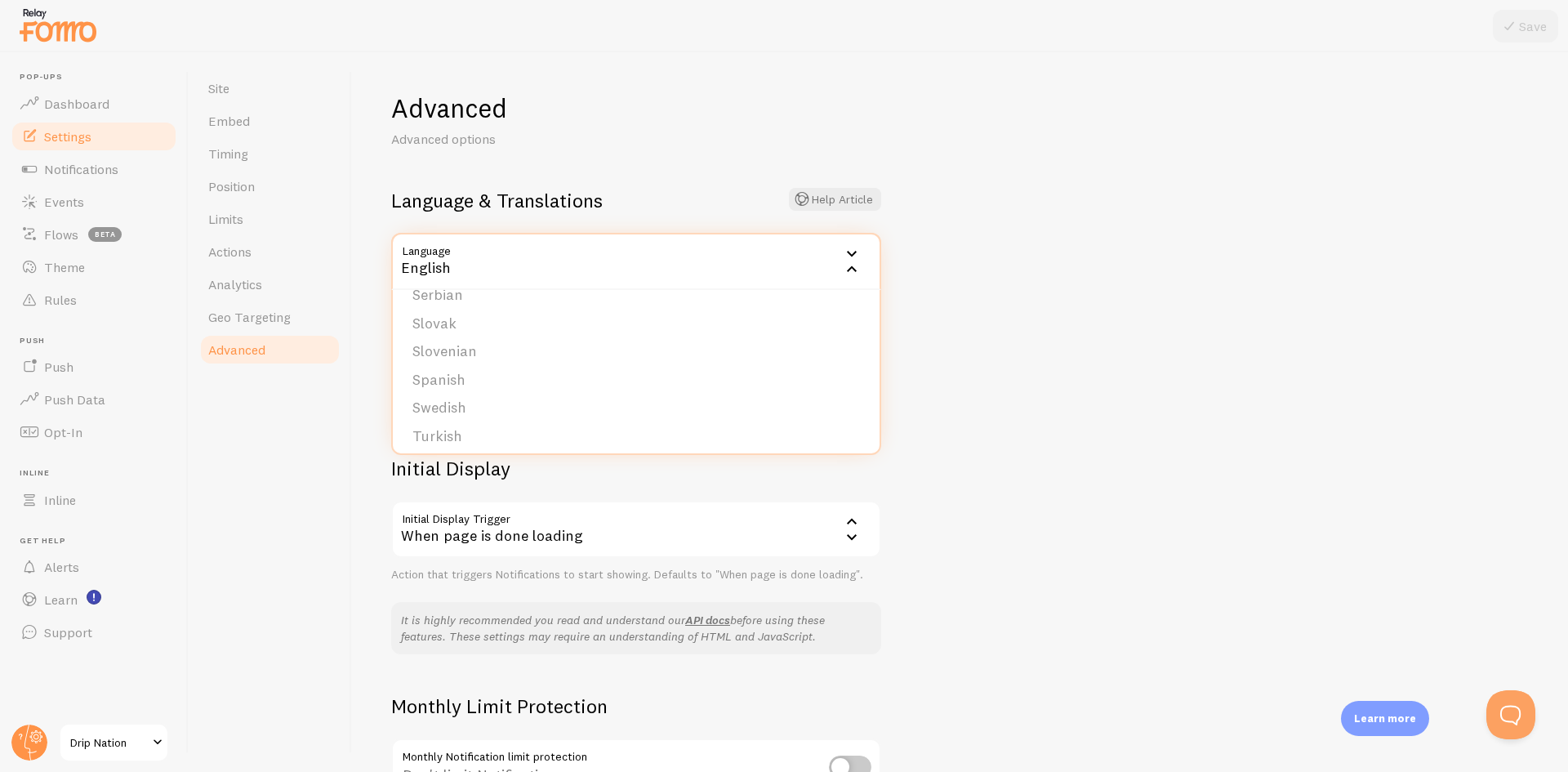
scroll to position [673, 0]
click at [560, 377] on li "Spanish" at bounding box center [636, 373] width 487 height 29
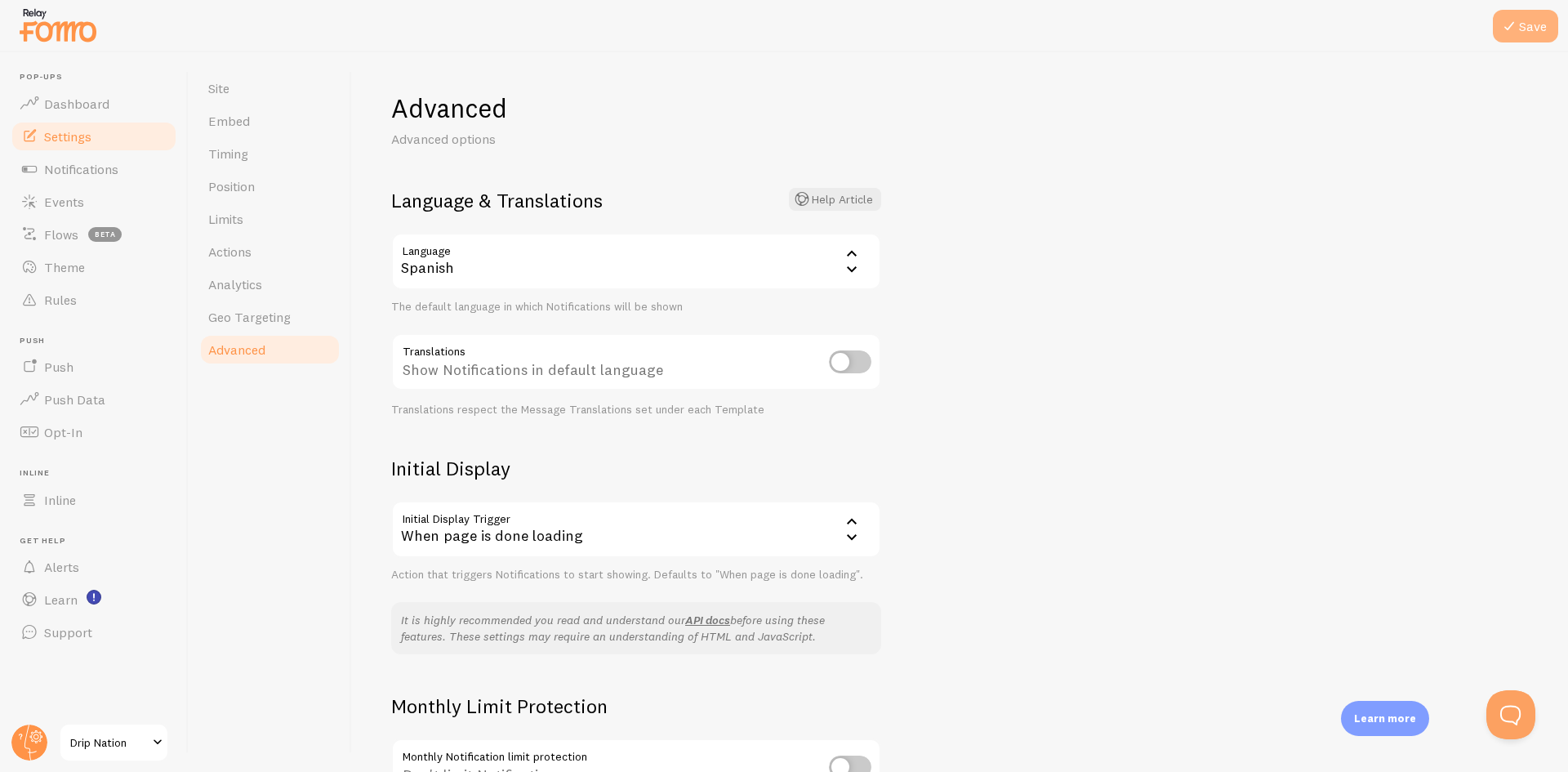
click at [1545, 38] on button "Save" at bounding box center [1526, 26] width 65 height 33
click at [281, 309] on span "Geo Targeting" at bounding box center [250, 317] width 83 height 16
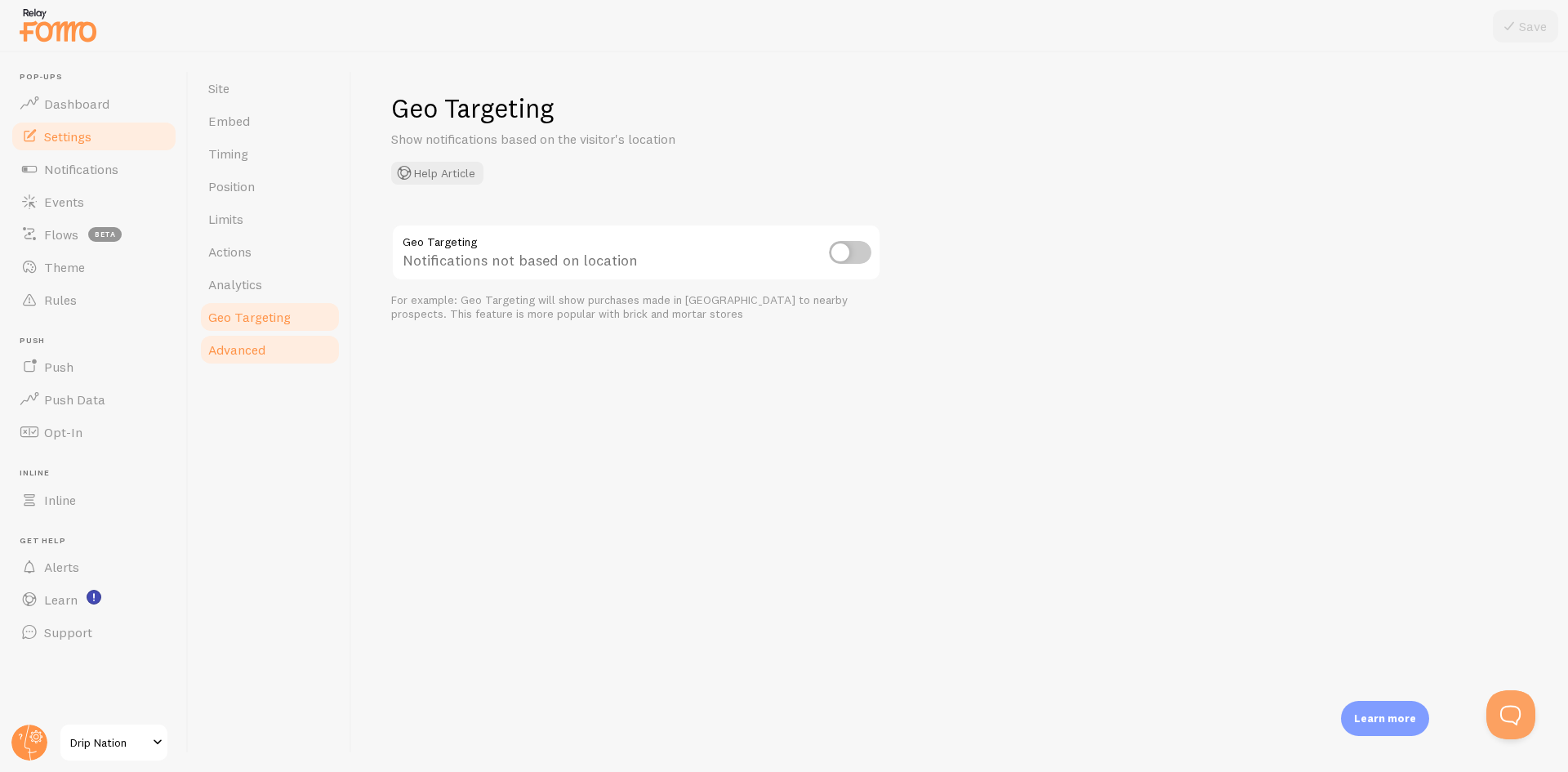
click at [273, 354] on link "Advanced" at bounding box center [270, 350] width 143 height 33
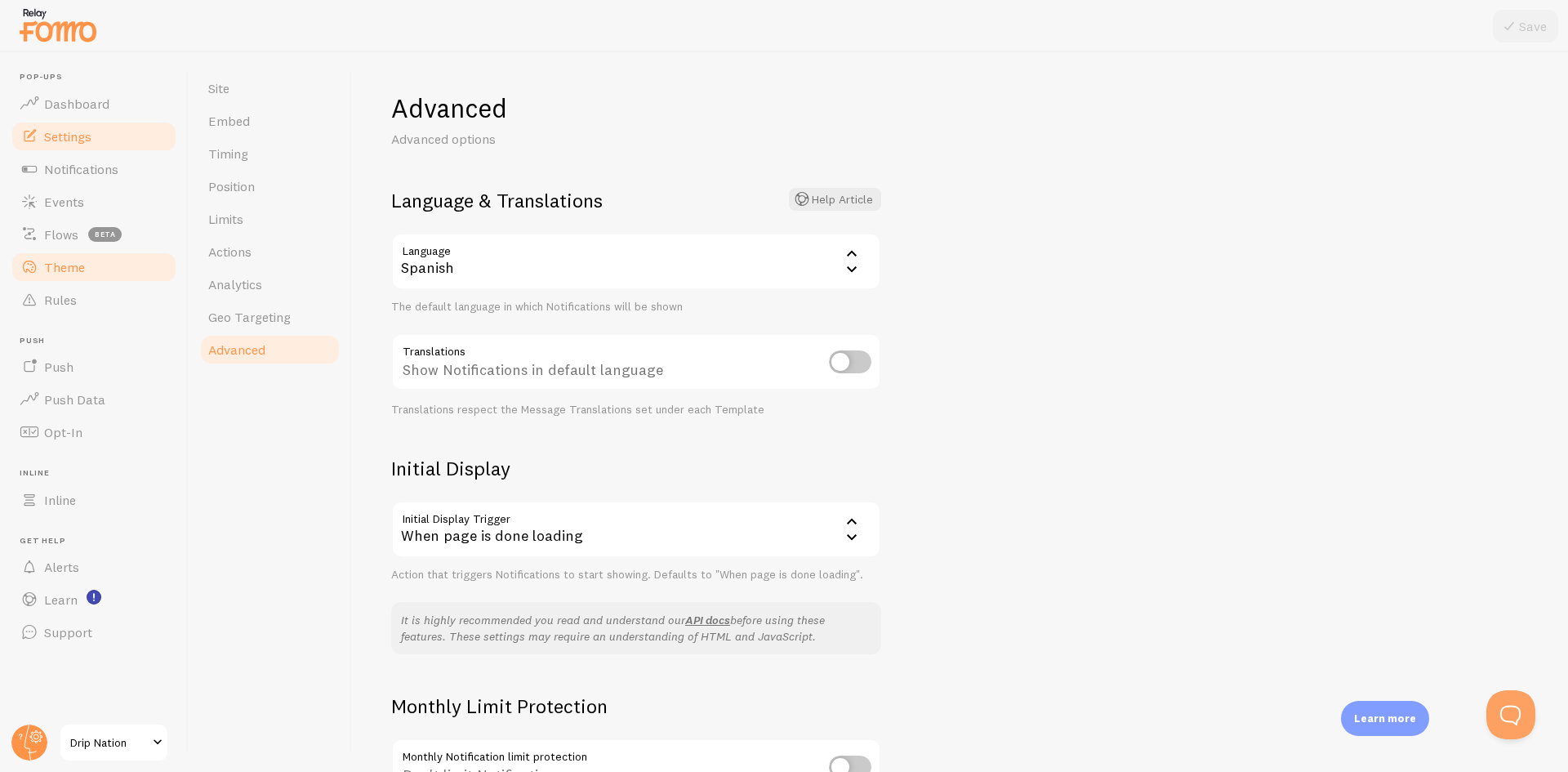
click at [79, 270] on span "Theme" at bounding box center [65, 267] width 41 height 16
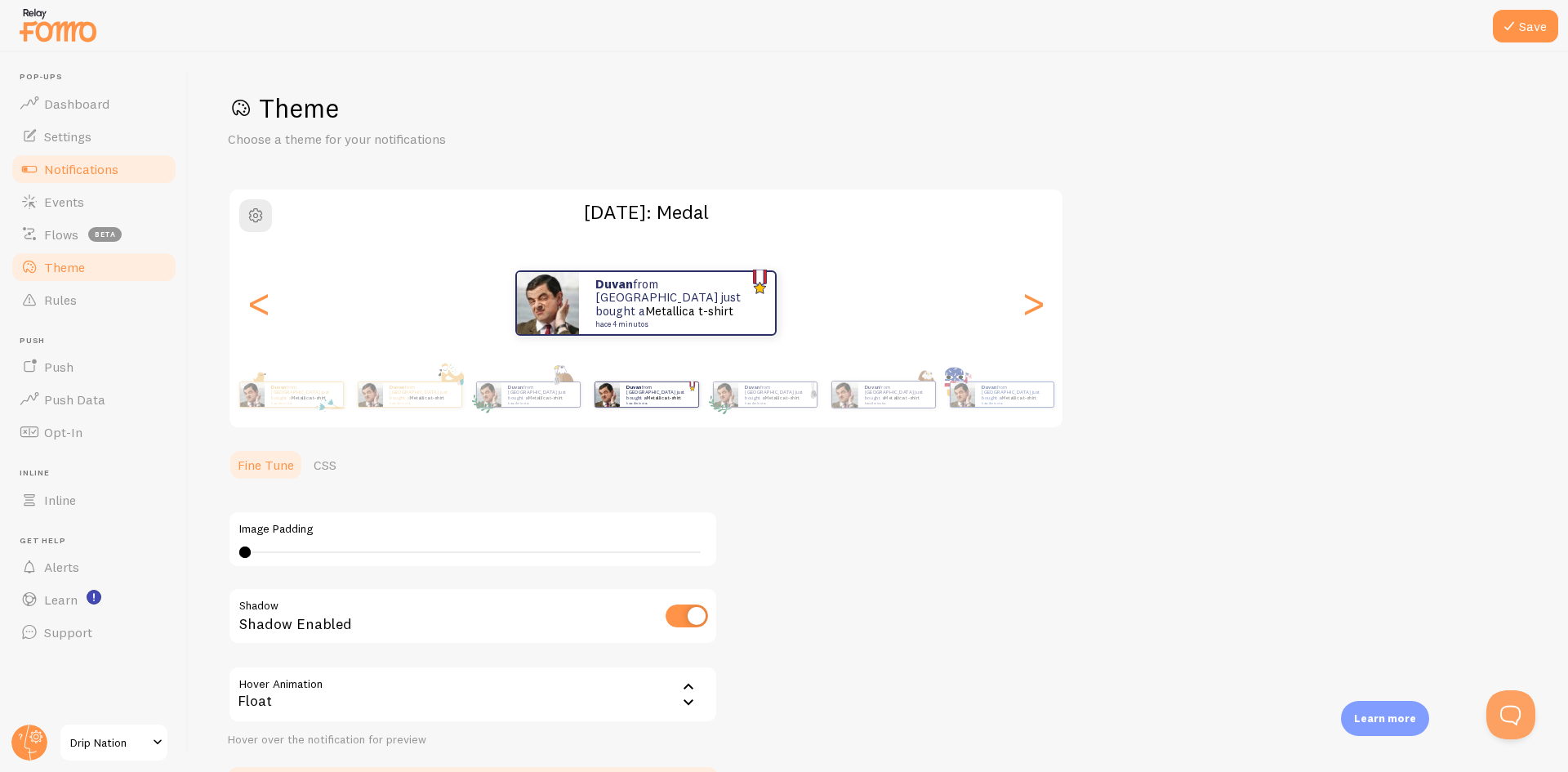
click at [107, 157] on link "Notifications" at bounding box center [94, 169] width 169 height 33
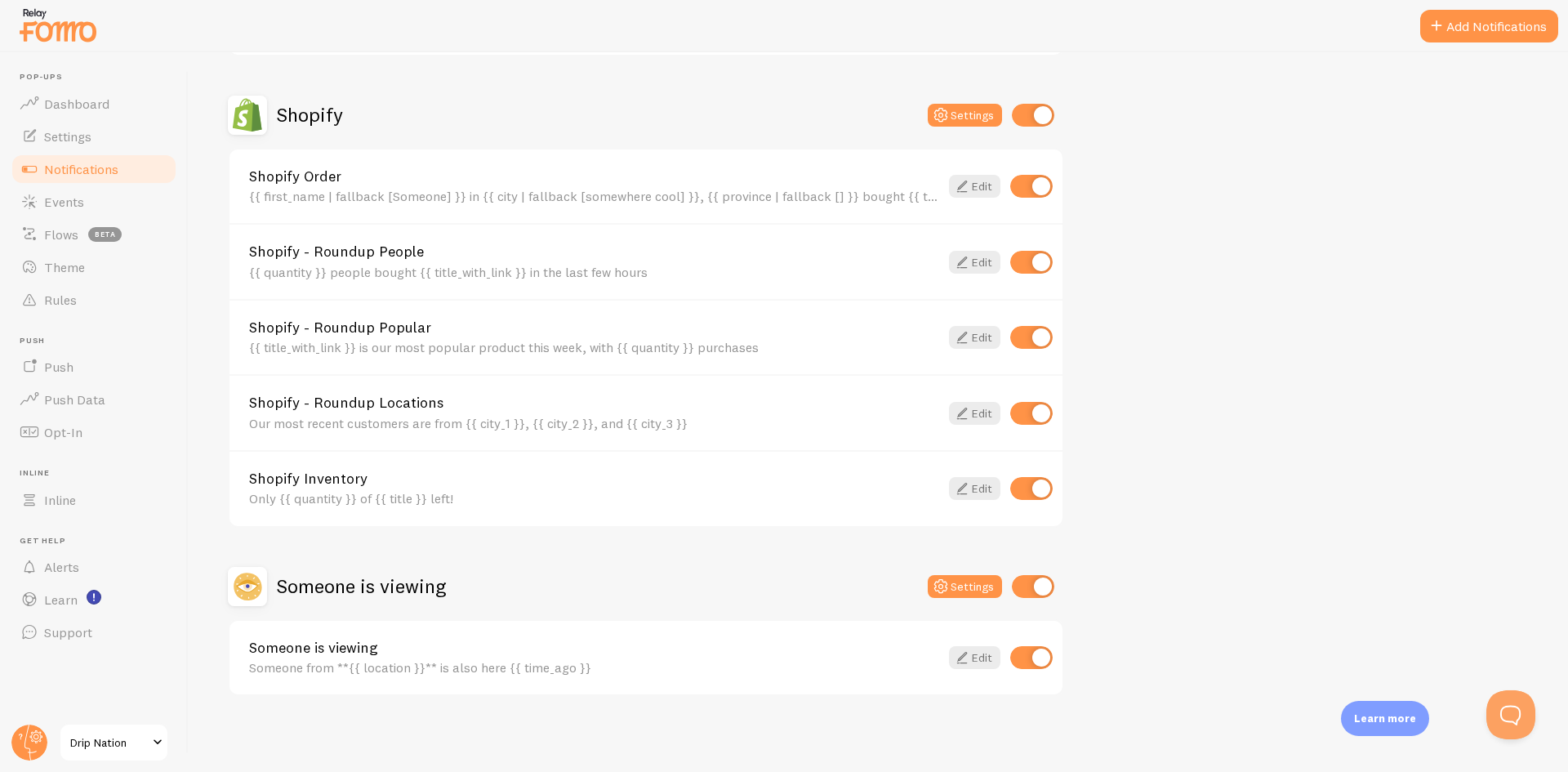
scroll to position [544, 0]
click at [969, 656] on icon at bounding box center [962, 656] width 20 height 20
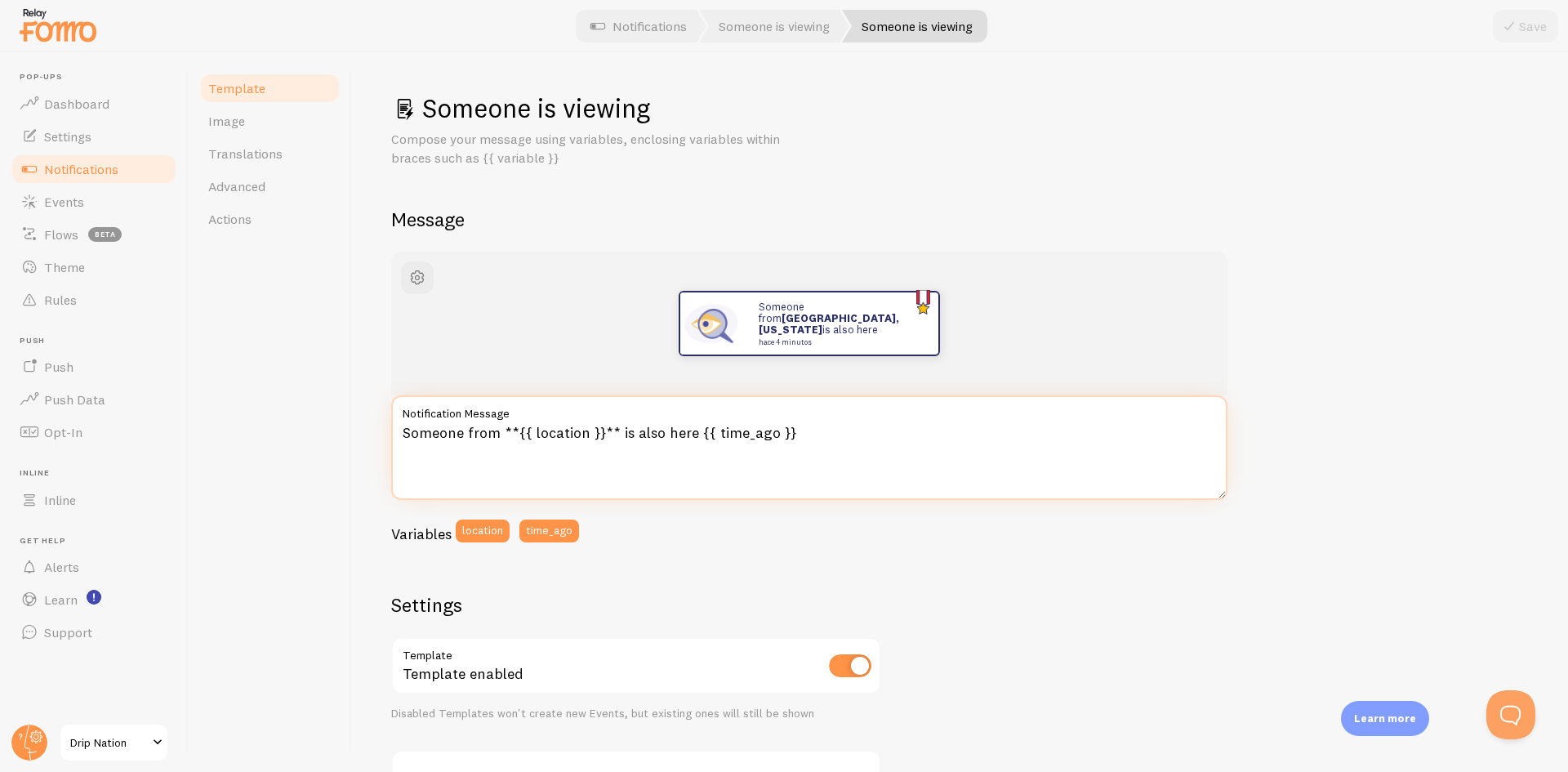
drag, startPoint x: 496, startPoint y: 431, endPoint x: 326, endPoint y: 426, distance: 170.1
click at [330, 427] on div "Template Image Translations Advanced Actions Someone is viewing Compose your me…" at bounding box center [879, 412] width 1380 height 720
type textarea "Alguien de **{{ location }}** vio esto {{ time_ago }}"
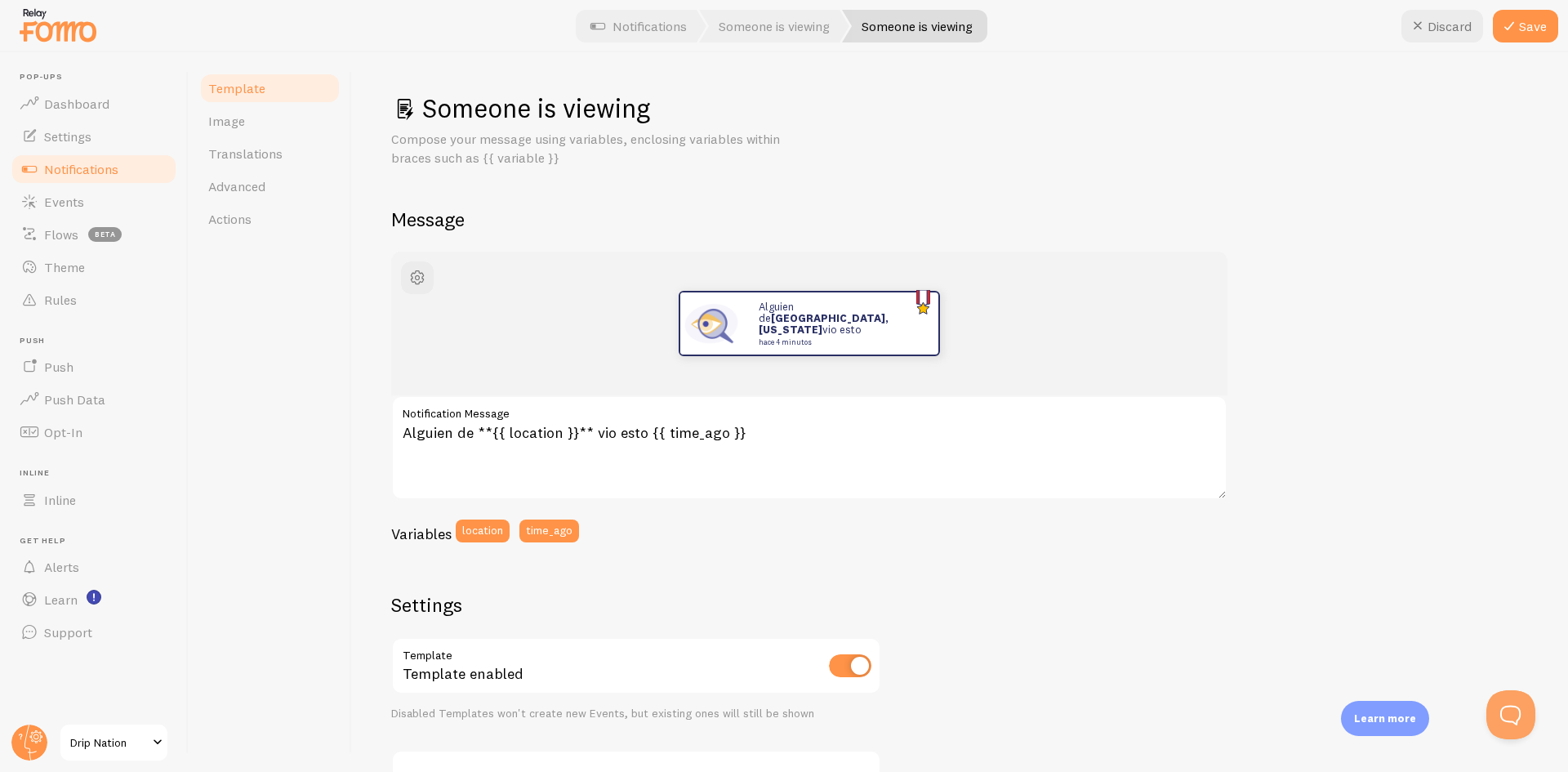
click at [909, 407] on label "Notification Message" at bounding box center [809, 409] width 836 height 28
click at [909, 407] on textarea "Alguien de **{{ location }}** vio esto {{ time_ago }}" at bounding box center [809, 448] width 836 height 105
click at [895, 424] on textarea "Alguien de **{{ location }}** vio esto {{ time_ago }}" at bounding box center [809, 448] width 836 height 105
click at [1525, 15] on button "Save" at bounding box center [1526, 26] width 65 height 33
click at [266, 129] on link "Image" at bounding box center [270, 121] width 143 height 33
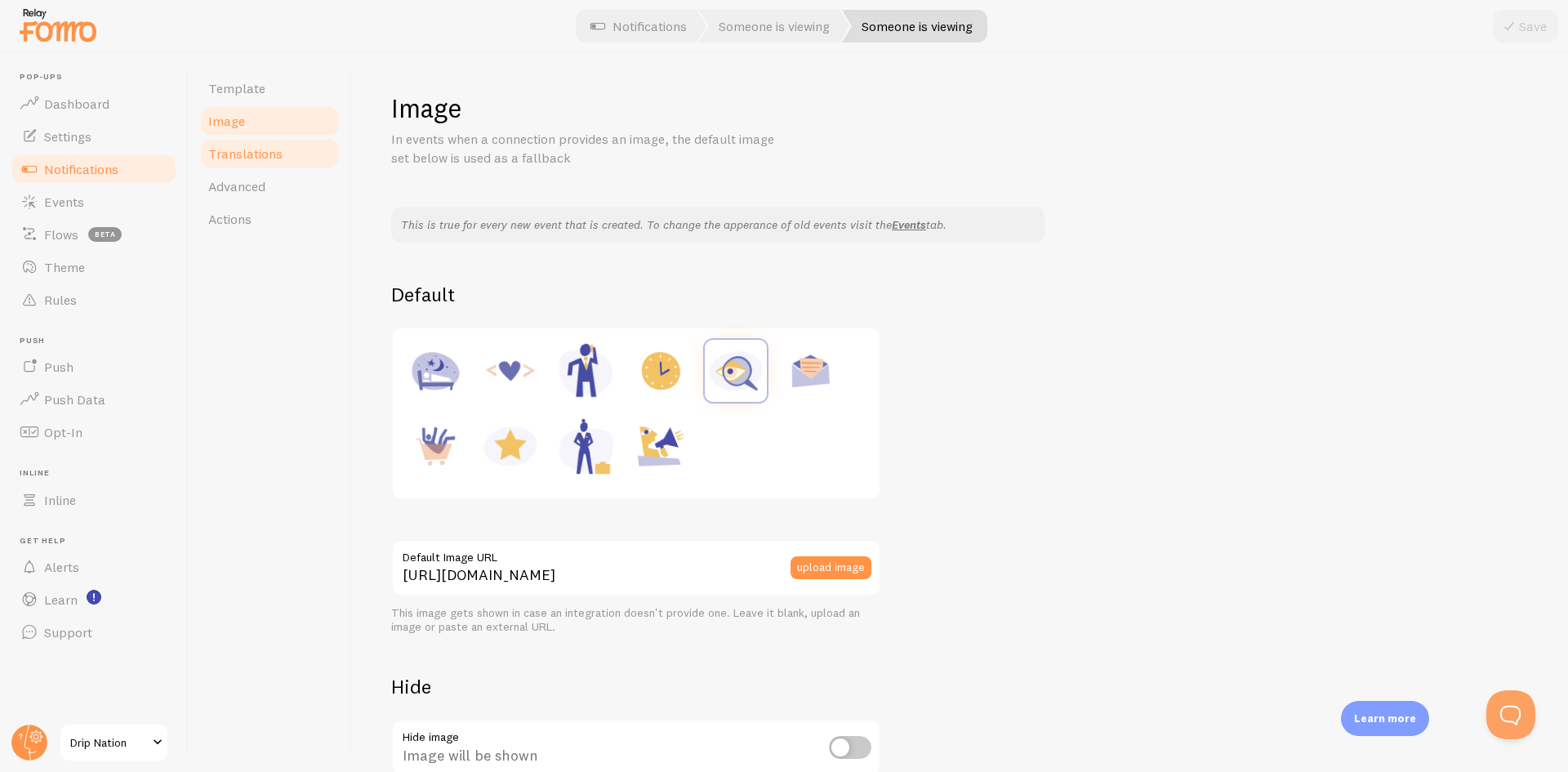
click at [259, 150] on span "Translations" at bounding box center [246, 154] width 74 height 16
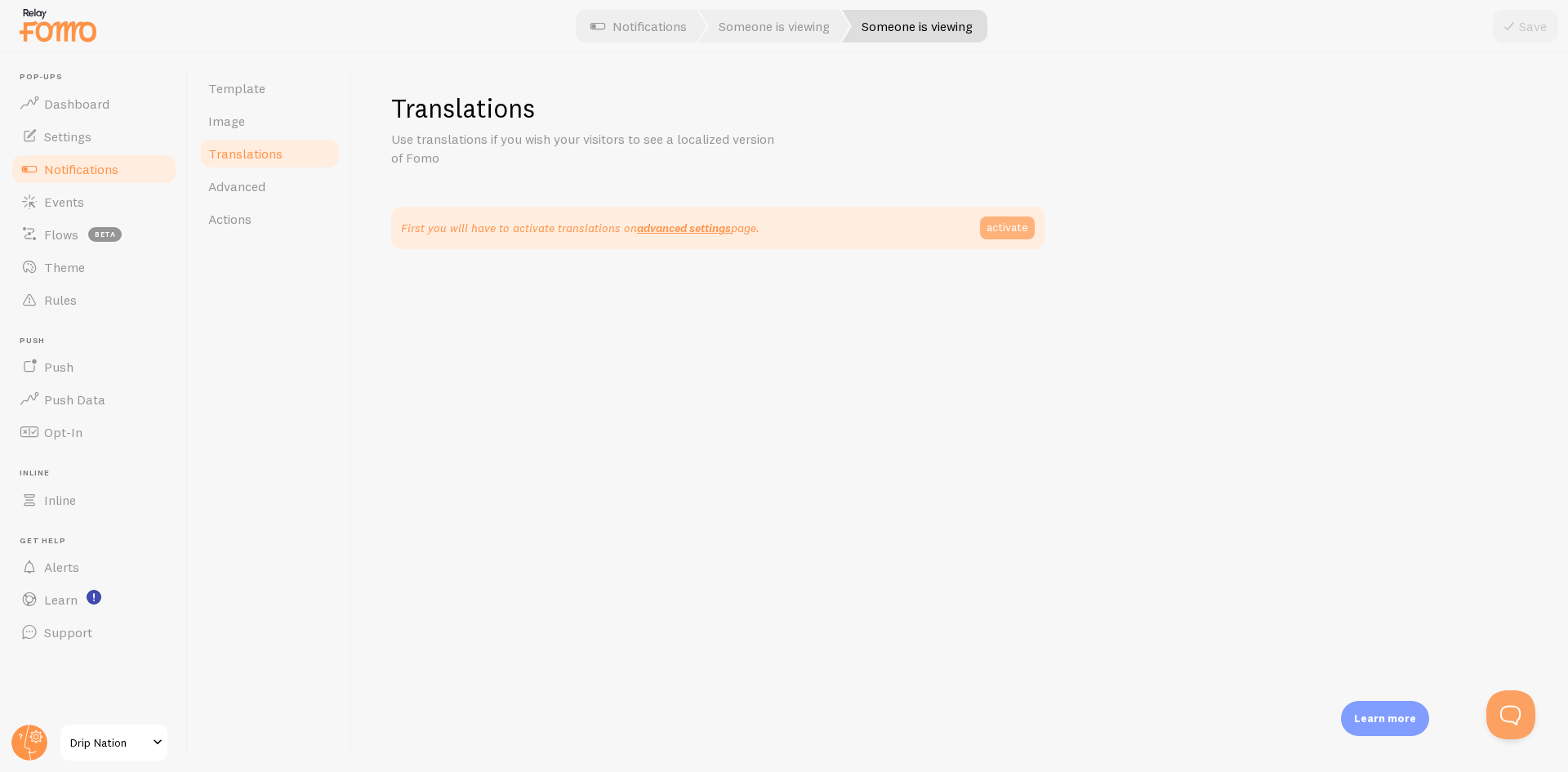
click at [1006, 237] on link "activate" at bounding box center [1007, 228] width 55 height 23
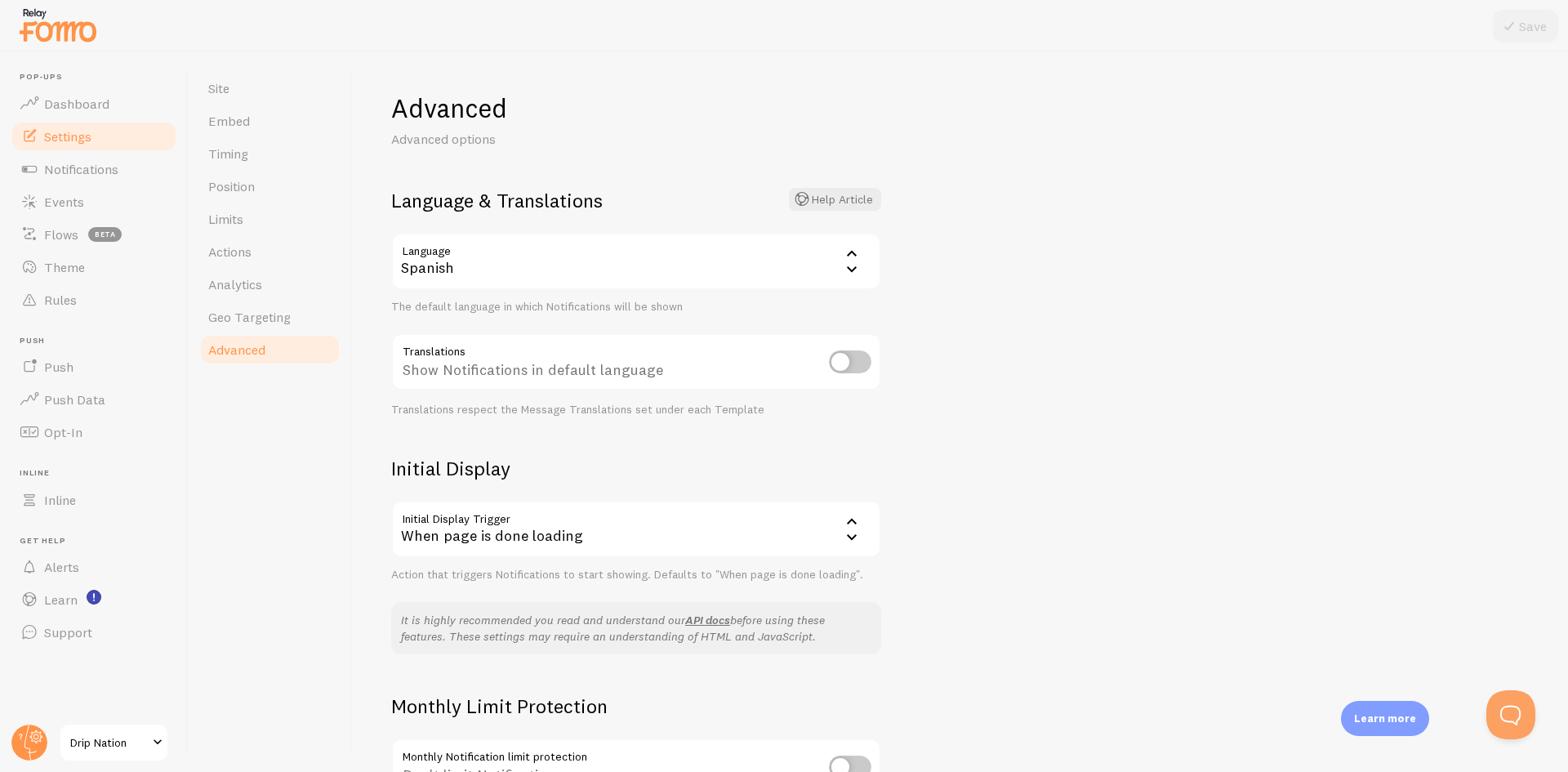
click at [219, 341] on span "Advanced" at bounding box center [237, 350] width 57 height 16
click at [83, 267] on span "Theme" at bounding box center [65, 267] width 41 height 16
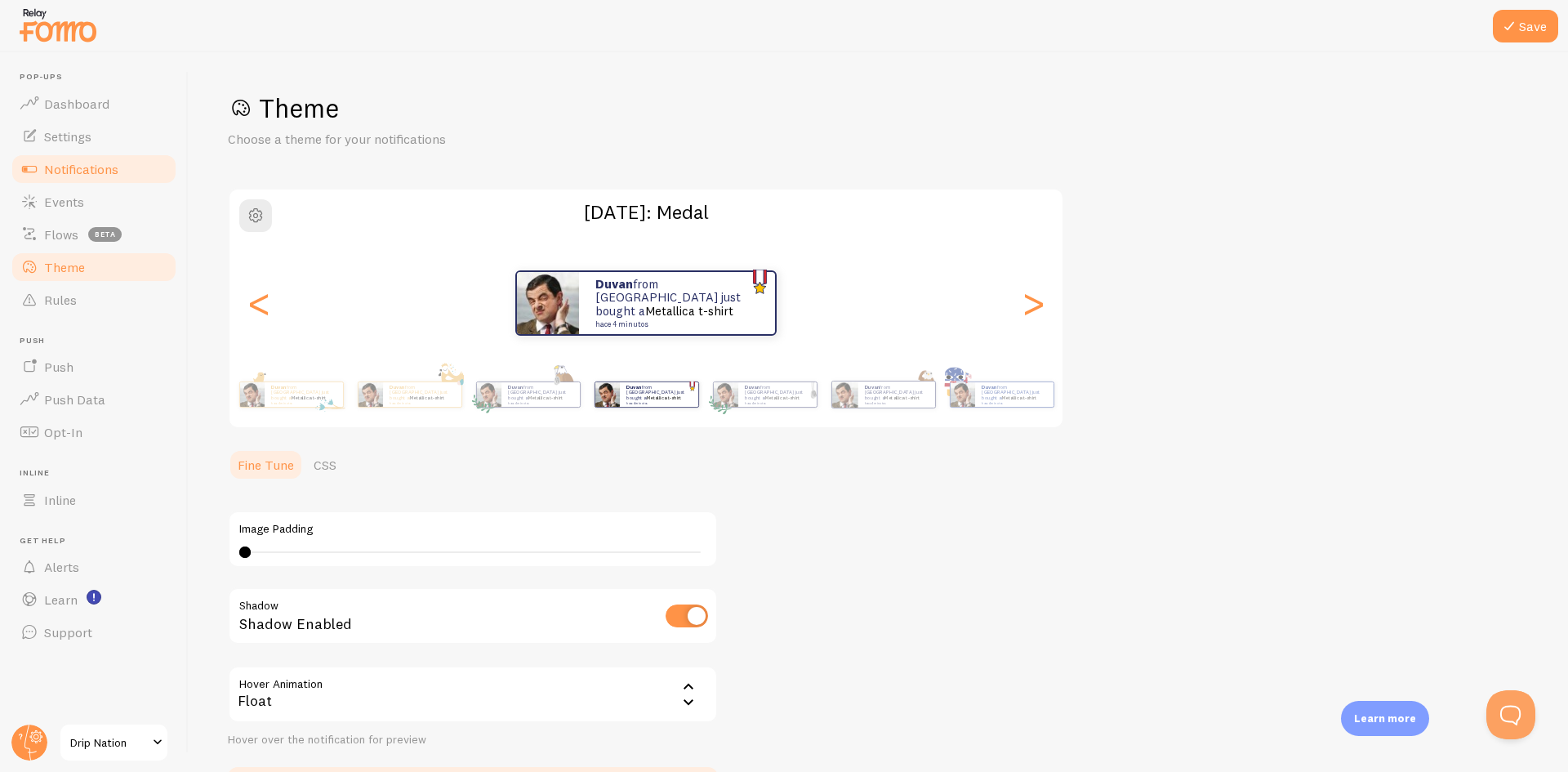
click at [88, 168] on span "Notifications" at bounding box center [81, 169] width 74 height 16
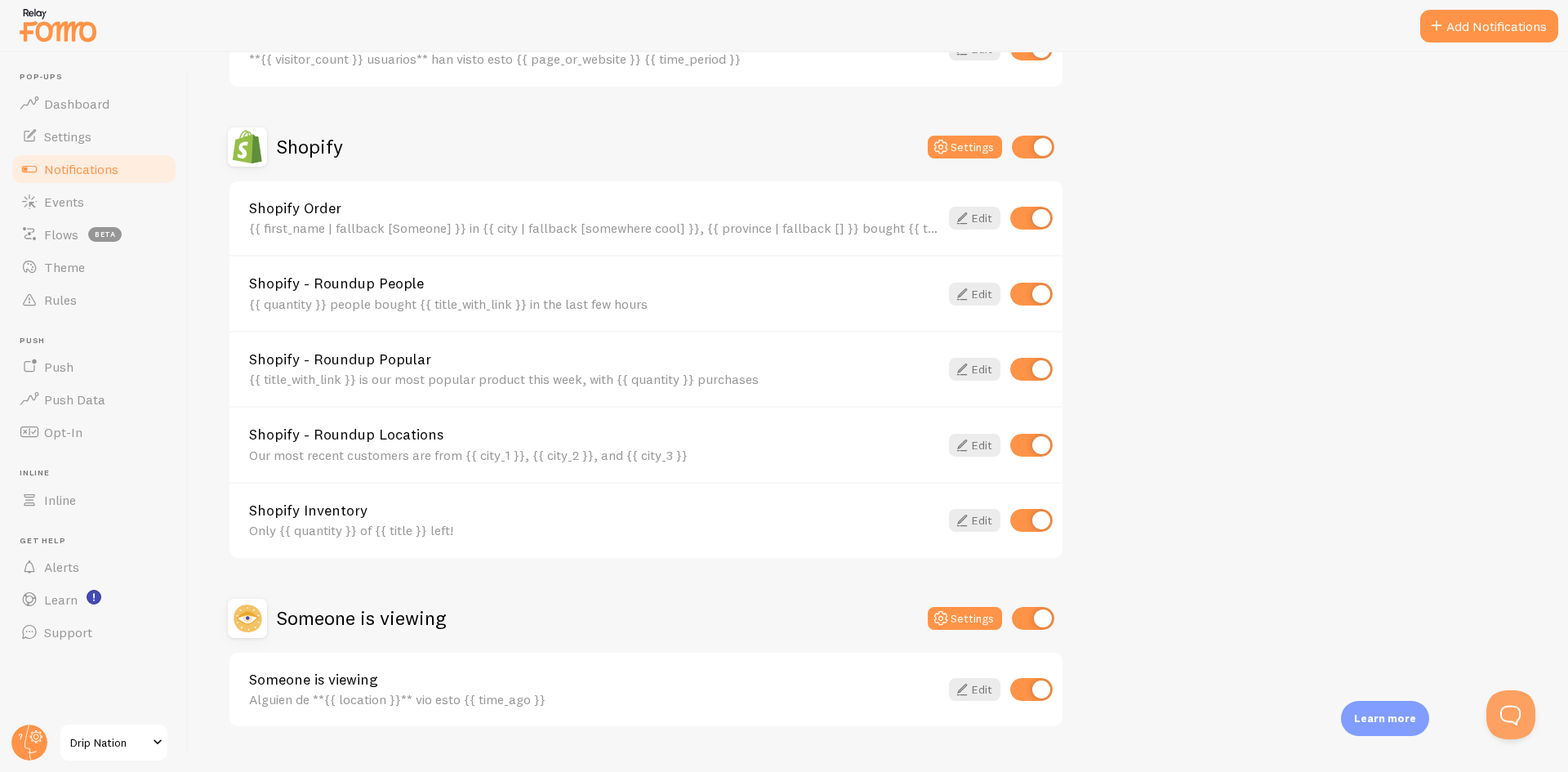
scroll to position [463, 0]
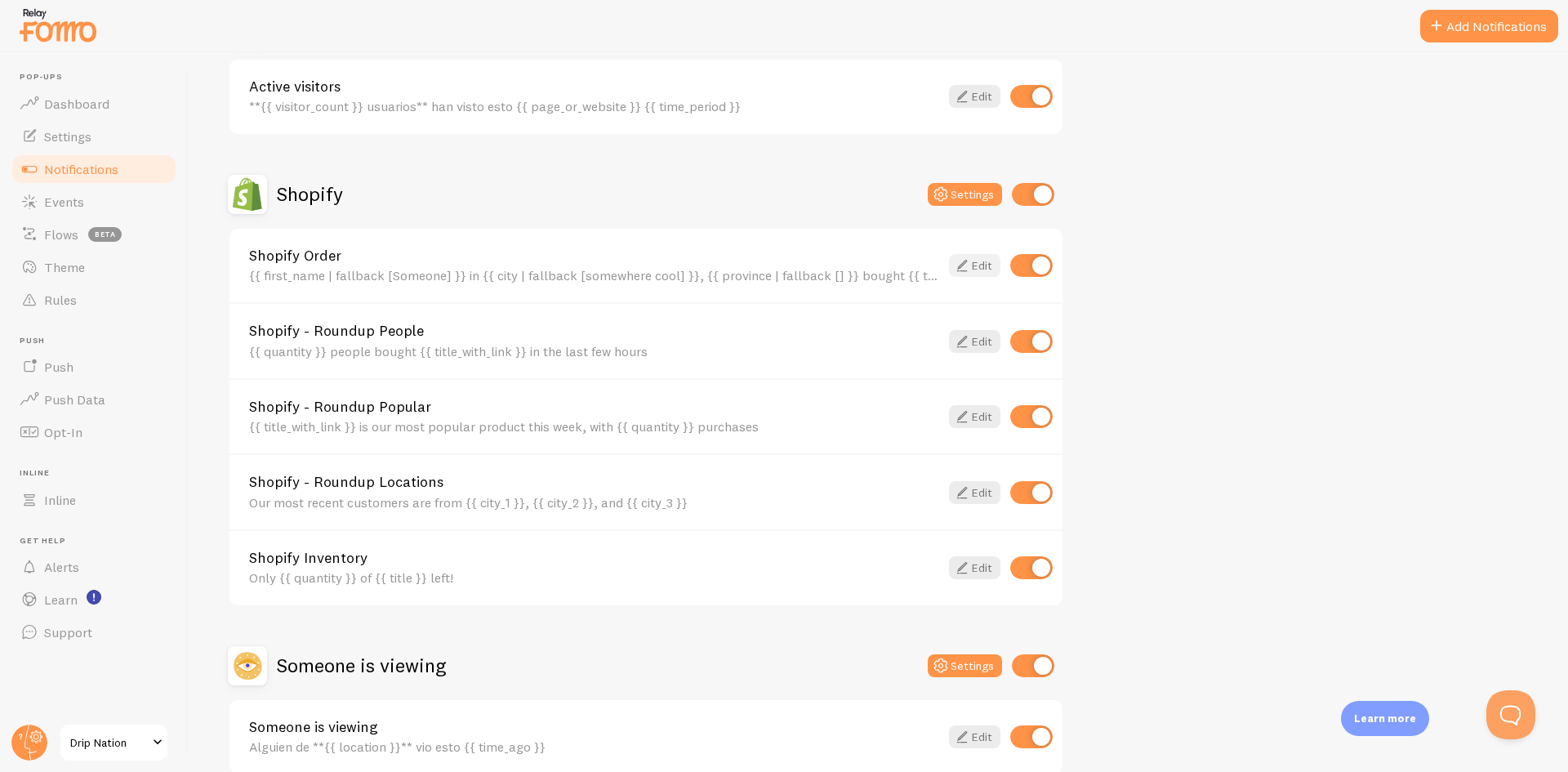
click at [960, 264] on icon at bounding box center [962, 265] width 20 height 20
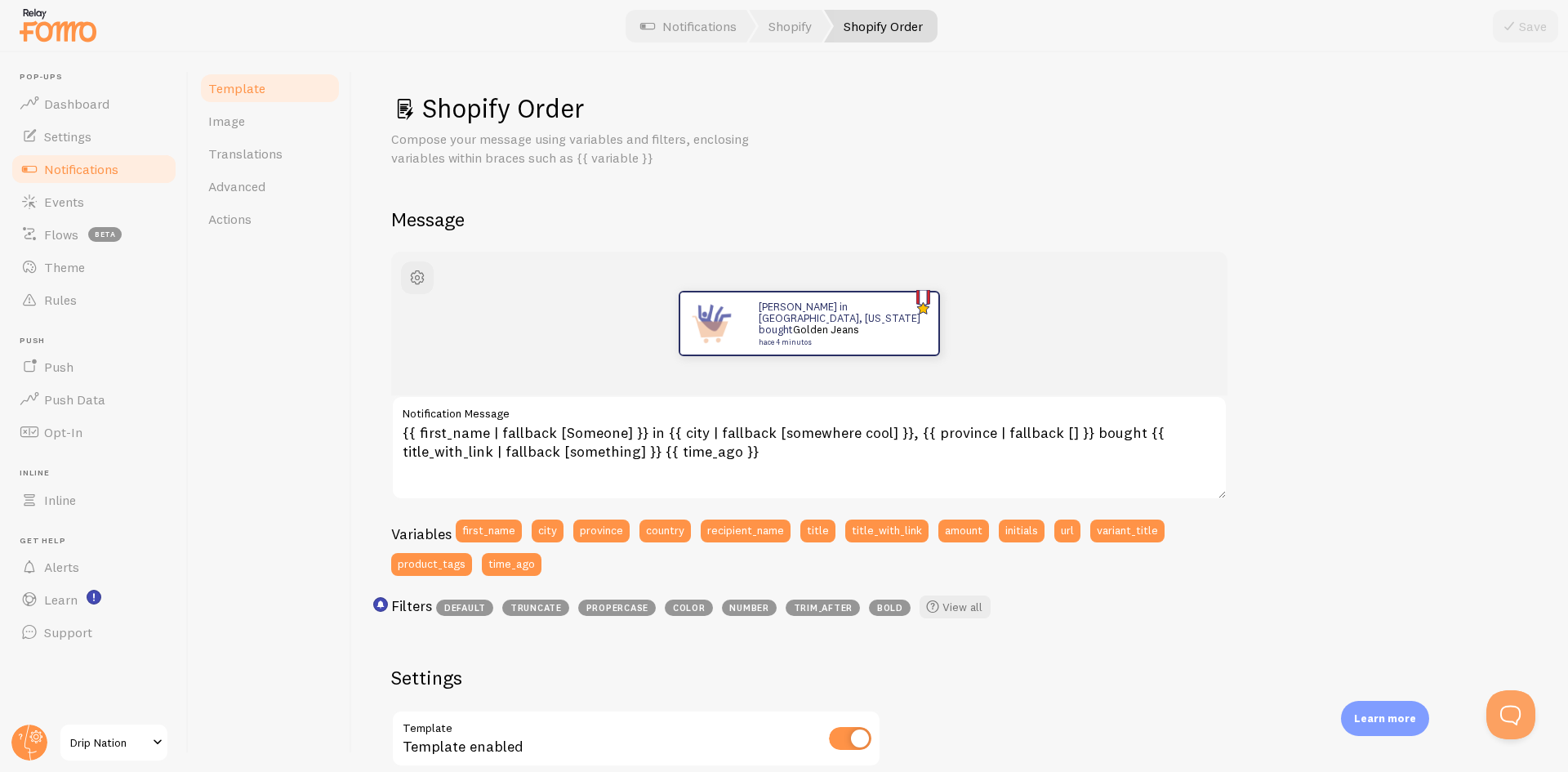
click at [92, 171] on span "Notifications" at bounding box center [81, 169] width 74 height 16
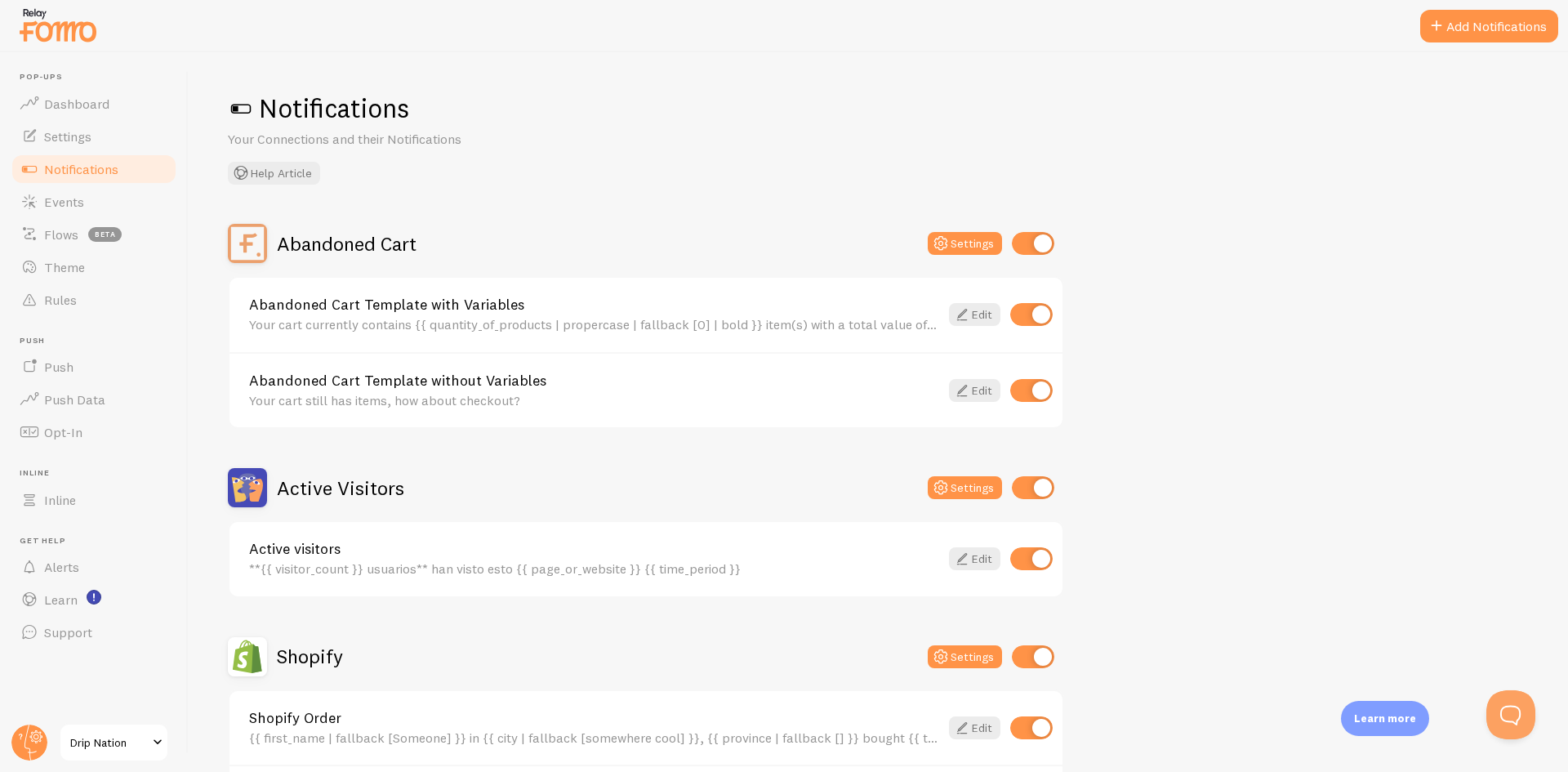
click at [1029, 321] on input "checkbox" at bounding box center [1032, 314] width 43 height 23
checkbox input "false"
click at [1032, 396] on input "checkbox" at bounding box center [1032, 391] width 43 height 23
checkbox input "false"
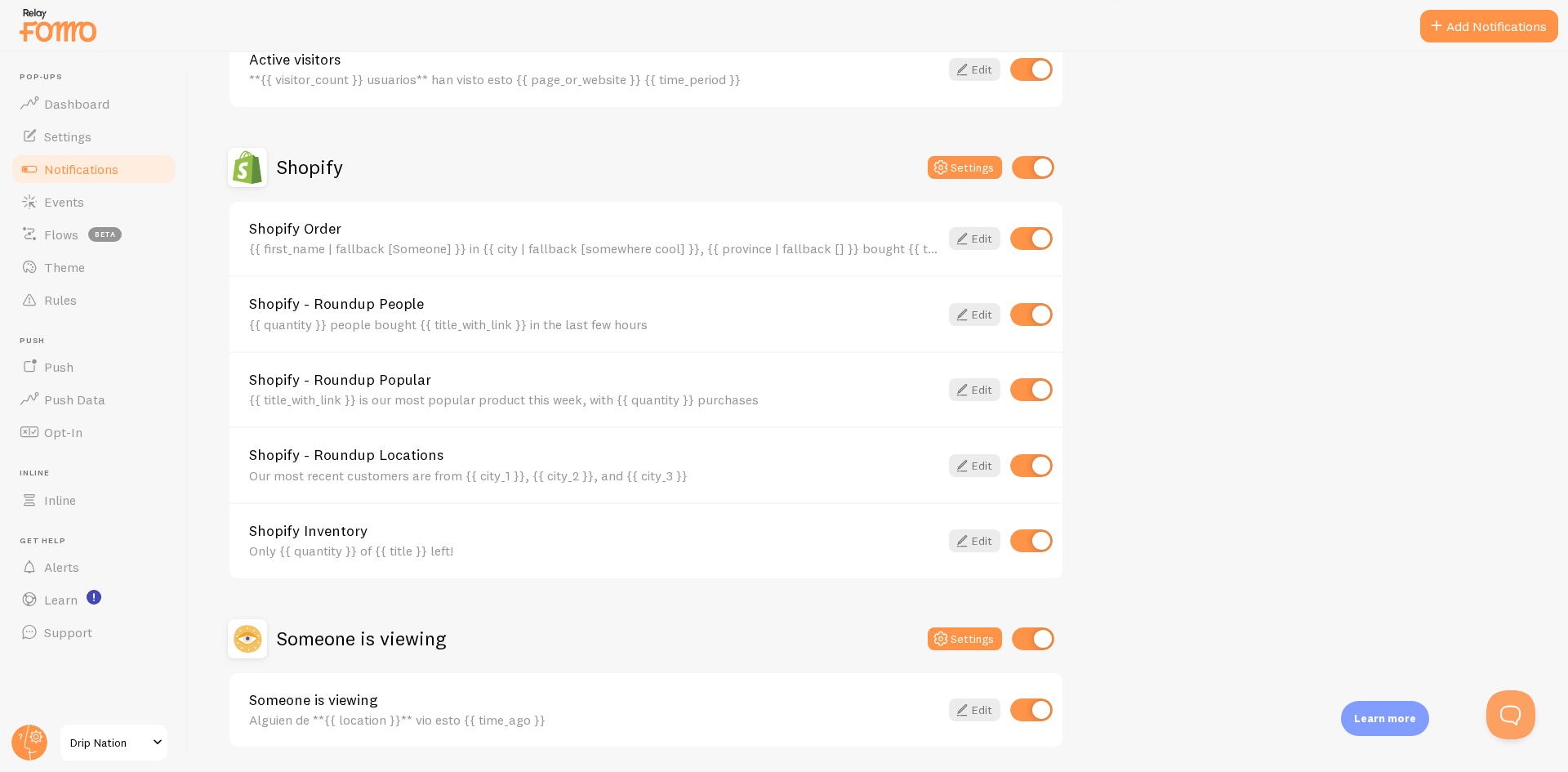
scroll to position [490, 0]
click at [1029, 170] on input "checkbox" at bounding box center [1034, 167] width 43 height 23
checkbox input "false"
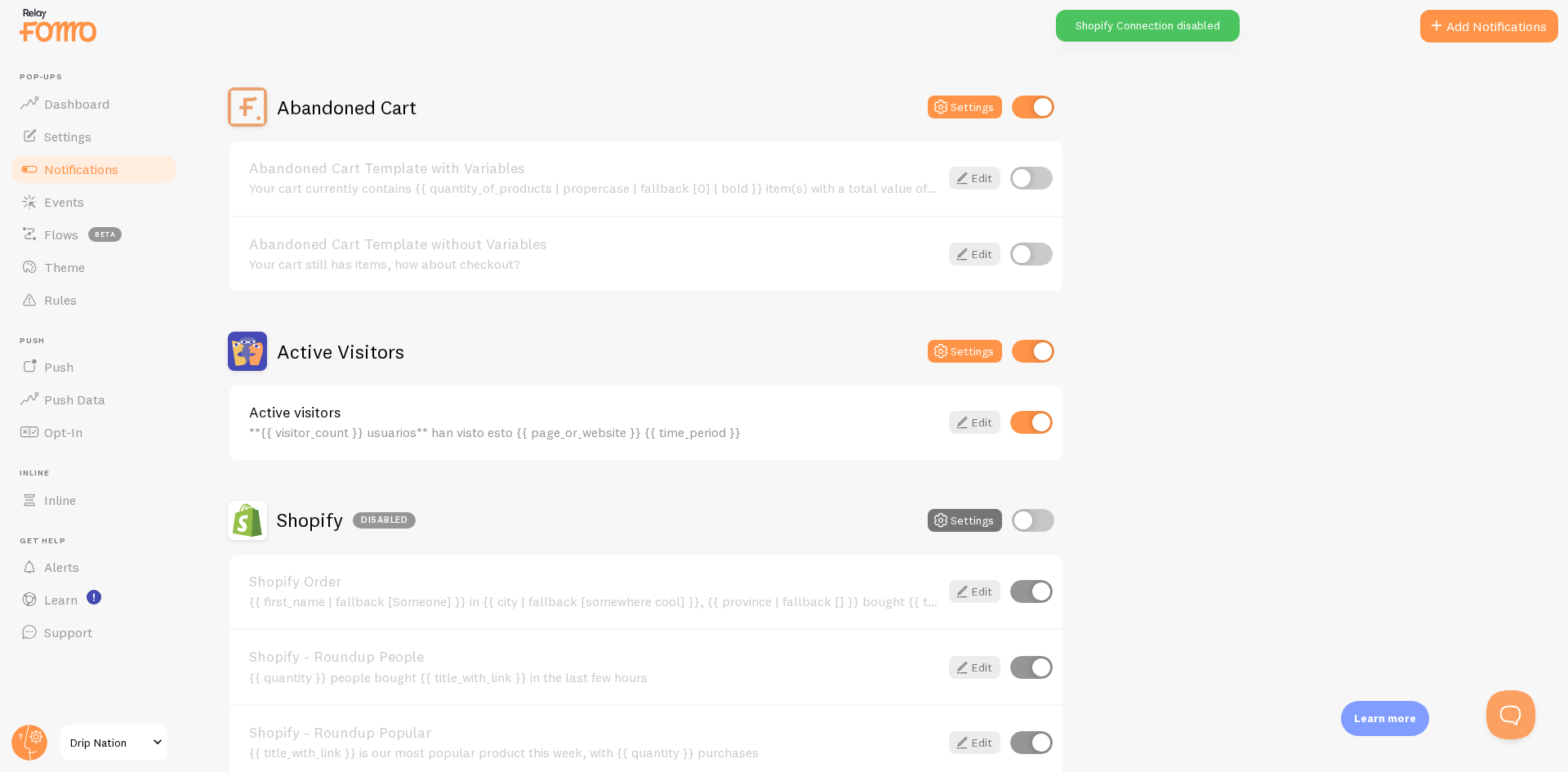
scroll to position [82, 0]
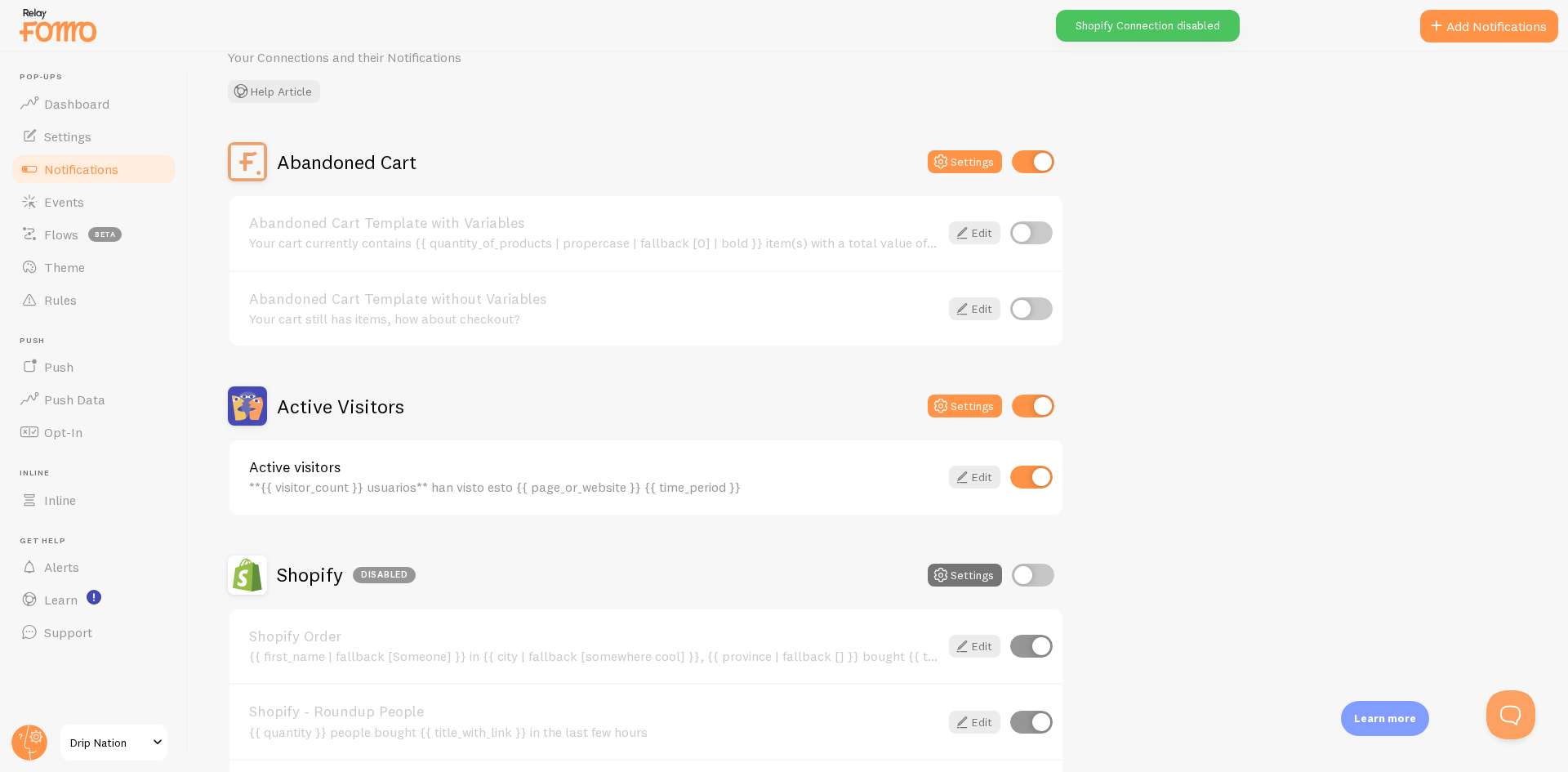
click at [1048, 165] on input "checkbox" at bounding box center [1034, 162] width 43 height 23
checkbox input "false"
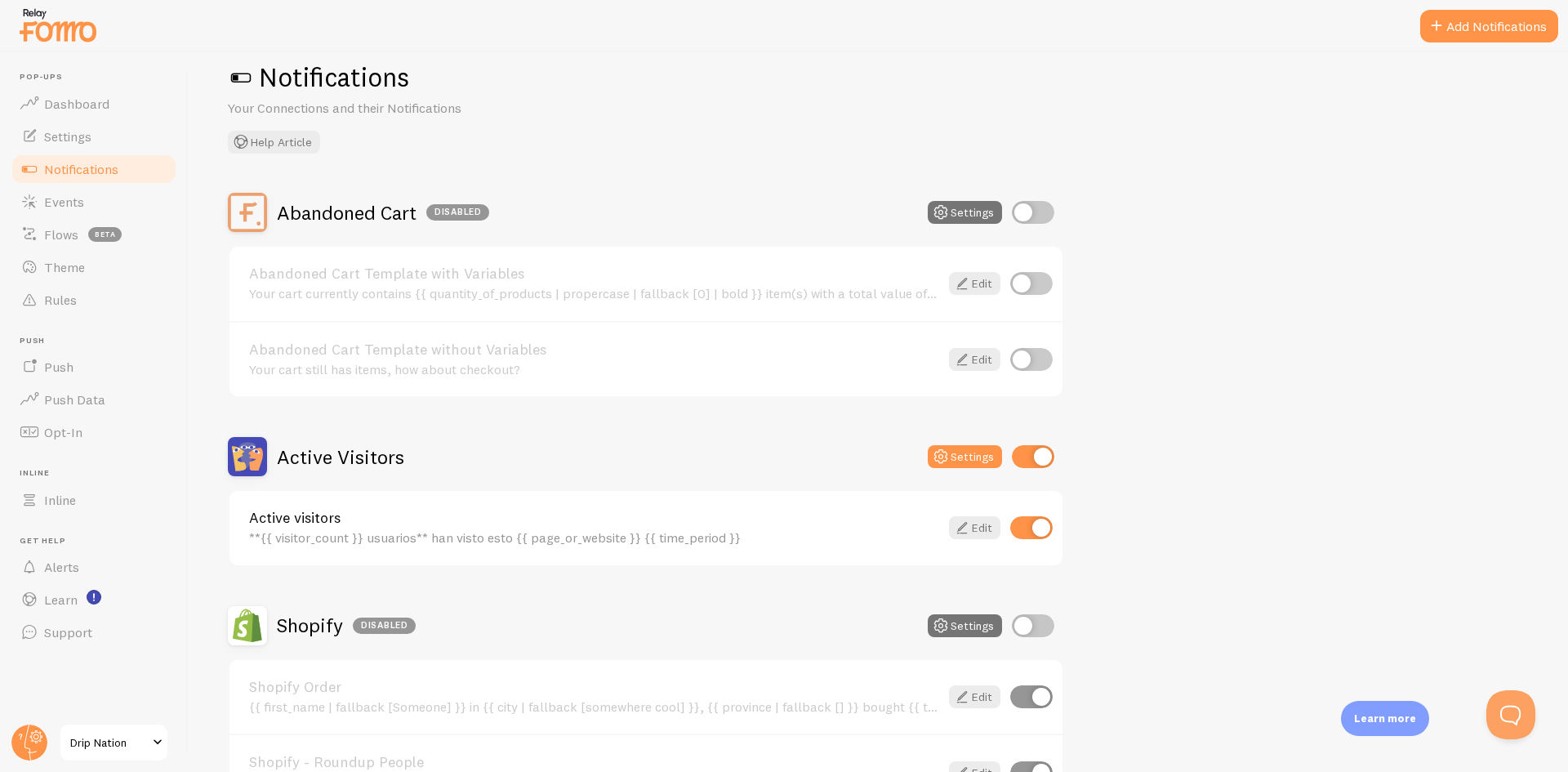
scroll to position [0, 0]
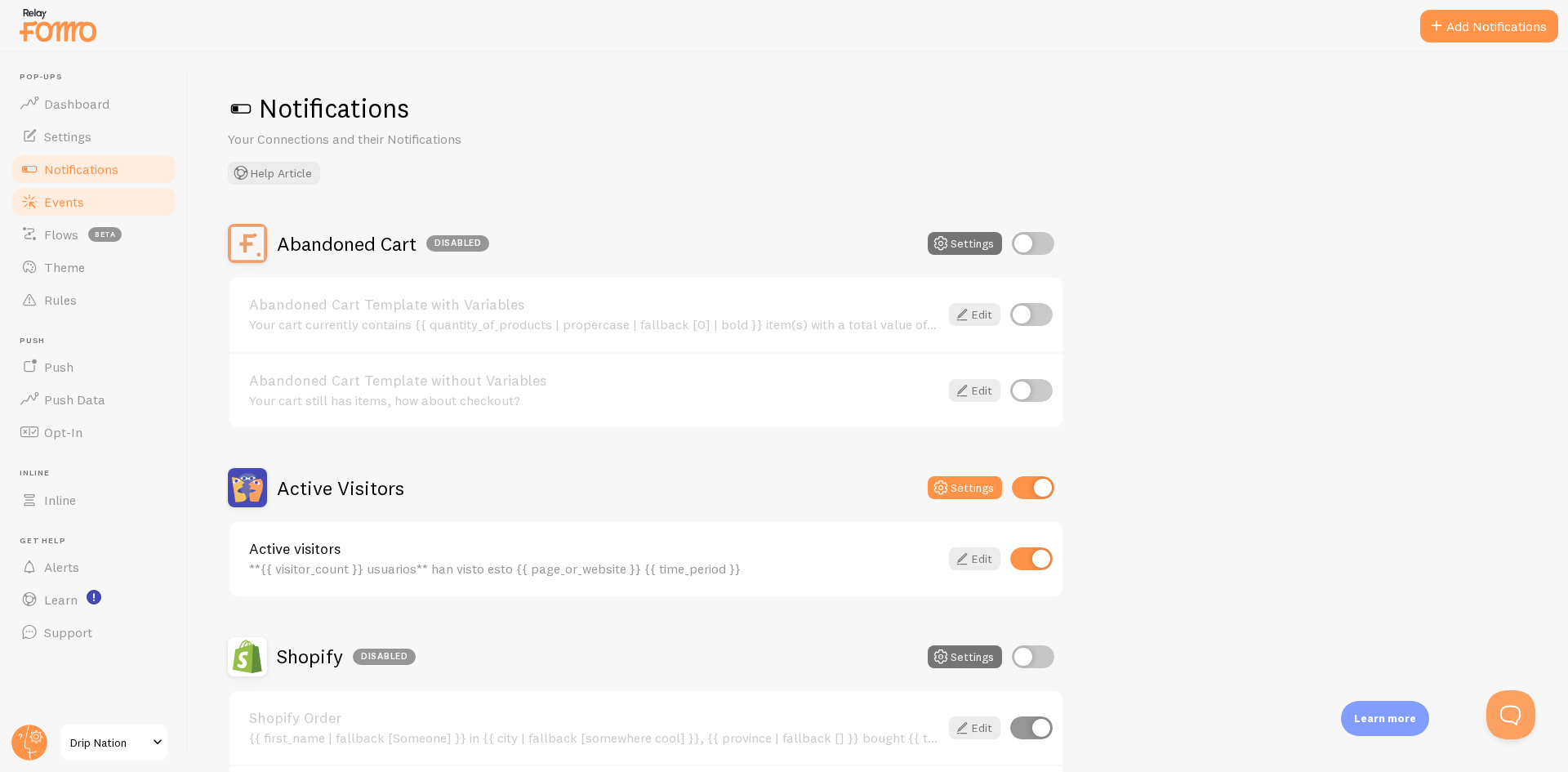
click at [101, 216] on link "Events" at bounding box center [94, 202] width 169 height 33
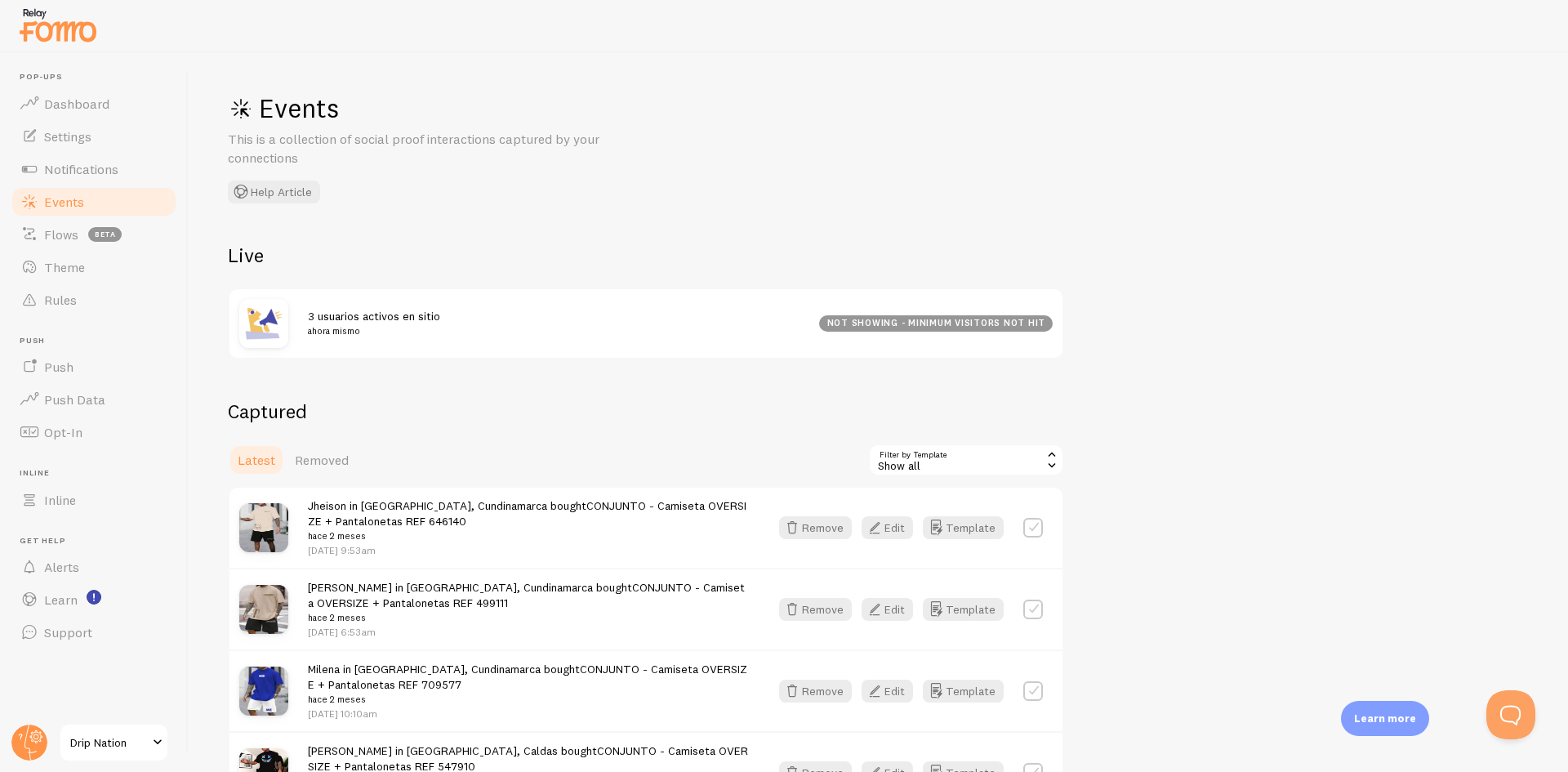
click at [1039, 529] on label at bounding box center [1034, 528] width 20 height 20
checkbox input "false"
click at [935, 464] on div "Show all" at bounding box center [966, 460] width 196 height 33
click at [352, 458] on link "Removed" at bounding box center [322, 460] width 74 height 33
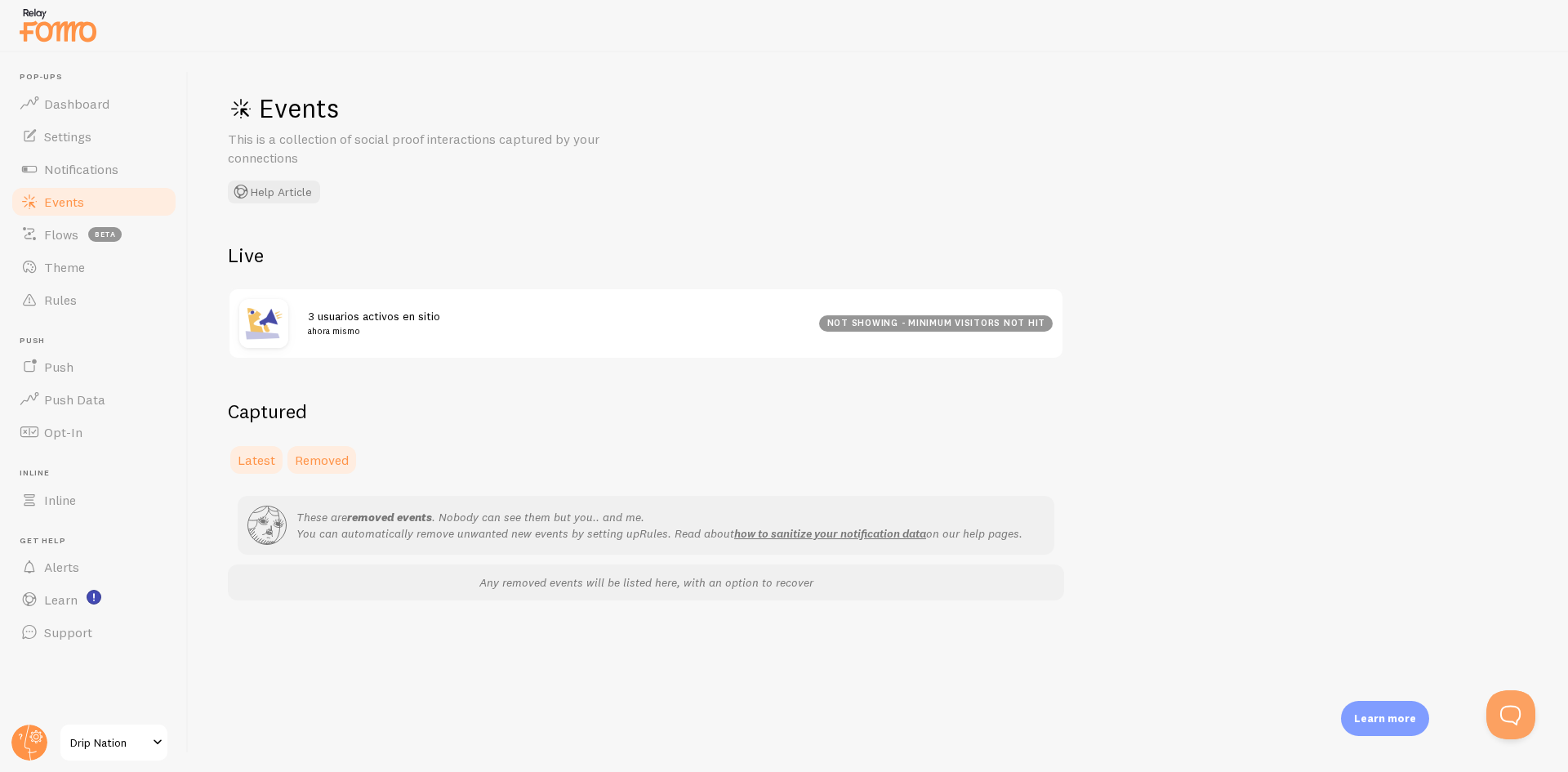
click at [273, 459] on span "Latest" at bounding box center [256, 460] width 38 height 16
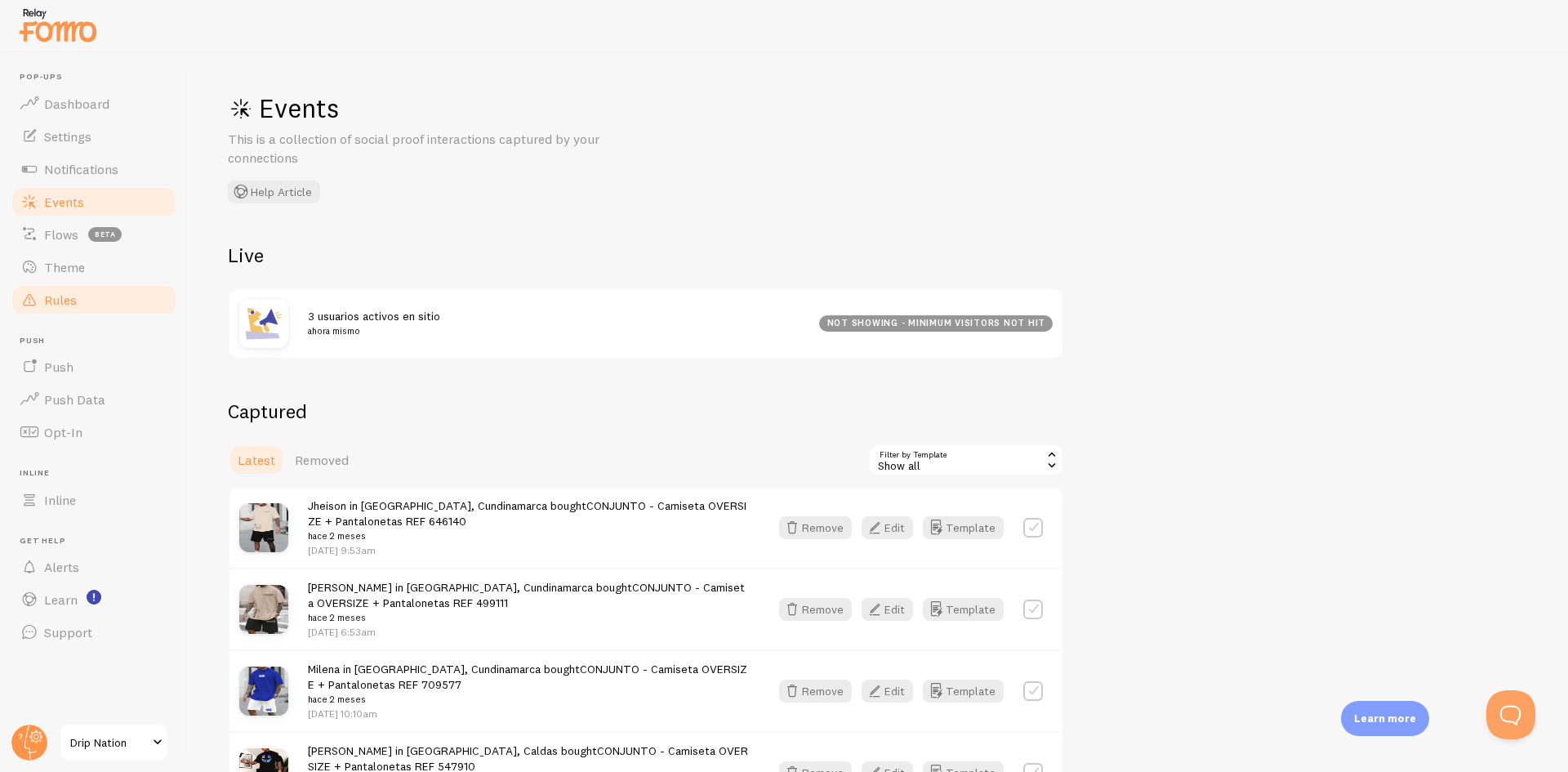
click at [92, 296] on link "Rules" at bounding box center [94, 300] width 169 height 33
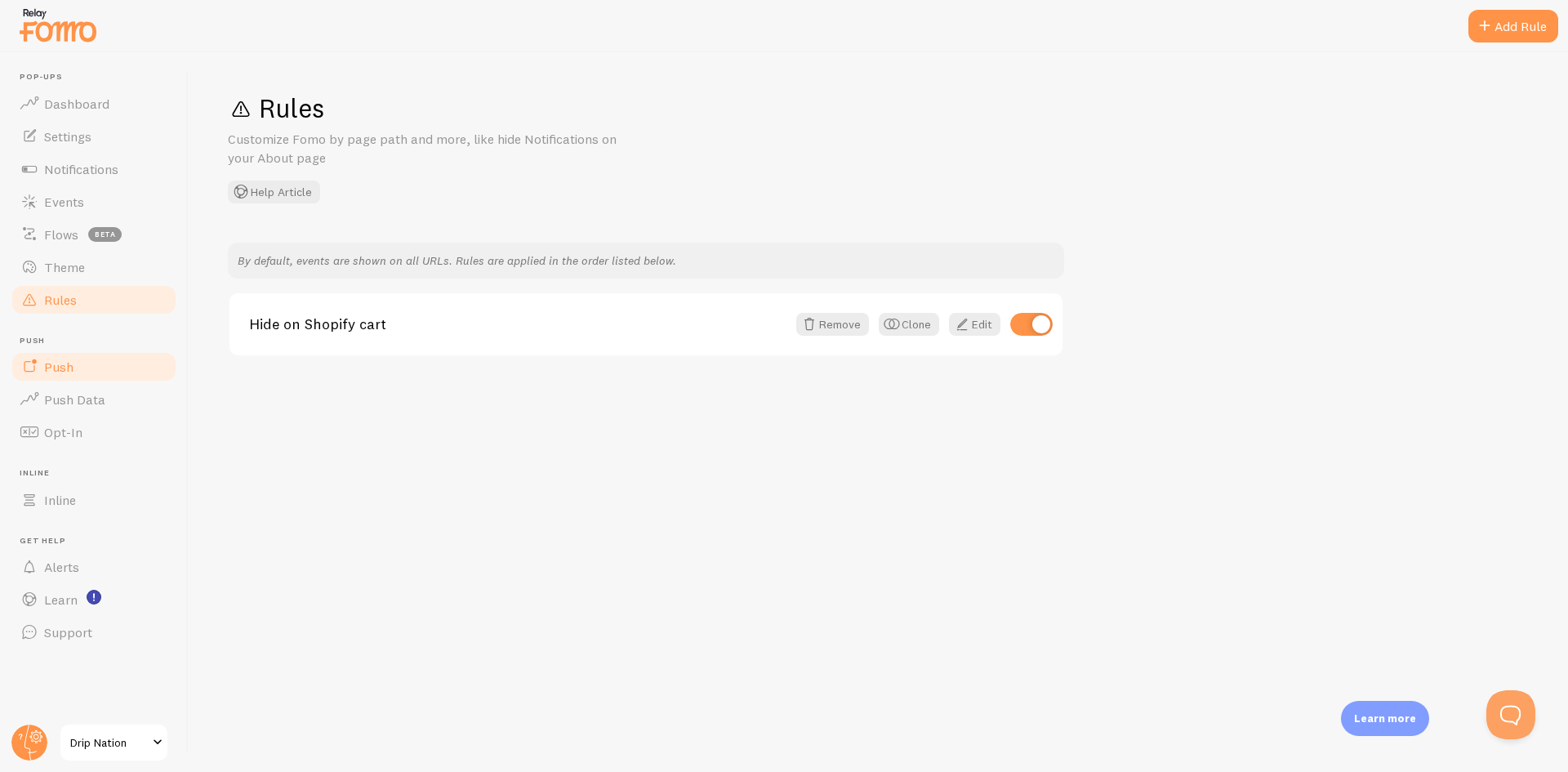
click at [106, 372] on link "Push" at bounding box center [94, 367] width 169 height 33
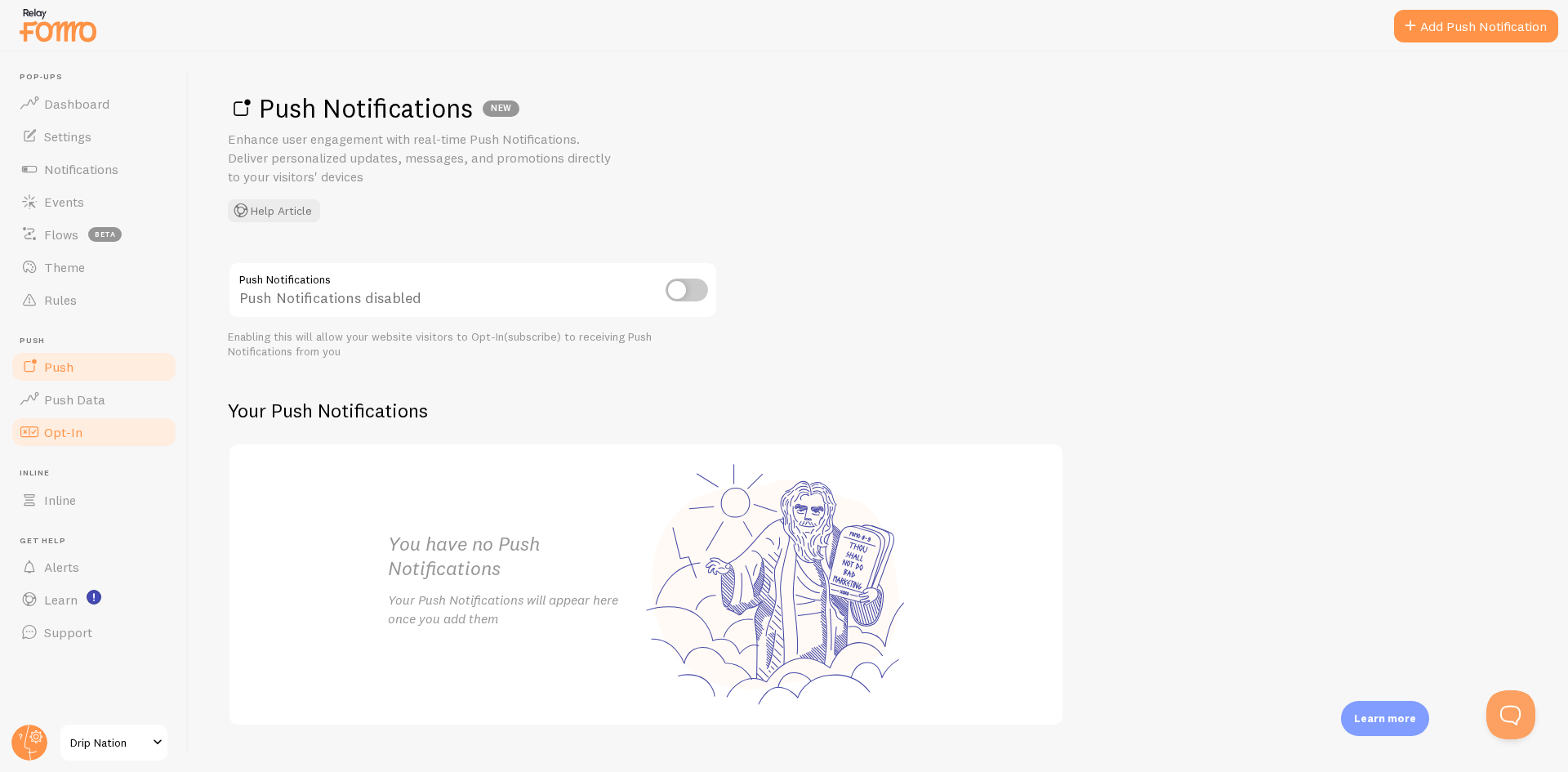
click at [109, 427] on link "Opt-In" at bounding box center [94, 432] width 169 height 33
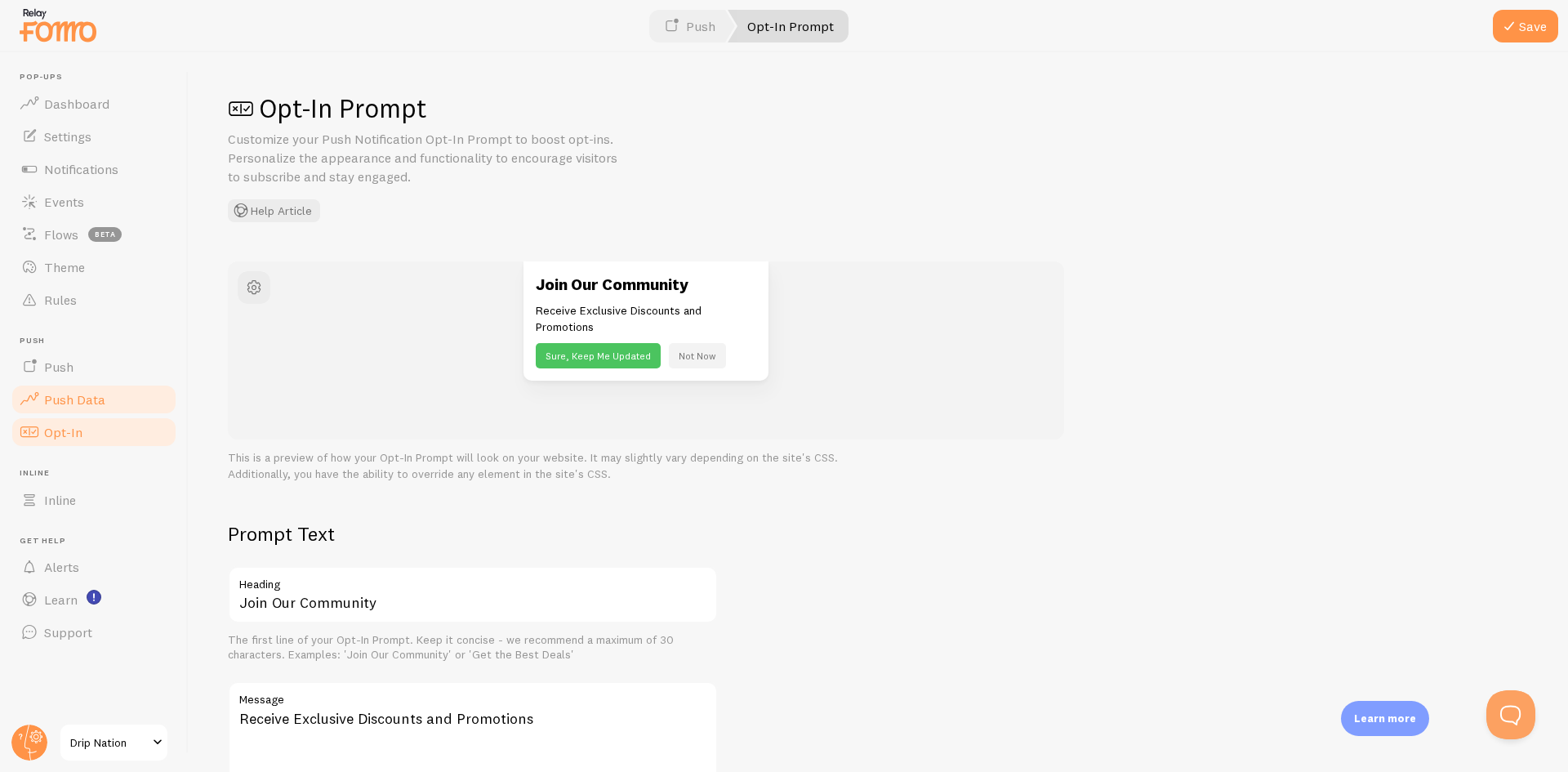
click at [124, 398] on link "Push Data" at bounding box center [94, 400] width 169 height 33
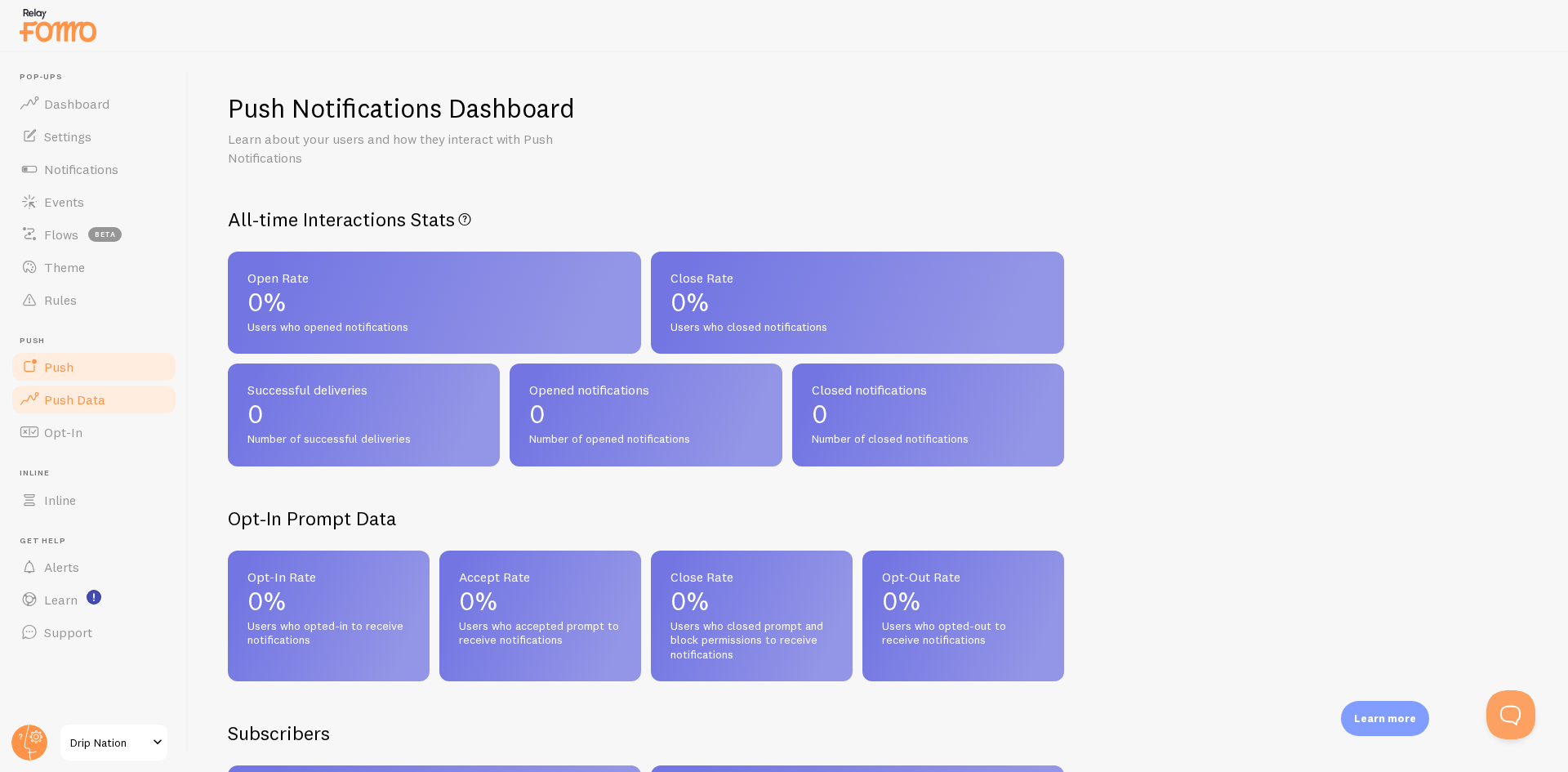
click at [107, 372] on link "Push" at bounding box center [94, 367] width 169 height 33
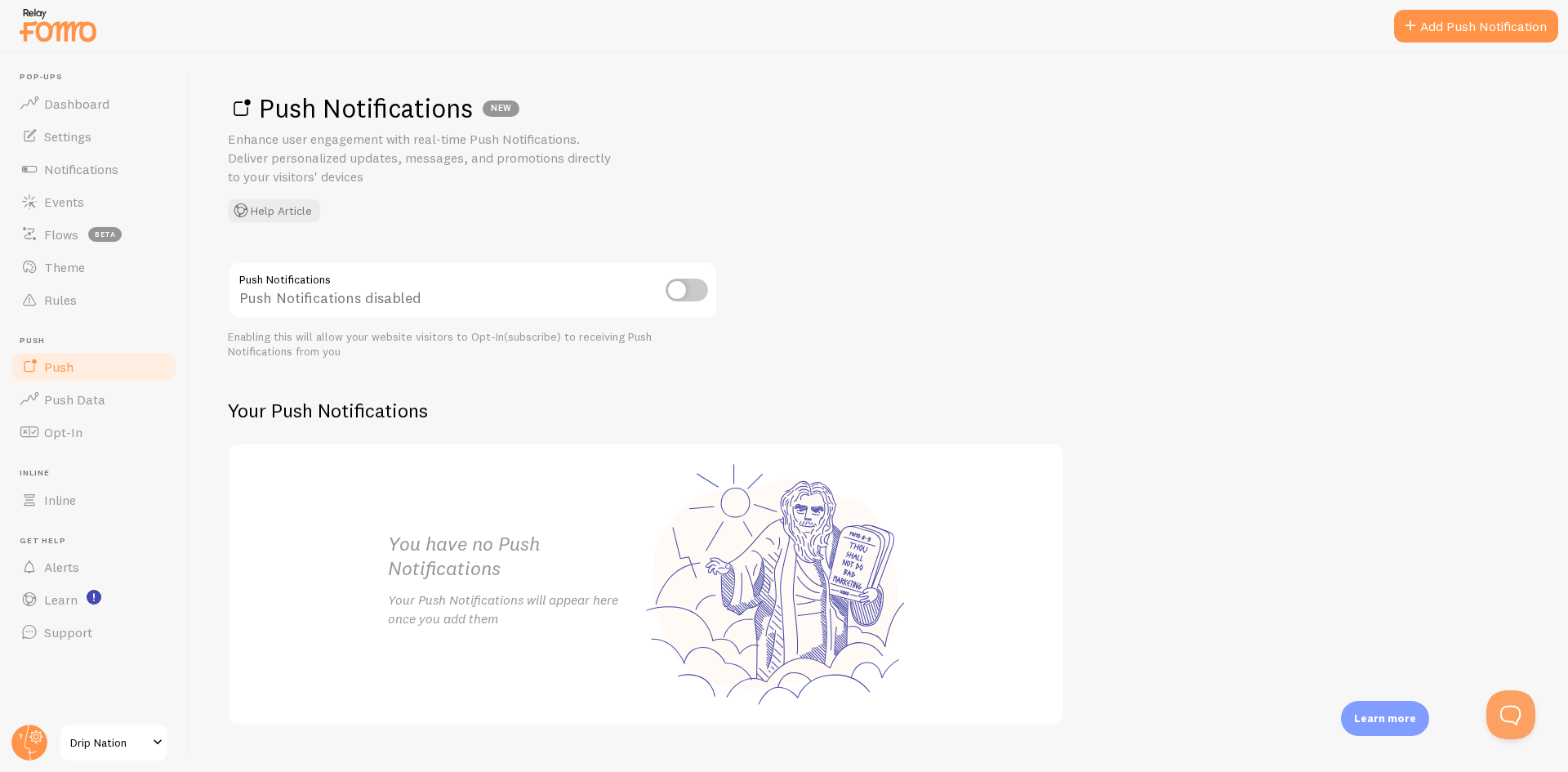
click at [691, 290] on input "checkbox" at bounding box center [687, 290] width 43 height 23
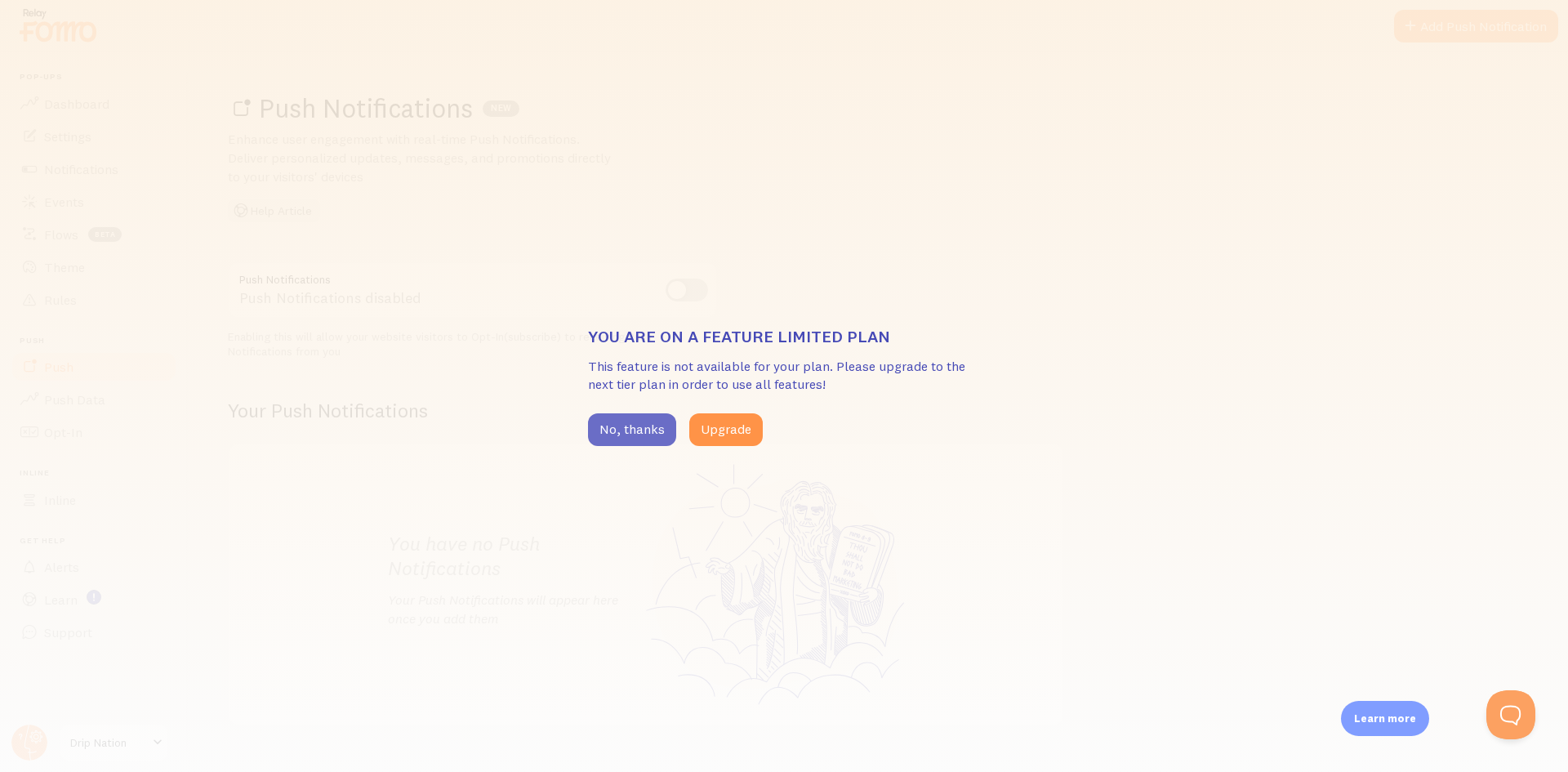
click at [605, 434] on button "No, thanks" at bounding box center [633, 430] width 88 height 33
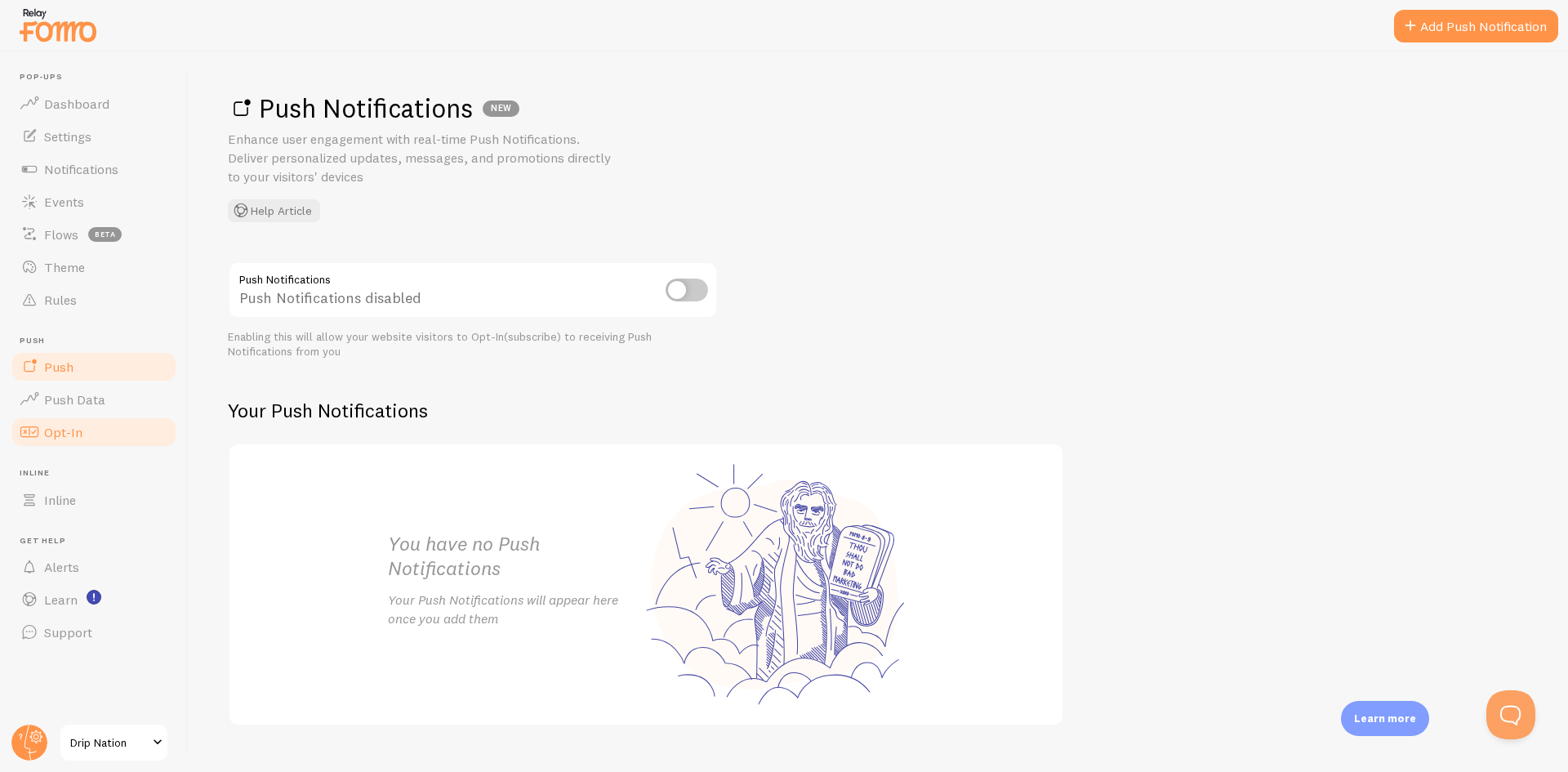
click at [123, 432] on link "Opt-In" at bounding box center [94, 432] width 169 height 33
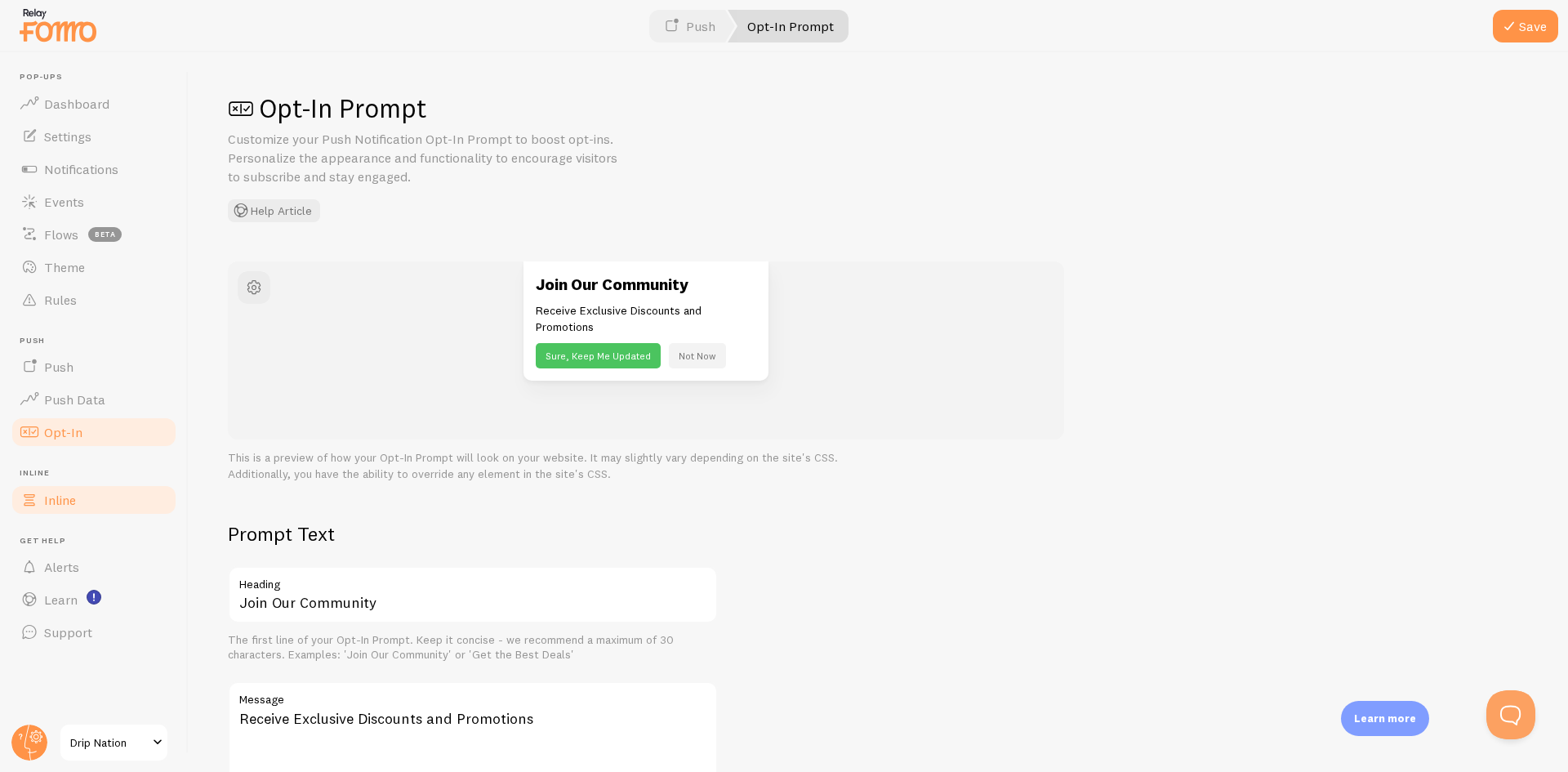
click at [110, 485] on link "Inline" at bounding box center [94, 500] width 169 height 33
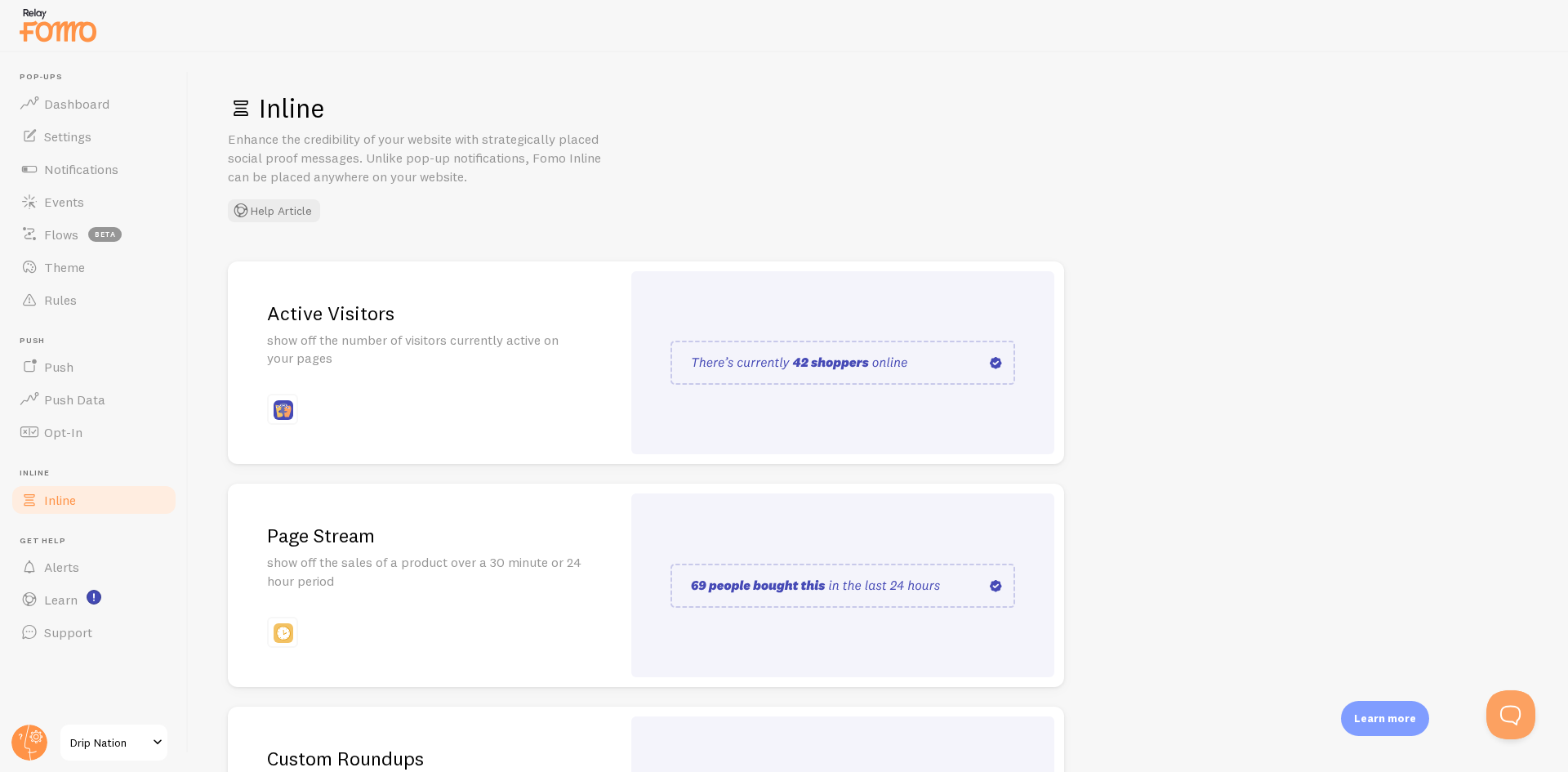
click at [805, 380] on img at bounding box center [842, 363] width 345 height 44
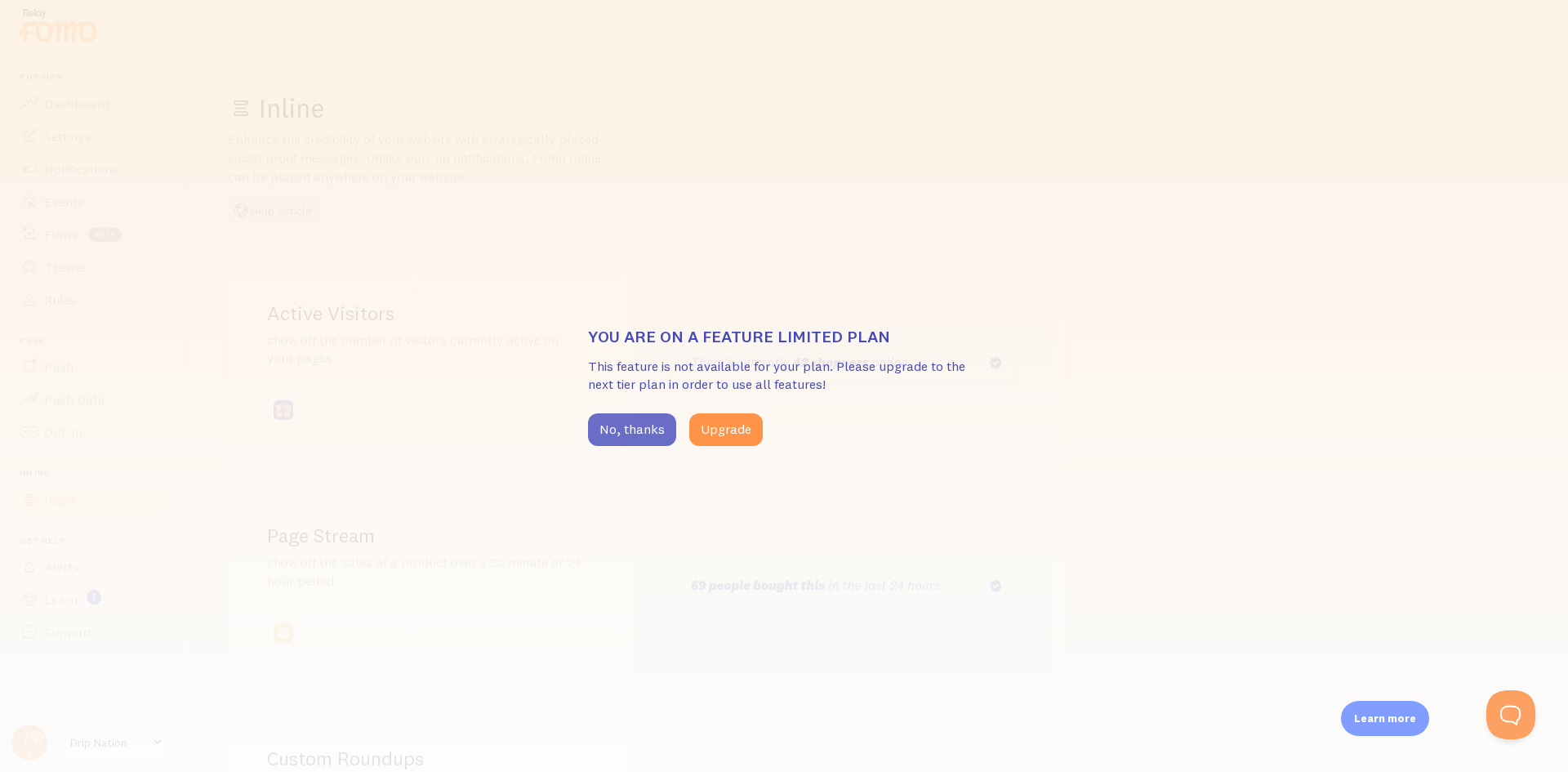
click at [613, 436] on button "No, thanks" at bounding box center [633, 430] width 88 height 33
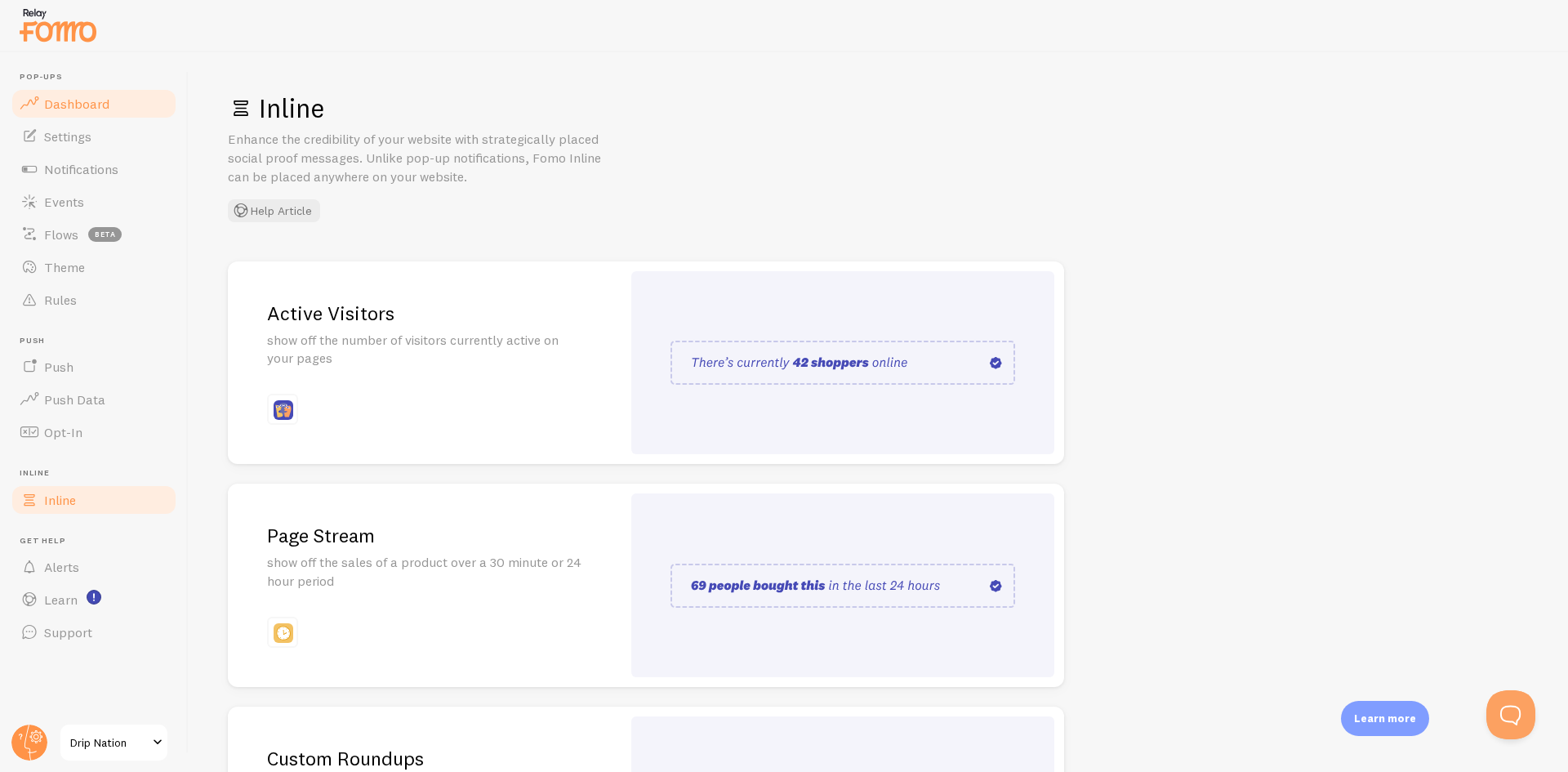
click at [88, 104] on span "Dashboard" at bounding box center [77, 104] width 65 height 16
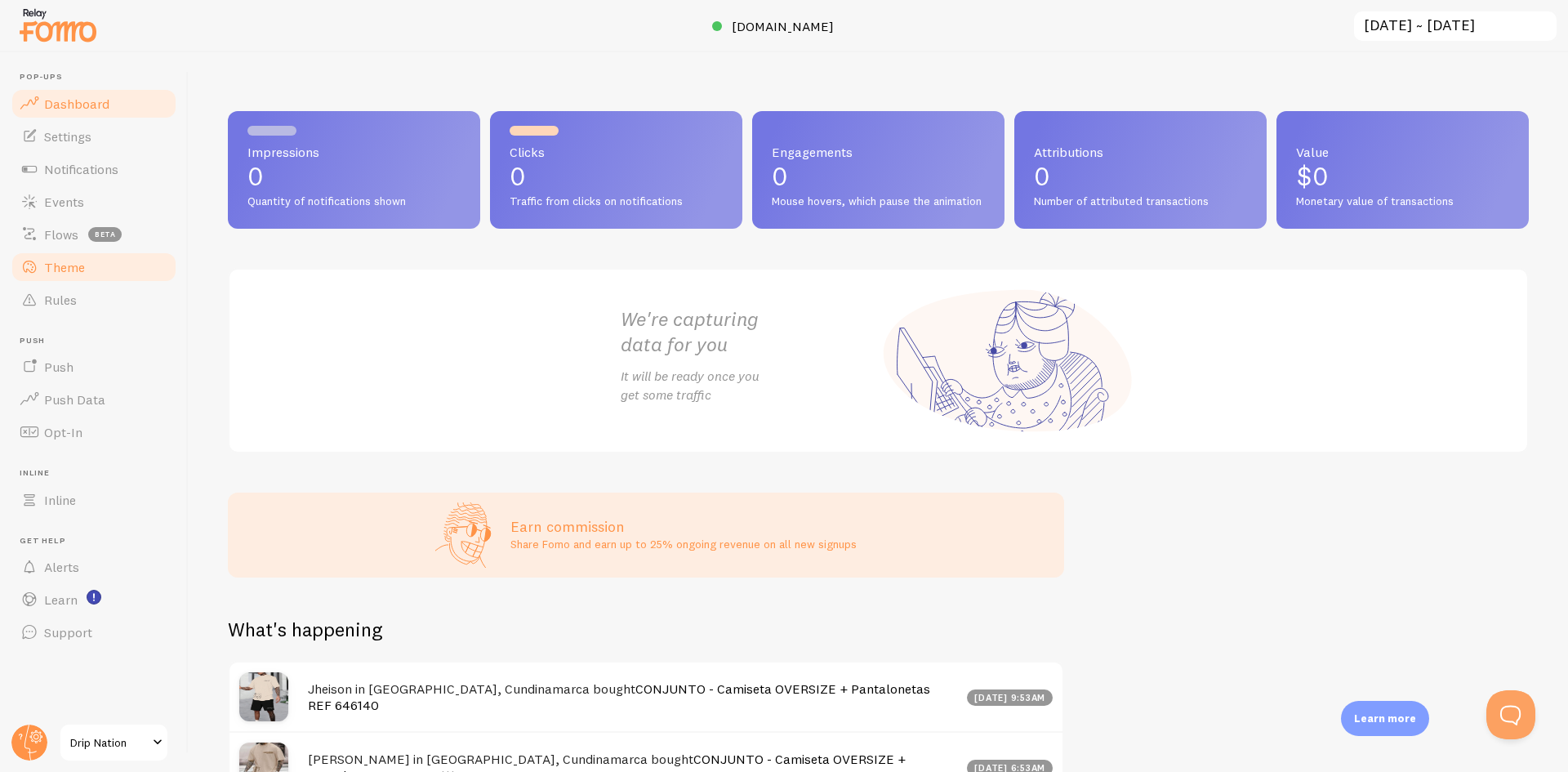
click at [69, 255] on link "Theme" at bounding box center [94, 267] width 169 height 33
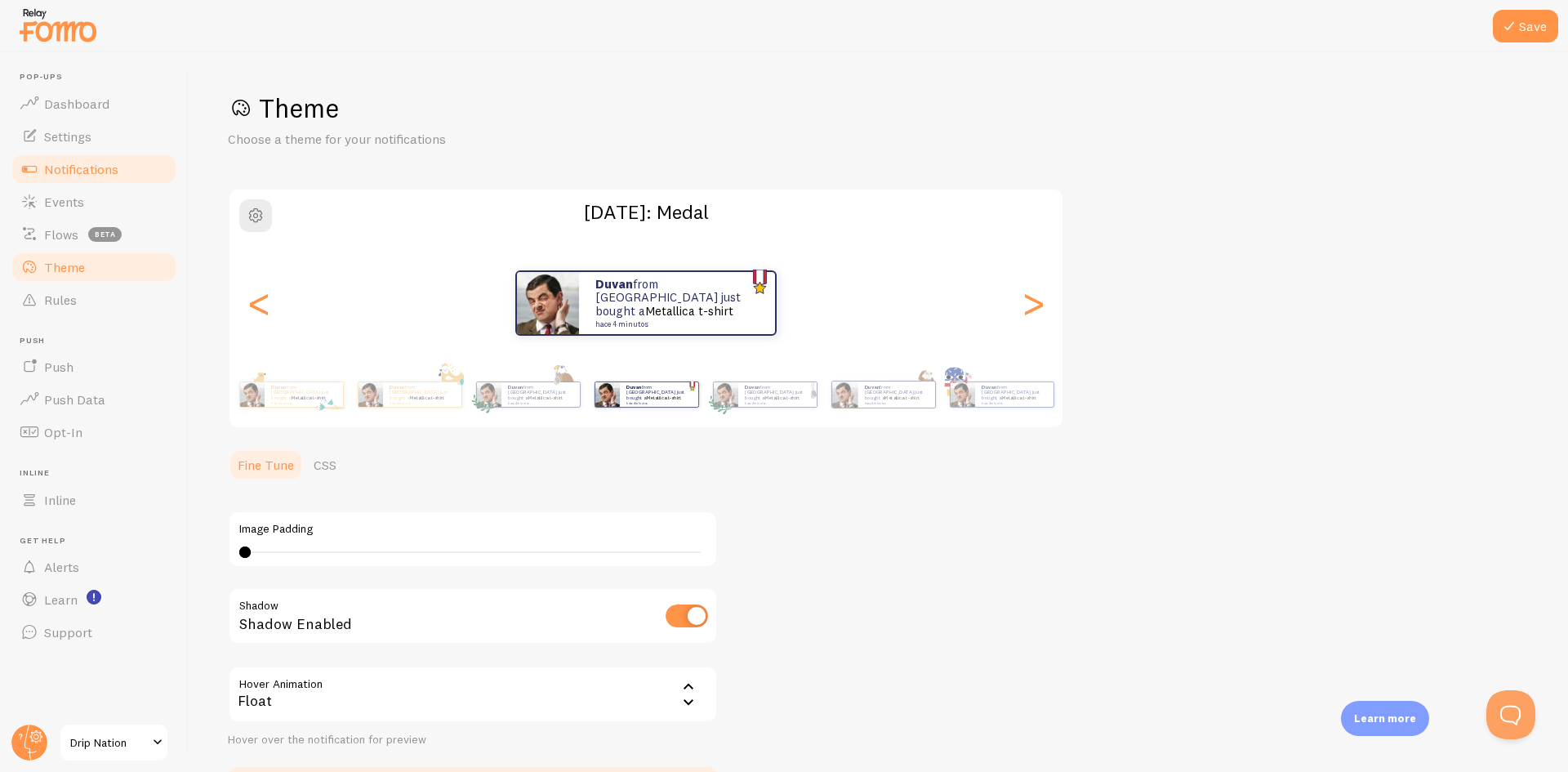
click at [82, 176] on span "Notifications" at bounding box center [81, 169] width 74 height 16
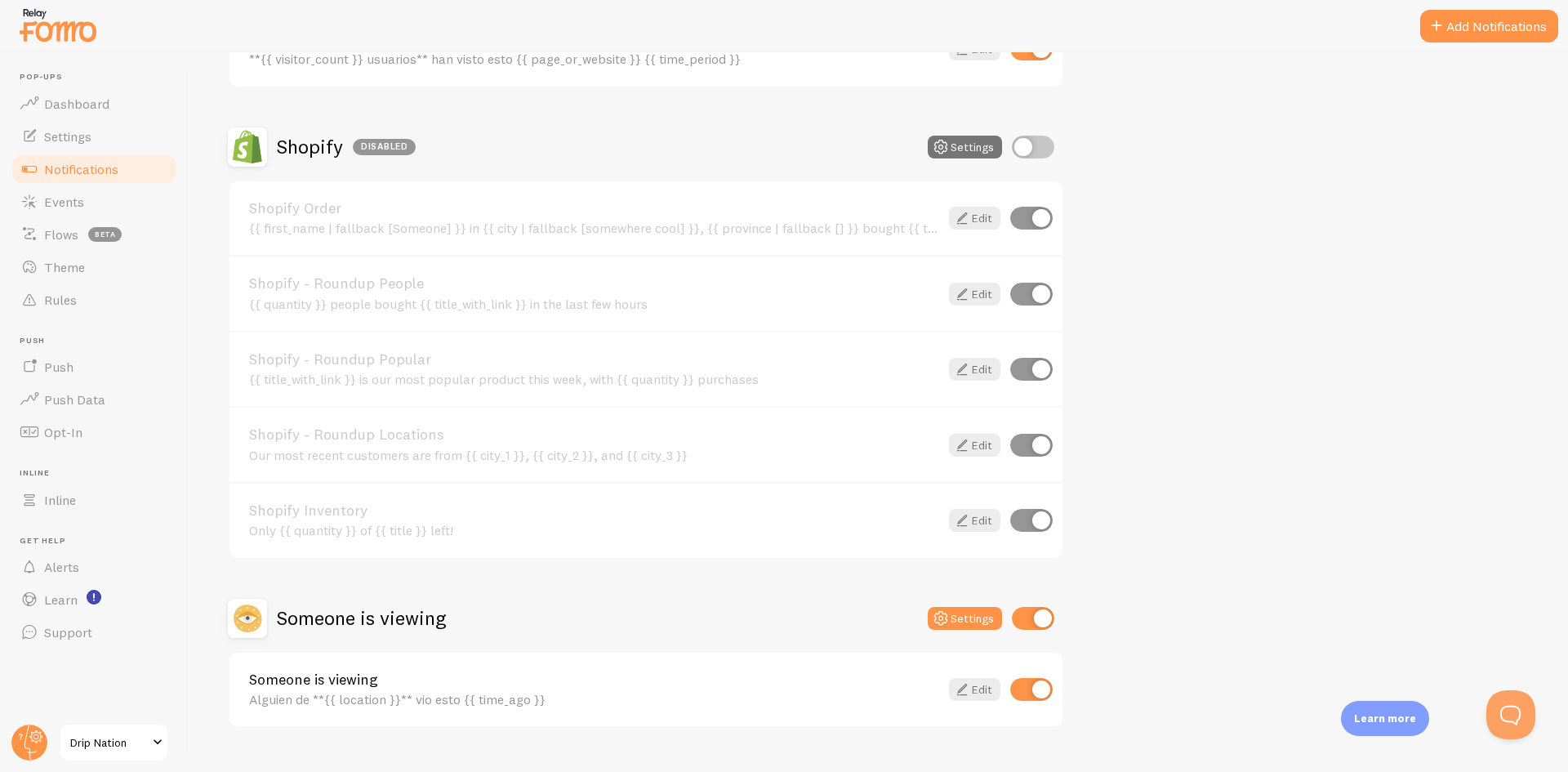
scroll to position [544, 0]
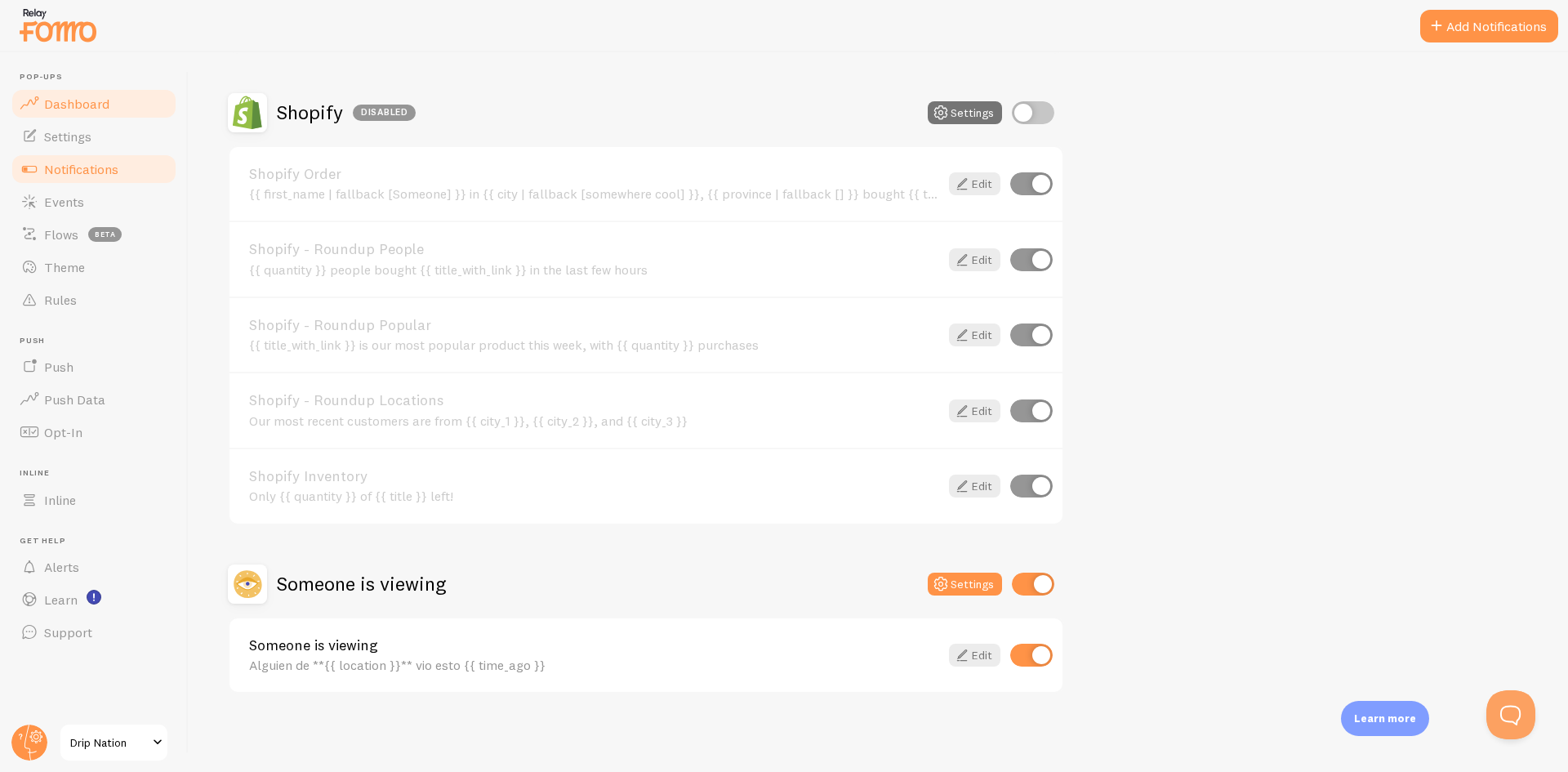
click at [102, 99] on span "Dashboard" at bounding box center [77, 104] width 65 height 16
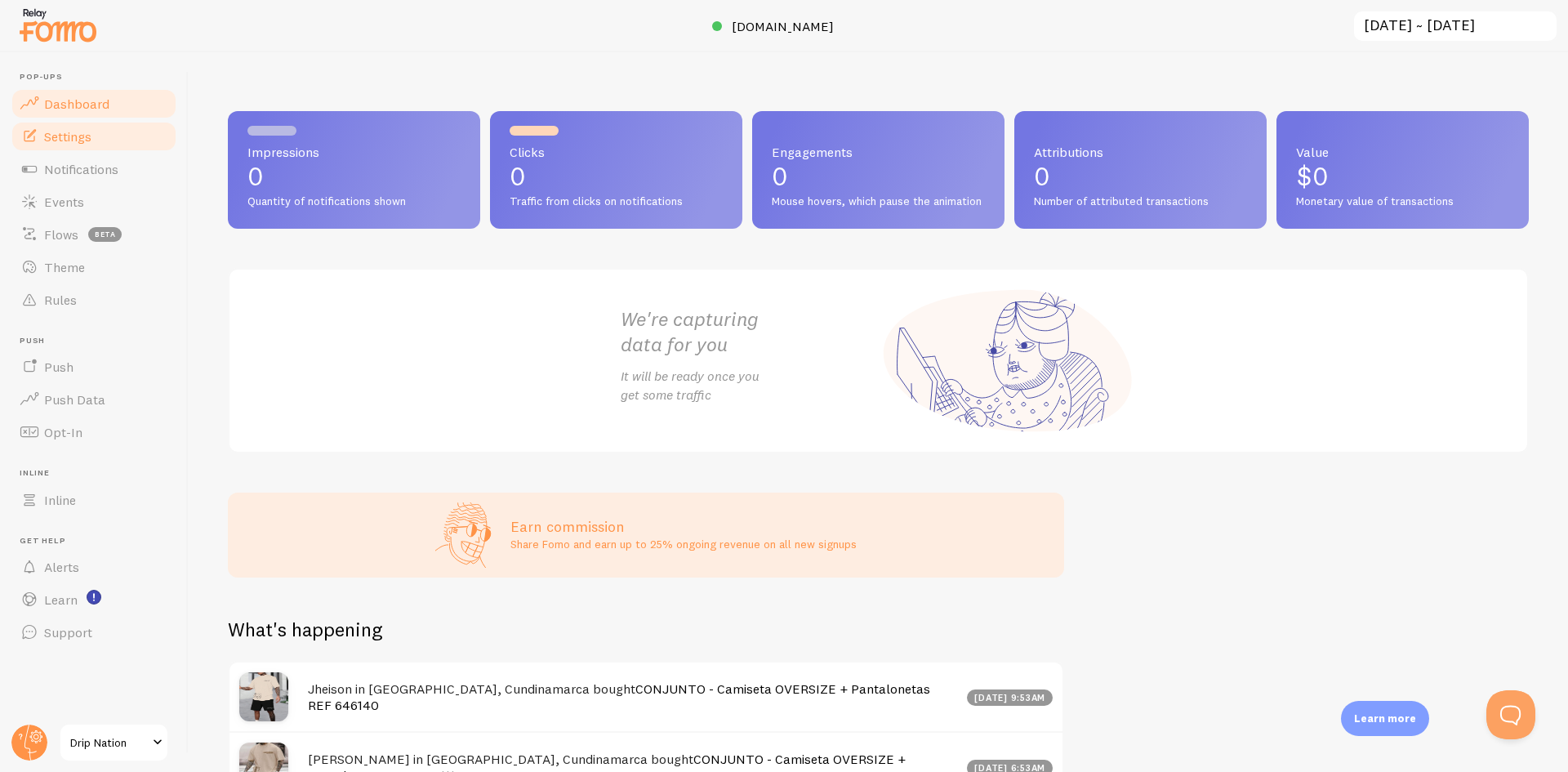
click at [87, 147] on link "Settings" at bounding box center [94, 137] width 169 height 33
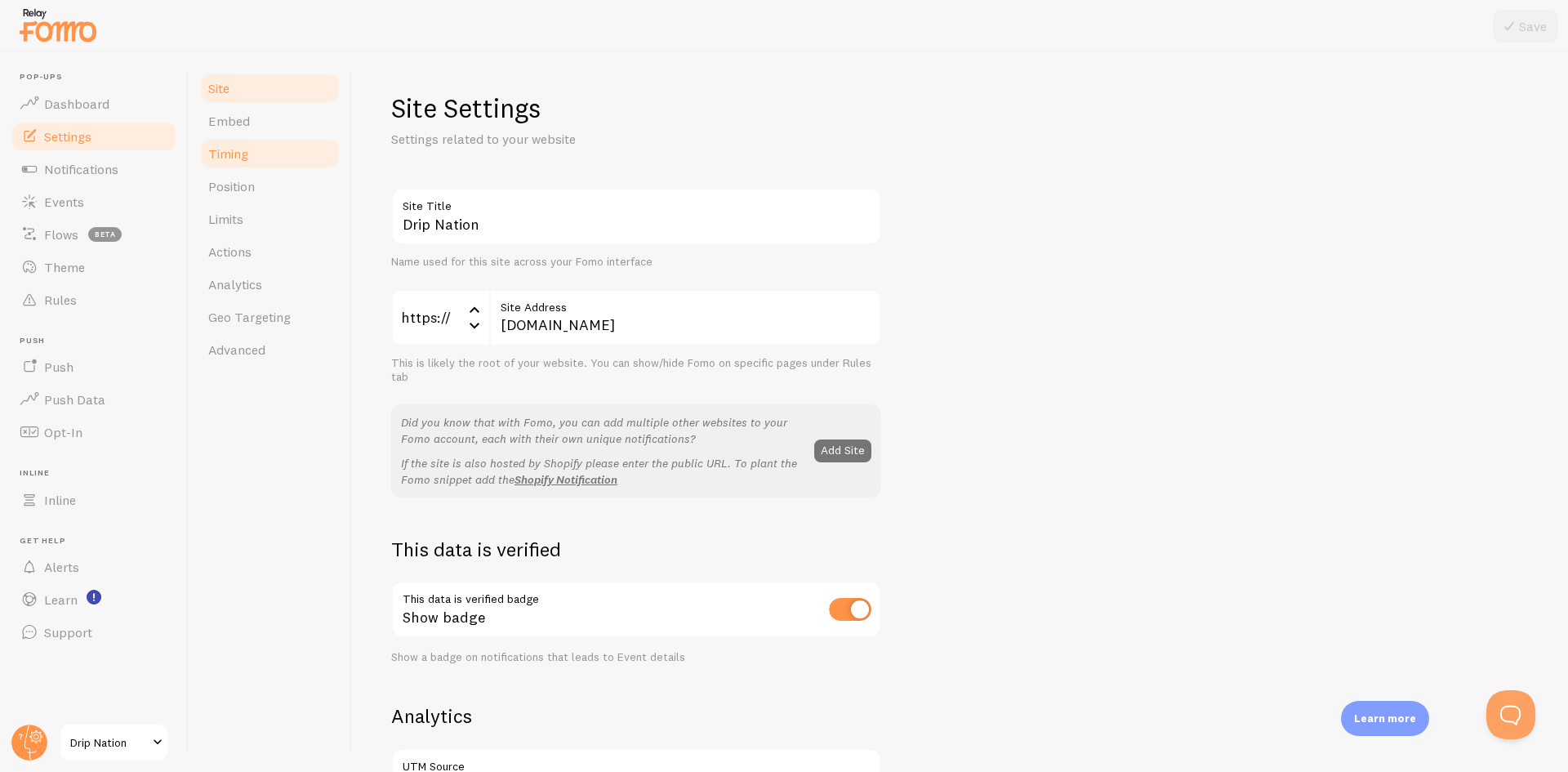
click at [285, 150] on link "Timing" at bounding box center [270, 154] width 143 height 33
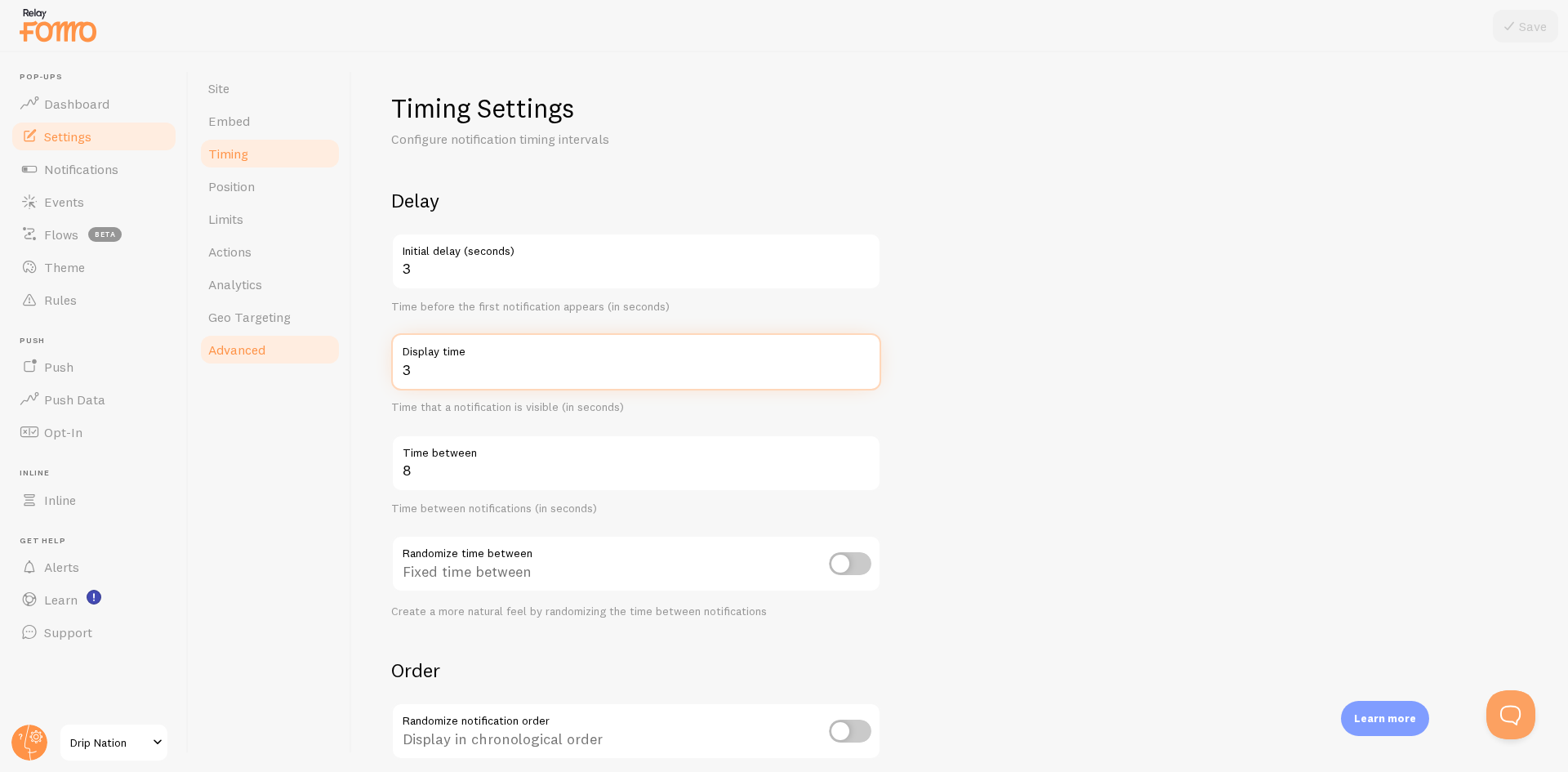
drag, startPoint x: 434, startPoint y: 372, endPoint x: 250, endPoint y: 363, distance: 184.2
click at [251, 363] on div "Site Embed Timing Position Limits Actions Analytics Geo Targeting Advanced Timi…" at bounding box center [879, 412] width 1380 height 720
type input "5"
click at [444, 278] on input "3" at bounding box center [636, 261] width 490 height 57
click at [436, 482] on input "8" at bounding box center [636, 463] width 490 height 57
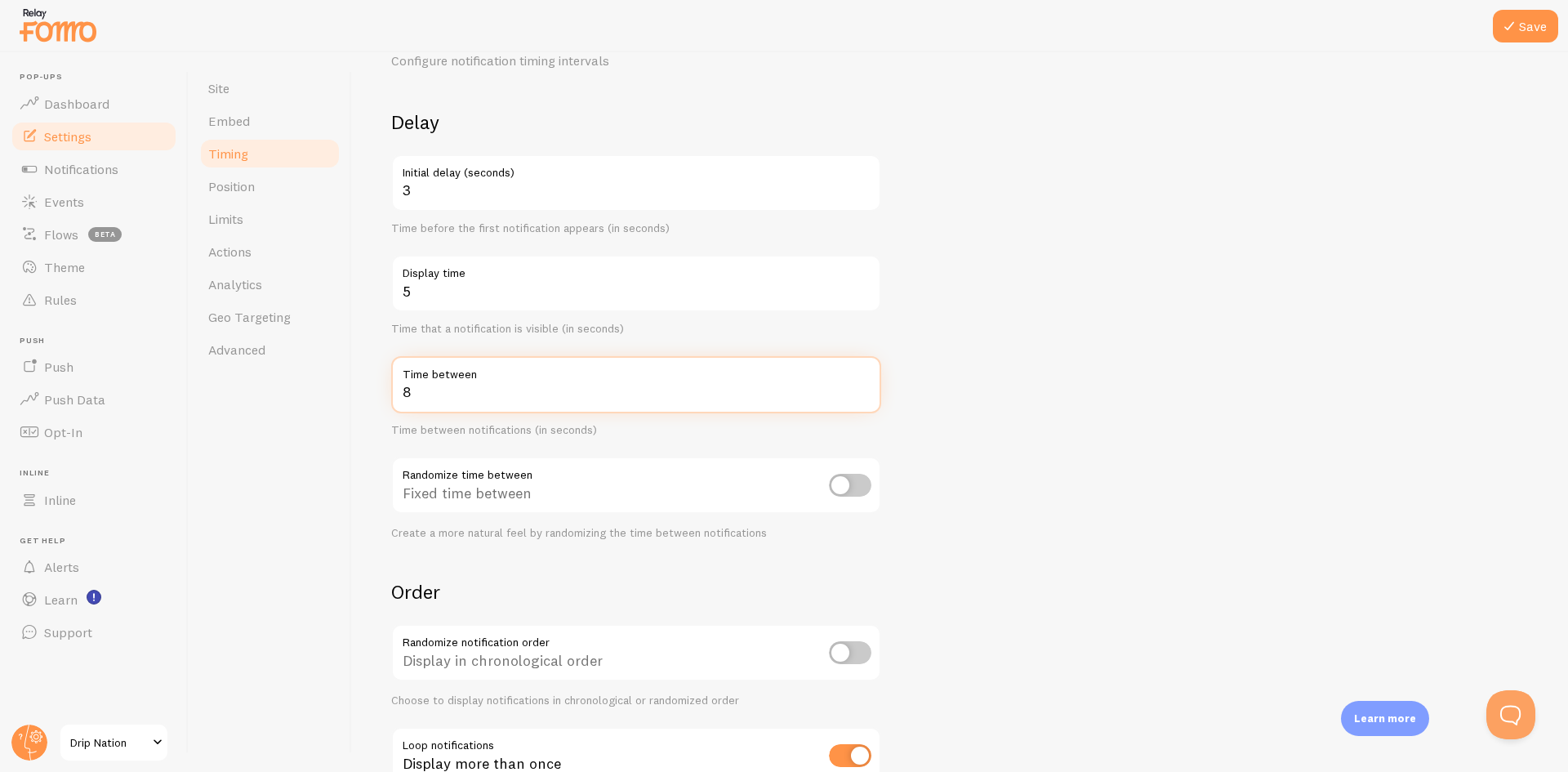
scroll to position [82, 0]
click at [1521, 31] on button "Save" at bounding box center [1526, 26] width 65 height 33
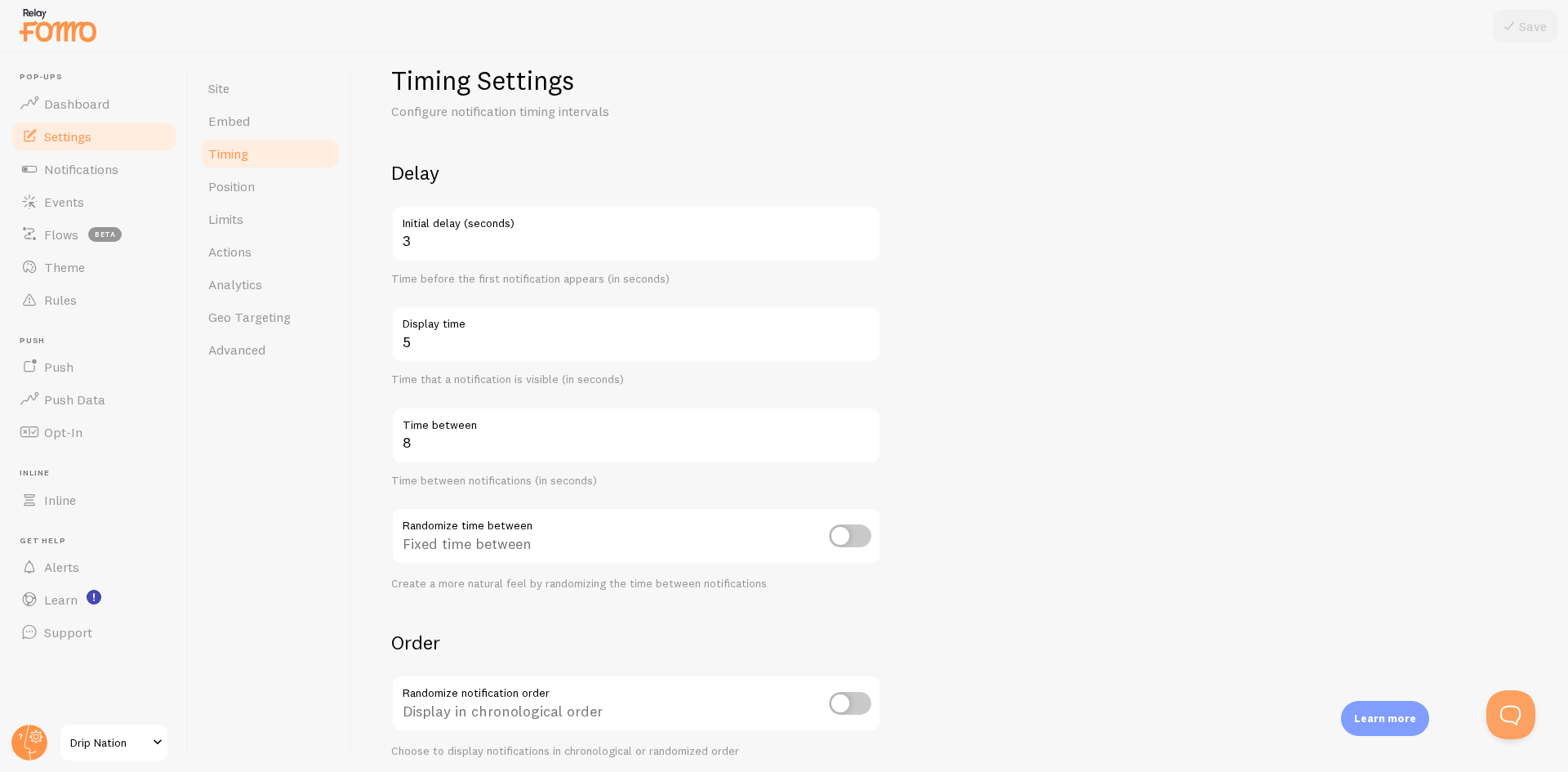
scroll to position [0, 0]
